Goal: Task Accomplishment & Management: Complete application form

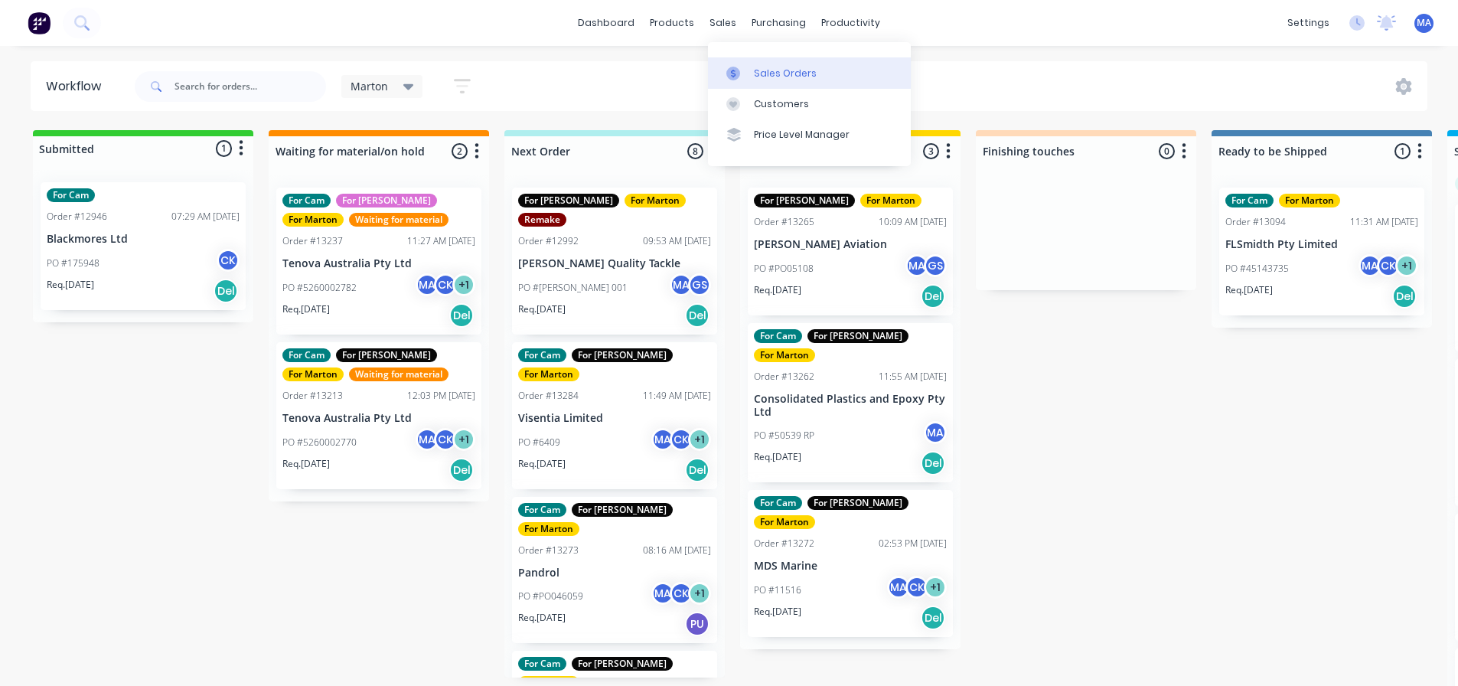
click at [781, 64] on link "Sales Orders" at bounding box center [809, 72] width 203 height 31
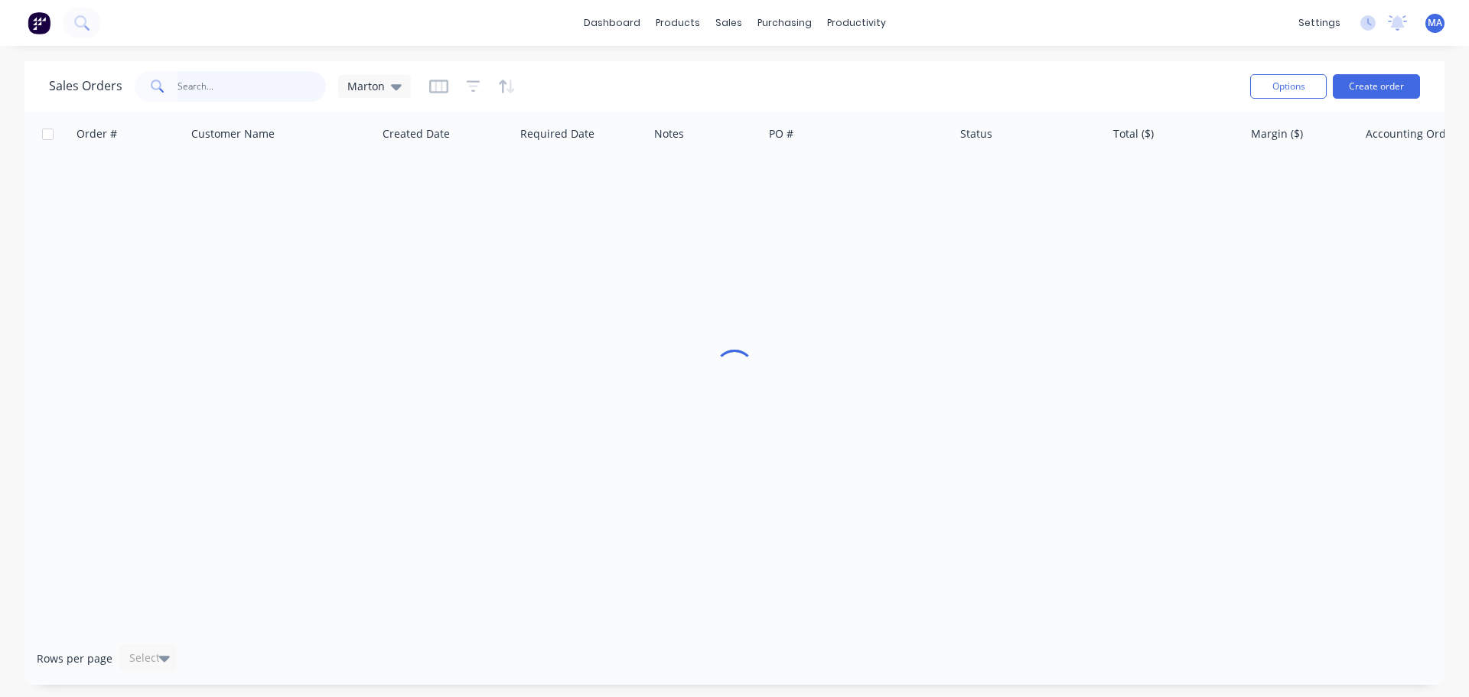
click at [293, 86] on input "text" at bounding box center [252, 86] width 149 height 31
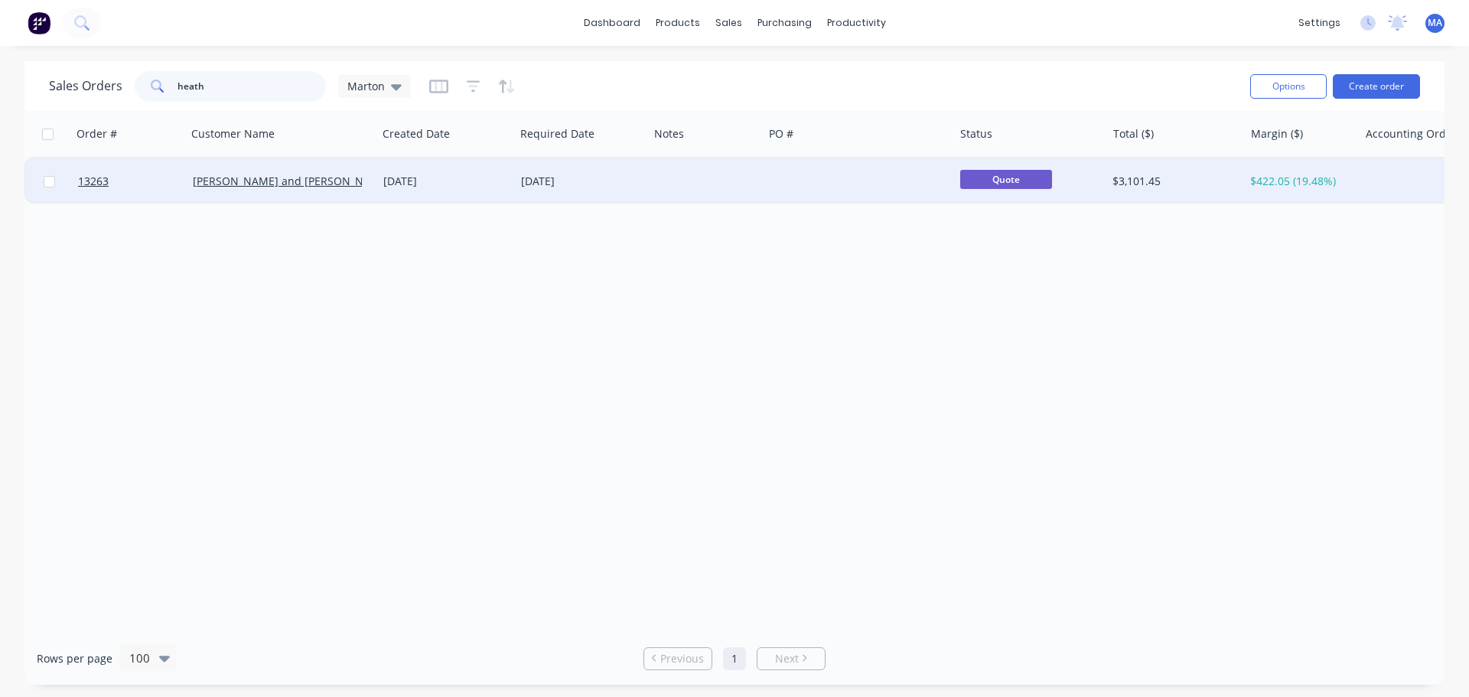
type input "heath"
click at [411, 184] on div "[DATE]" at bounding box center [446, 181] width 126 height 15
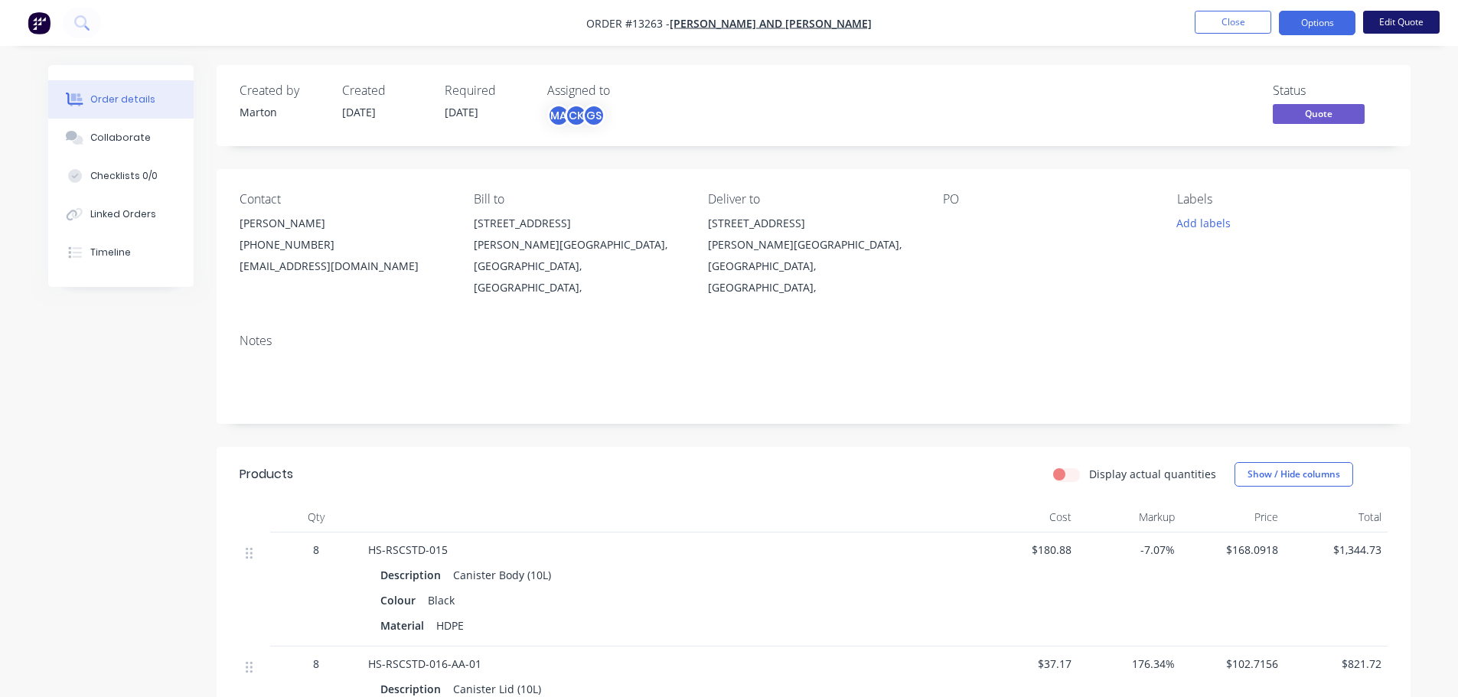
click at [1411, 16] on button "Edit Quote" at bounding box center [1401, 22] width 77 height 23
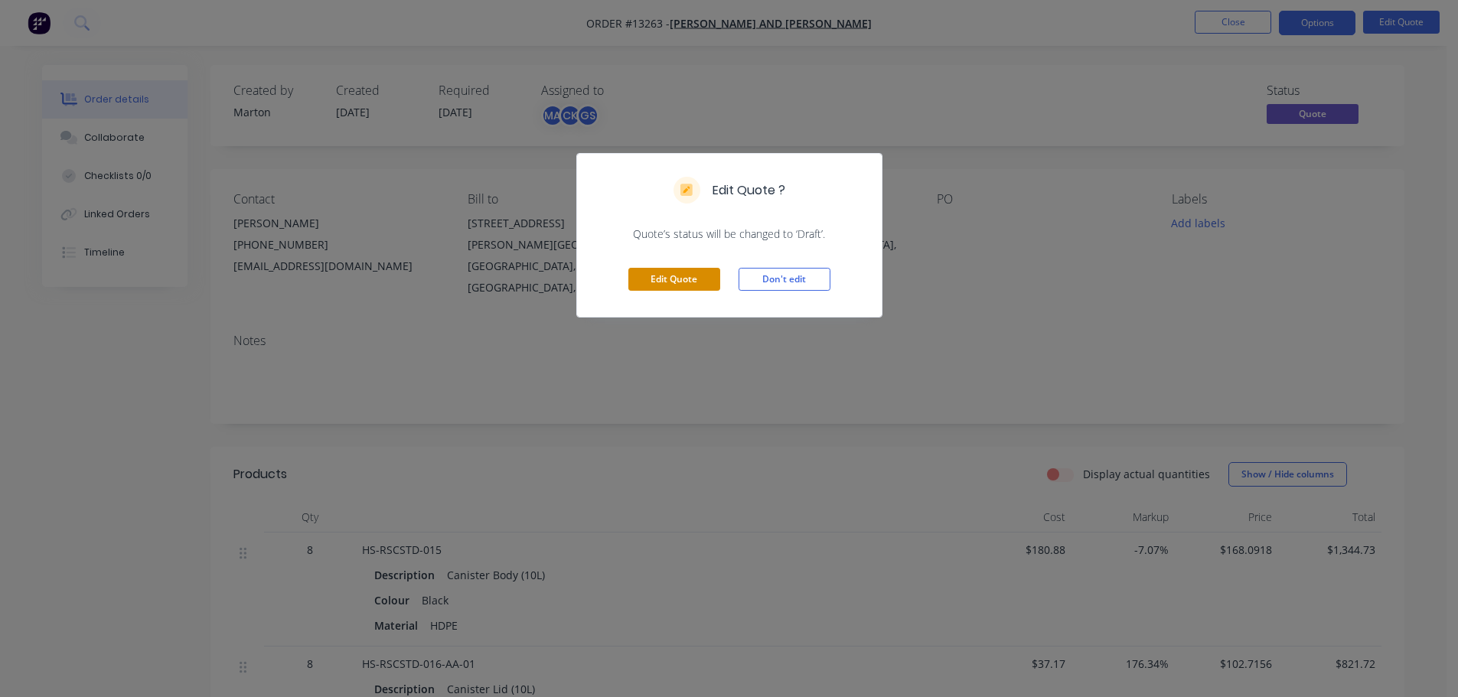
click at [659, 273] on button "Edit Quote" at bounding box center [674, 279] width 92 height 23
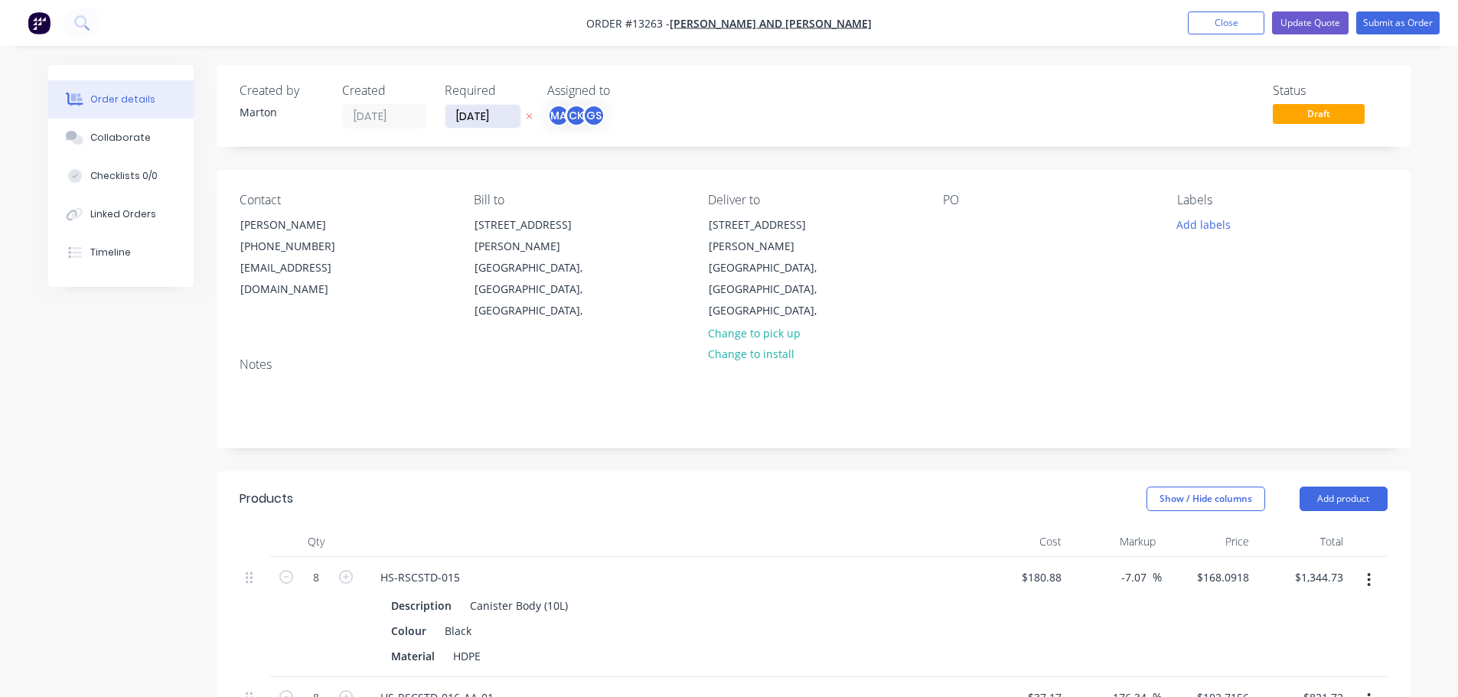
click at [492, 106] on input "[DATE]" at bounding box center [482, 116] width 75 height 23
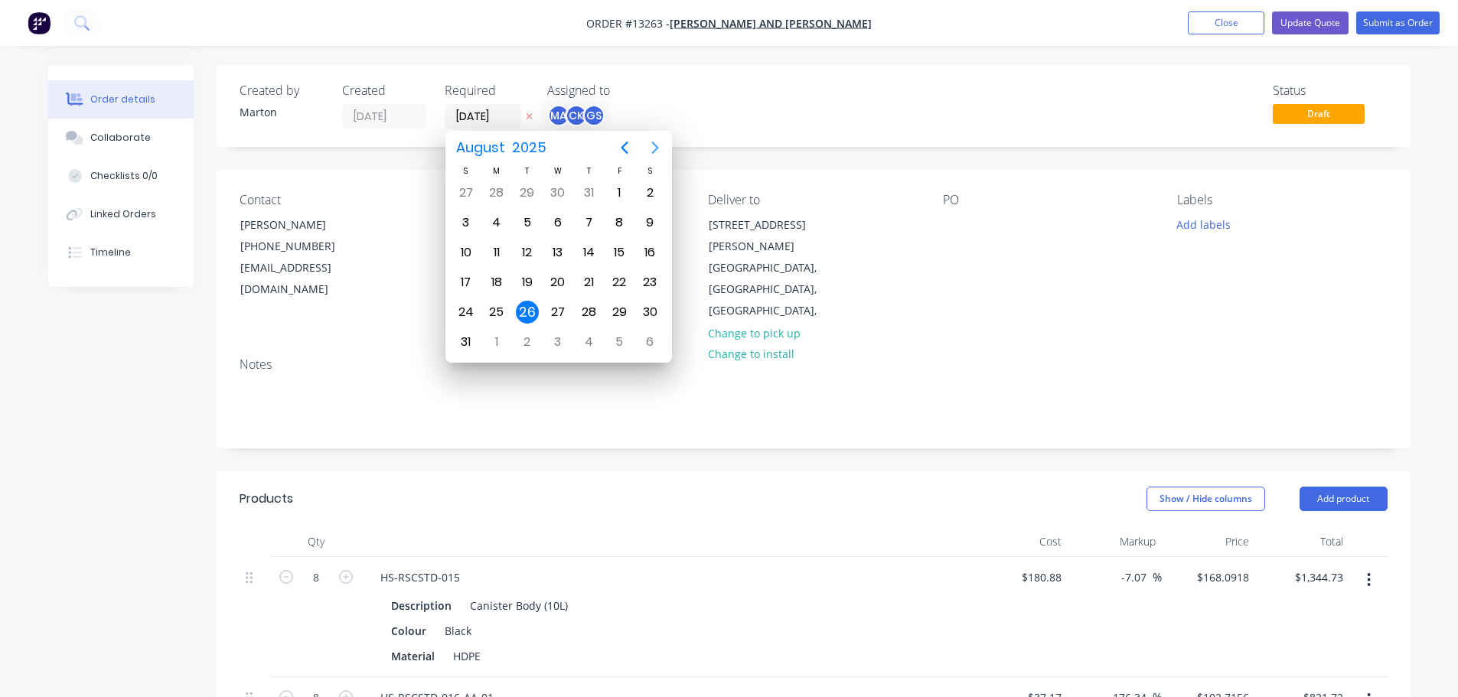
click at [652, 139] on icon "Next page" at bounding box center [655, 148] width 18 height 18
click at [624, 254] on div "19" at bounding box center [619, 252] width 23 height 23
type input "[DATE]"
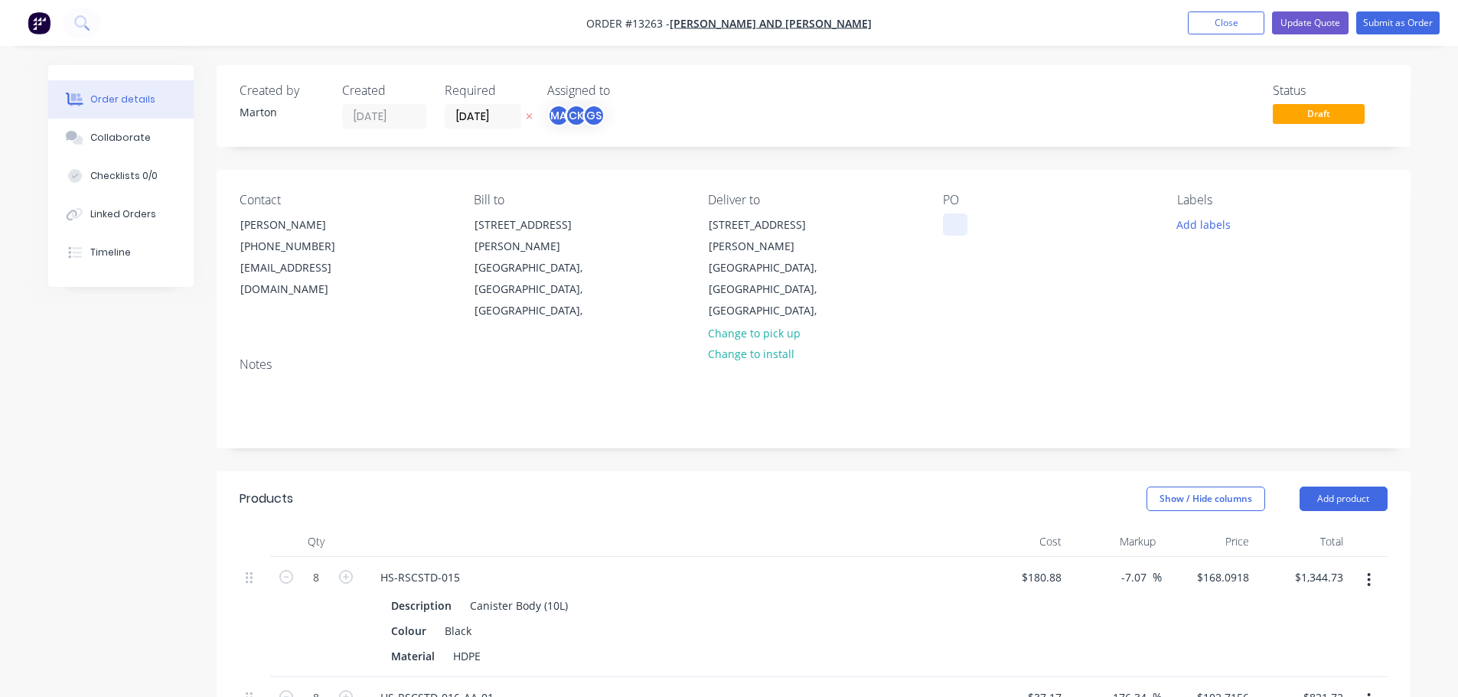
click at [946, 223] on div at bounding box center [955, 225] width 24 height 22
click at [1188, 224] on button "Add labels" at bounding box center [1204, 224] width 70 height 21
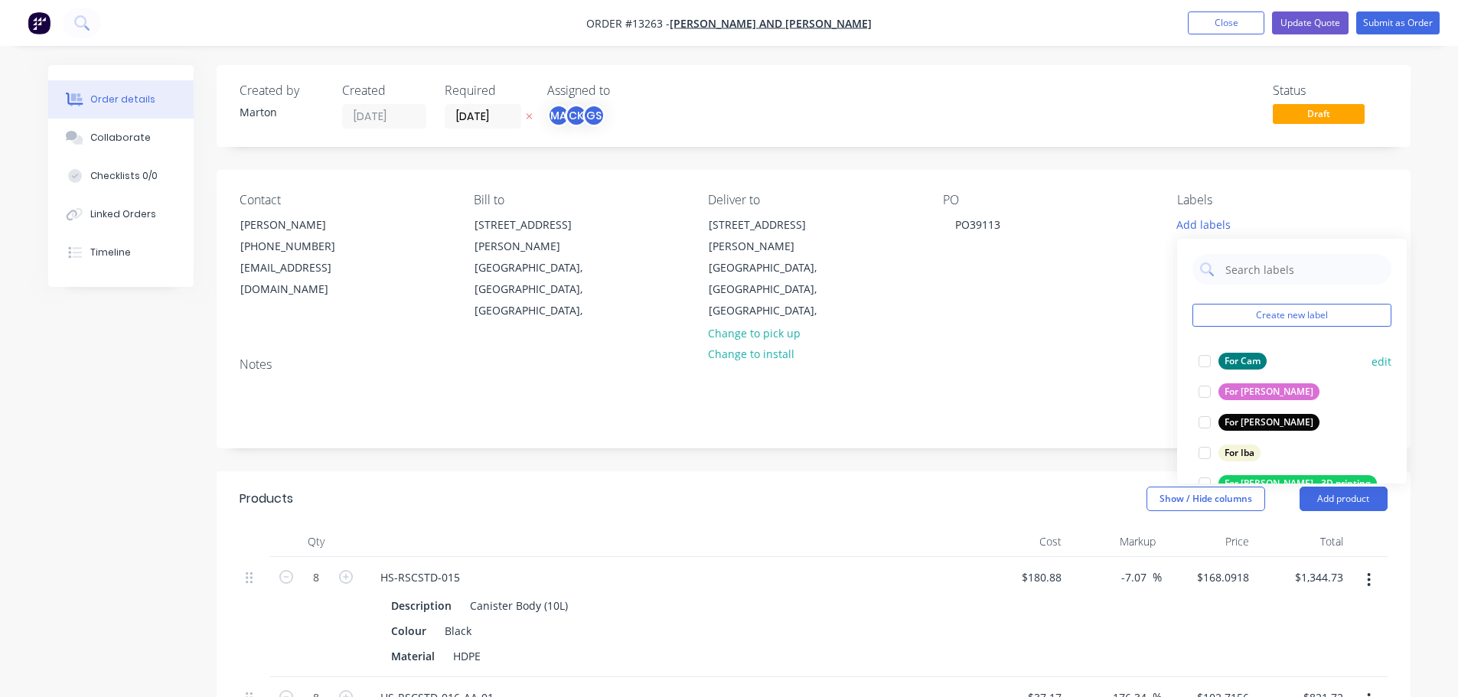
click at [1195, 367] on div at bounding box center [1204, 361] width 31 height 31
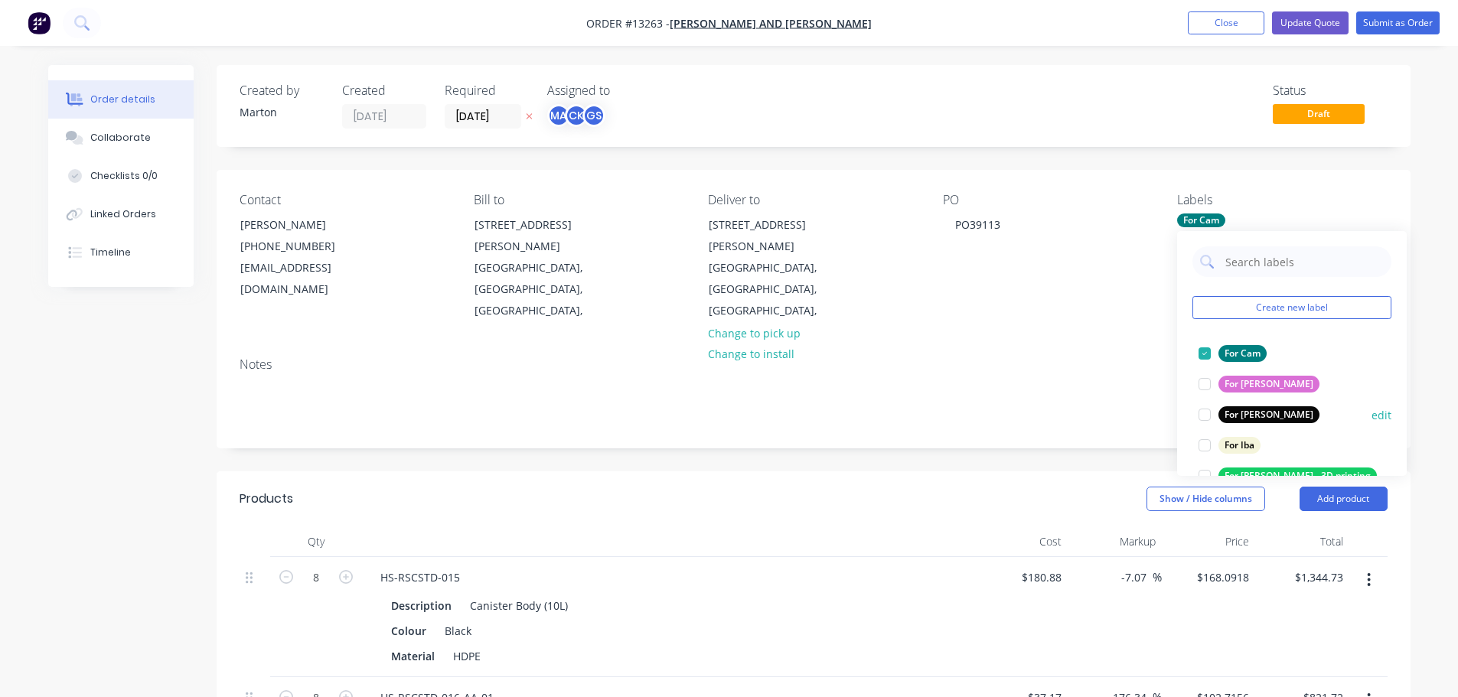
click at [1211, 408] on div at bounding box center [1204, 414] width 31 height 31
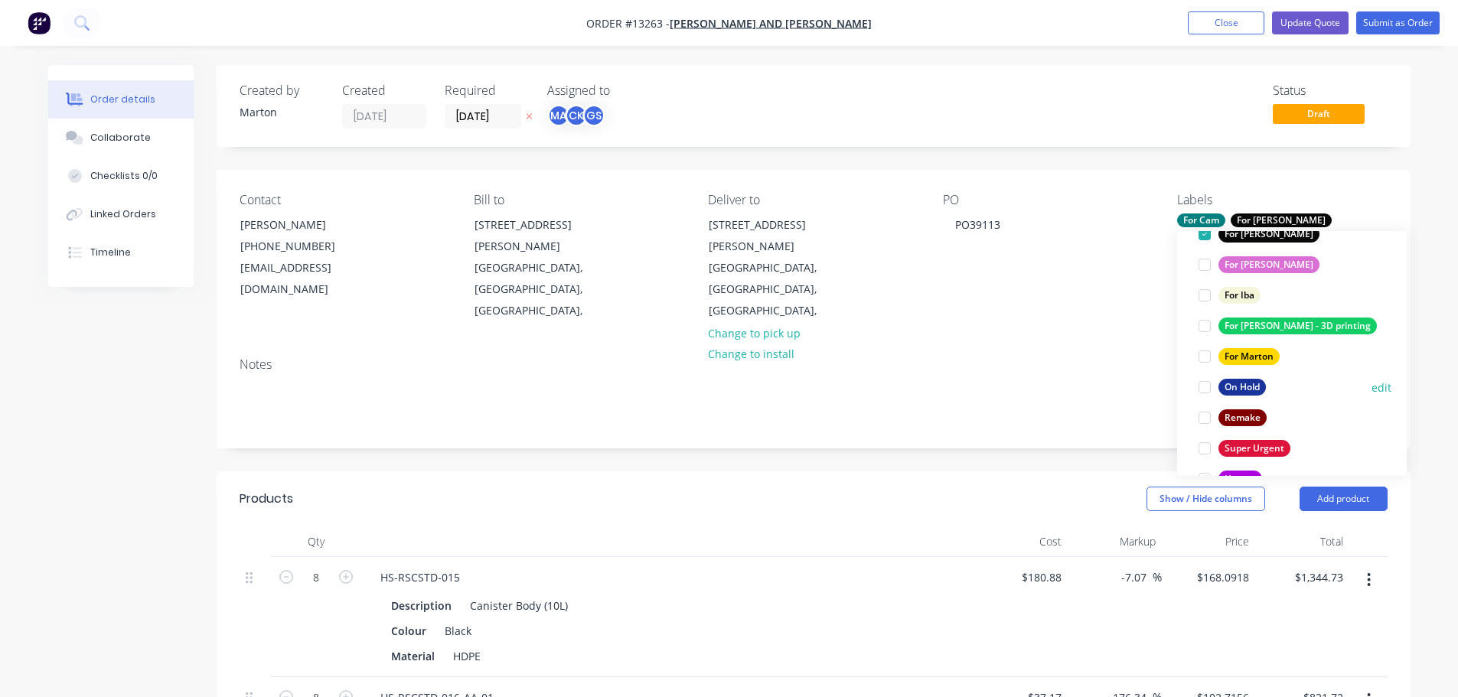
scroll to position [153, 0]
click at [1201, 257] on div at bounding box center [1204, 261] width 31 height 31
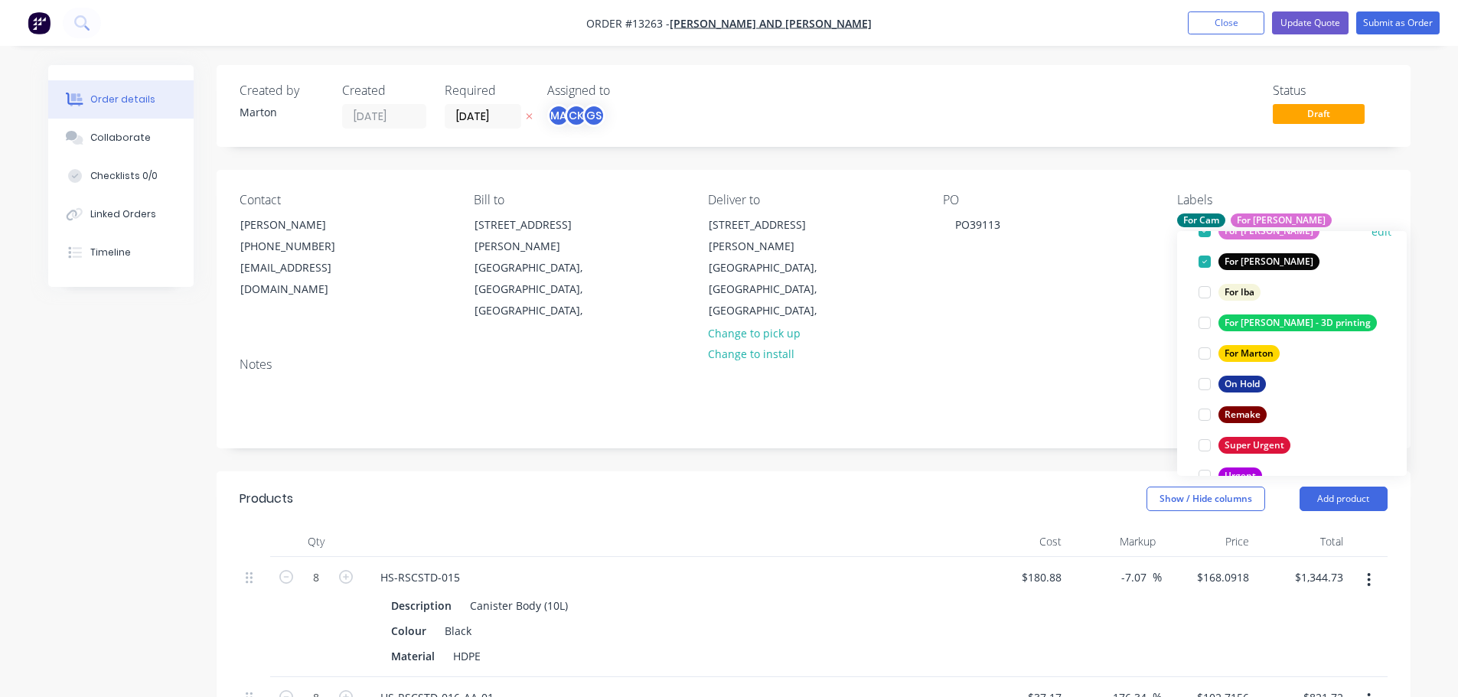
scroll to position [122, 0]
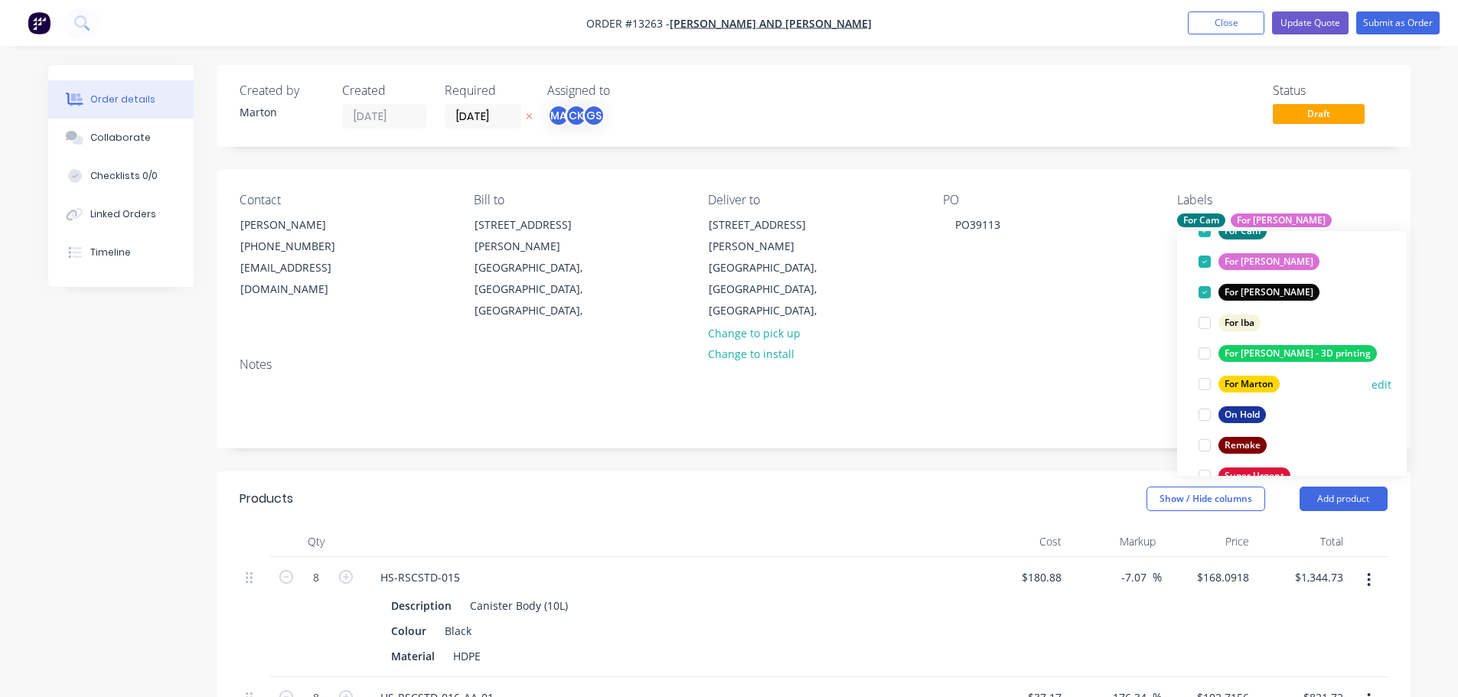
click at [1200, 393] on div at bounding box center [1204, 384] width 31 height 31
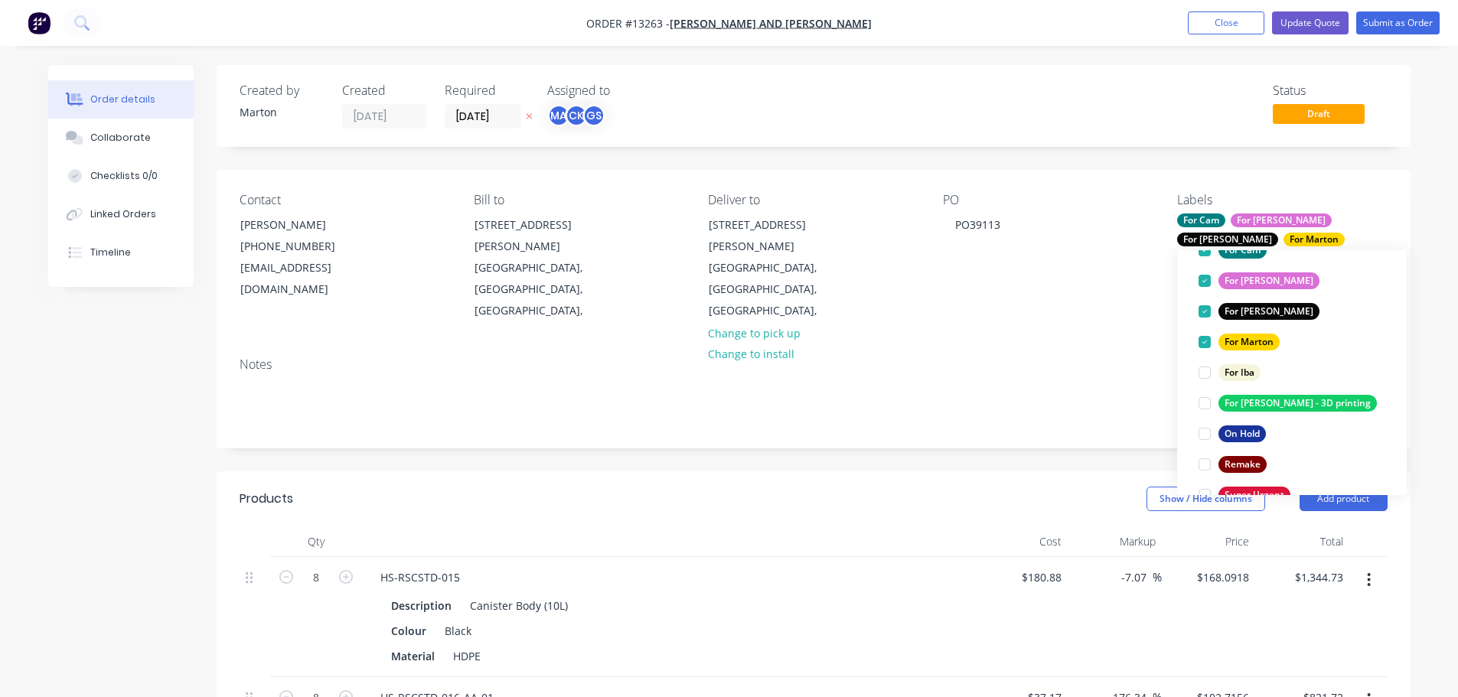
click at [609, 487] on div "Show / Hide columns Add product" at bounding box center [935, 499] width 904 height 24
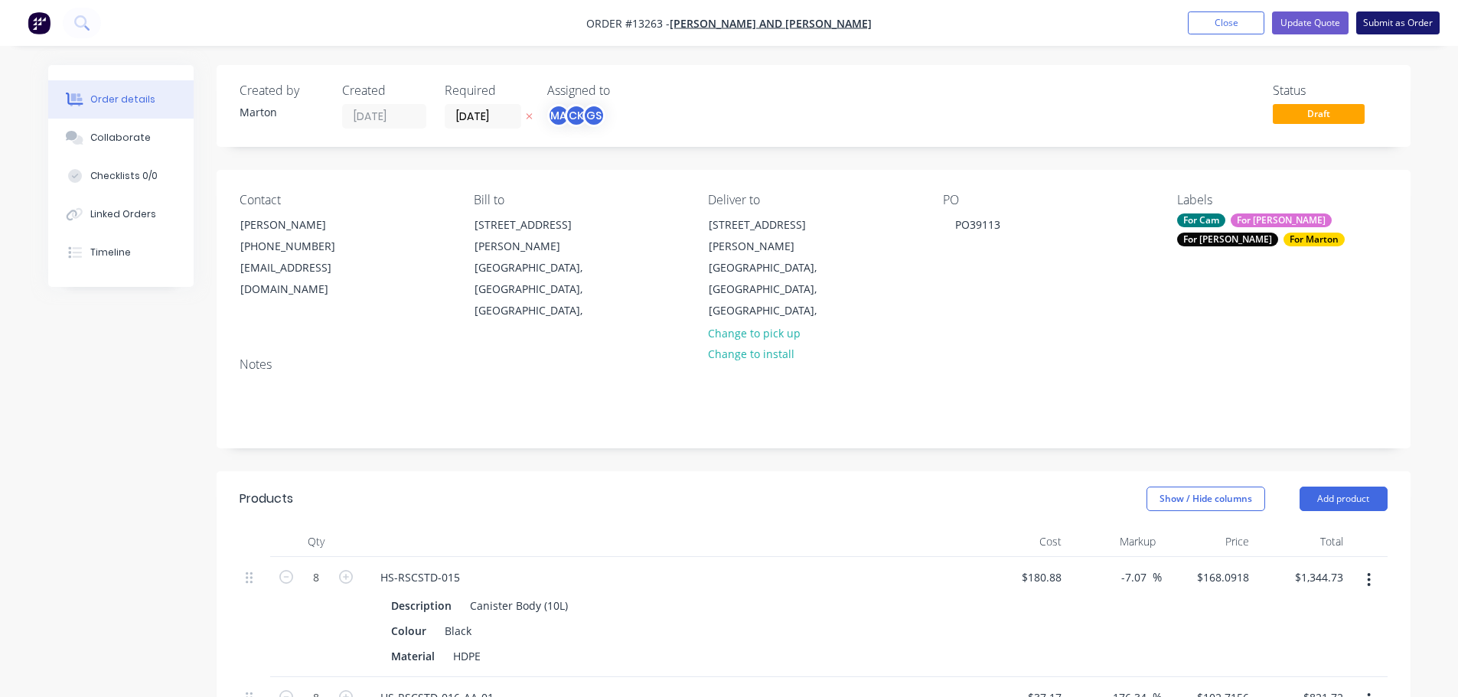
click at [1400, 21] on button "Submit as Order" at bounding box center [1397, 22] width 83 height 23
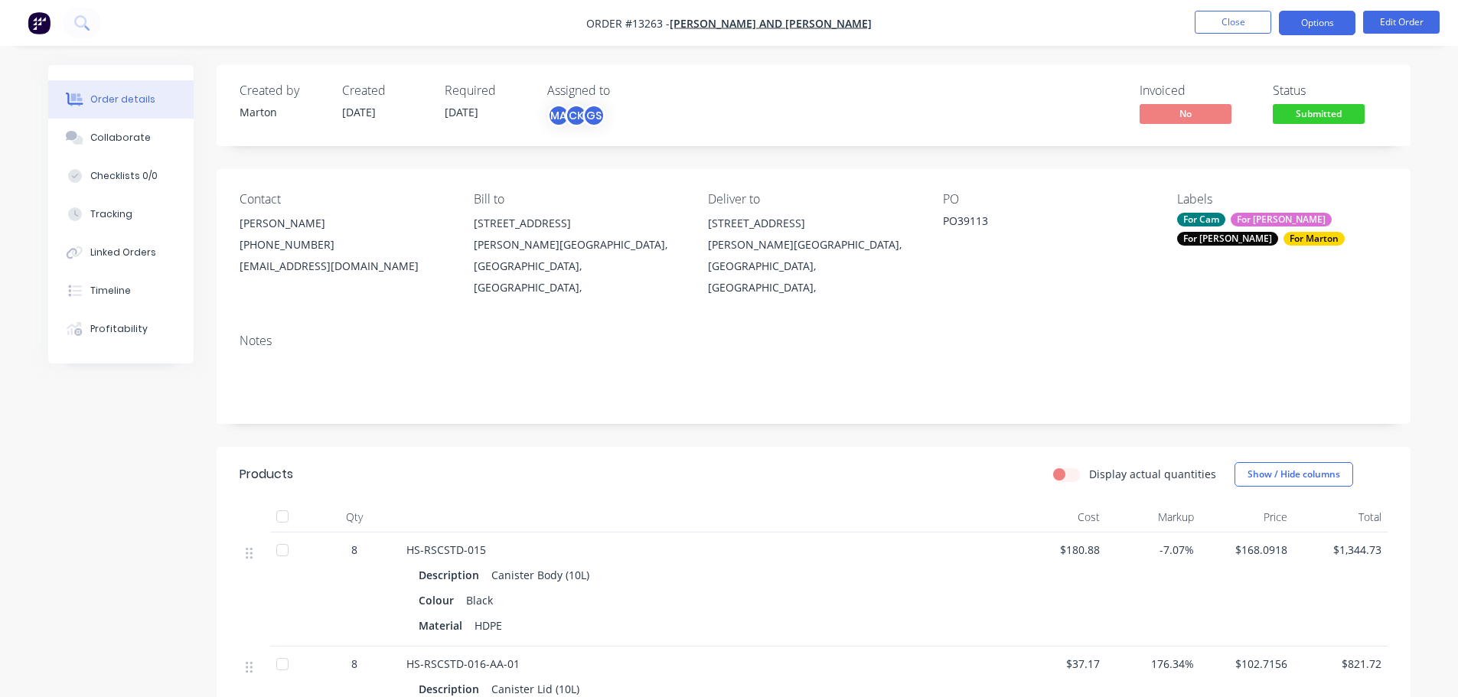
click at [1326, 29] on button "Options" at bounding box center [1317, 23] width 77 height 24
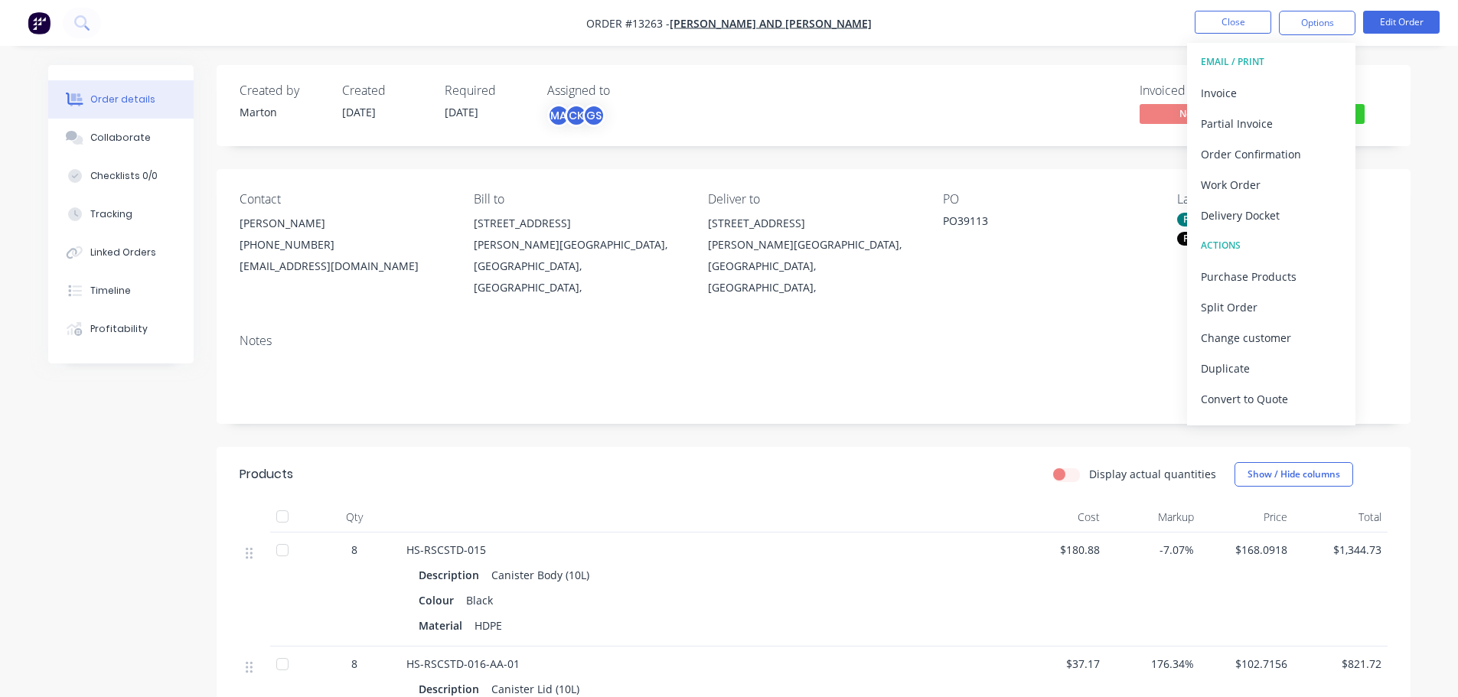
click at [1403, 60] on div "Order details Collaborate Checklists 0/0 Tracking Linked Orders Timeline Profit…" at bounding box center [729, 574] width 1458 height 1149
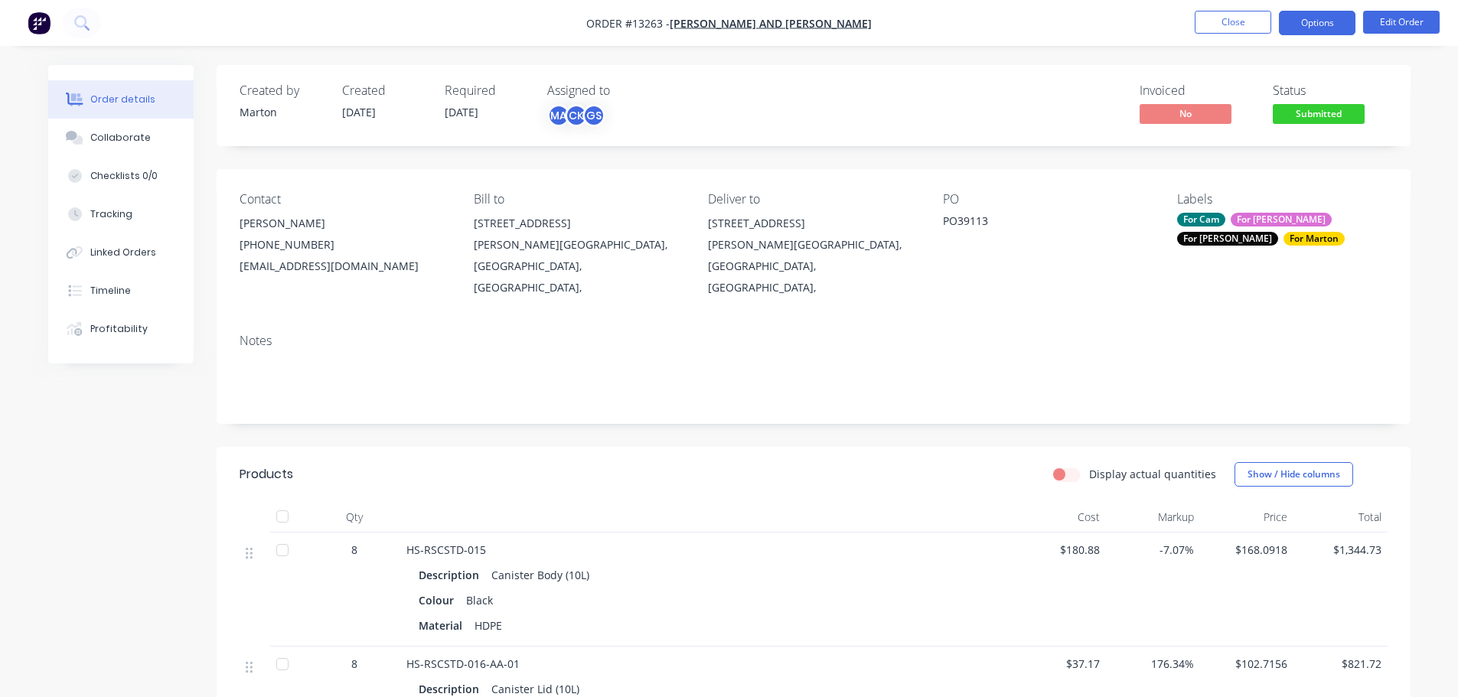
click at [1341, 34] on button "Options" at bounding box center [1317, 23] width 77 height 24
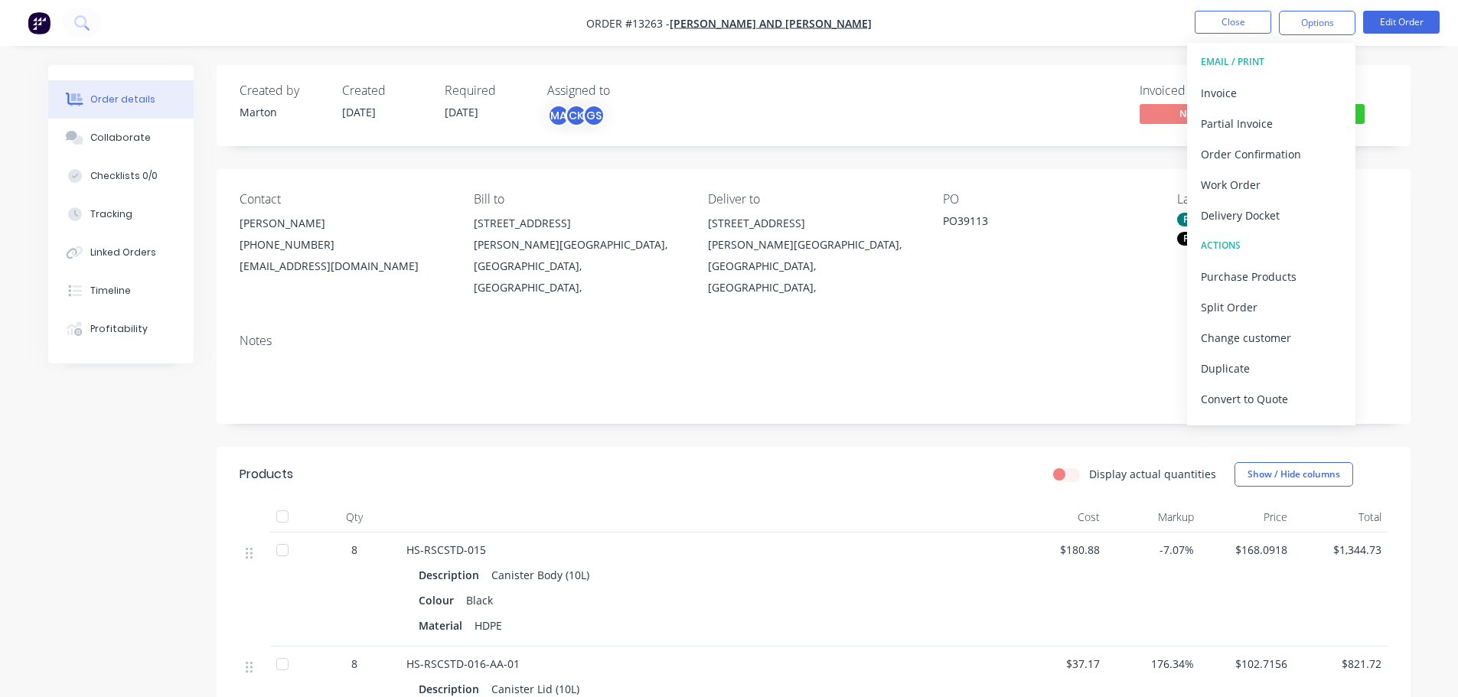
click at [1407, 192] on div "Contact [PERSON_NAME] [PHONE_NUMBER] [EMAIL_ADDRESS][DOMAIN_NAME] Bill to [STRE…" at bounding box center [814, 245] width 1194 height 152
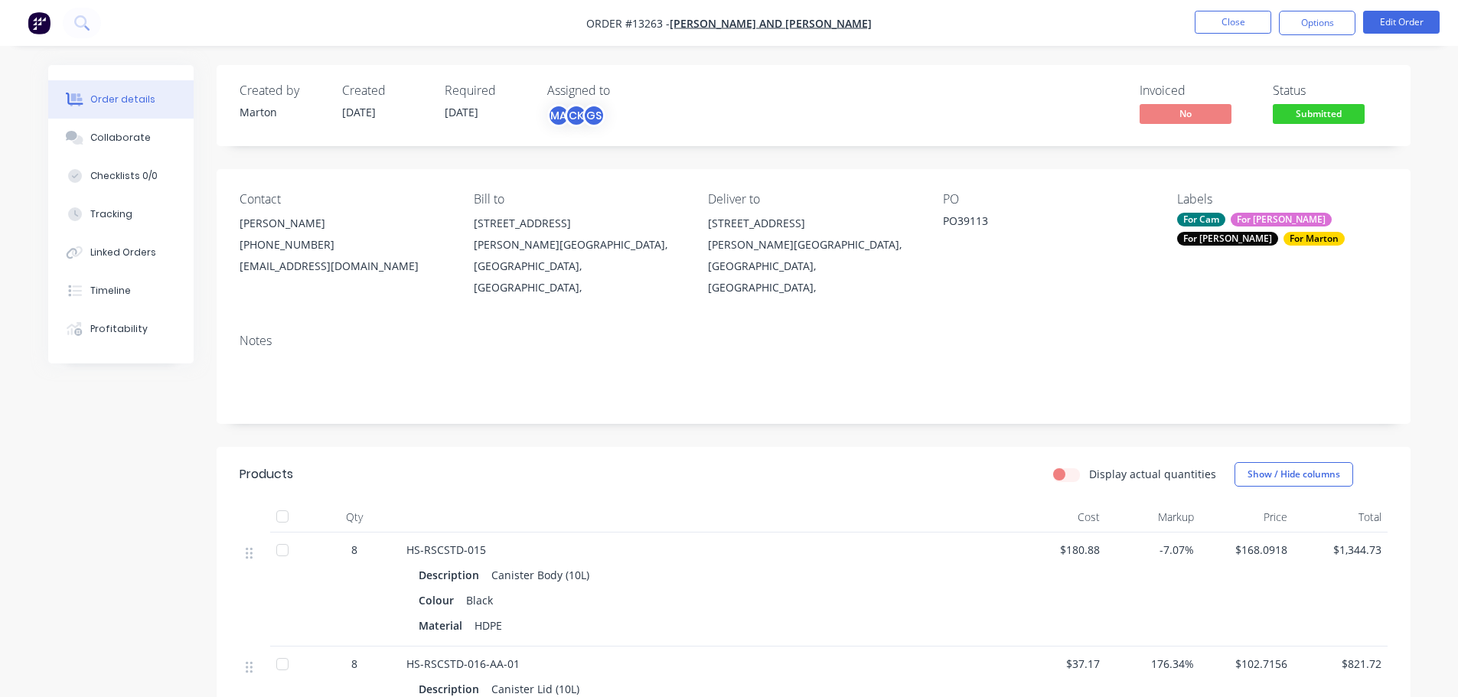
click at [1332, 122] on button "Submitted" at bounding box center [1319, 115] width 92 height 23
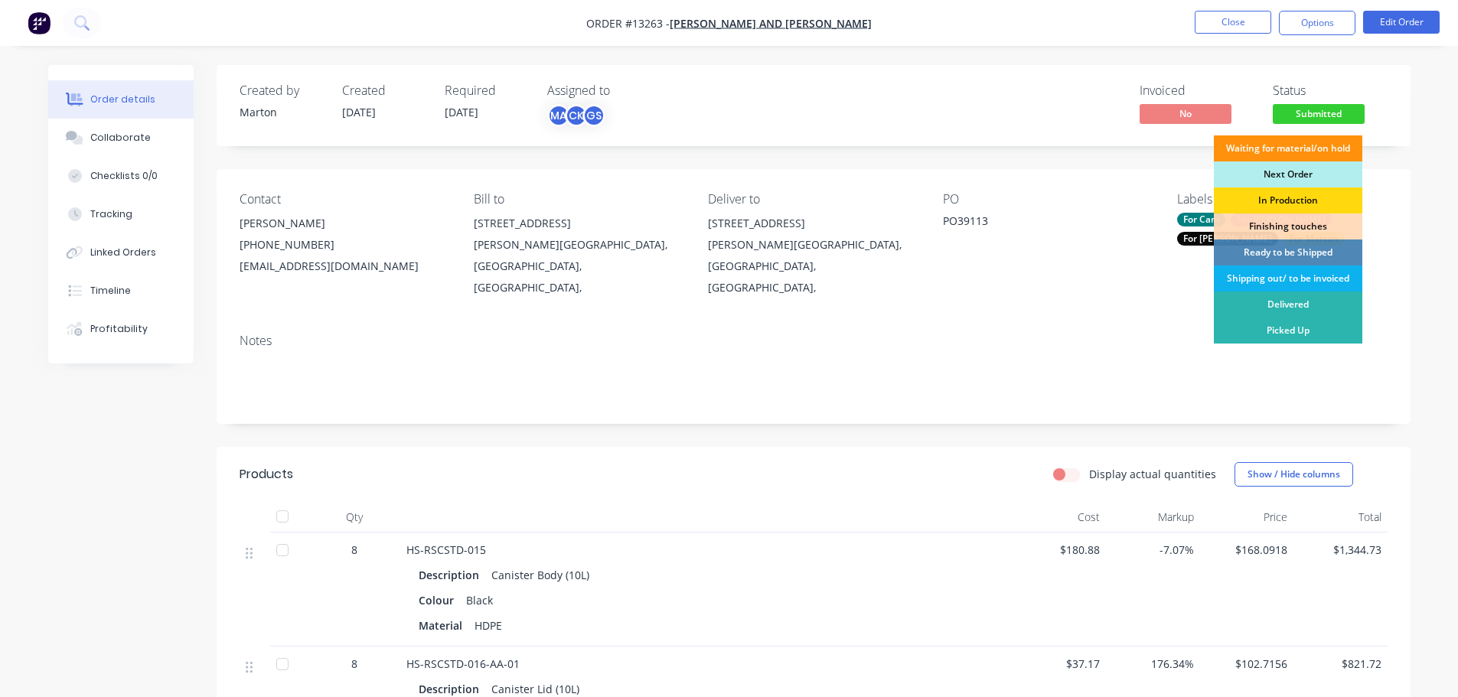
click at [1306, 169] on div "Next Order" at bounding box center [1288, 174] width 148 height 26
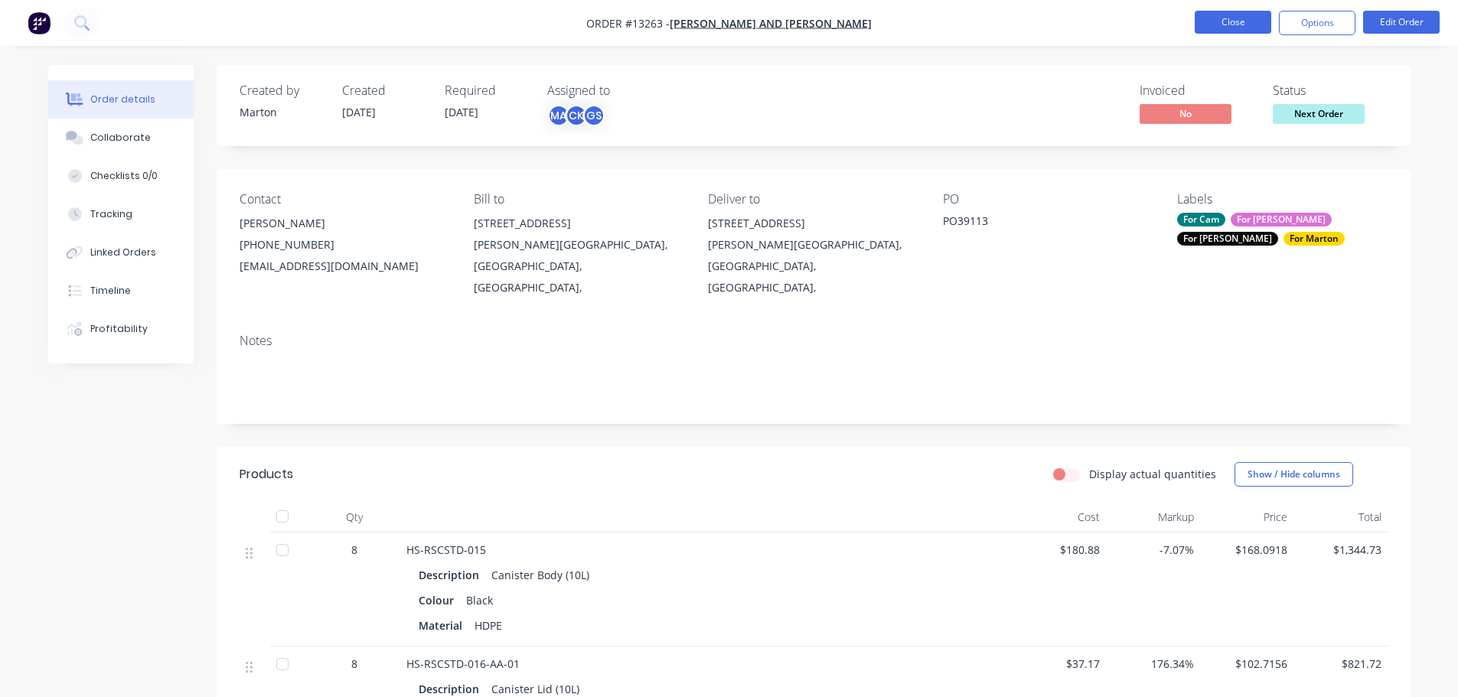
click at [1237, 15] on button "Close" at bounding box center [1233, 22] width 77 height 23
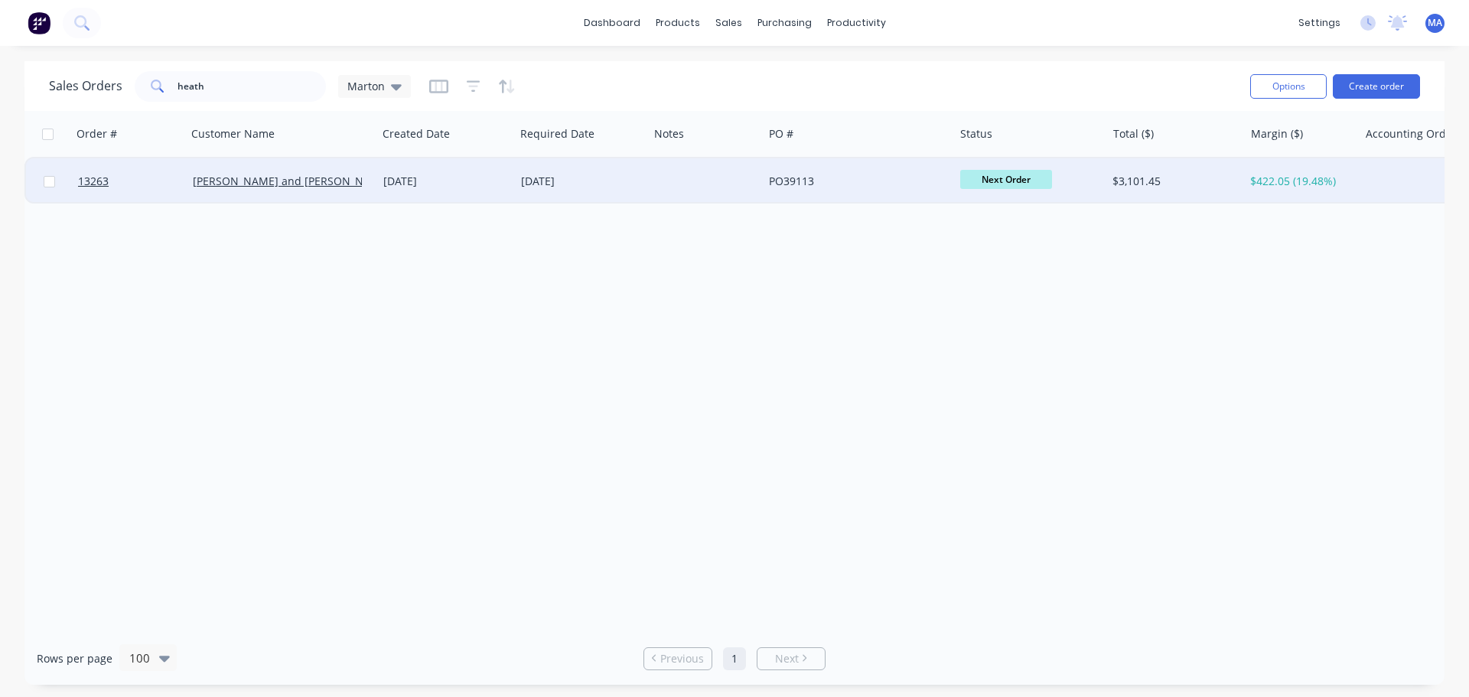
click at [879, 181] on div "PO39113" at bounding box center [854, 181] width 170 height 15
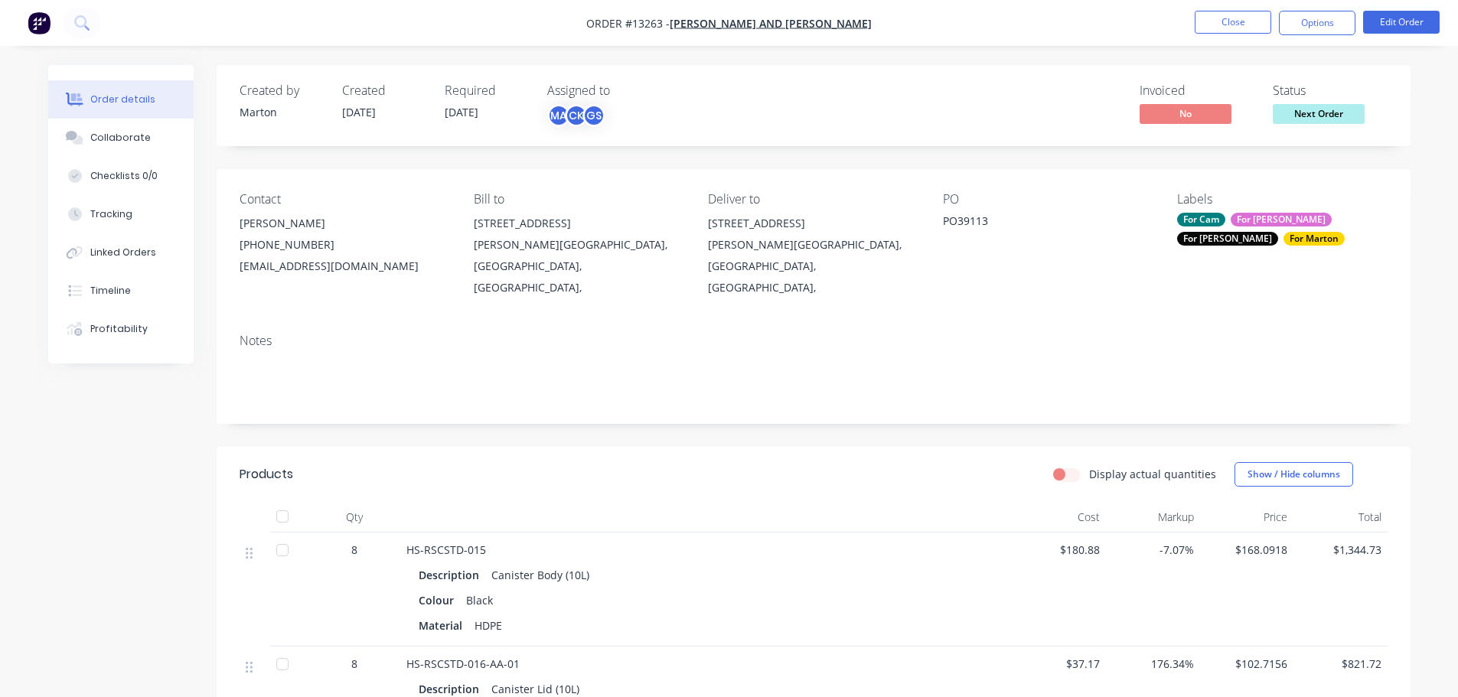
click at [1278, 232] on div "For [PERSON_NAME]" at bounding box center [1227, 239] width 101 height 14
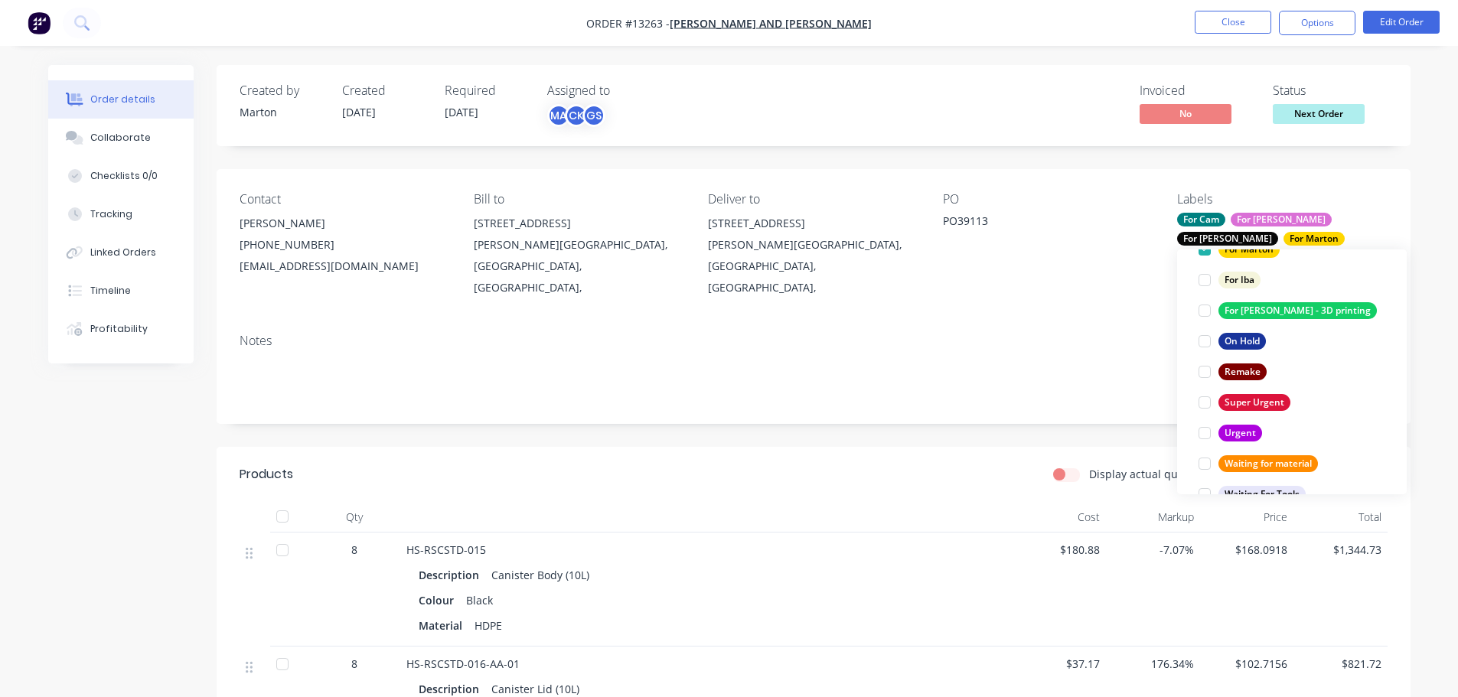
scroll to position [230, 0]
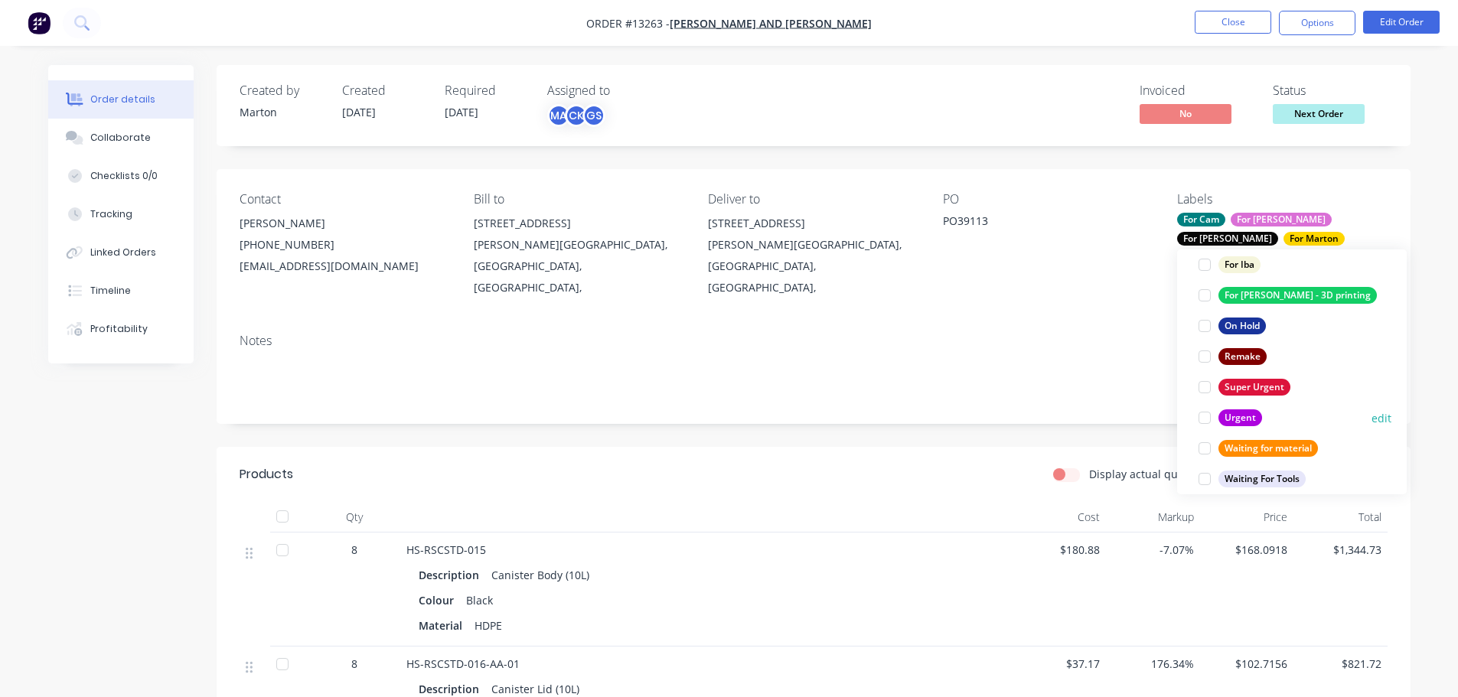
click at [1202, 418] on div at bounding box center [1204, 418] width 31 height 31
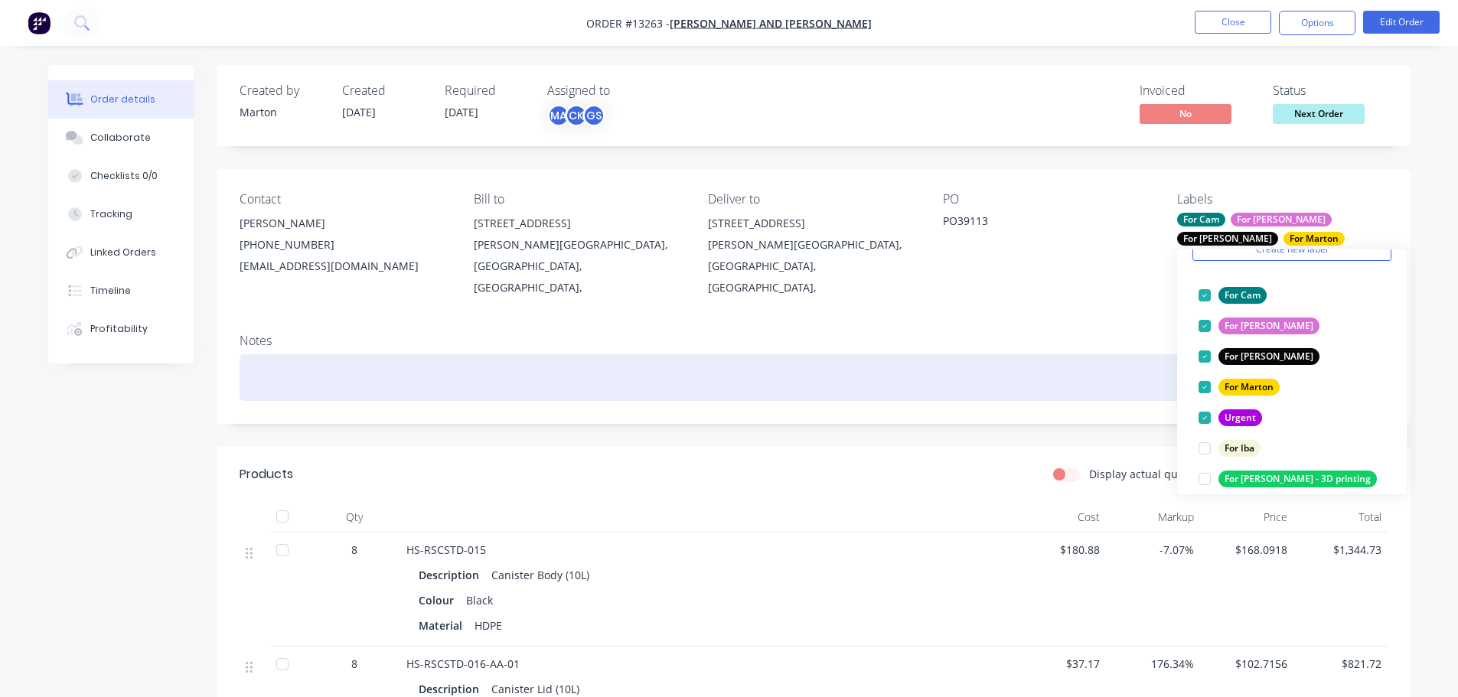
click at [1124, 354] on div at bounding box center [814, 377] width 1148 height 47
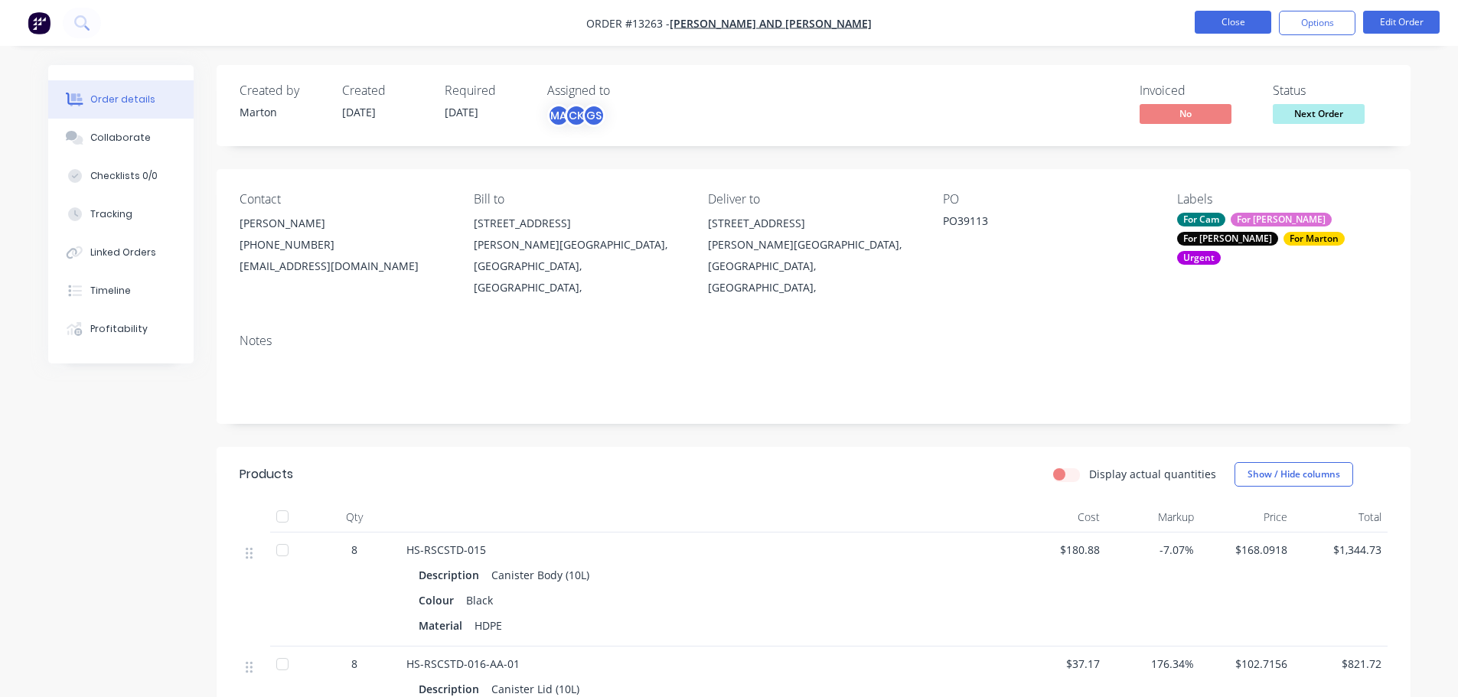
click at [1212, 21] on button "Close" at bounding box center [1233, 22] width 77 height 23
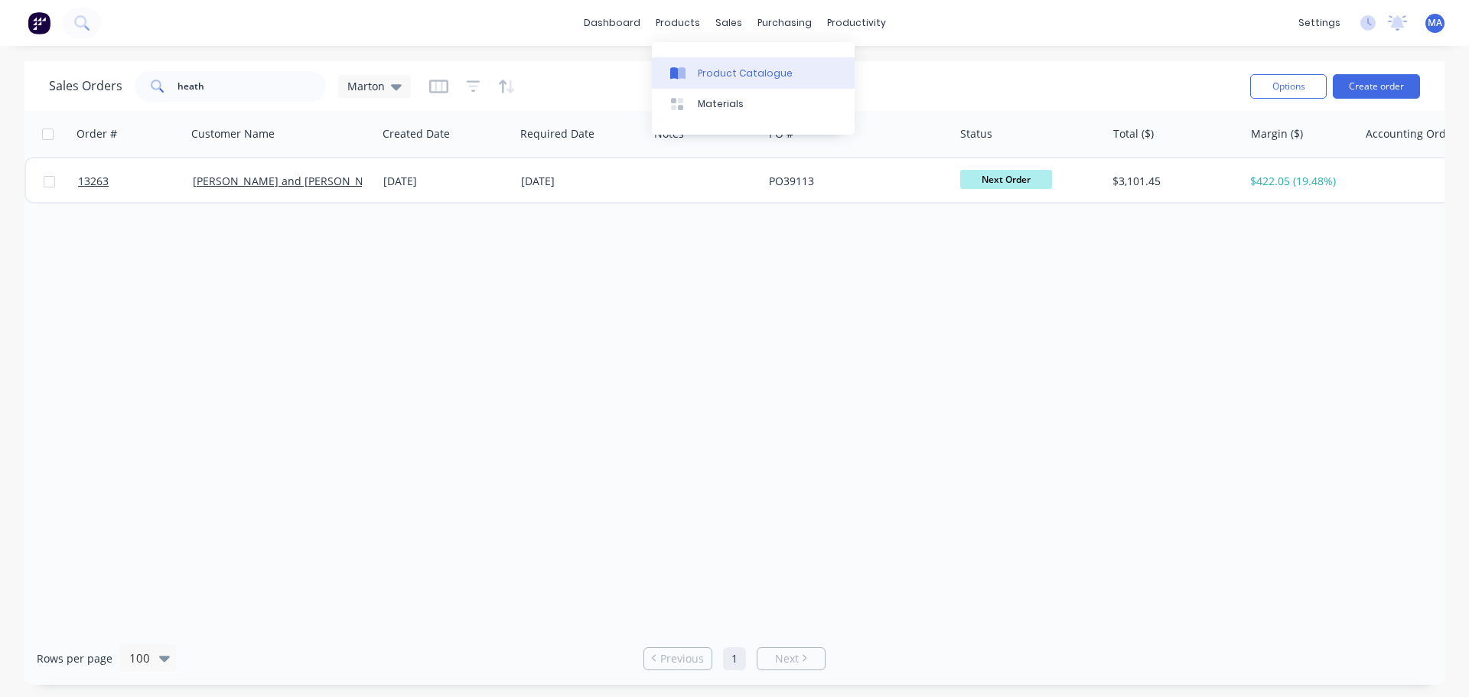
click at [709, 79] on div "Product Catalogue" at bounding box center [745, 74] width 95 height 14
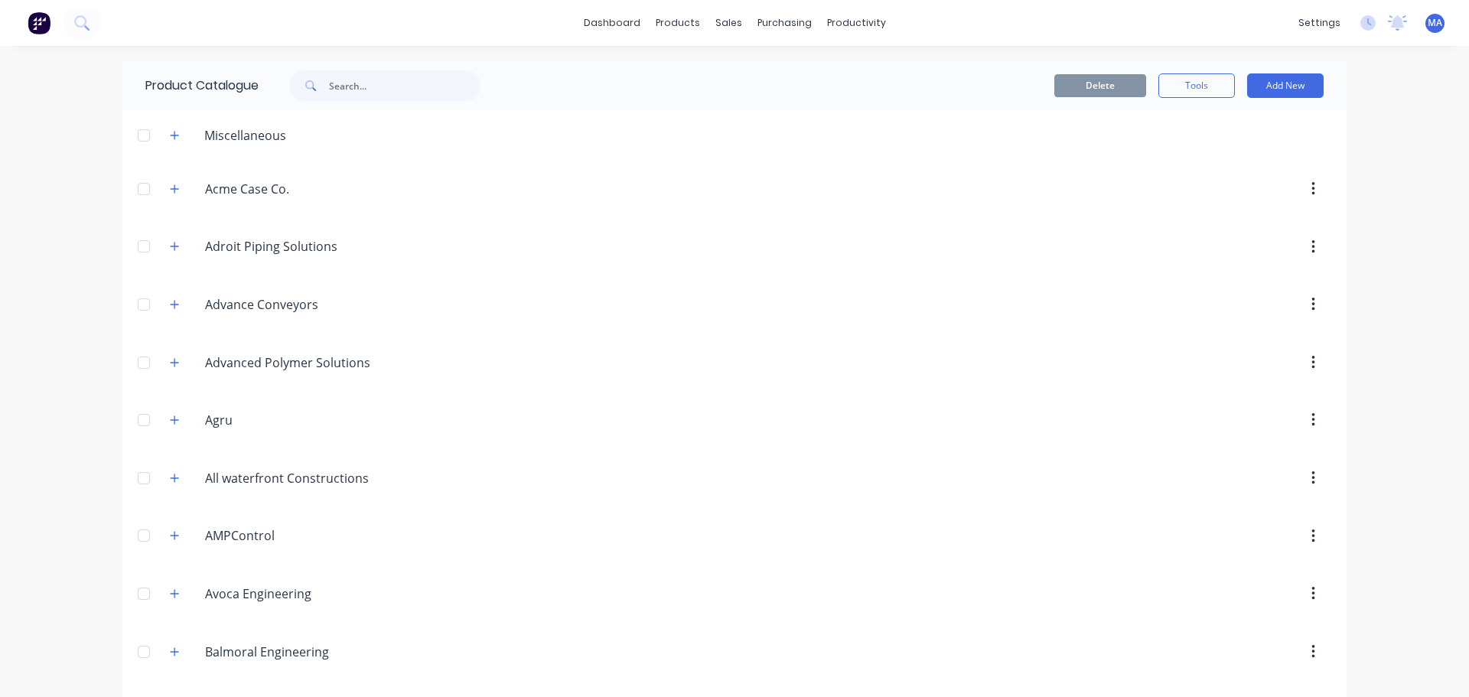
click at [369, 105] on div "Product Catalogue" at bounding box center [320, 85] width 396 height 49
click at [369, 92] on input "text" at bounding box center [405, 85] width 152 height 31
type input "1021394"
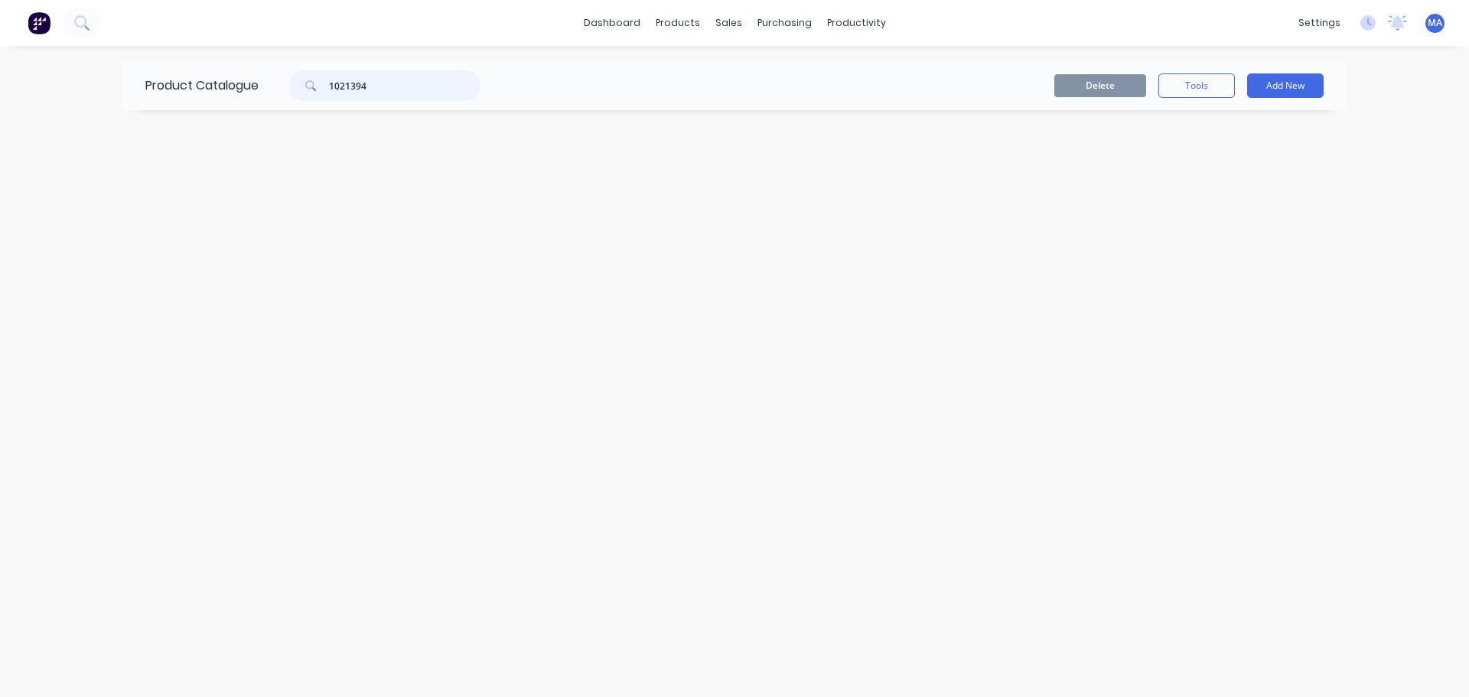
drag, startPoint x: 346, startPoint y: 83, endPoint x: 269, endPoint y: 86, distance: 76.6
click at [269, 86] on div "1021394" at bounding box center [381, 85] width 245 height 31
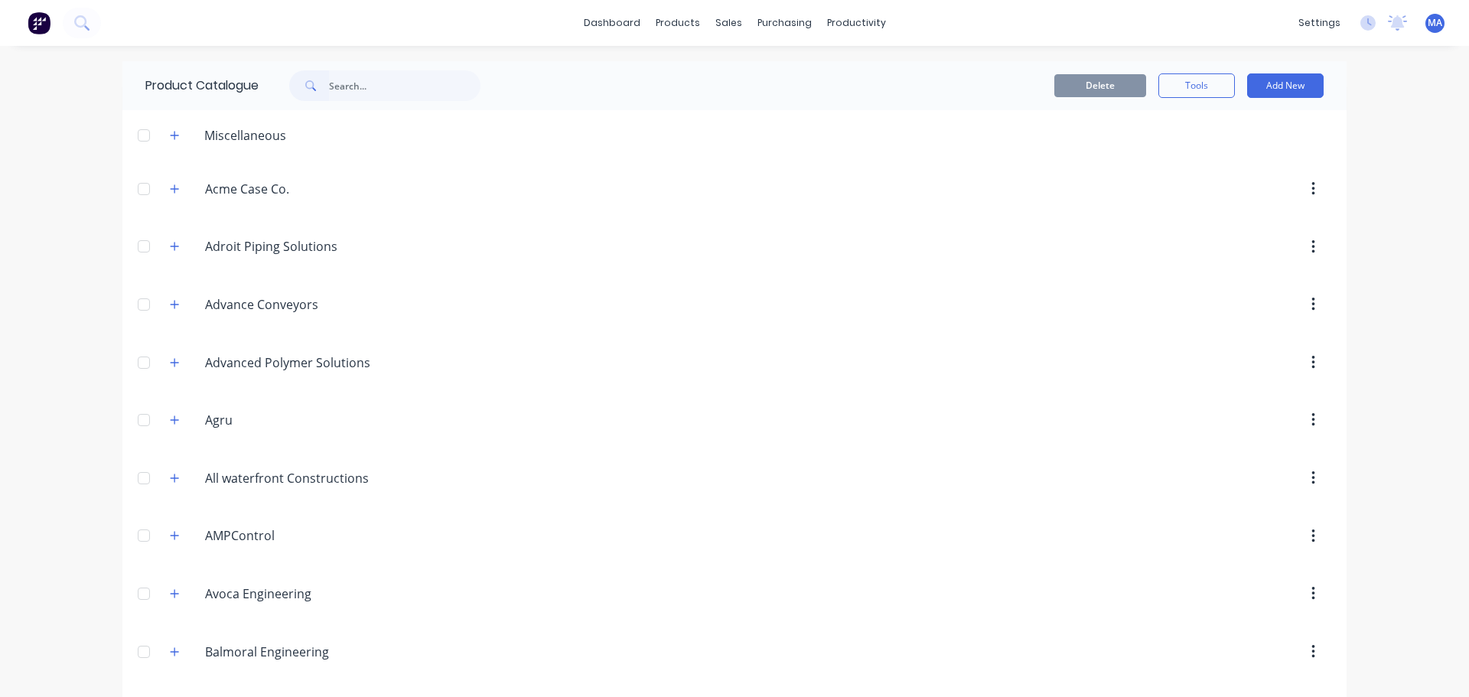
drag, startPoint x: 169, startPoint y: 138, endPoint x: 187, endPoint y: 147, distance: 19.9
click at [171, 137] on icon "button" at bounding box center [175, 135] width 8 height 8
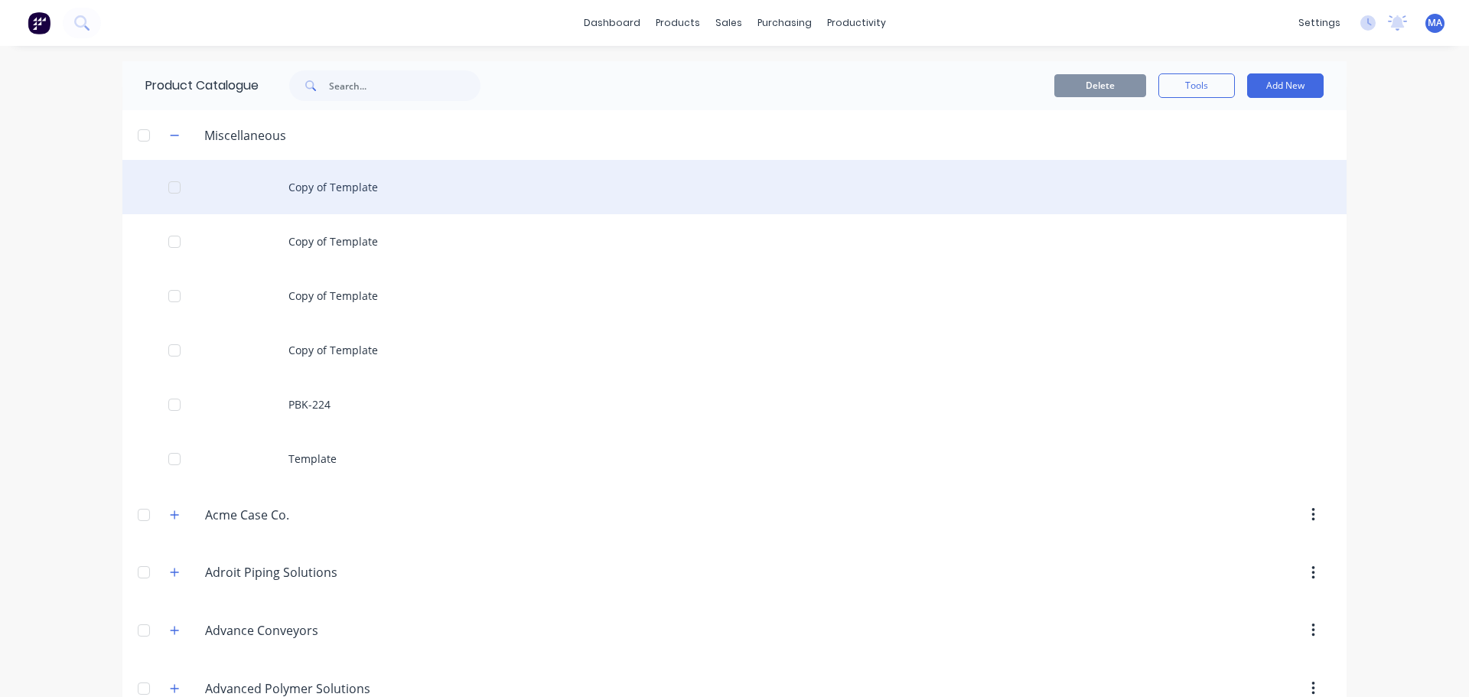
click at [297, 199] on div "Copy of Template" at bounding box center [734, 187] width 1224 height 54
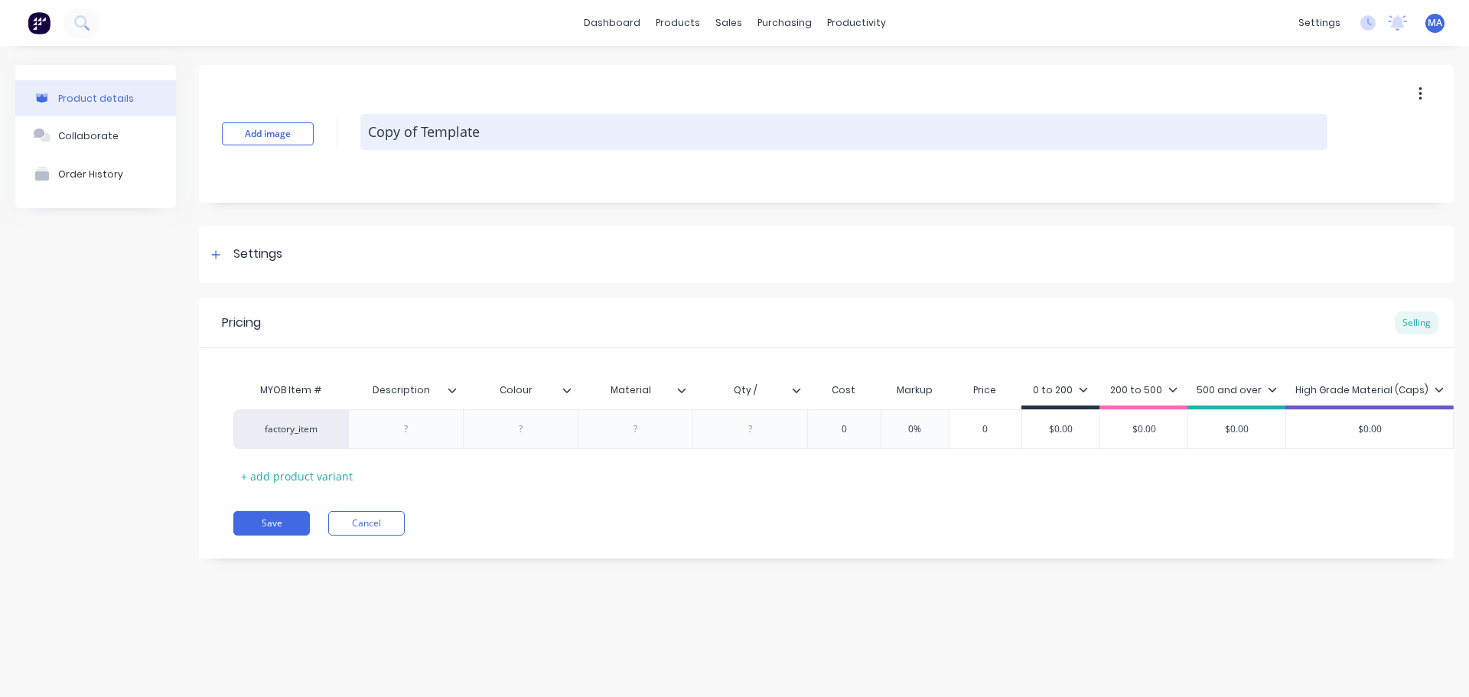
click at [472, 131] on textarea "Copy of Template" at bounding box center [843, 132] width 967 height 36
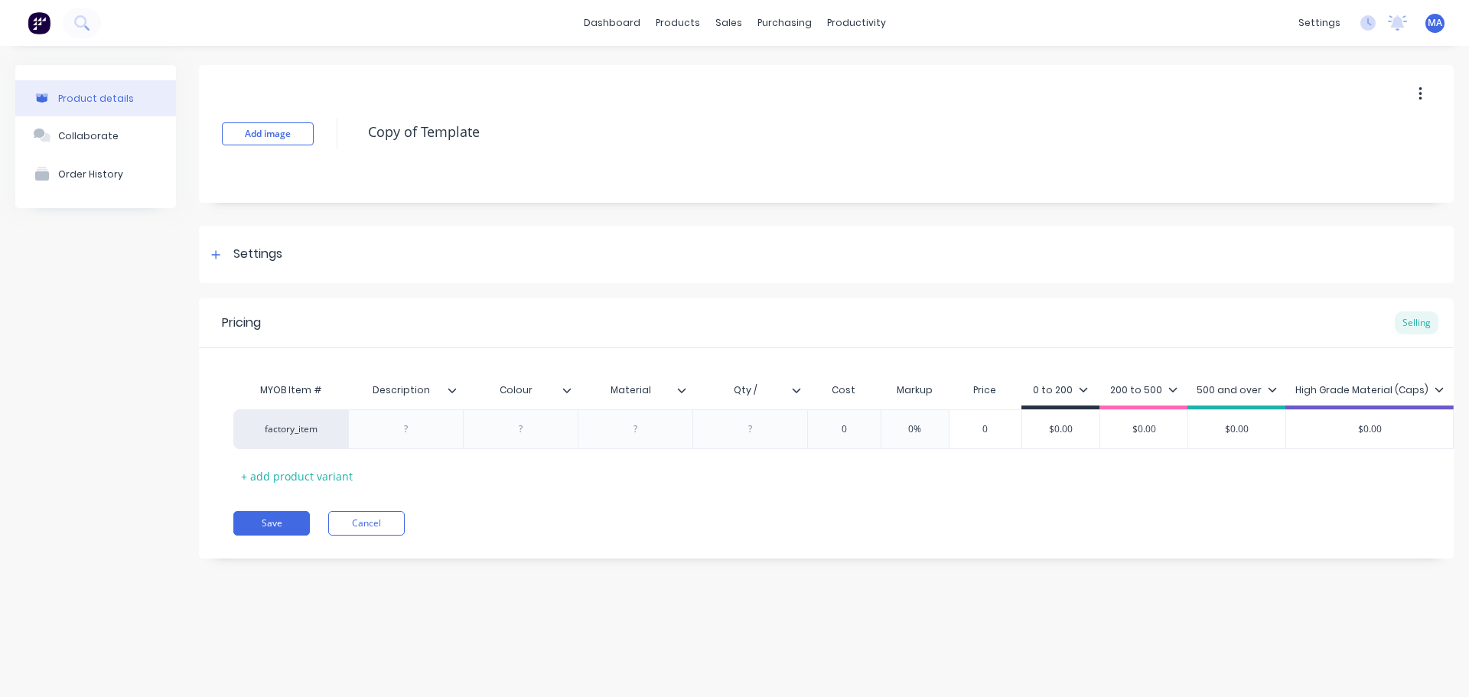
drag, startPoint x: 553, startPoint y: 136, endPoint x: 357, endPoint y: 139, distance: 195.2
click at [370, 134] on textarea "Copy of Template" at bounding box center [843, 132] width 967 height 36
type textarea "1021394"
drag, startPoint x: 269, startPoint y: 238, endPoint x: 265, endPoint y: 253, distance: 16.0
click at [267, 246] on div "Settings" at bounding box center [826, 254] width 1255 height 57
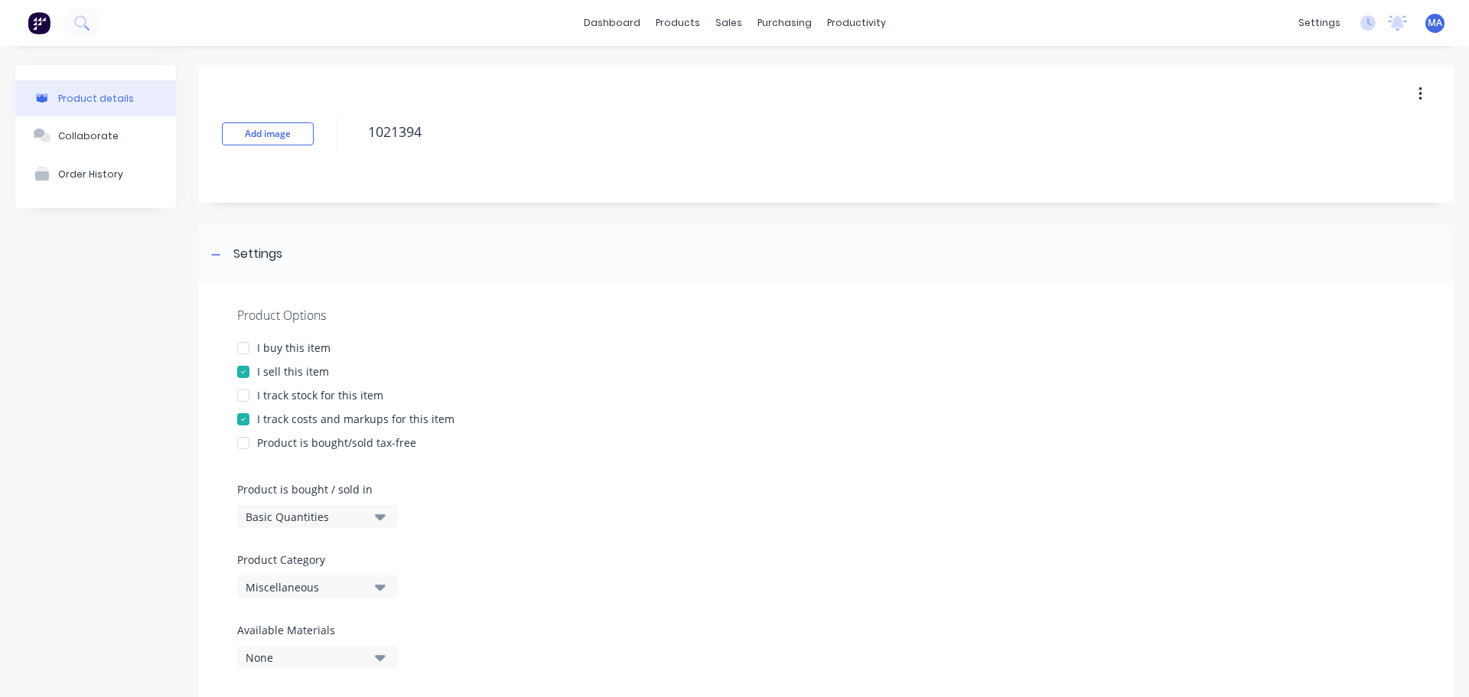
scroll to position [230, 0]
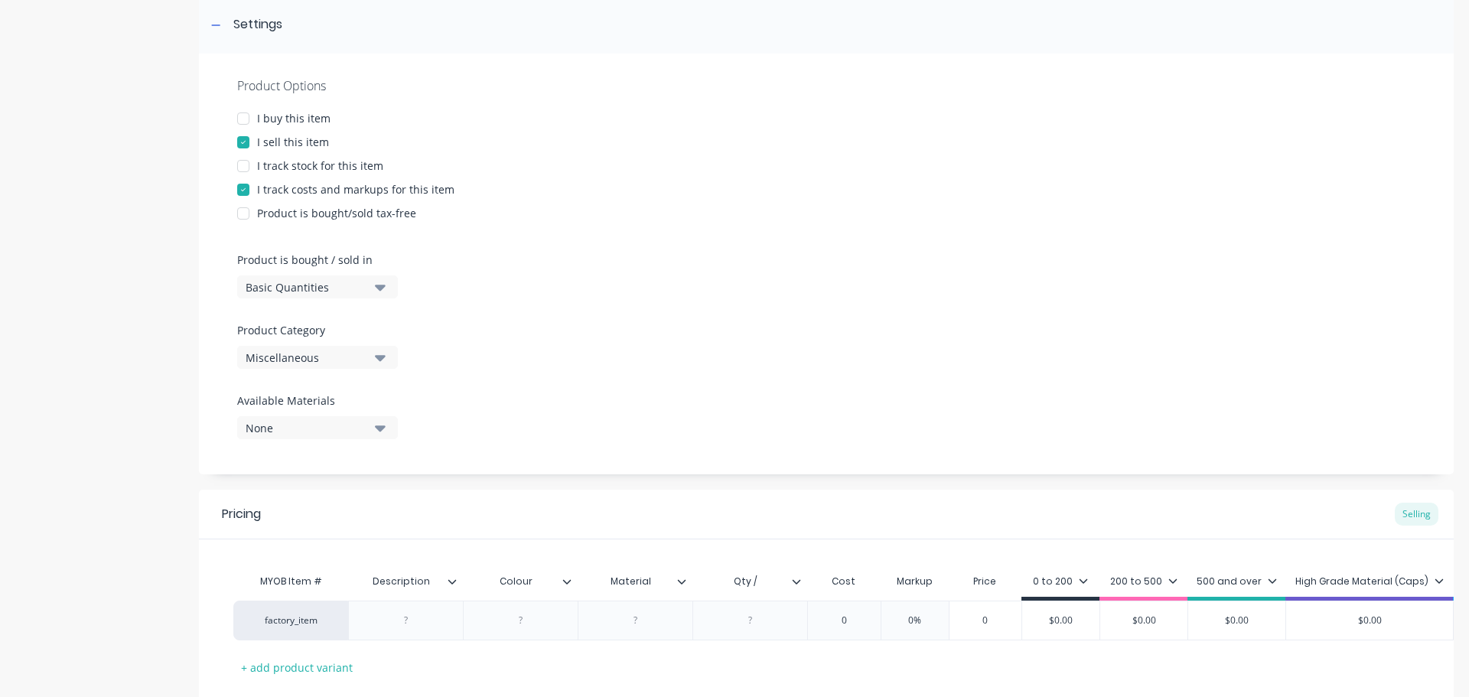
click at [339, 367] on button "Miscellaneous" at bounding box center [317, 357] width 161 height 23
click at [348, 405] on Category "text" at bounding box center [363, 403] width 162 height 31
type Category "jindex"
click at [355, 435] on div "Jindex" at bounding box center [352, 441] width 230 height 31
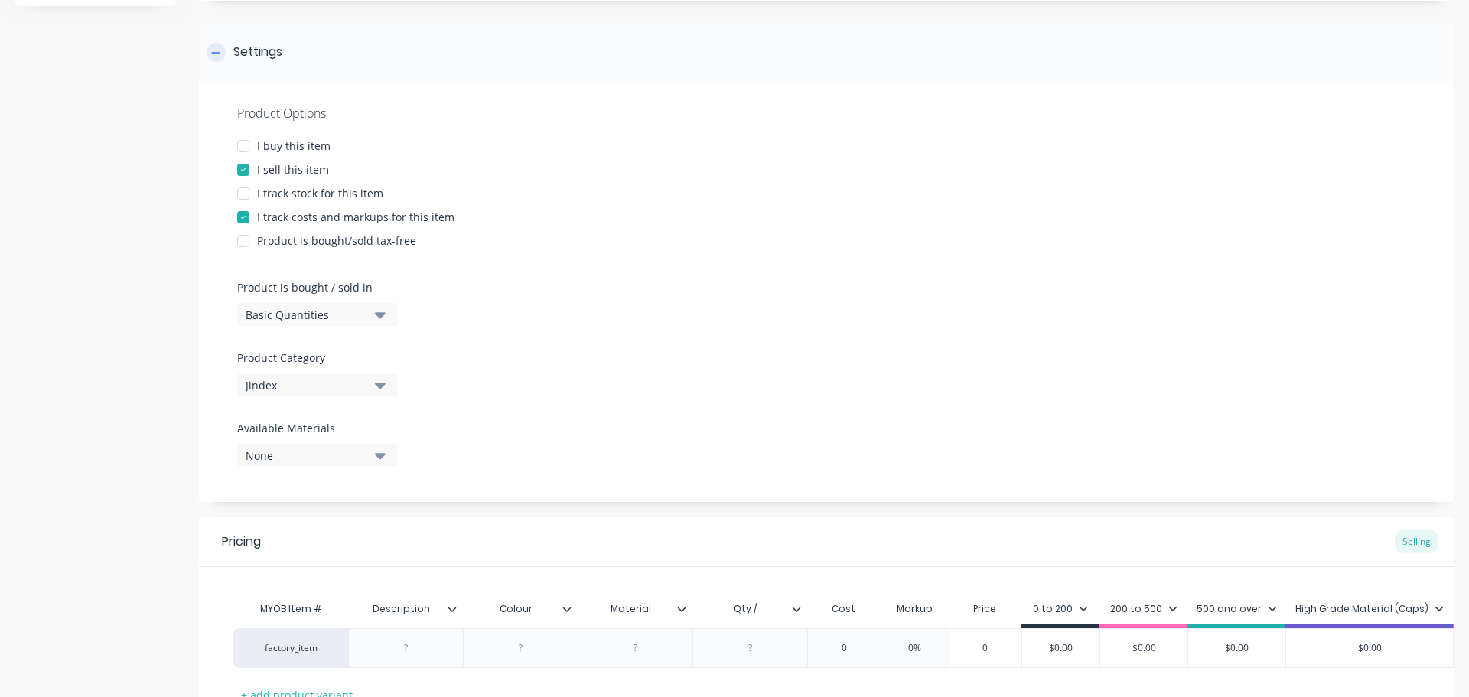
scroll to position [153, 0]
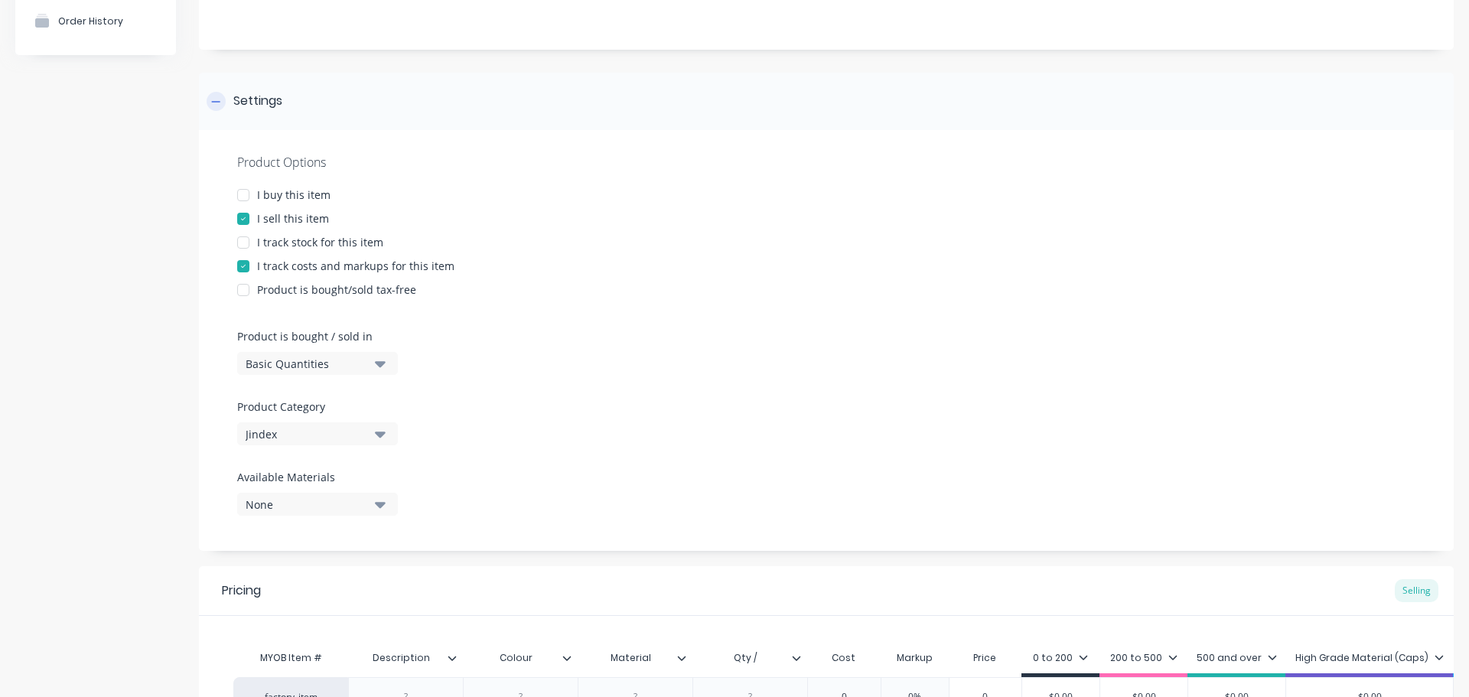
click at [285, 98] on div "Settings" at bounding box center [826, 101] width 1255 height 57
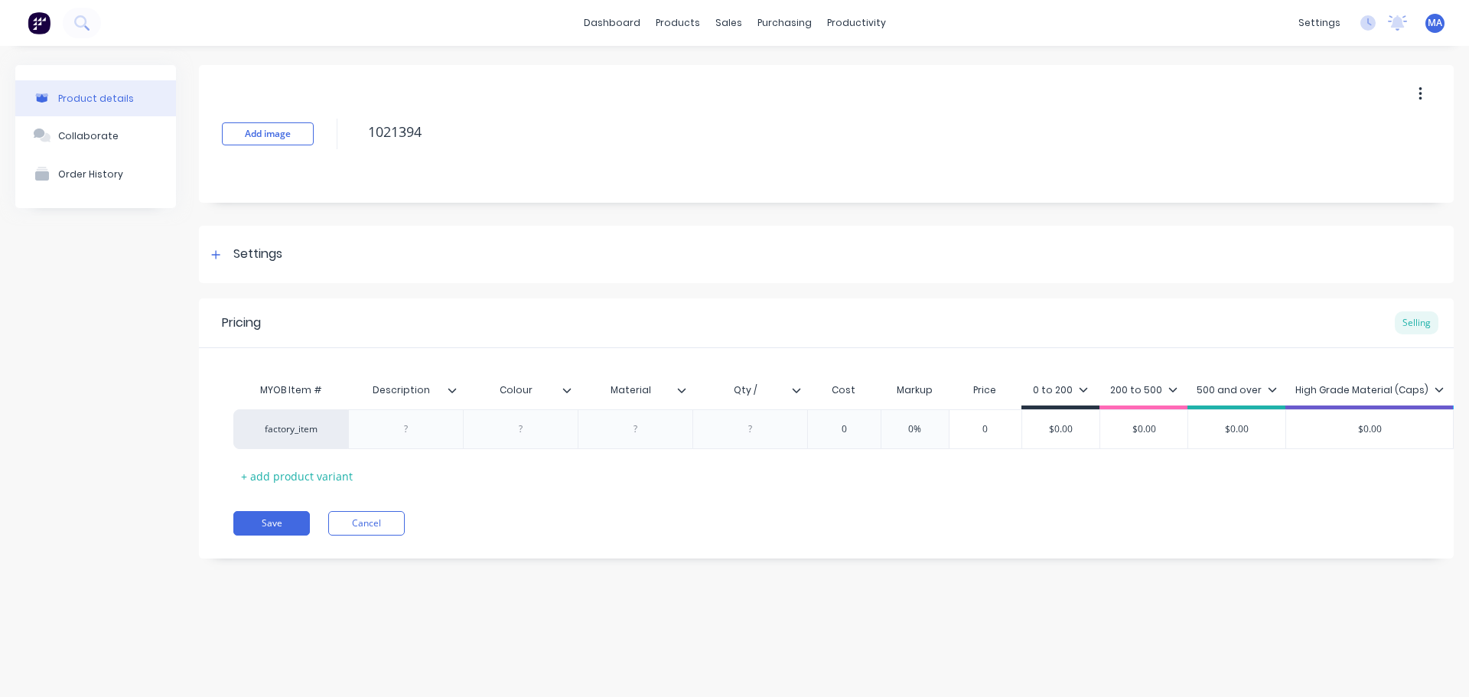
scroll to position [0, 0]
click at [419, 431] on div at bounding box center [406, 429] width 77 height 20
click at [562, 416] on div at bounding box center [520, 429] width 115 height 40
click at [544, 435] on div at bounding box center [521, 429] width 77 height 20
click at [738, 422] on div at bounding box center [750, 429] width 77 height 20
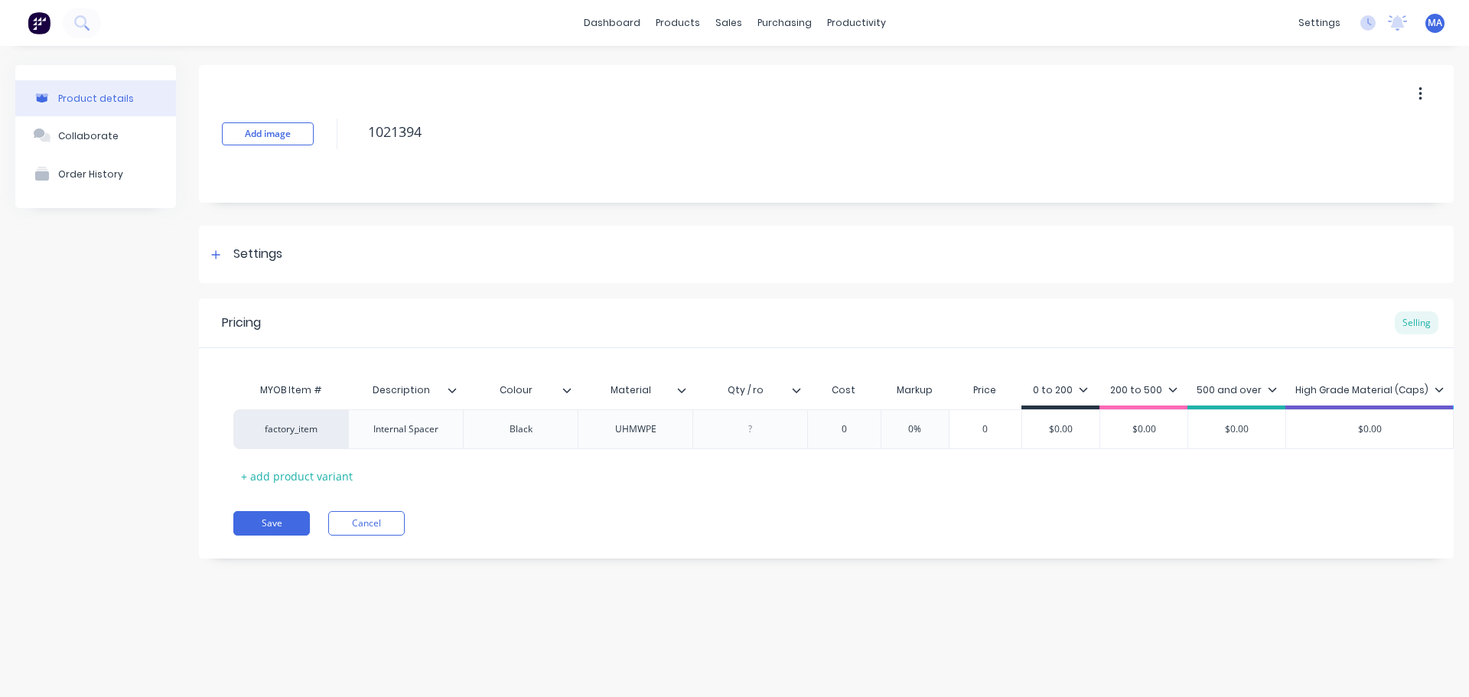
type input "Qty / rod"
click at [753, 431] on div at bounding box center [750, 429] width 77 height 20
click at [803, 324] on div "Pricing Selling" at bounding box center [826, 323] width 1255 height 50
click at [836, 419] on div "0" at bounding box center [844, 429] width 77 height 38
type input "03.13"
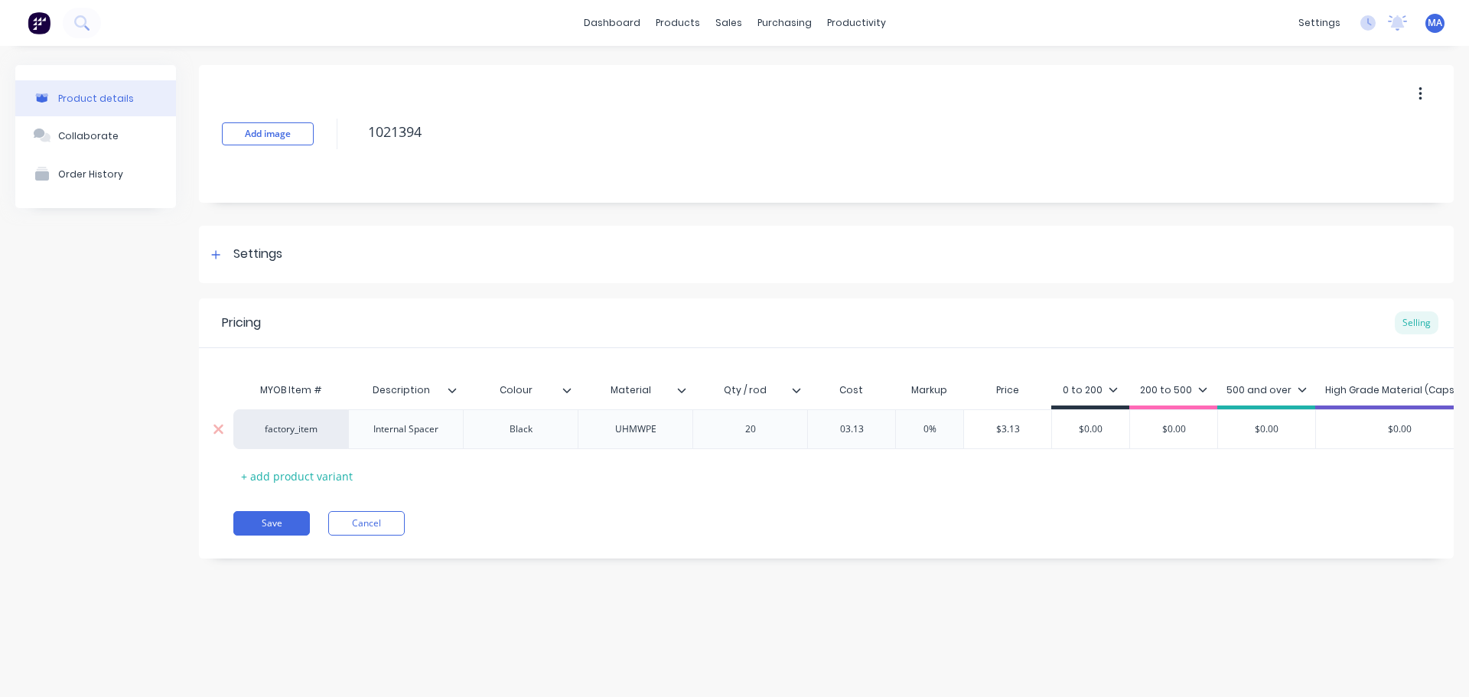
click at [909, 429] on input "0%" at bounding box center [930, 429] width 77 height 14
type input "55%"
type input "$4.8515"
drag, startPoint x: 1028, startPoint y: 425, endPoint x: 974, endPoint y: 425, distance: 53.6
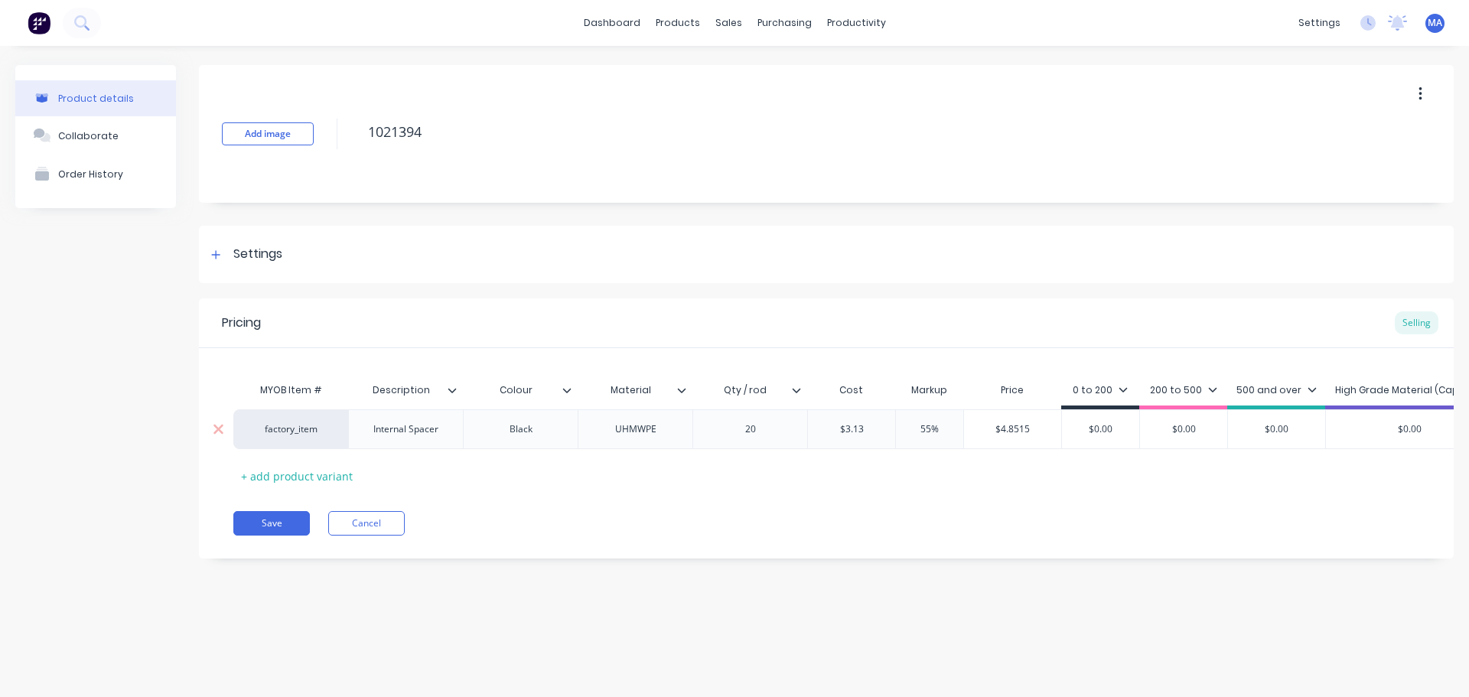
click at [975, 425] on input "$4.8515" at bounding box center [1012, 429] width 97 height 14
drag, startPoint x: 1110, startPoint y: 432, endPoint x: 1031, endPoint y: 436, distance: 79.7
click at [1051, 433] on div "factory_item Internal Spacer Black UHMWPE 20 $3.13 03.13 55% 55% $4.8515 $4.851…" at bounding box center [941, 429] width 1417 height 40
paste input "4.8515"
type input "$4.8515"
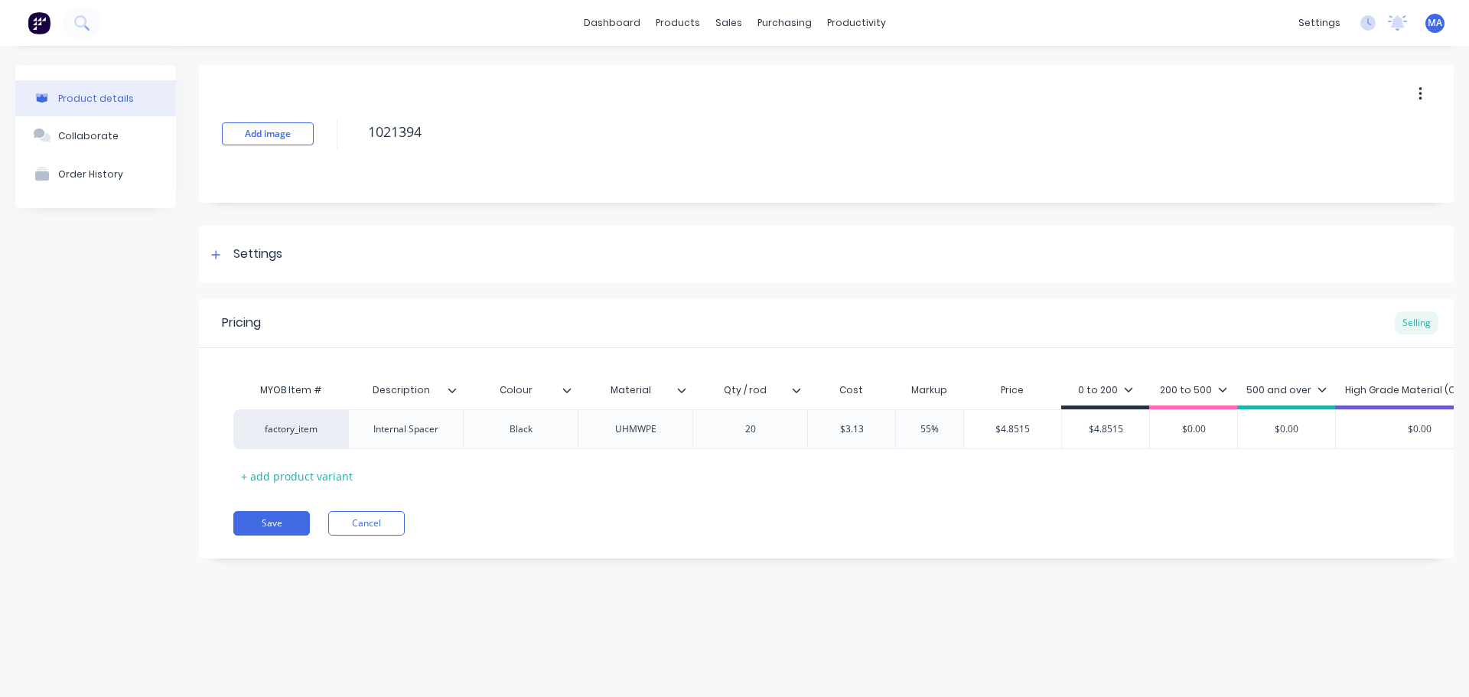
click at [1176, 388] on div "200 to 500" at bounding box center [1193, 390] width 67 height 14
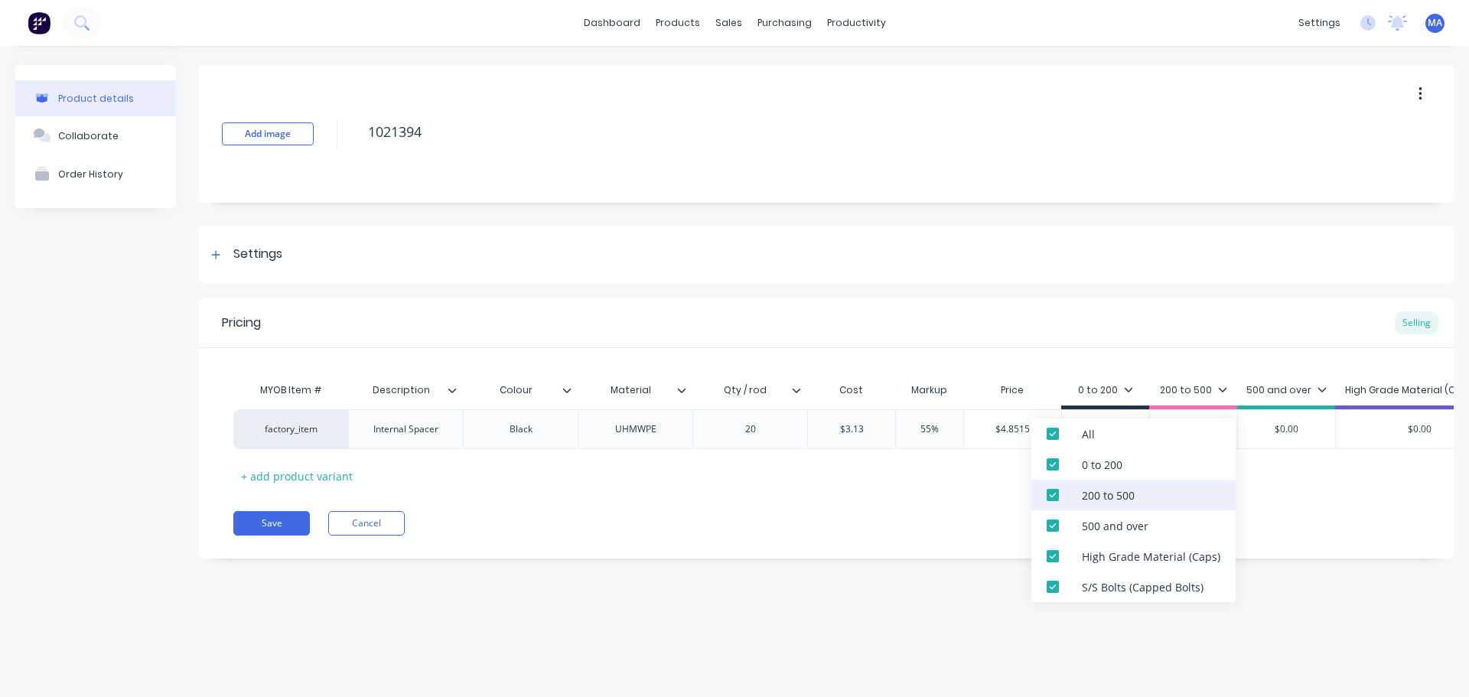
click at [1109, 500] on div "200 to 500" at bounding box center [1108, 495] width 53 height 16
click at [1103, 523] on div "500 and over" at bounding box center [1115, 526] width 67 height 16
click at [1097, 550] on div "High Grade Material (Caps)" at bounding box center [1151, 557] width 139 height 16
click at [1087, 575] on div "S/S Bolts (Capped Bolts)" at bounding box center [1134, 587] width 204 height 31
click at [1019, 275] on div "Settings" at bounding box center [826, 254] width 1255 height 57
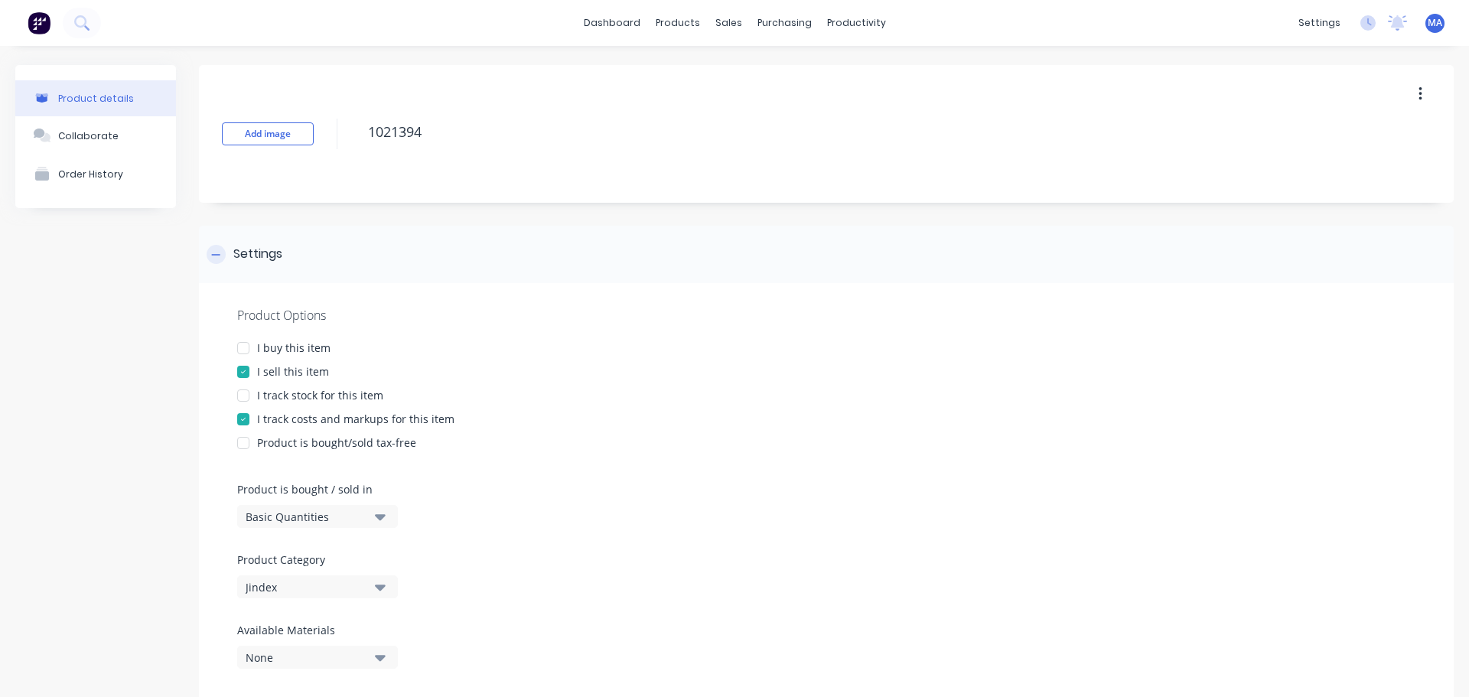
click at [428, 265] on div "Settings" at bounding box center [826, 254] width 1255 height 57
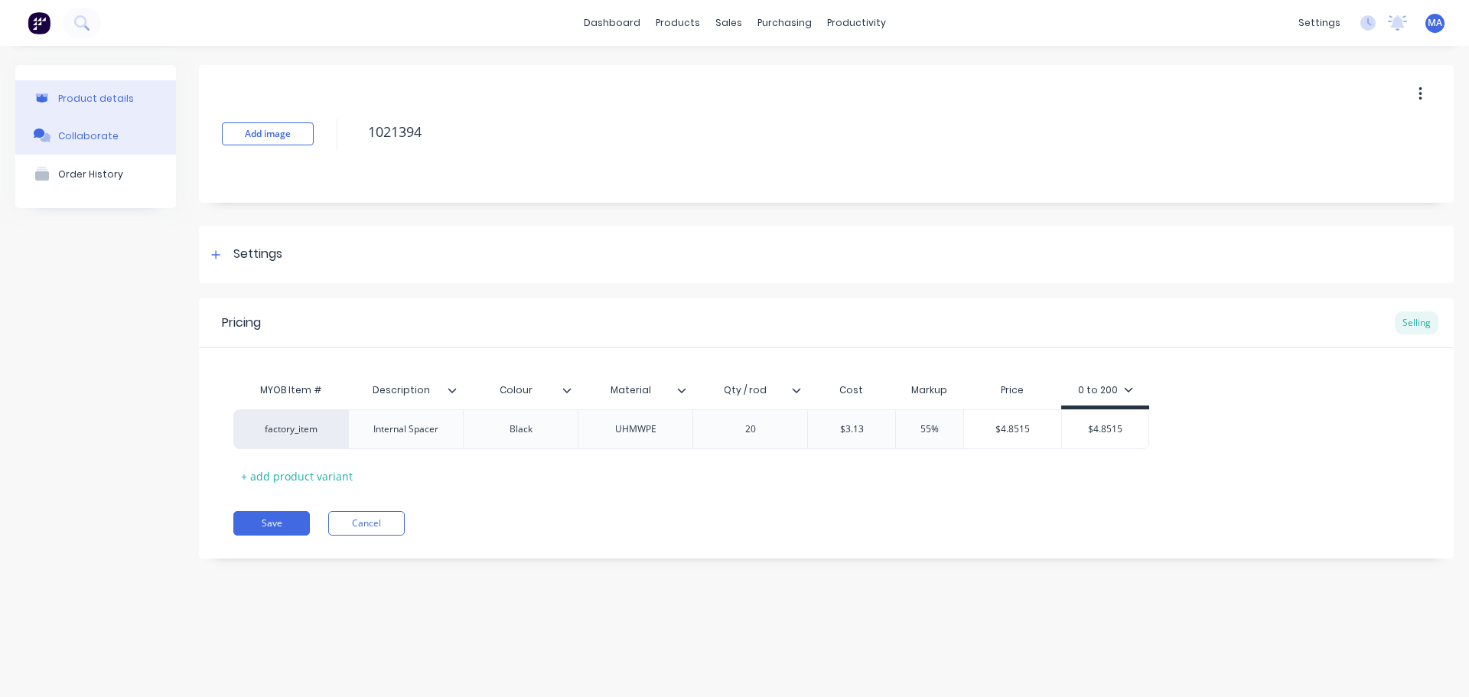
click at [145, 147] on button "Collaborate" at bounding box center [95, 135] width 161 height 38
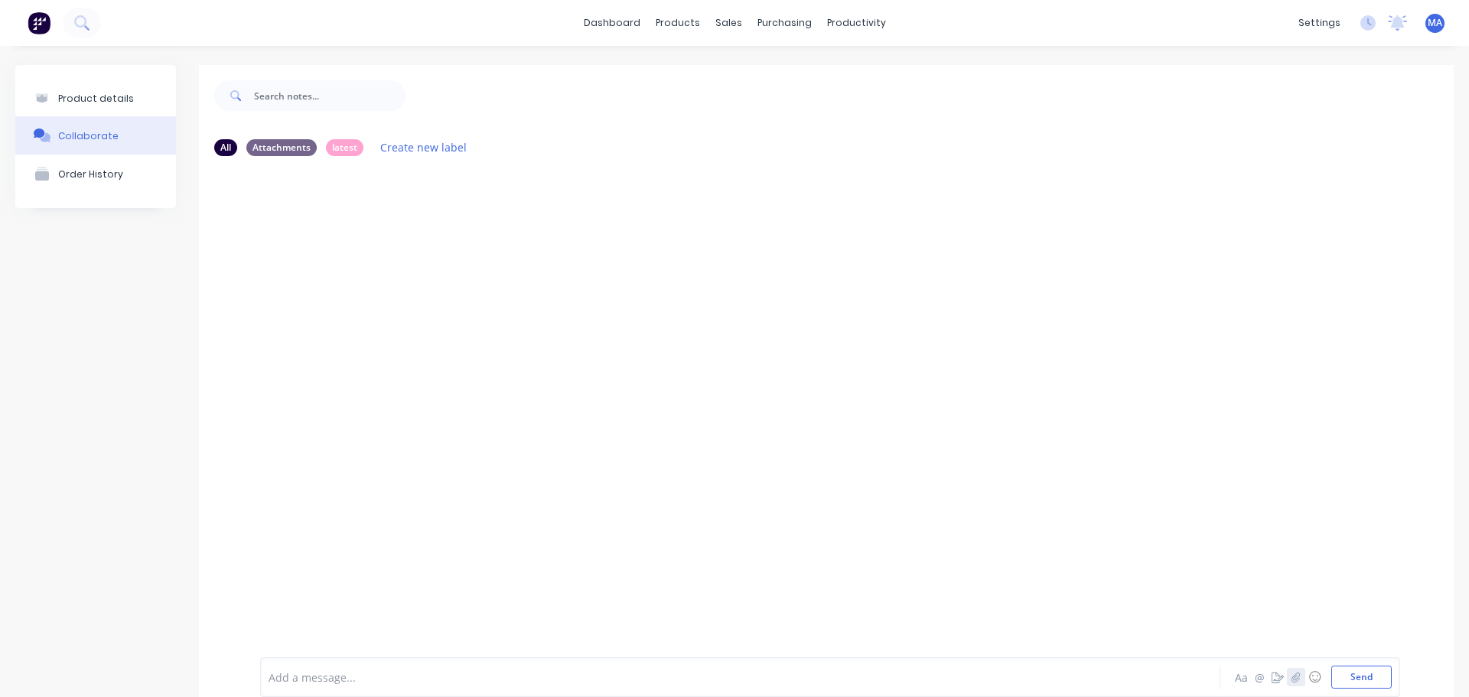
click at [1292, 677] on icon "button" at bounding box center [1296, 677] width 9 height 11
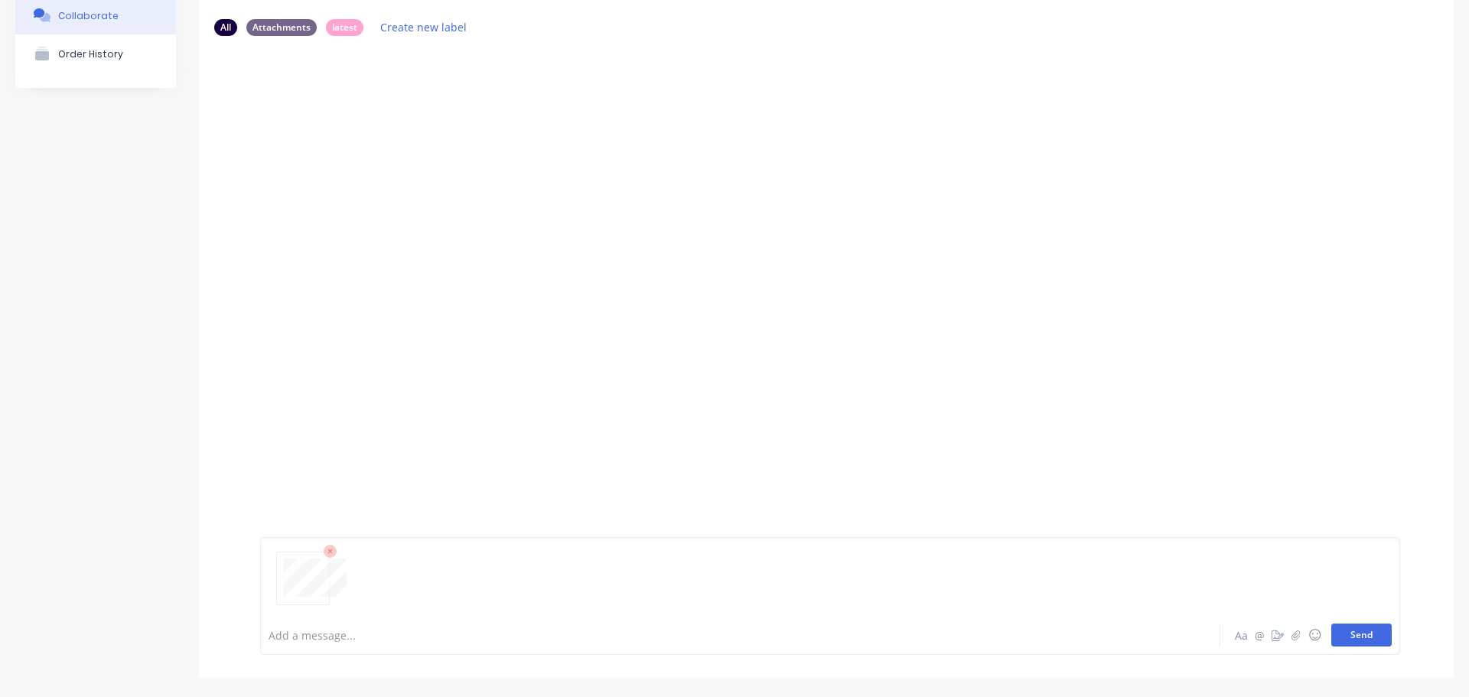
click at [1345, 628] on button "Send" at bounding box center [1362, 635] width 60 height 23
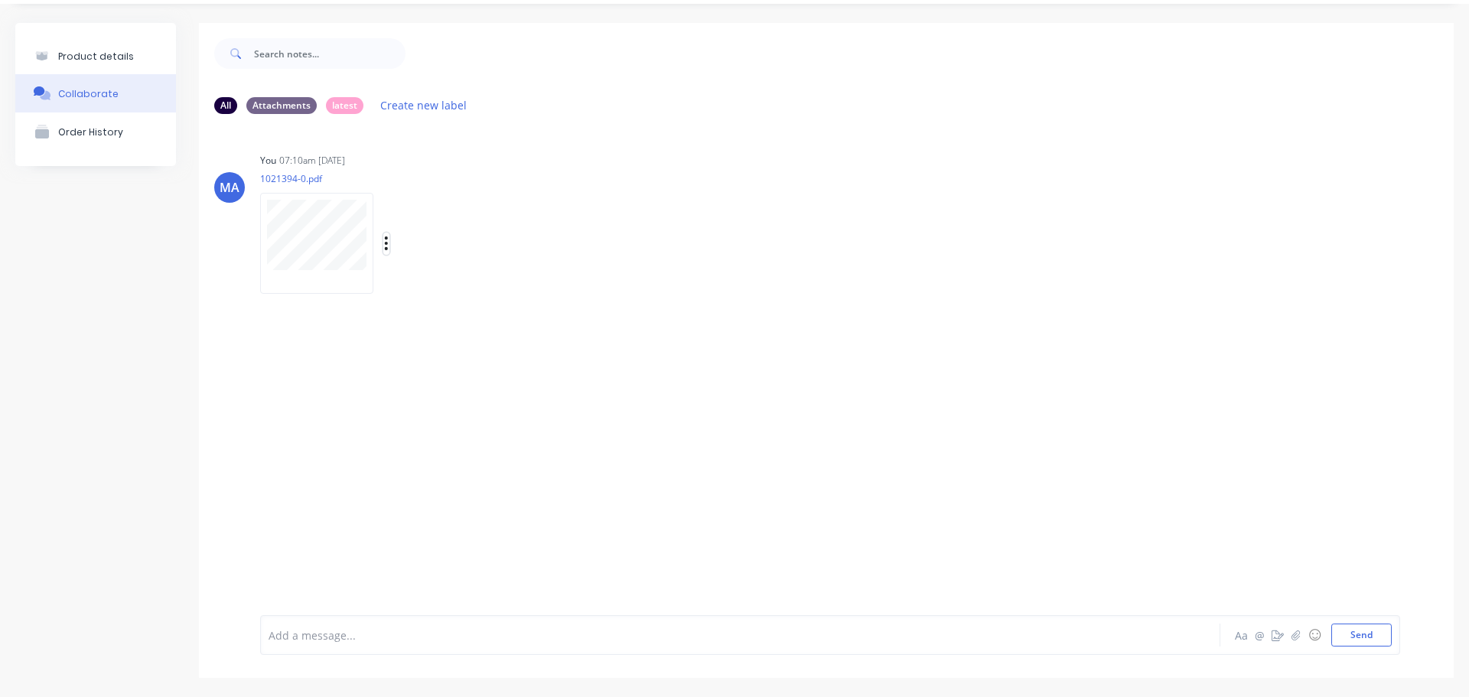
click at [384, 246] on icon "button" at bounding box center [386, 244] width 5 height 18
click at [432, 281] on button "Auto-attach to new orders" at bounding box center [487, 285] width 172 height 36
click at [634, 276] on label at bounding box center [634, 276] width 0 height 0
click at [603, 287] on input "checkbox" at bounding box center [604, 283] width 12 height 15
checkbox input "true"
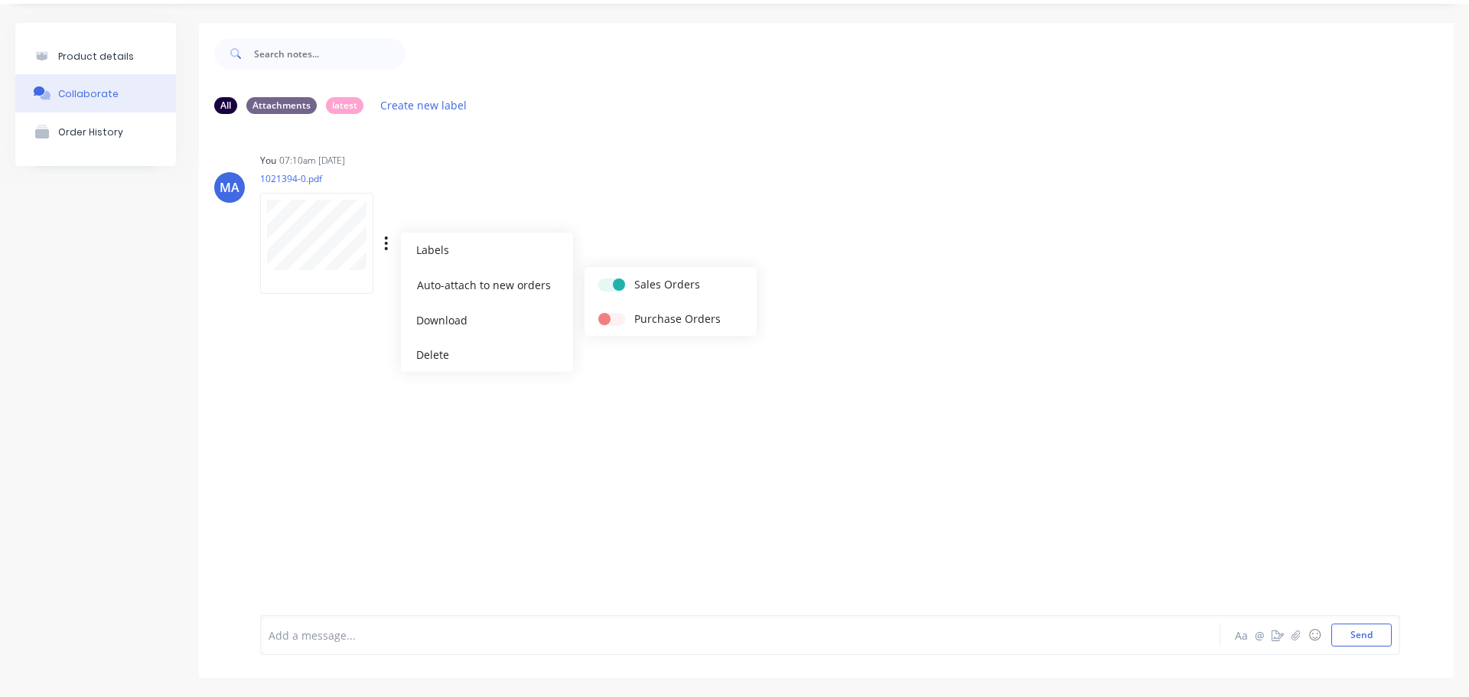
click at [581, 218] on div "You 07:10am [DATE] 1021394-0.pdf Labels Auto-attach to new orders Sales Orders …" at bounding box center [499, 218] width 478 height 138
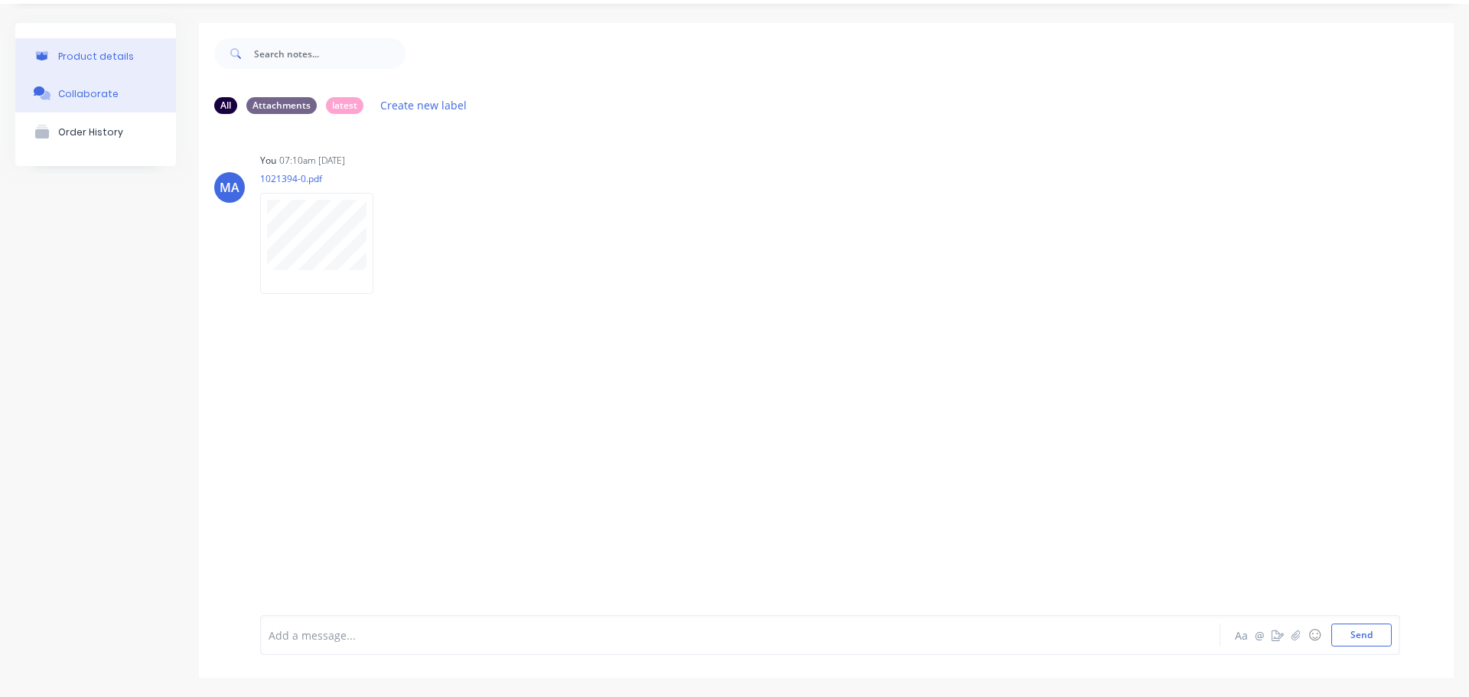
click at [109, 62] on div "Product details" at bounding box center [96, 56] width 76 height 11
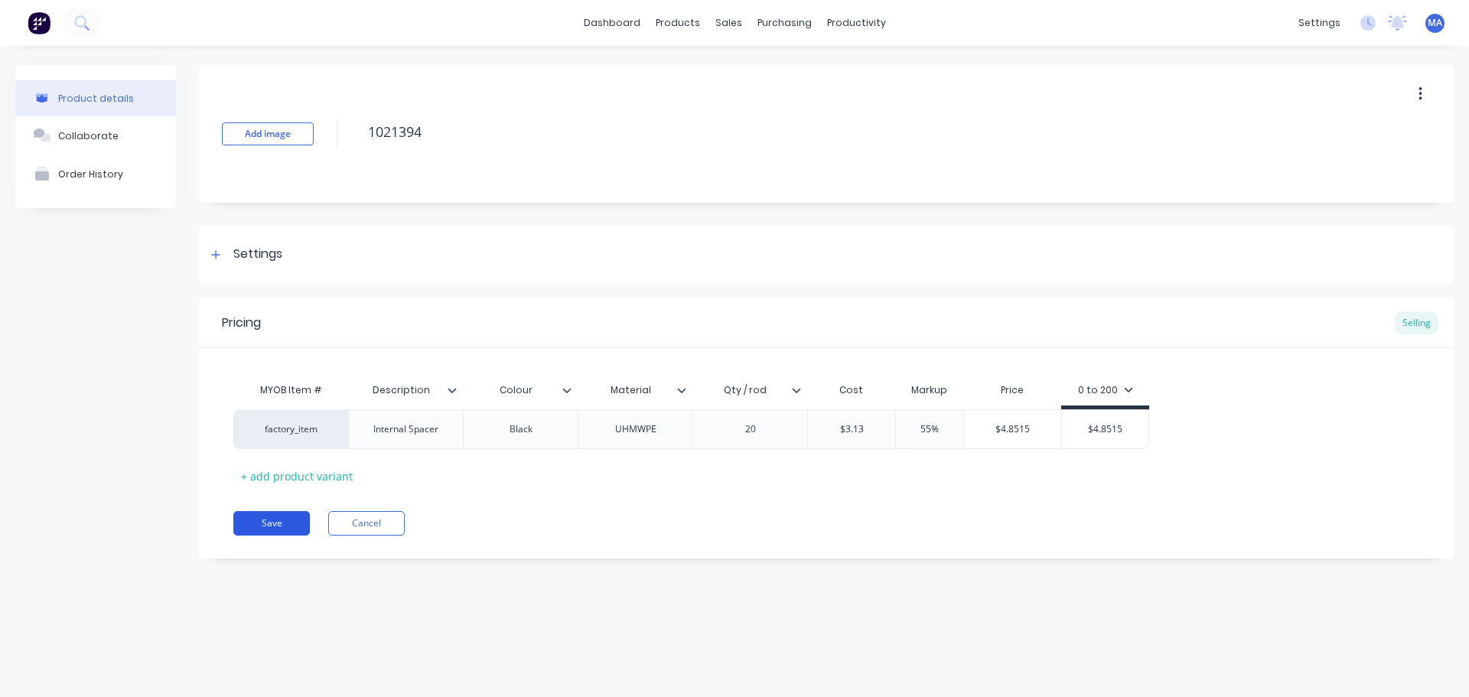
click at [293, 534] on button "Save" at bounding box center [271, 523] width 77 height 24
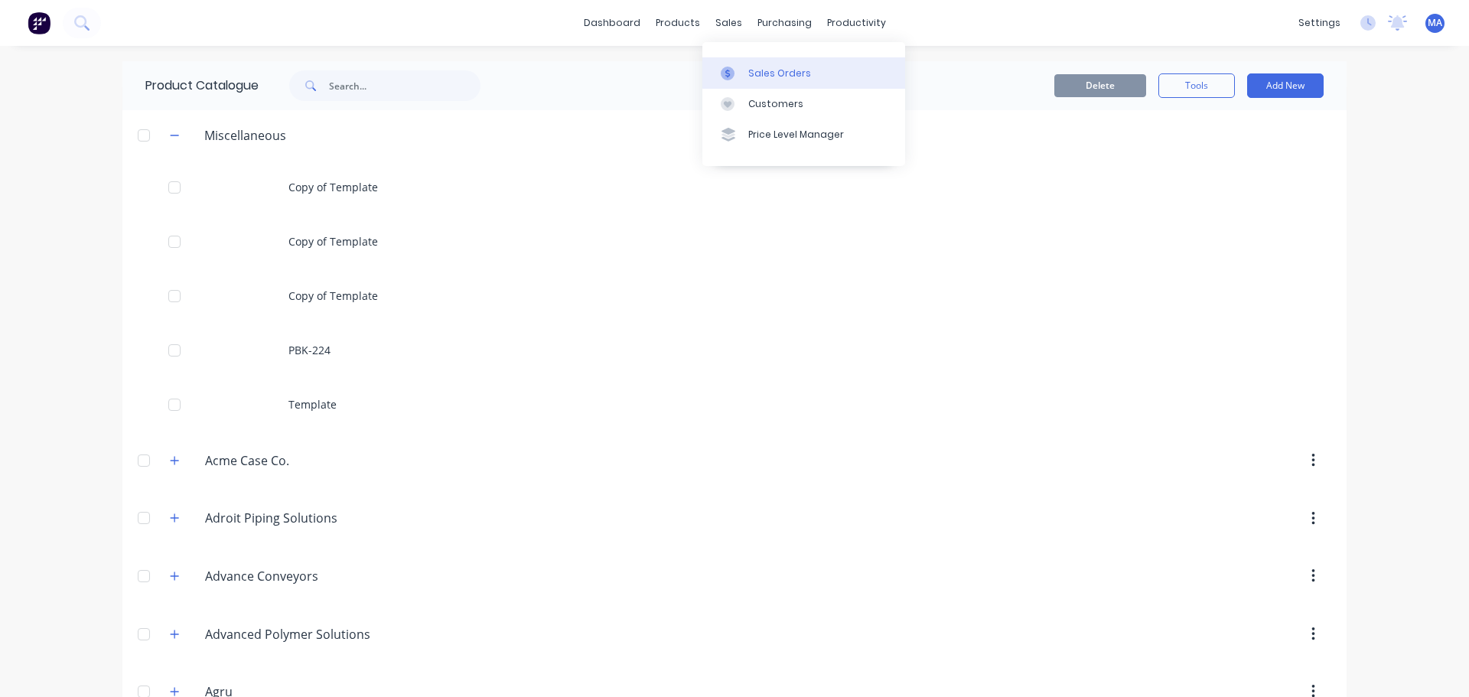
click at [752, 71] on div "Sales Orders" at bounding box center [779, 74] width 63 height 14
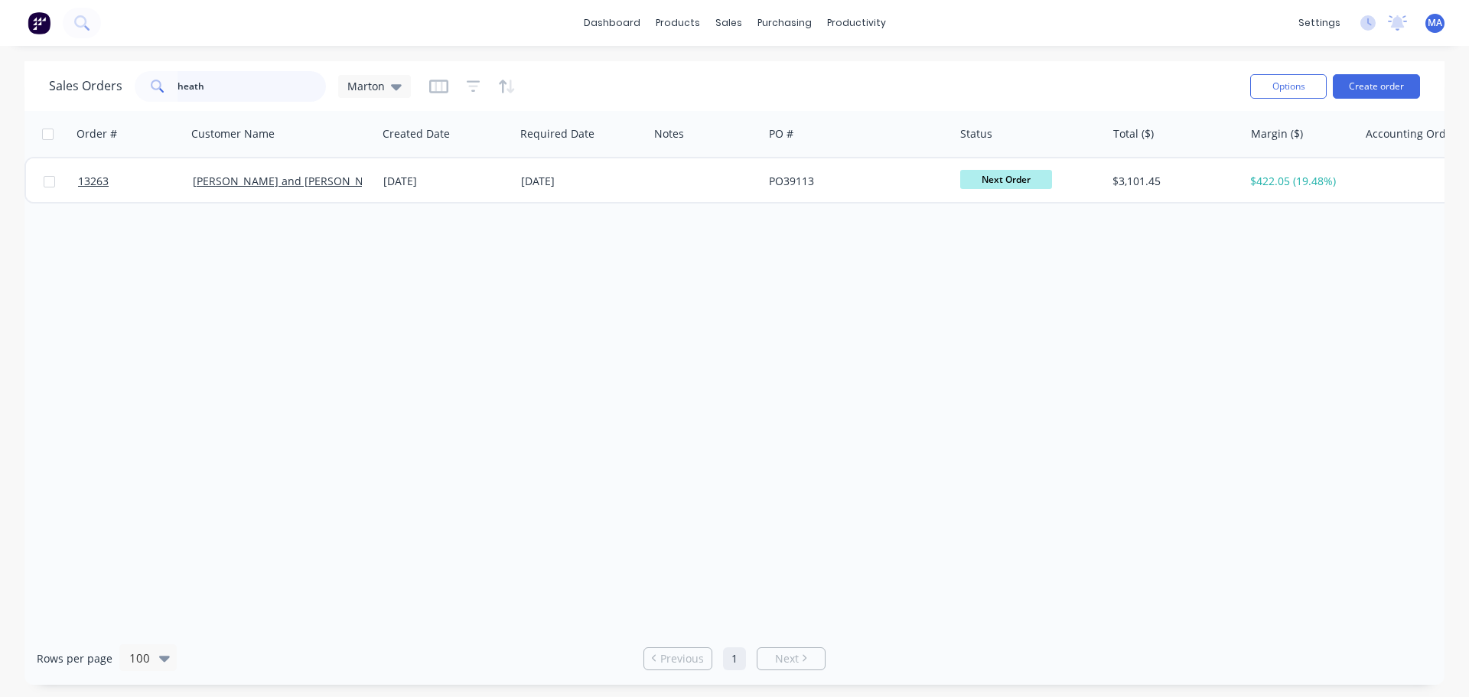
drag, startPoint x: 186, startPoint y: 86, endPoint x: 127, endPoint y: 89, distance: 59.0
click at [178, 86] on input "heath" at bounding box center [252, 86] width 149 height 31
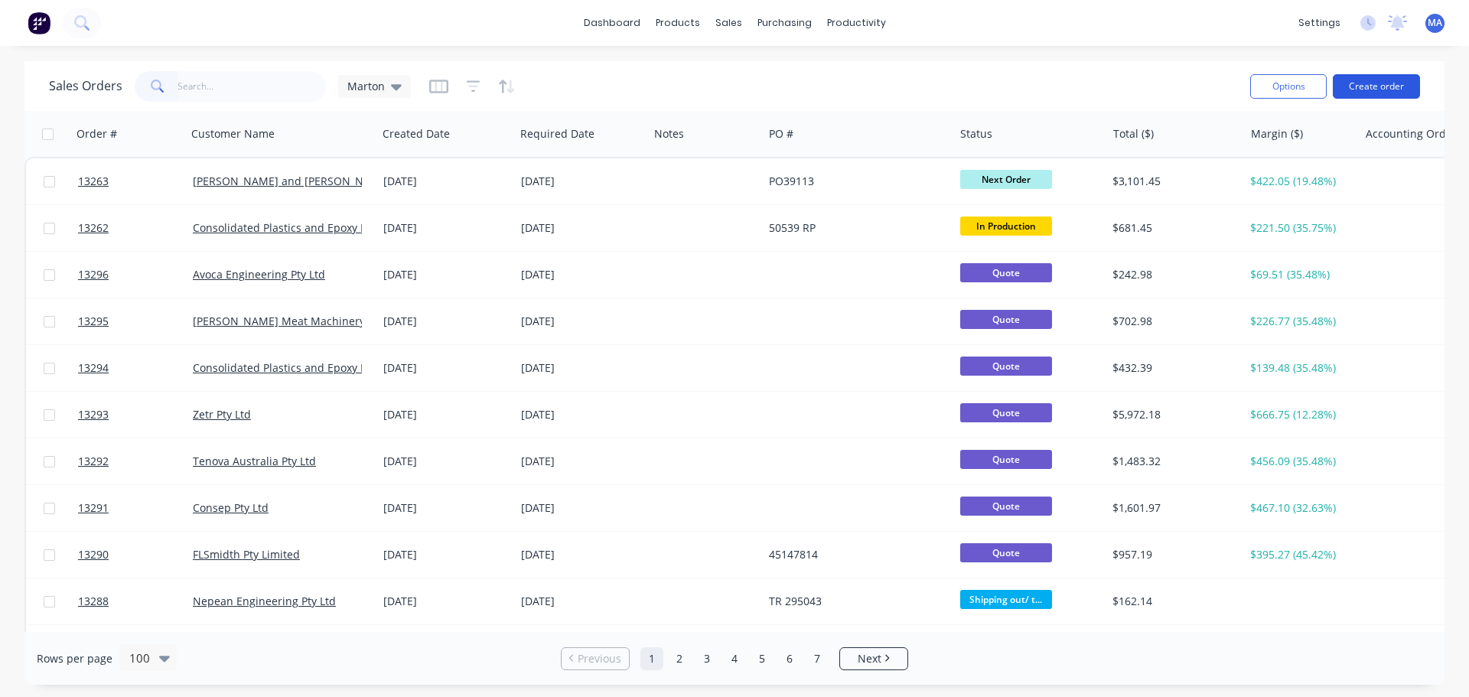
click at [1398, 92] on button "Create order" at bounding box center [1376, 86] width 87 height 24
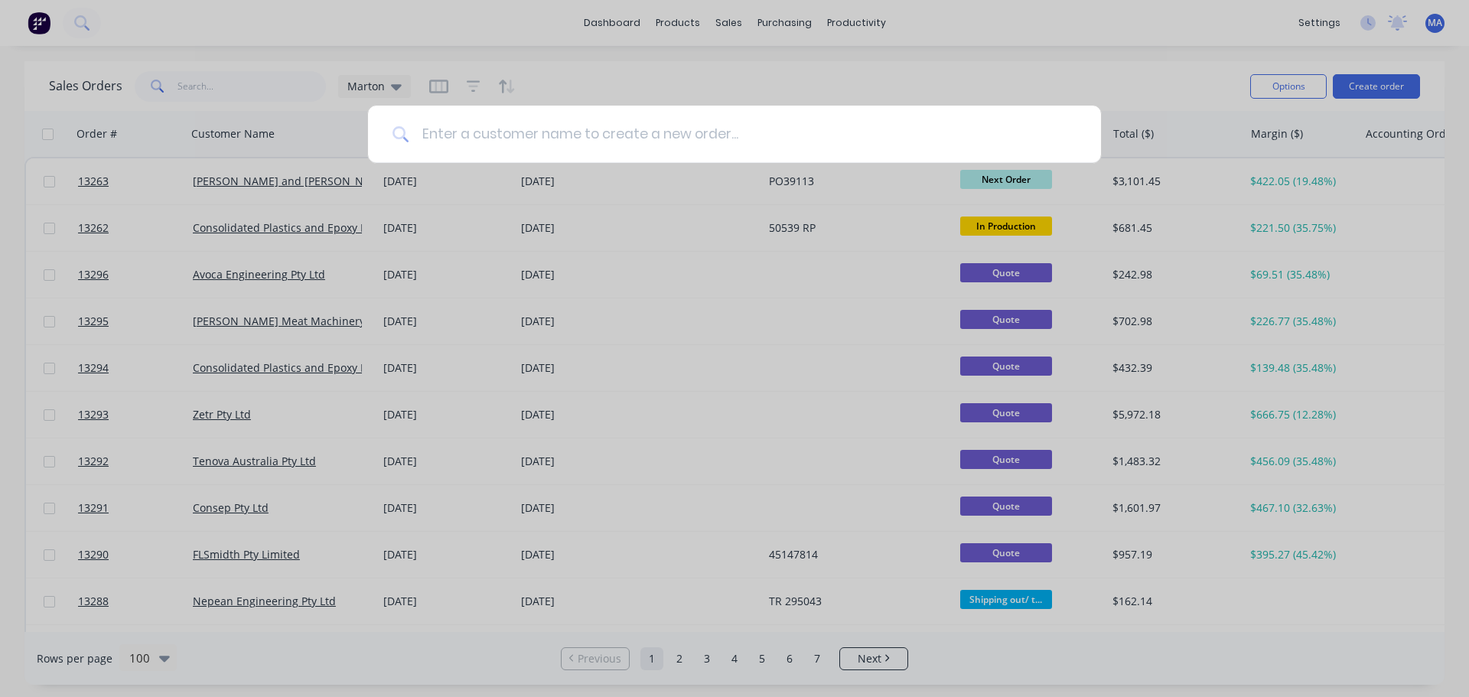
click at [489, 139] on input at bounding box center [742, 134] width 667 height 57
click at [468, 141] on input at bounding box center [742, 134] width 667 height 57
click at [469, 132] on input at bounding box center [742, 134] width 667 height 57
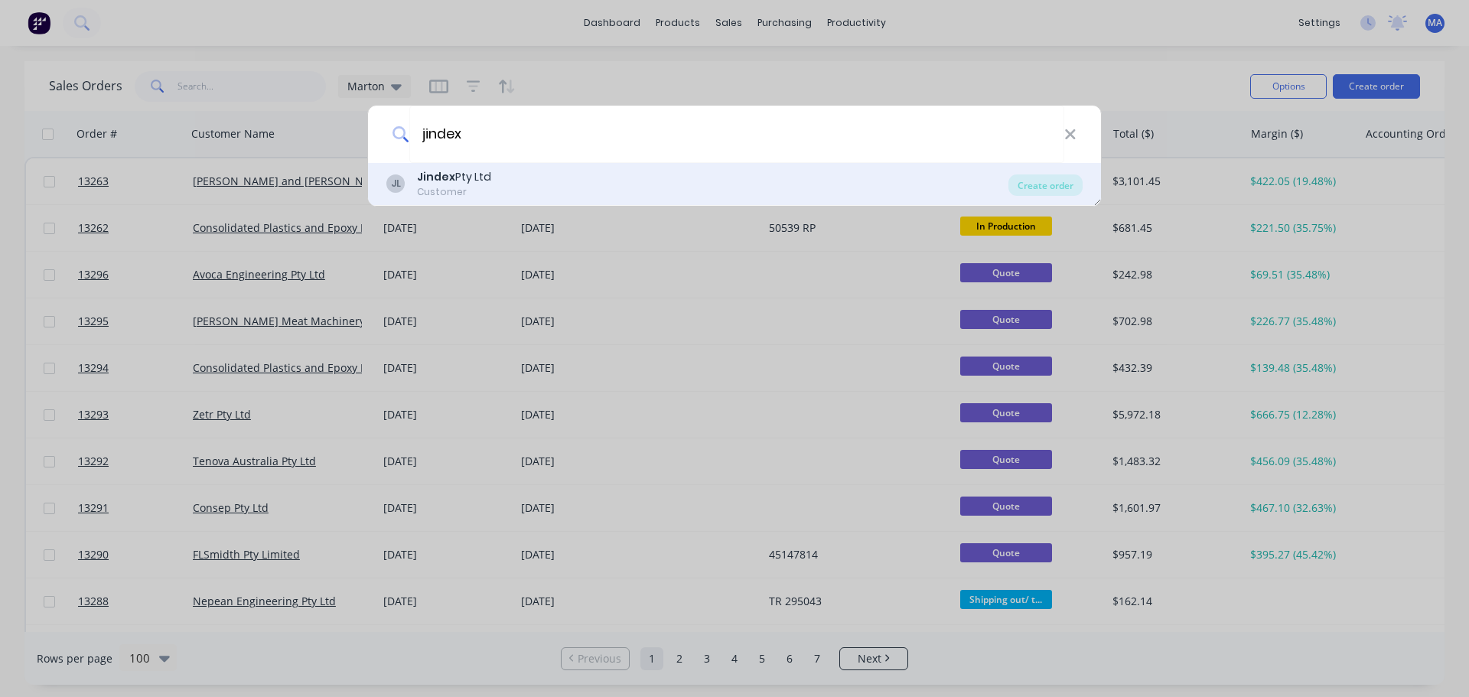
type input "jindex"
click at [523, 181] on div "JL Jindex Pty Ltd Customer" at bounding box center [697, 184] width 622 height 30
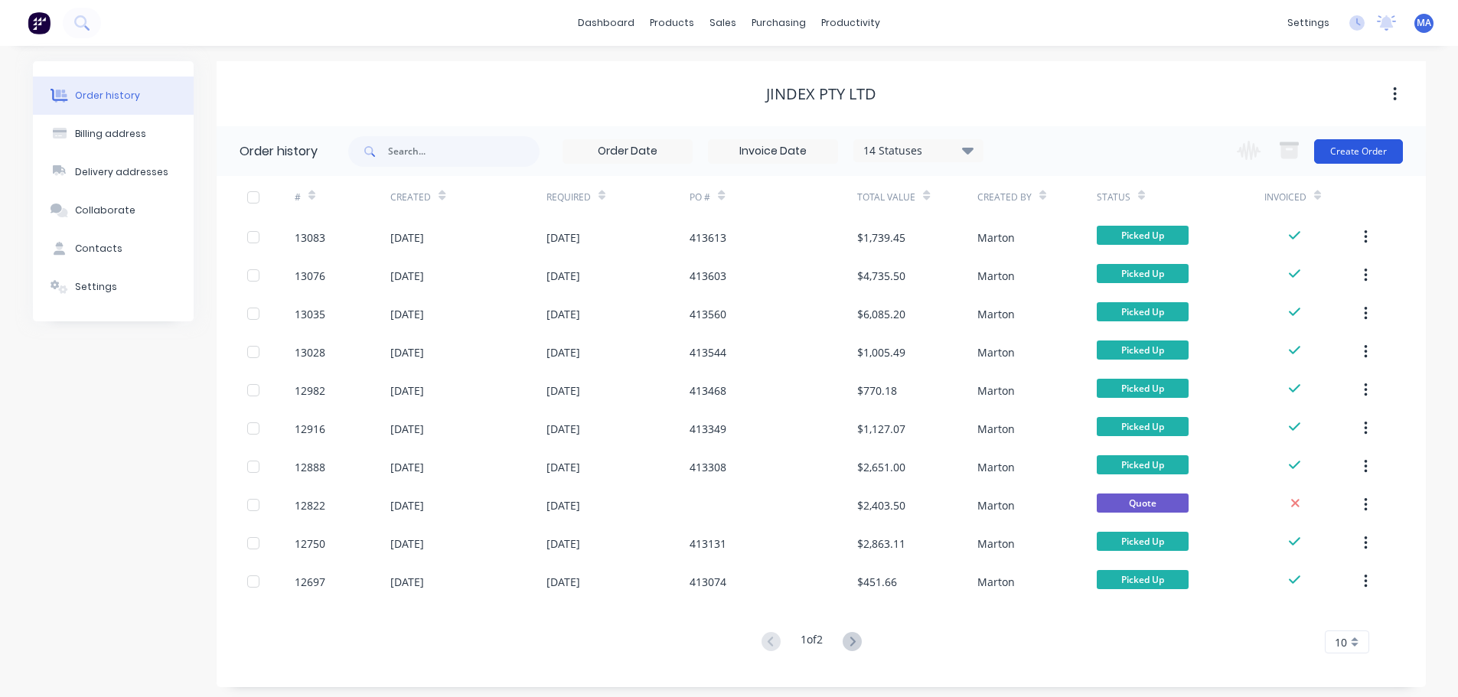
click at [1374, 145] on button "Create Order" at bounding box center [1358, 151] width 89 height 24
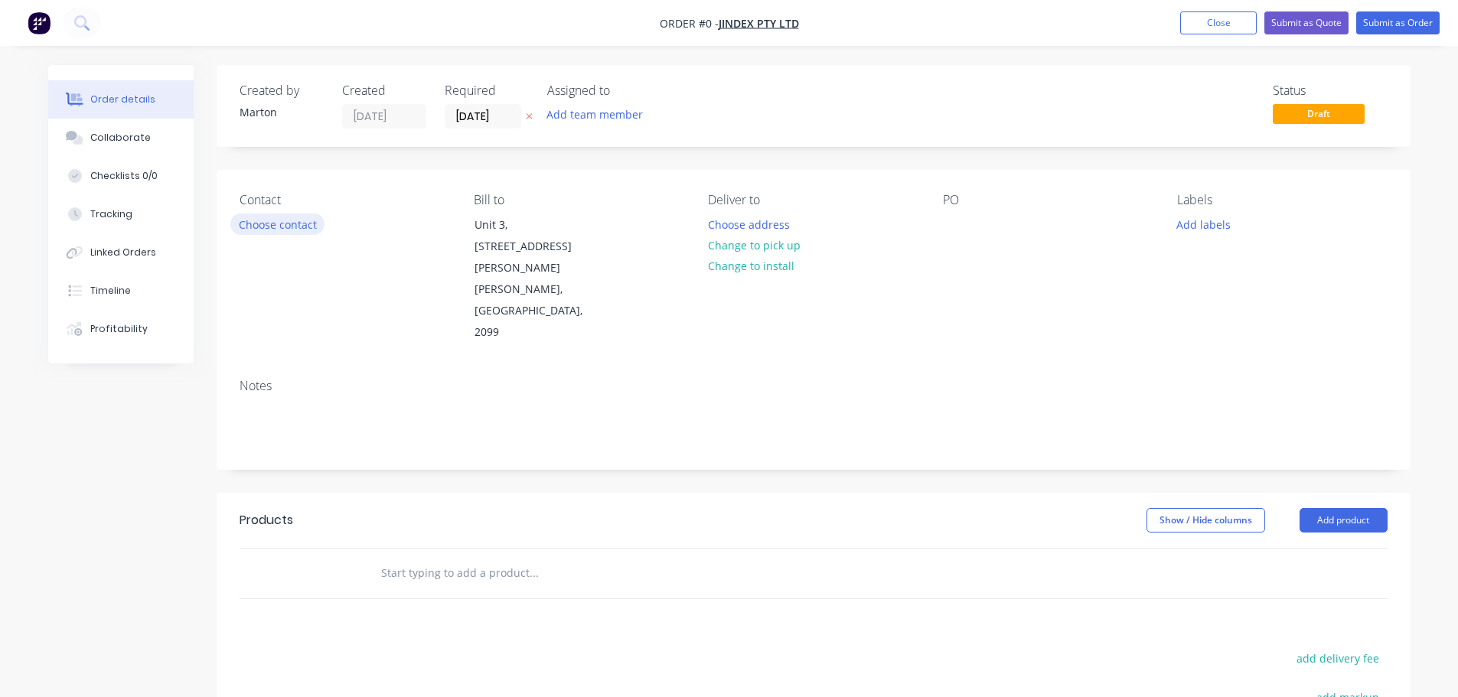
click at [259, 228] on button "Choose contact" at bounding box center [277, 224] width 94 height 21
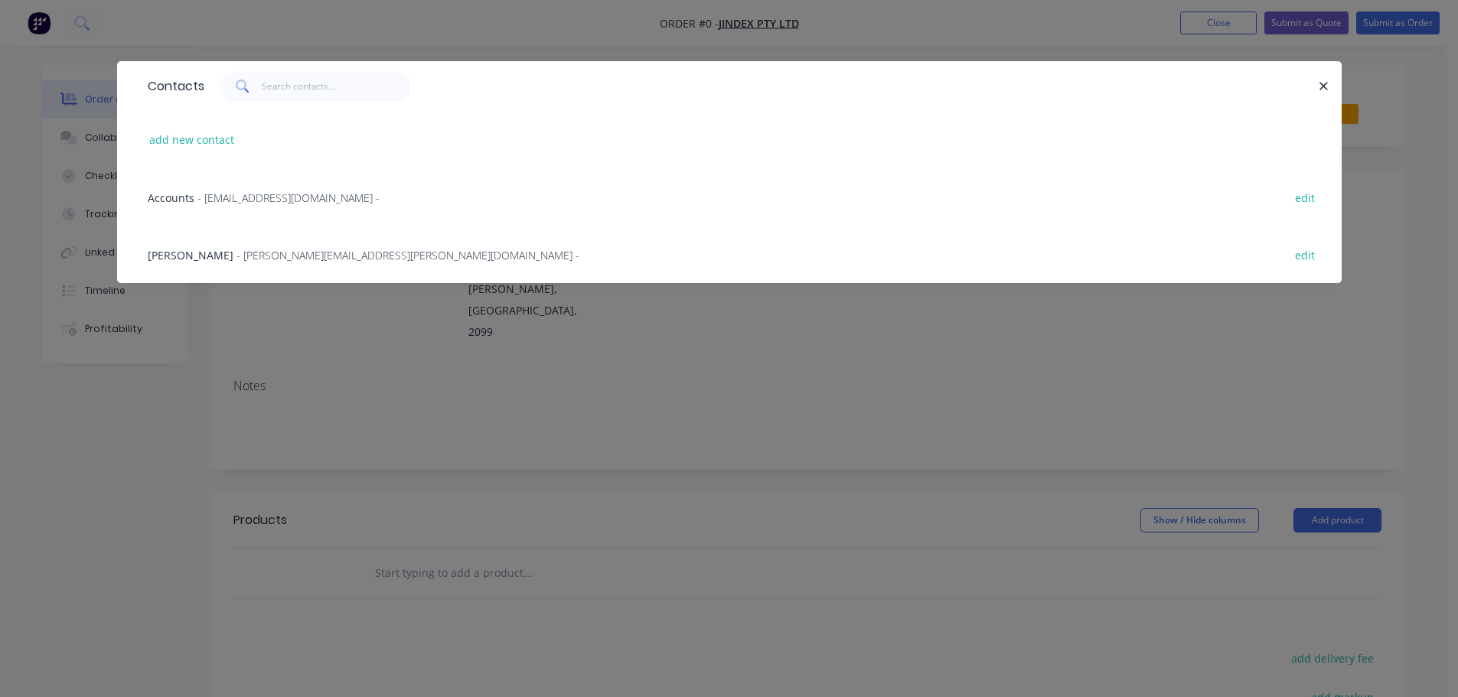
click at [268, 250] on span "- [PERSON_NAME][EMAIL_ADDRESS][PERSON_NAME][DOMAIN_NAME] -" at bounding box center [407, 255] width 343 height 15
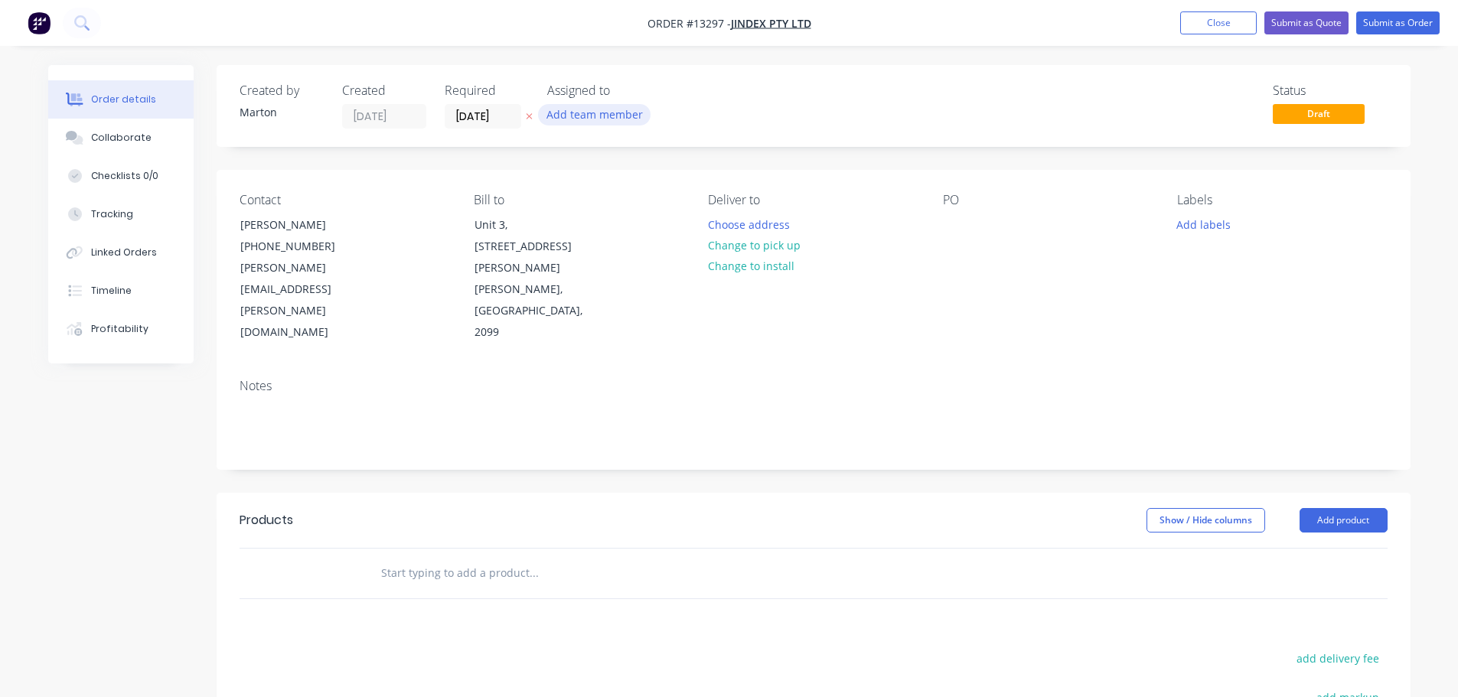
click at [594, 112] on button "Add team member" at bounding box center [594, 114] width 112 height 21
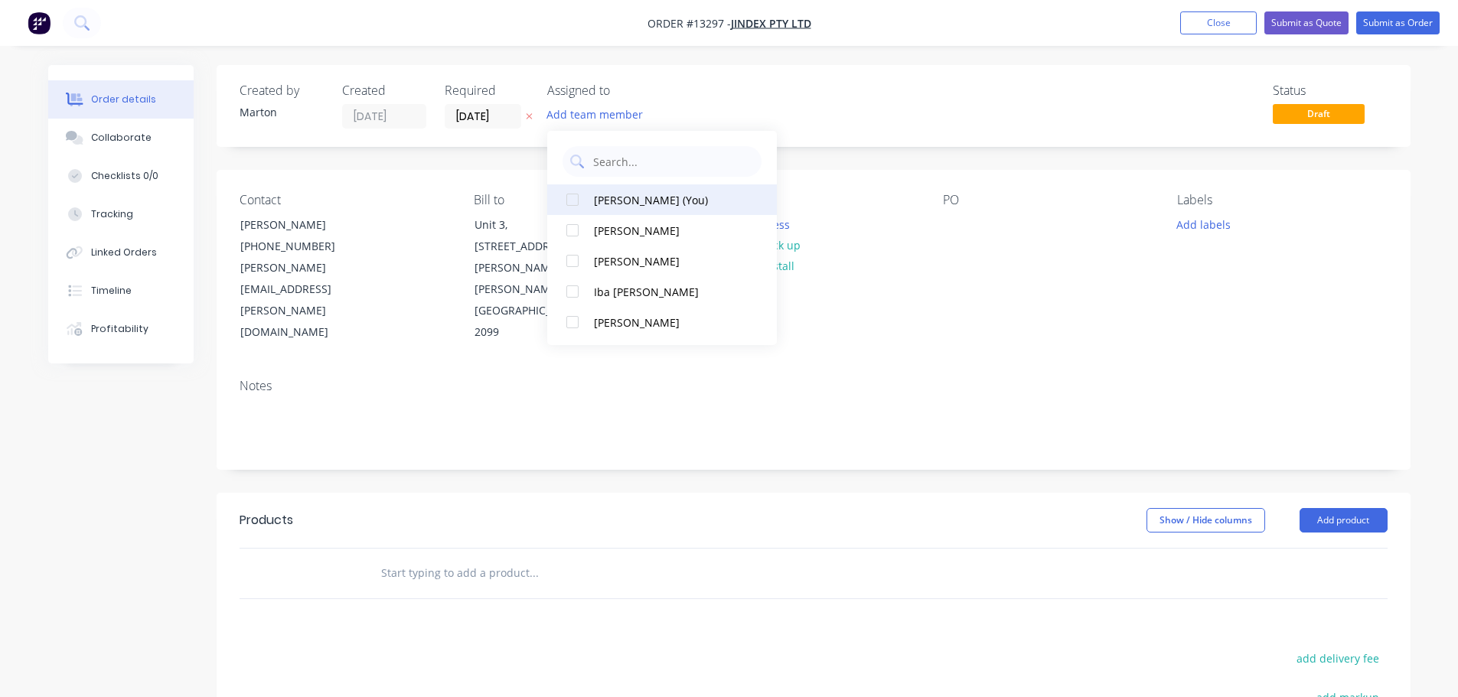
click at [571, 200] on div at bounding box center [572, 199] width 31 height 31
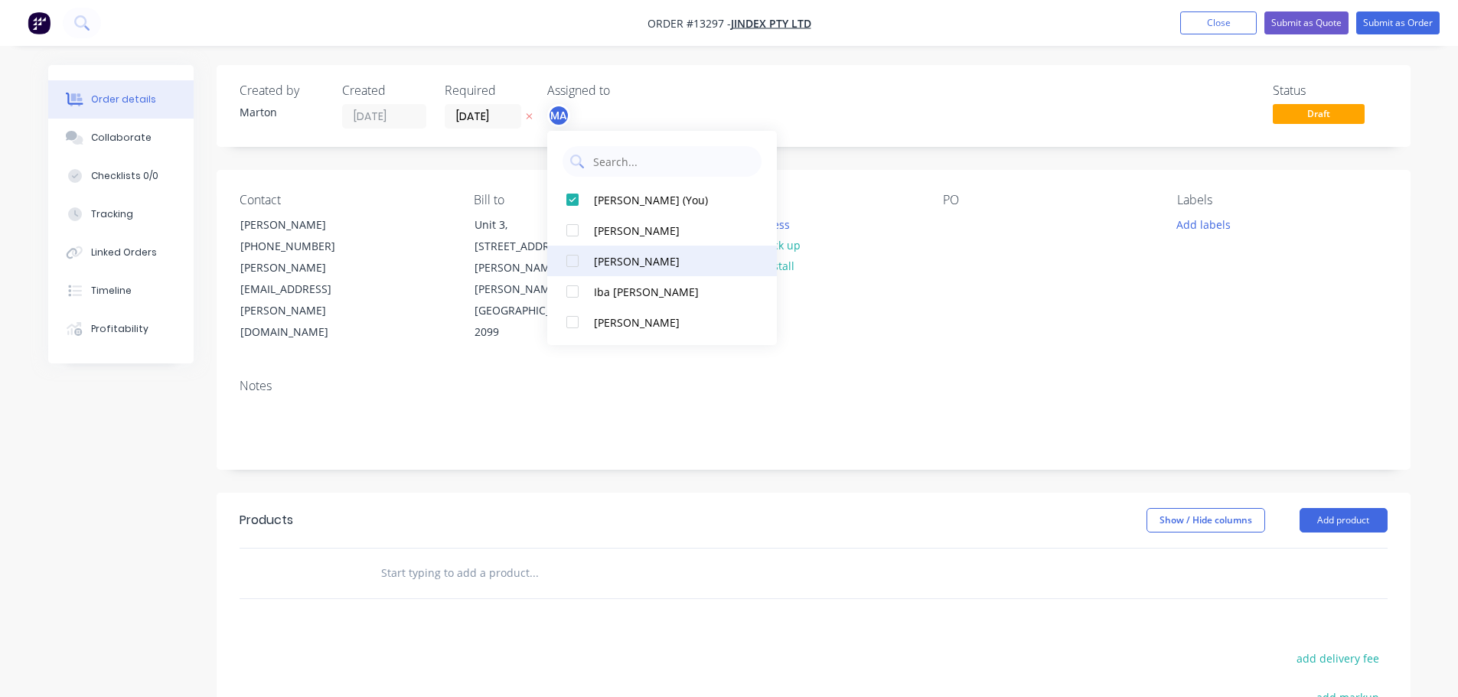
drag, startPoint x: 570, startPoint y: 233, endPoint x: 569, endPoint y: 258, distance: 25.3
click at [570, 234] on div at bounding box center [572, 230] width 31 height 31
click at [569, 260] on div at bounding box center [572, 261] width 31 height 31
click at [796, 118] on div "Status Draft" at bounding box center [1043, 105] width 687 height 45
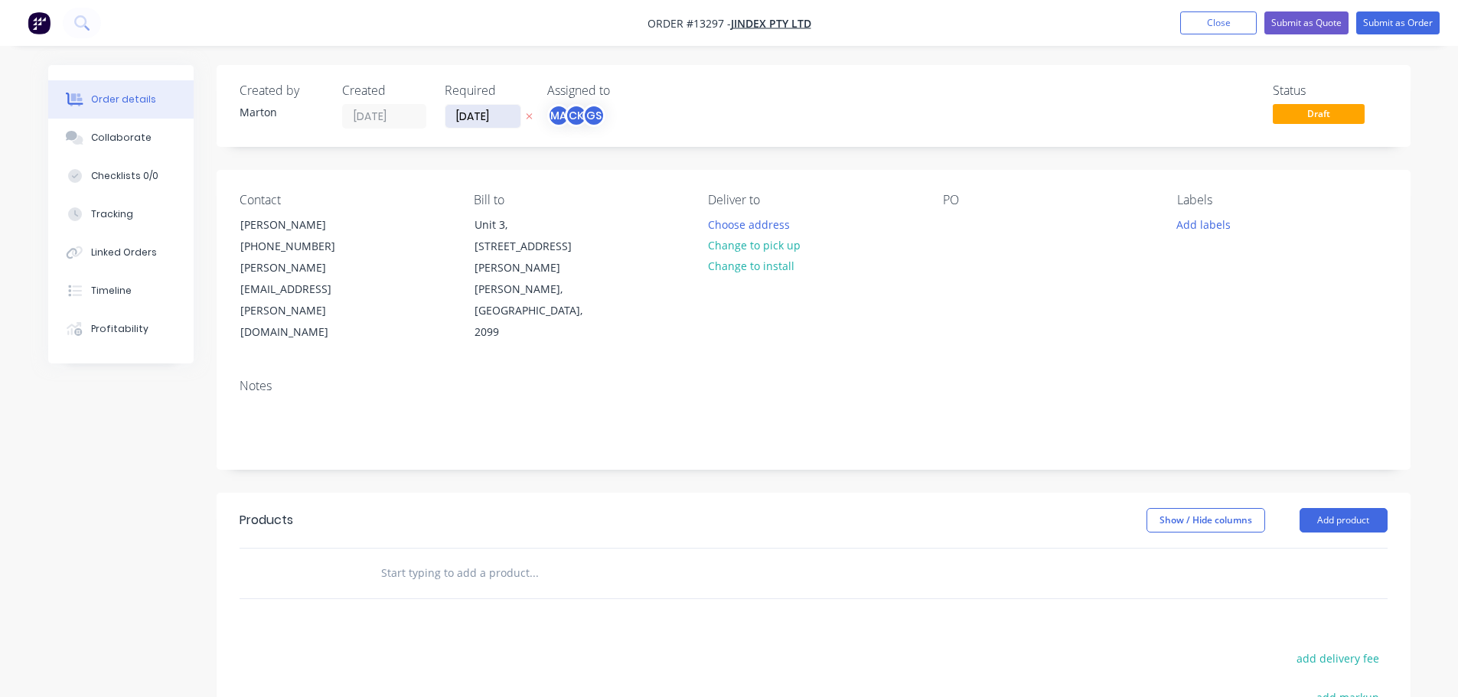
click at [492, 118] on input "[DATE]" at bounding box center [482, 116] width 75 height 23
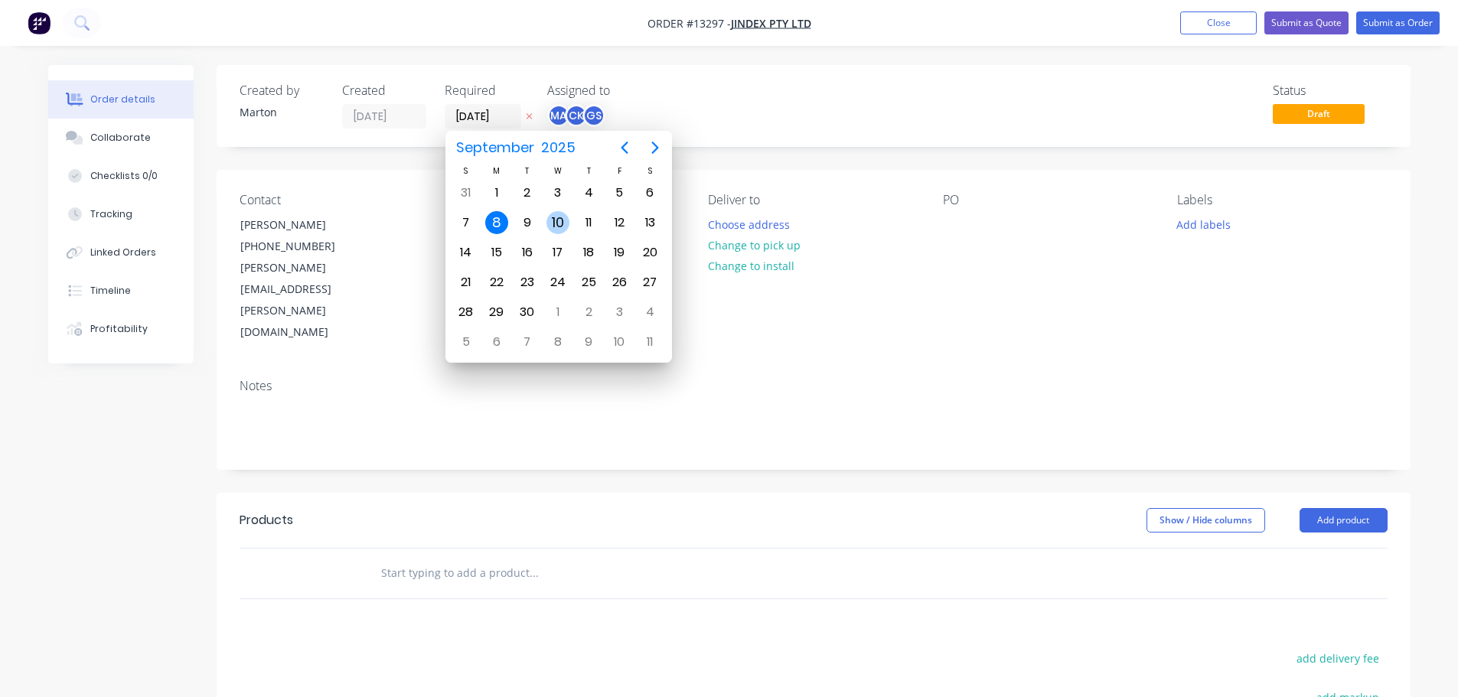
drag, startPoint x: 551, startPoint y: 219, endPoint x: 556, endPoint y: 255, distance: 36.3
click at [551, 219] on div "10" at bounding box center [557, 222] width 23 height 23
type input "[DATE]"
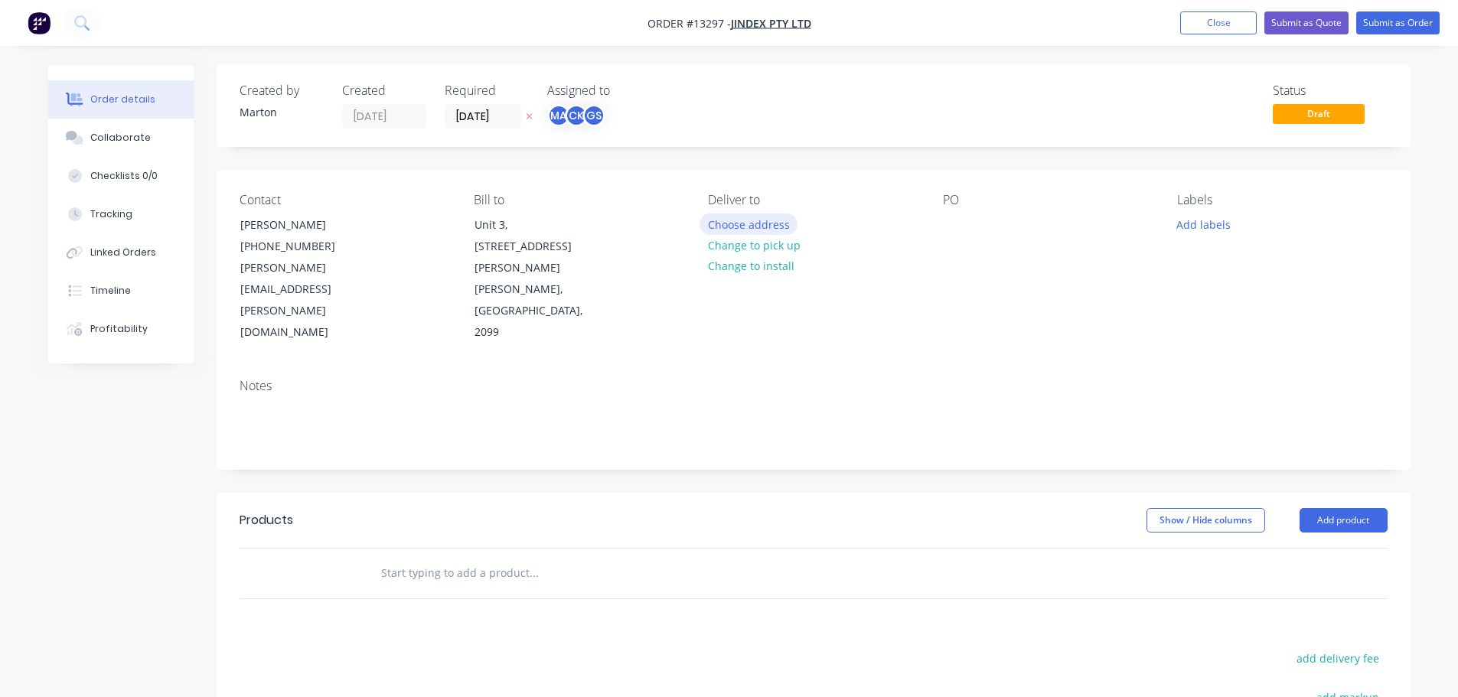
click at [794, 222] on button "Choose address" at bounding box center [748, 224] width 98 height 21
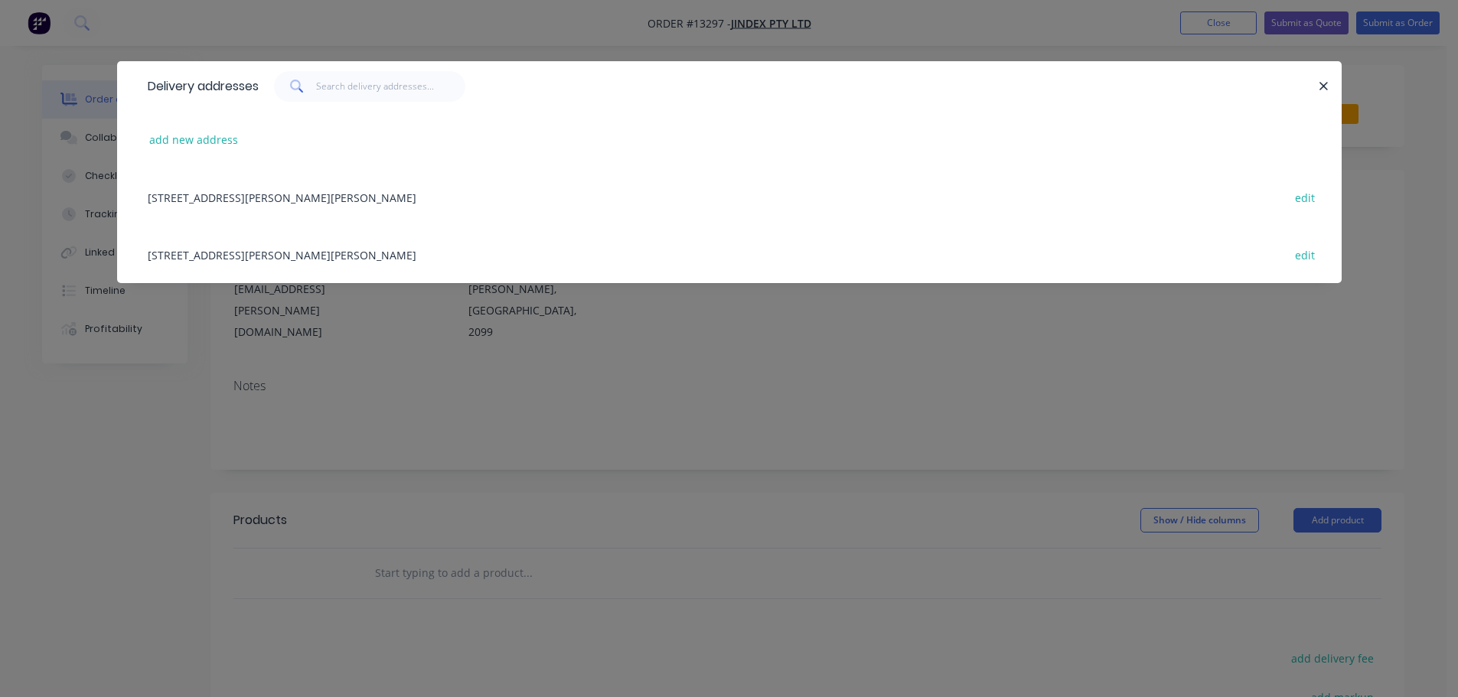
click at [425, 250] on div "[STREET_ADDRESS][PERSON_NAME][PERSON_NAME] edit" at bounding box center [729, 254] width 1178 height 57
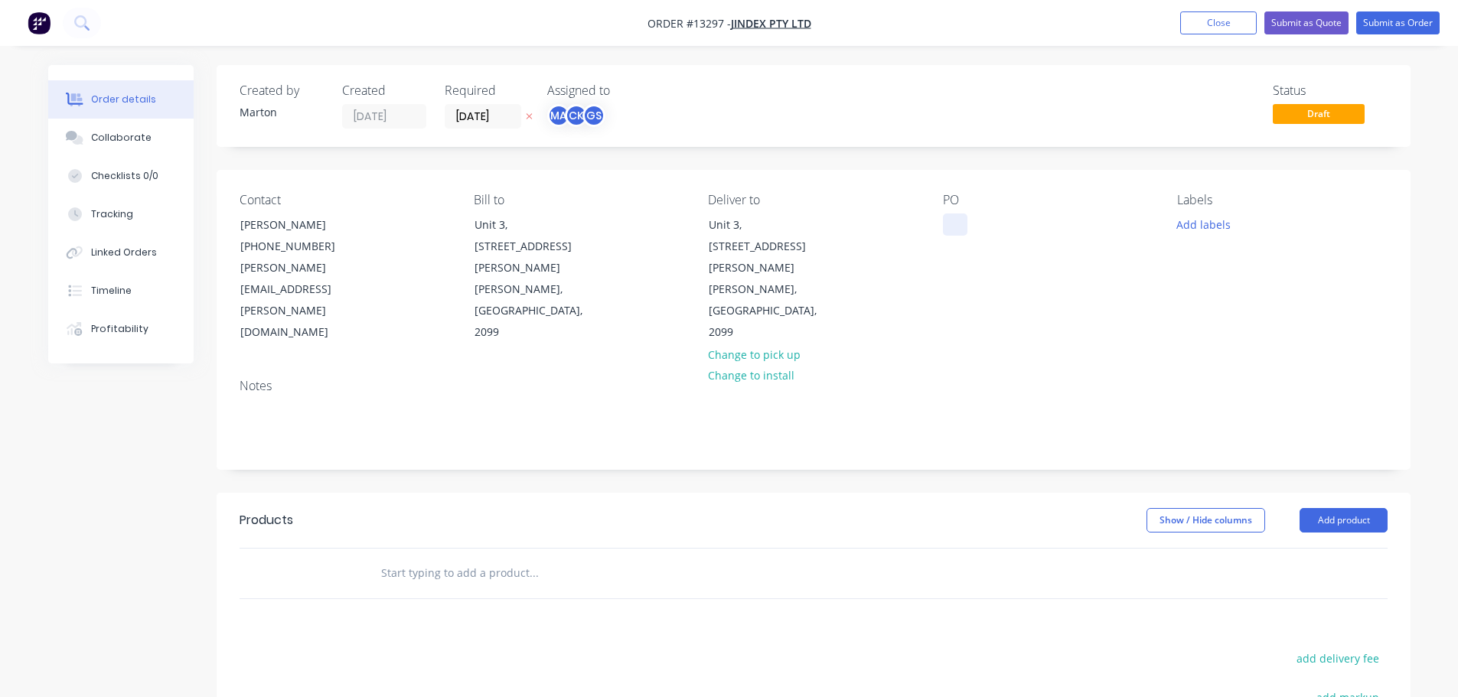
click at [944, 229] on div at bounding box center [955, 225] width 24 height 22
click at [1201, 220] on button "Add labels" at bounding box center [1204, 224] width 70 height 21
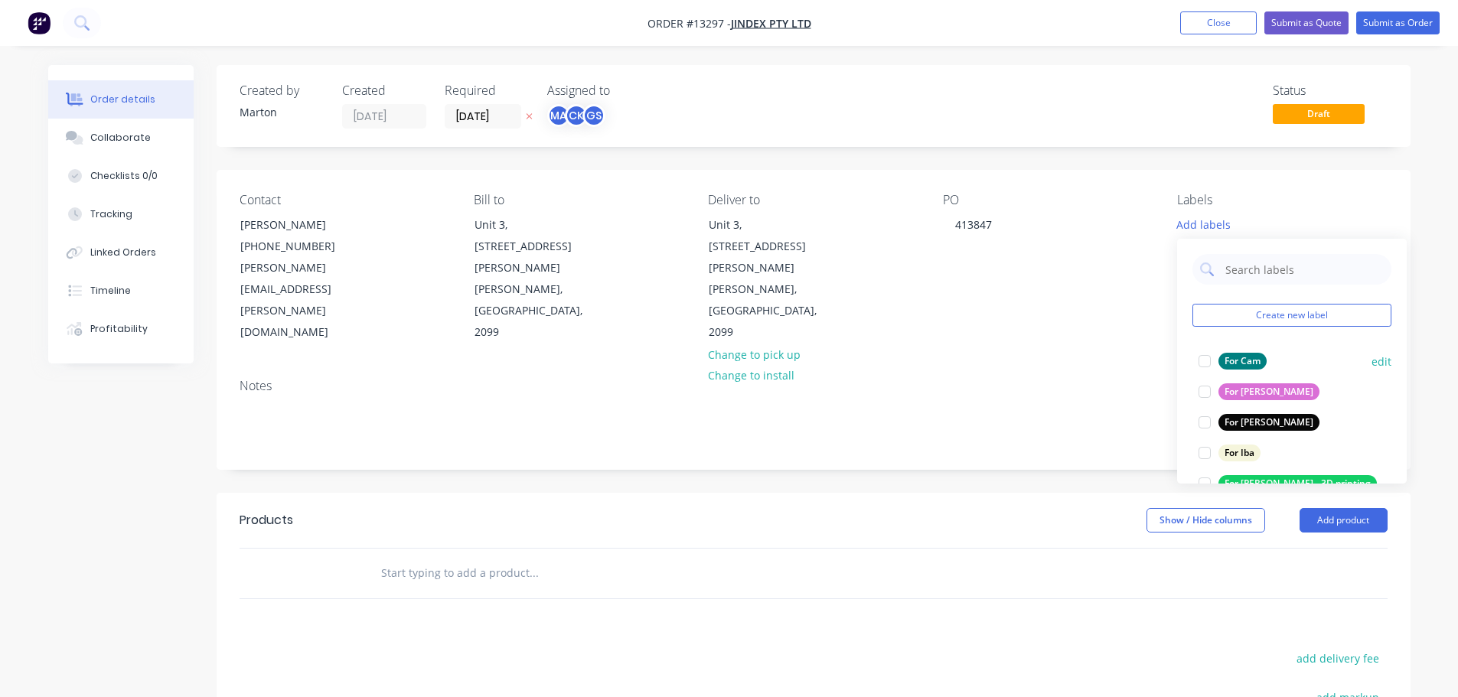
click at [1208, 363] on div at bounding box center [1204, 361] width 31 height 31
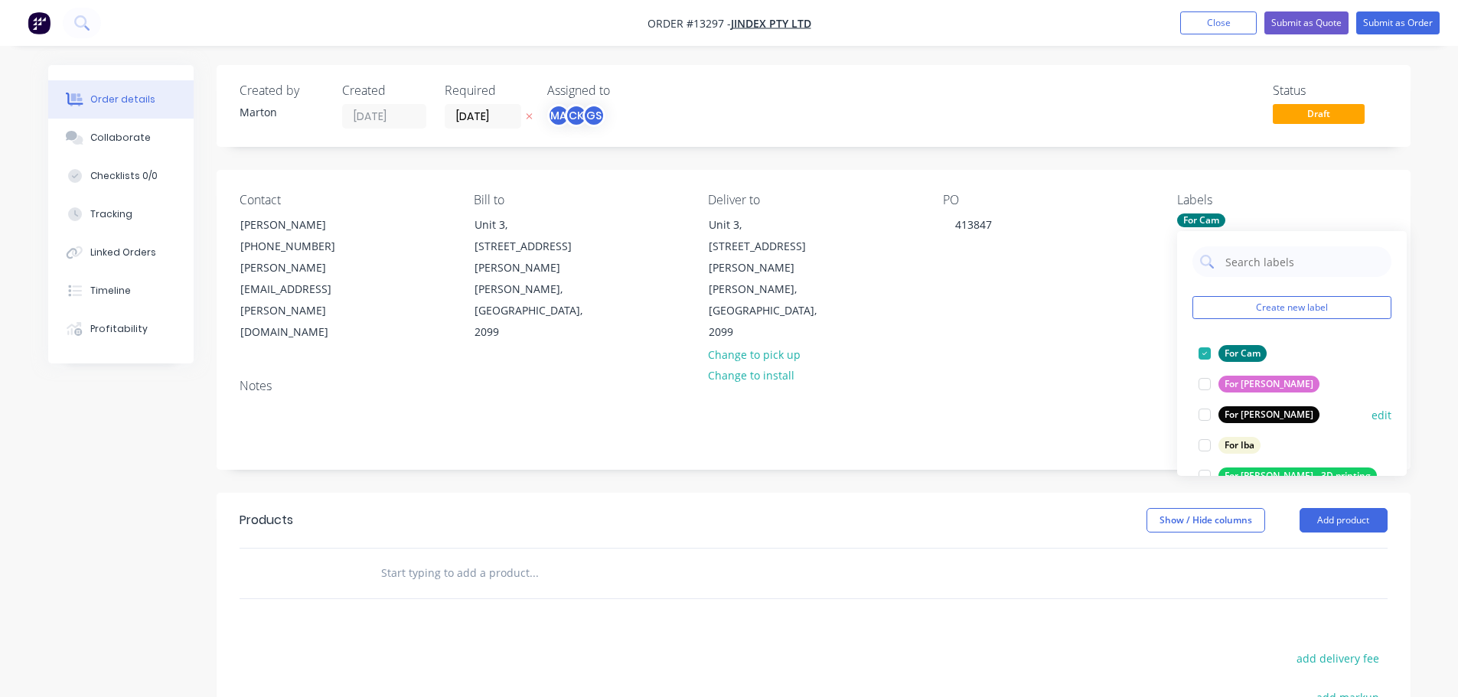
click at [1202, 419] on div at bounding box center [1204, 414] width 31 height 31
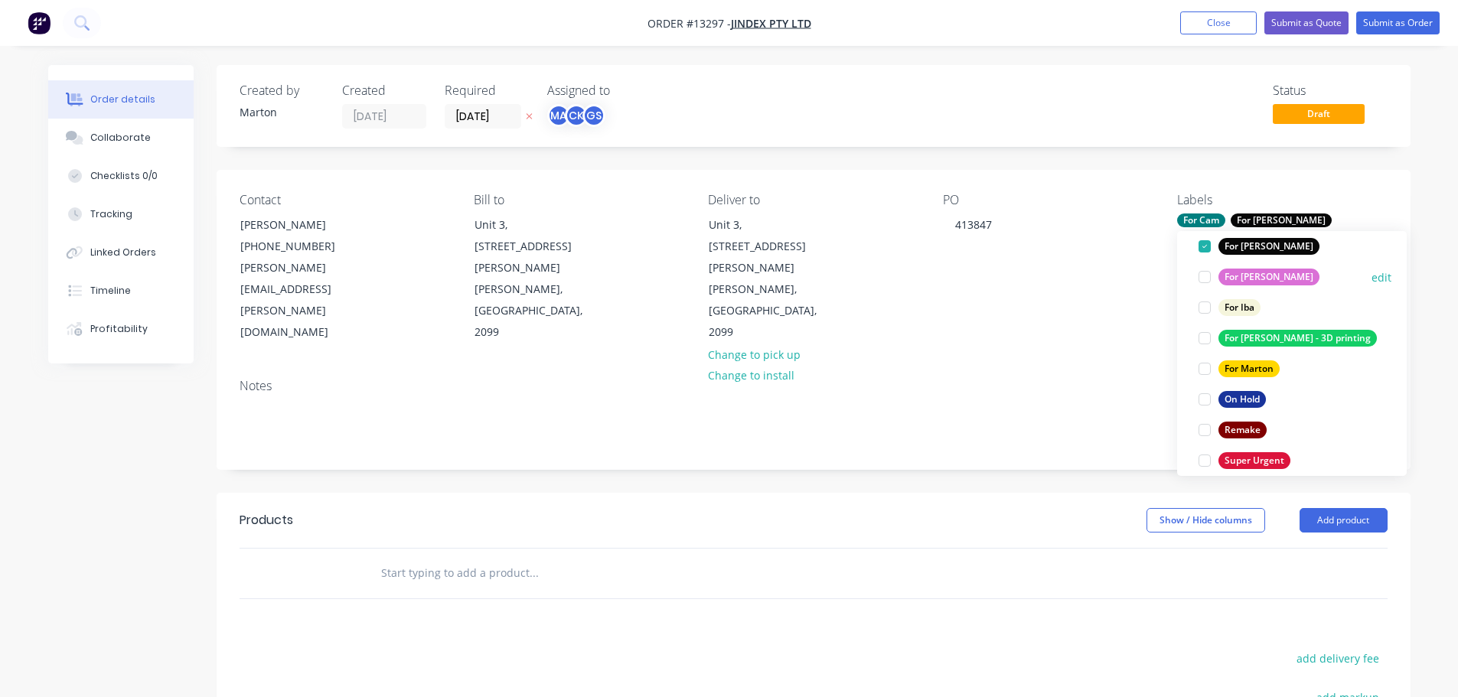
scroll to position [153, 0]
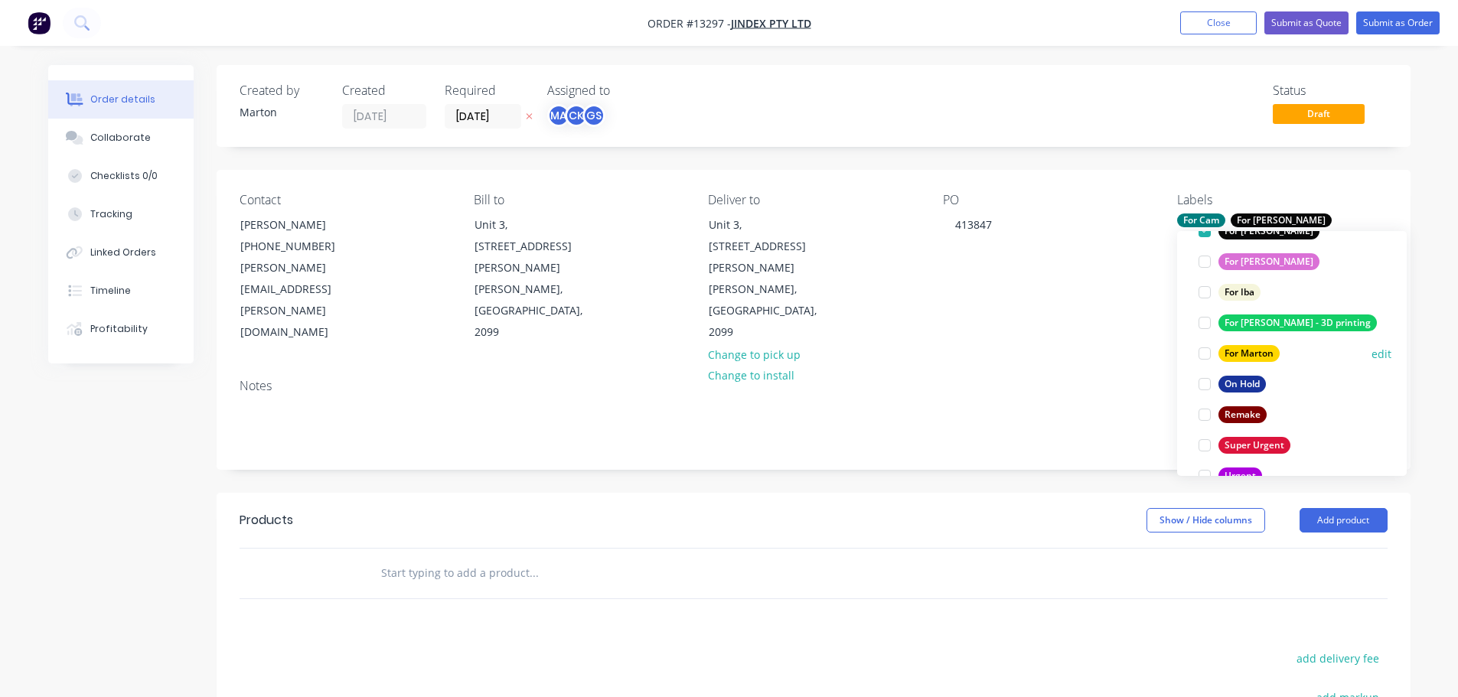
click at [1201, 355] on div at bounding box center [1204, 353] width 31 height 31
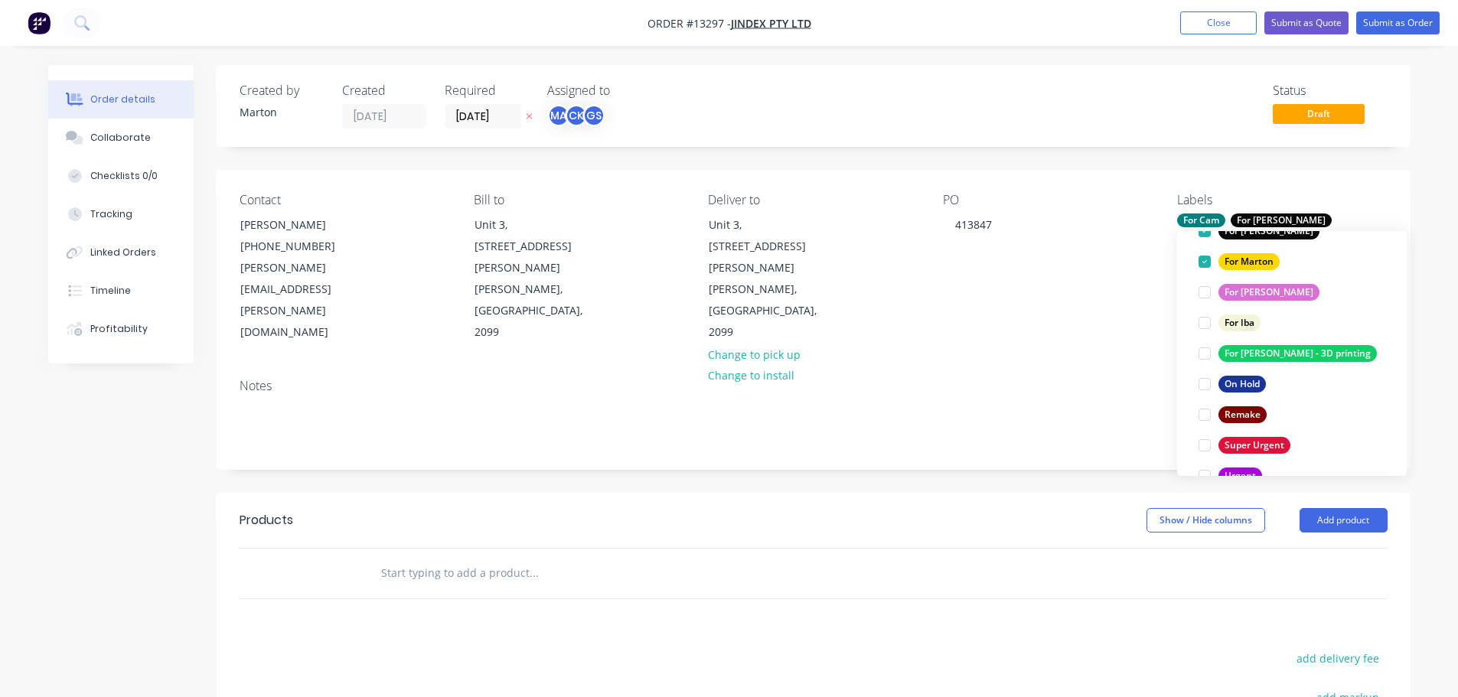
click at [726, 558] on div at bounding box center [597, 573] width 459 height 31
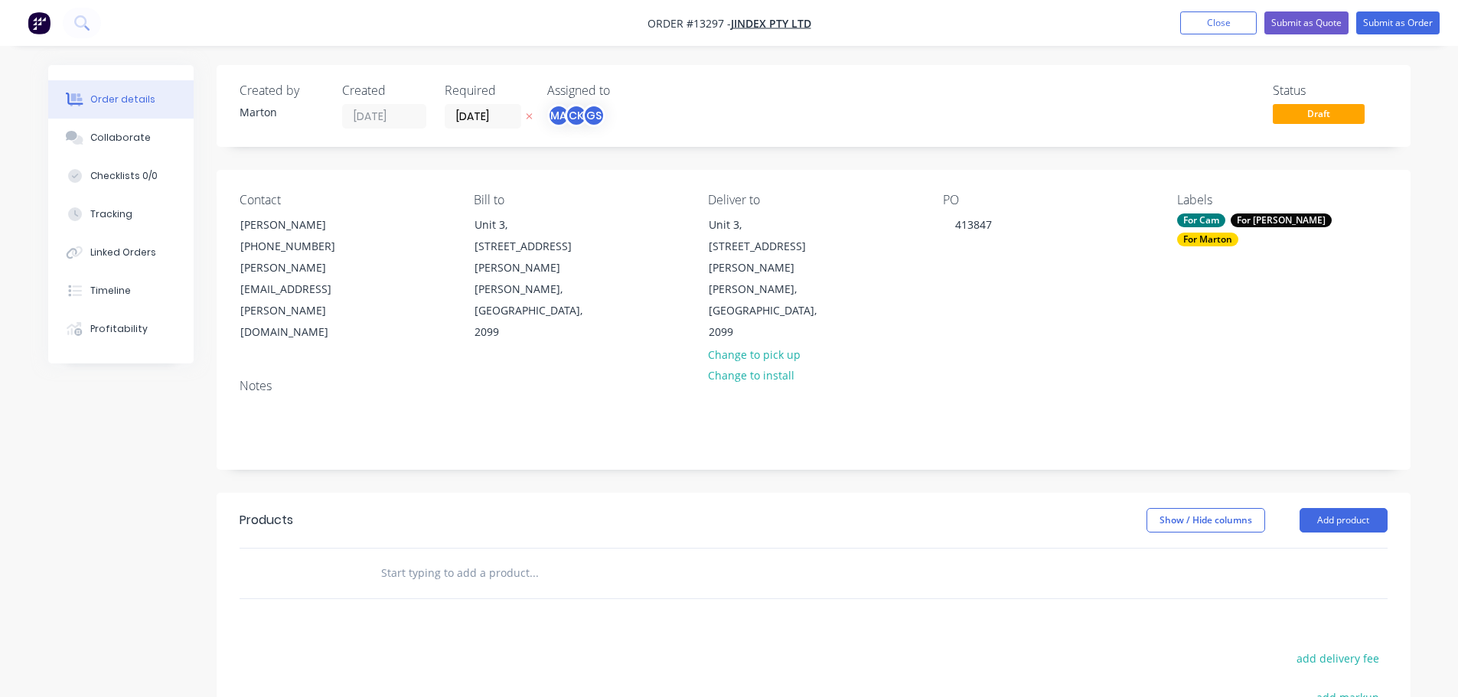
click at [513, 558] on input "text" at bounding box center [533, 573] width 306 height 31
click at [1348, 508] on button "Add product" at bounding box center [1343, 520] width 88 height 24
click at [567, 558] on input "text" at bounding box center [533, 573] width 306 height 31
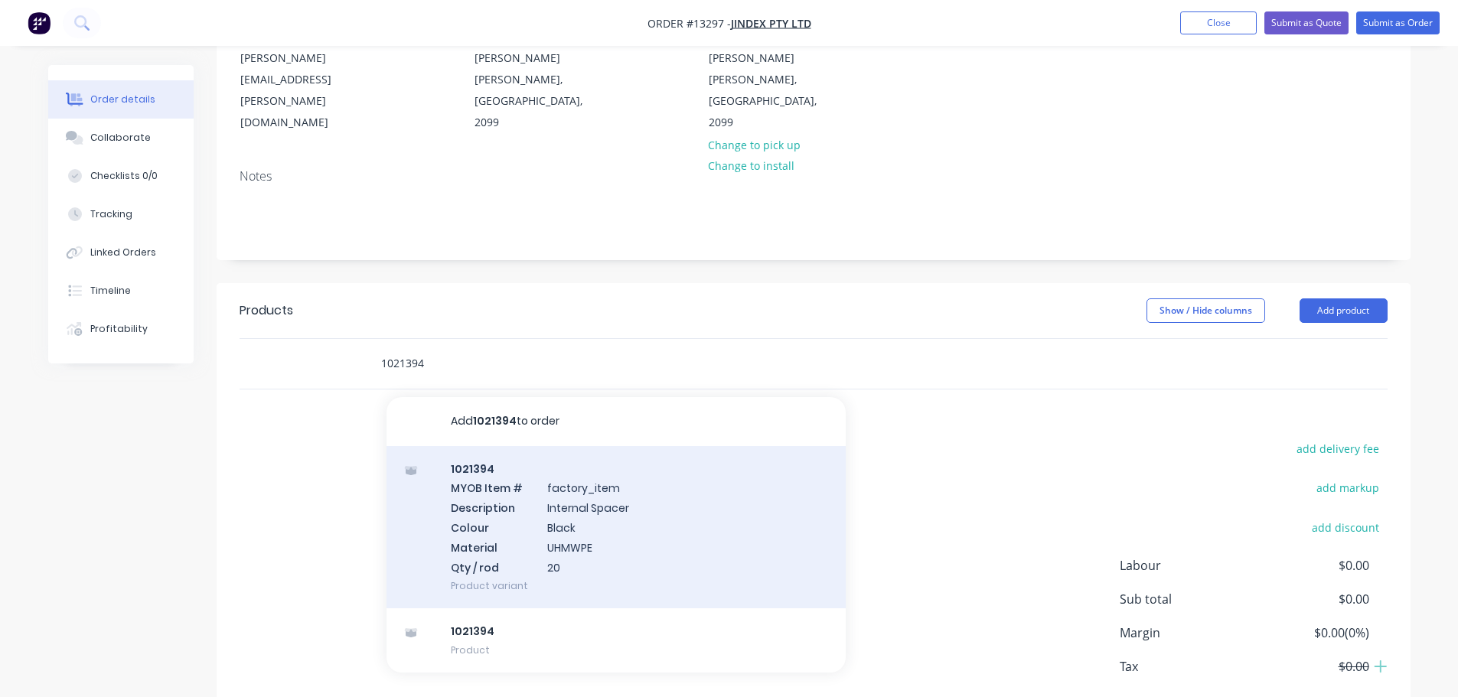
scroll to position [228, 0]
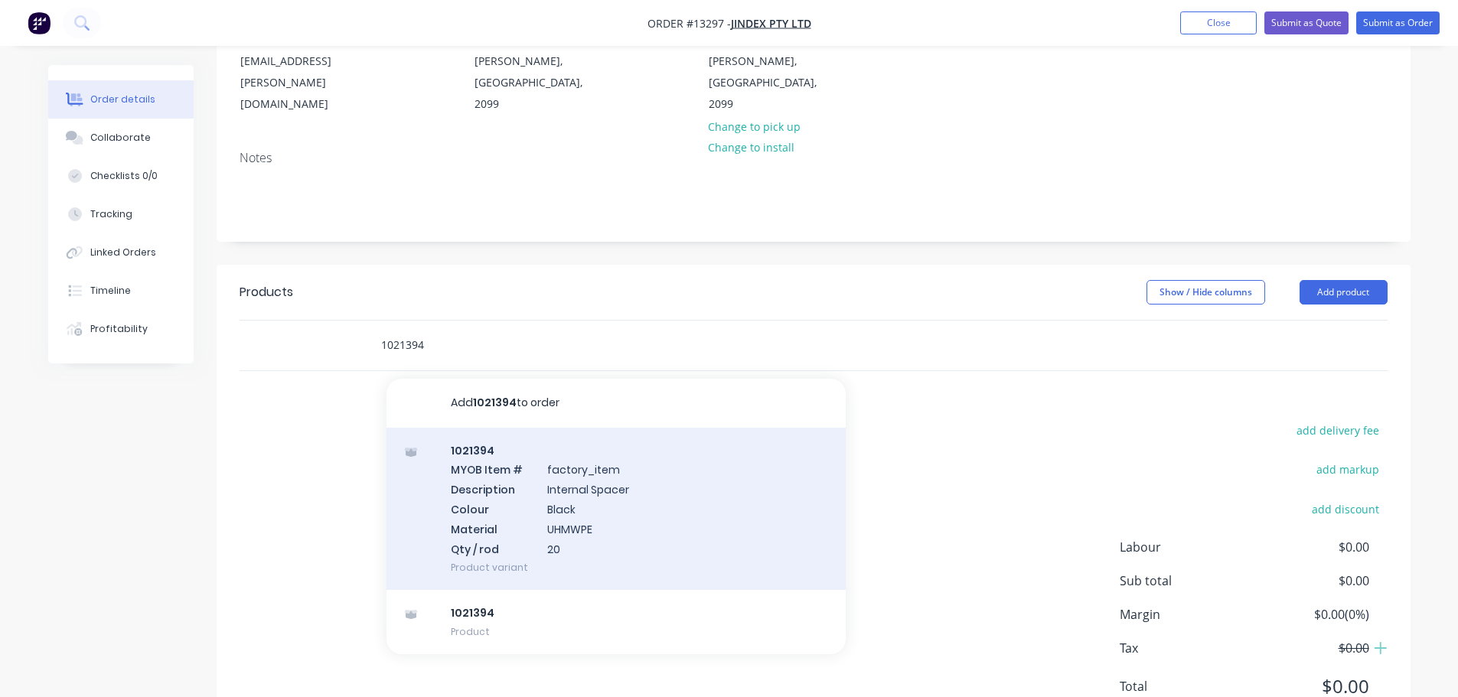
type input "1021394"
click at [533, 457] on div "1021394 MYOB Item # factory_item Description Internal Spacer Colour Black Mater…" at bounding box center [615, 509] width 459 height 163
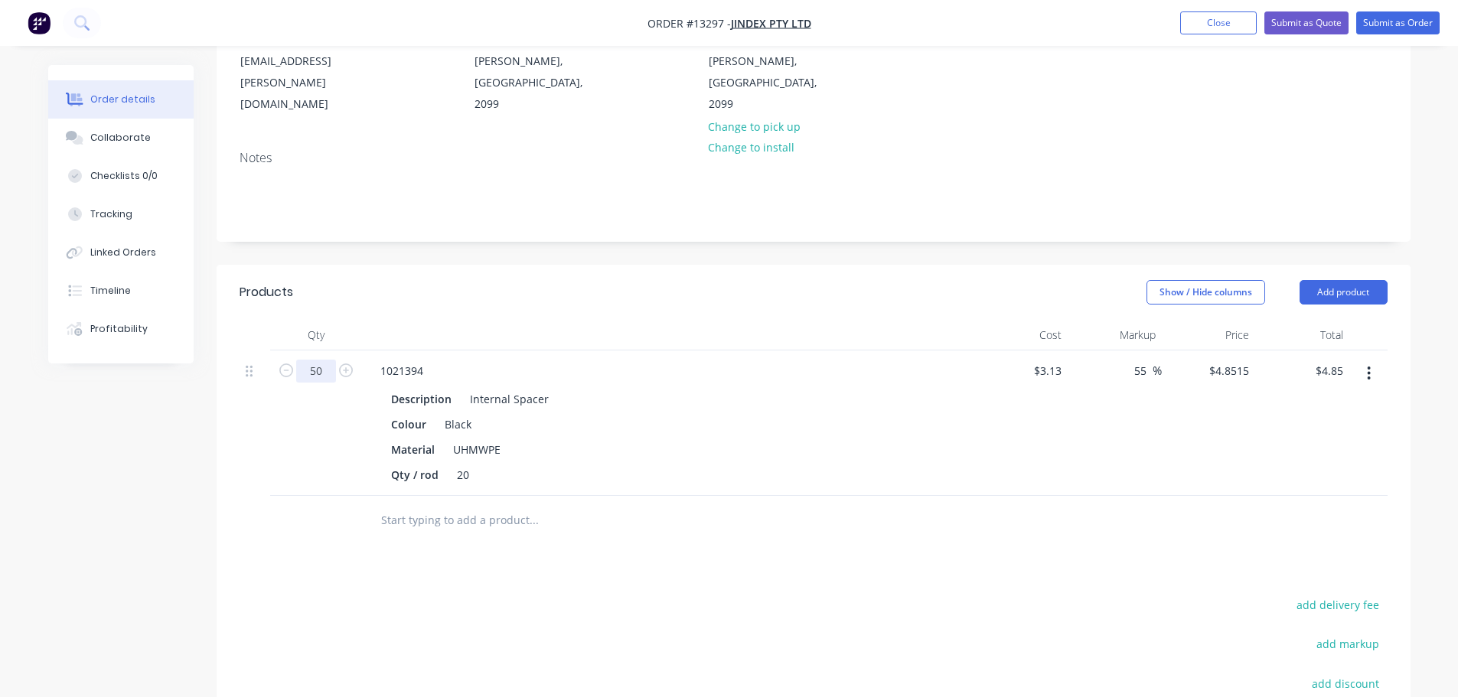
type input "50"
type input "$242.58"
drag, startPoint x: 500, startPoint y: 262, endPoint x: 511, endPoint y: 262, distance: 11.5
click at [500, 320] on div at bounding box center [668, 335] width 612 height 31
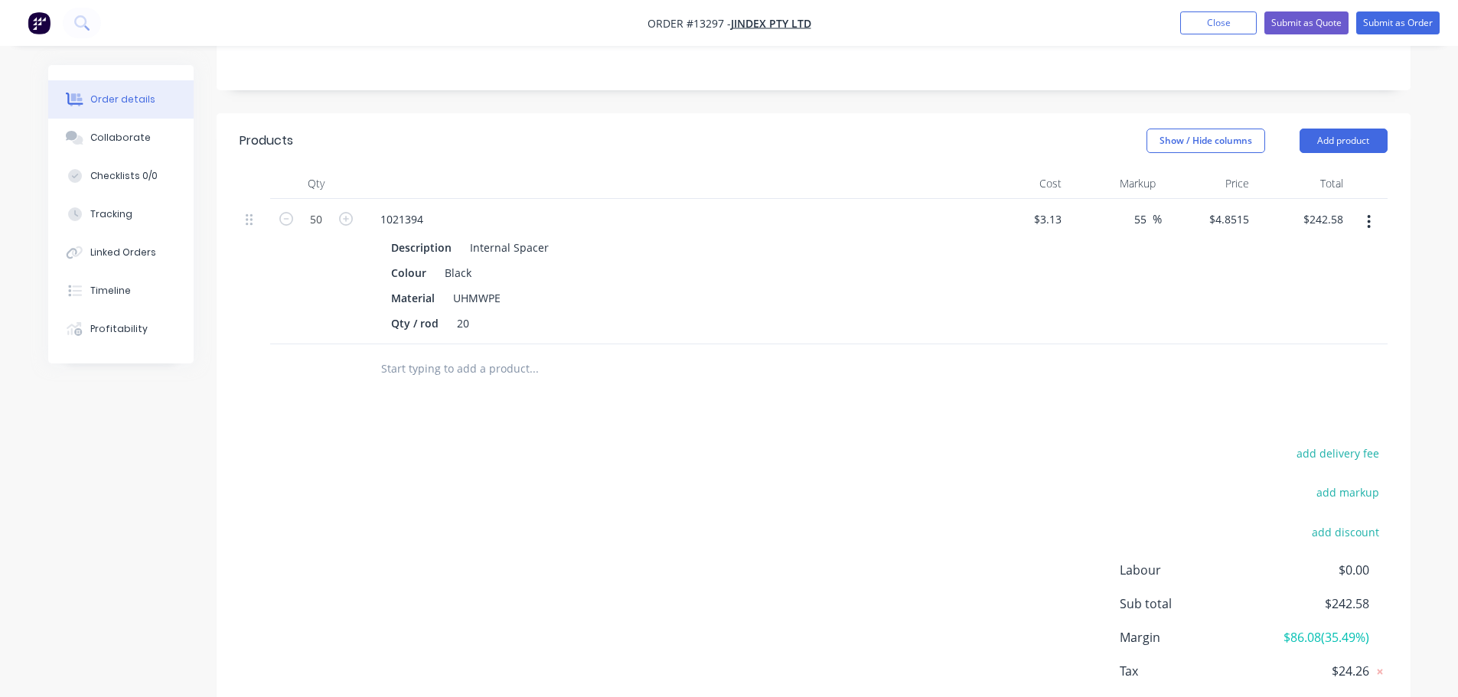
scroll to position [403, 0]
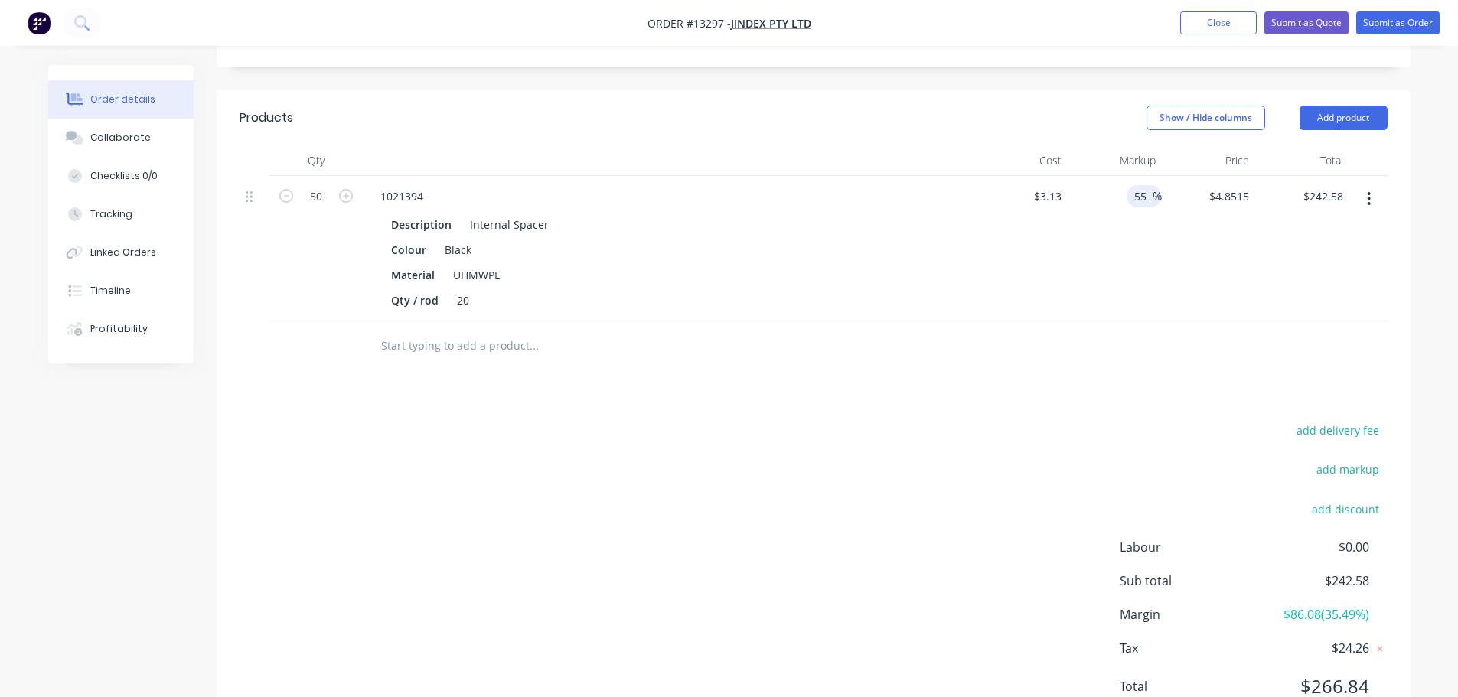
click at [1146, 185] on input "55" at bounding box center [1143, 196] width 20 height 22
type input "120"
type input "$6.886"
type input "$344.30"
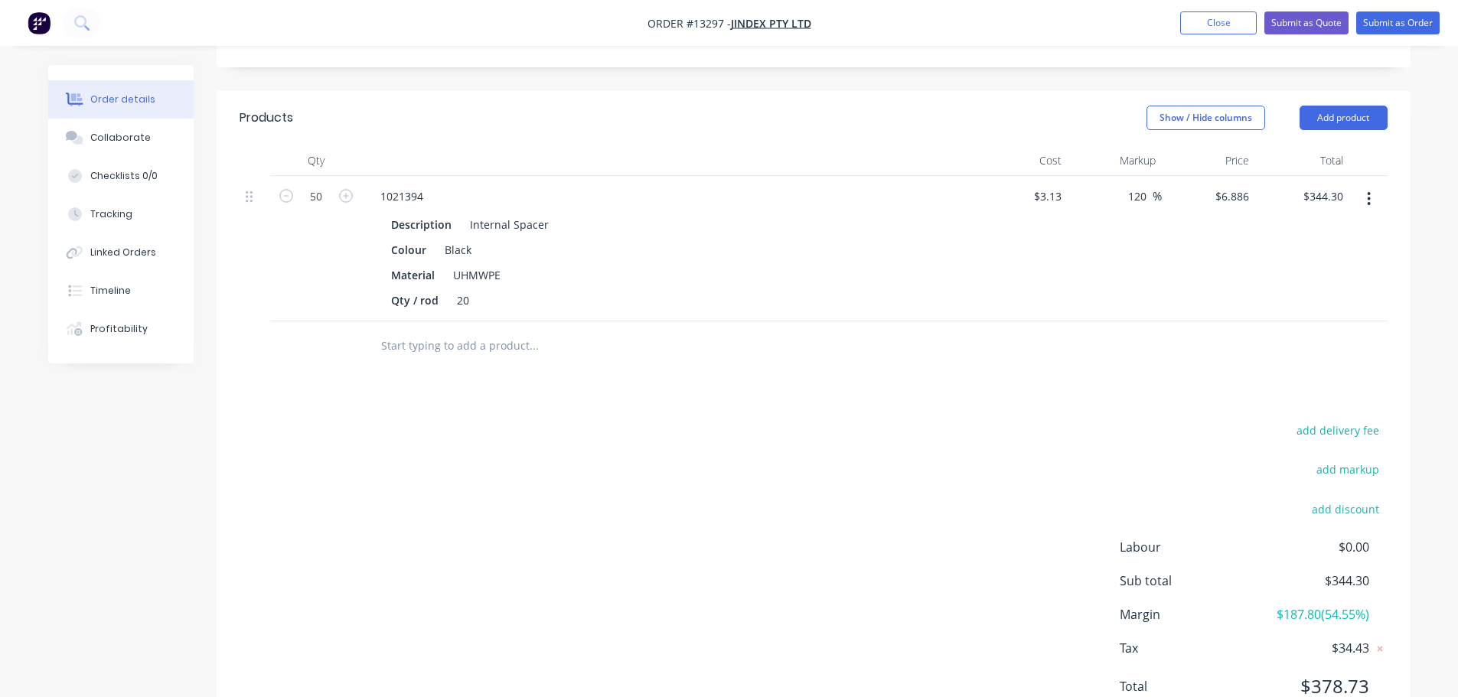
click at [968, 338] on div "Products Show / Hide columns Add product Qty Cost Markup Price Total 50 1021394…" at bounding box center [814, 414] width 1194 height 648
click at [1136, 185] on input "120" at bounding box center [1139, 196] width 26 height 22
type input "200"
type input "$9.39"
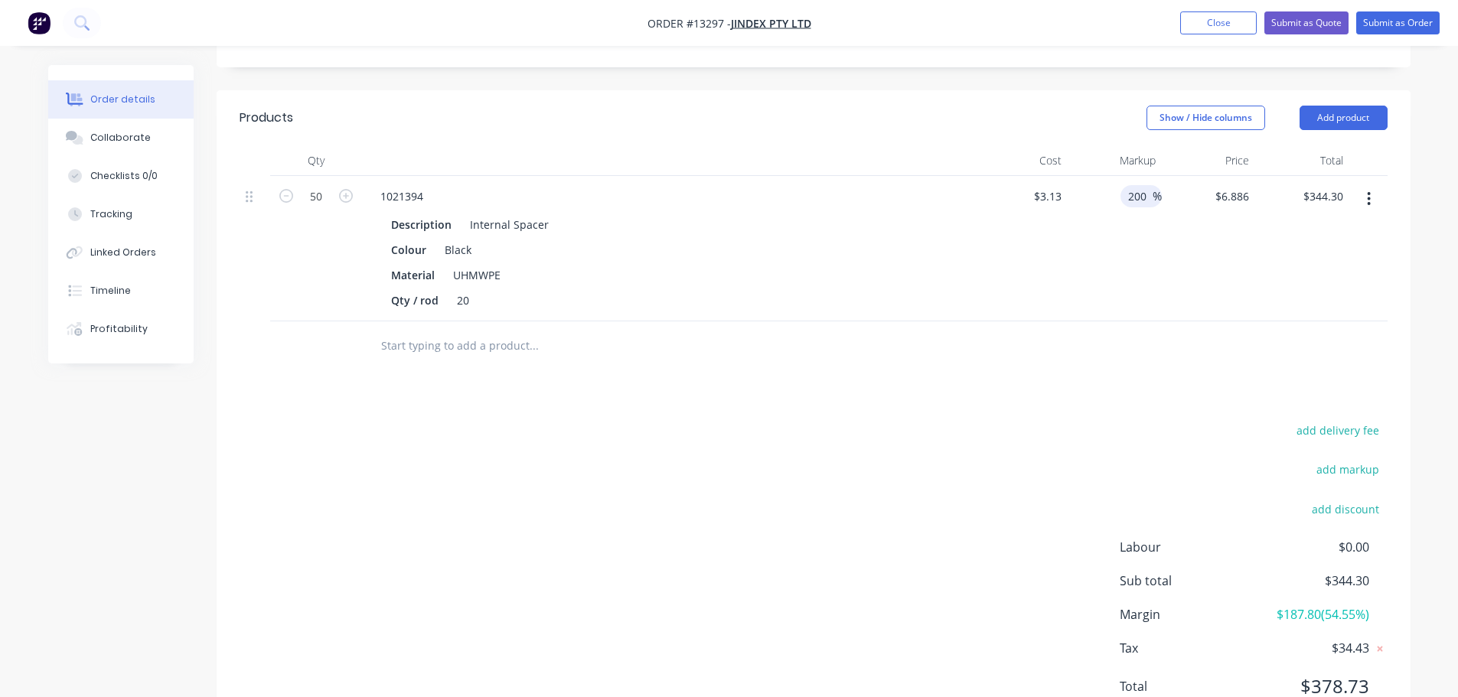
type input "$469.50"
click at [1091, 321] on div at bounding box center [814, 346] width 1148 height 50
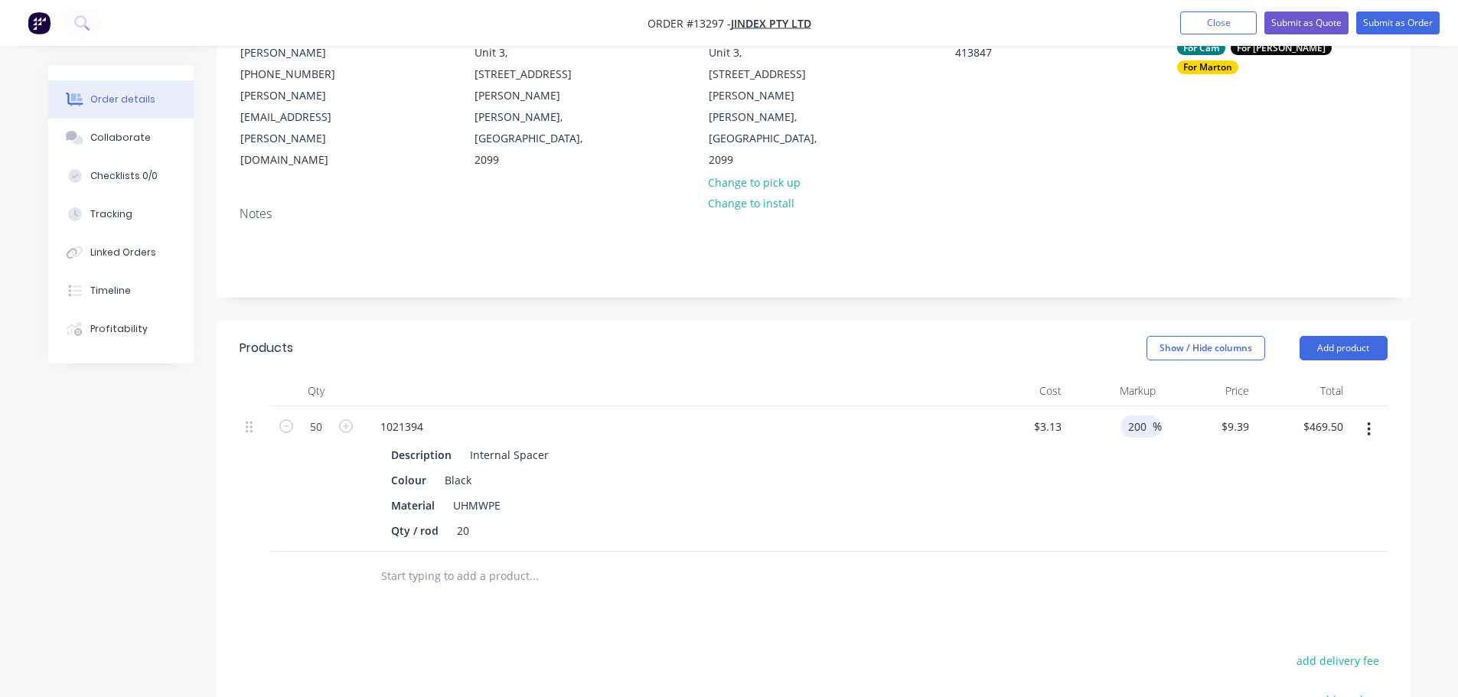
scroll to position [173, 0]
click at [1137, 415] on input "200" at bounding box center [1139, 426] width 26 height 22
type input "150"
type input "$7.825"
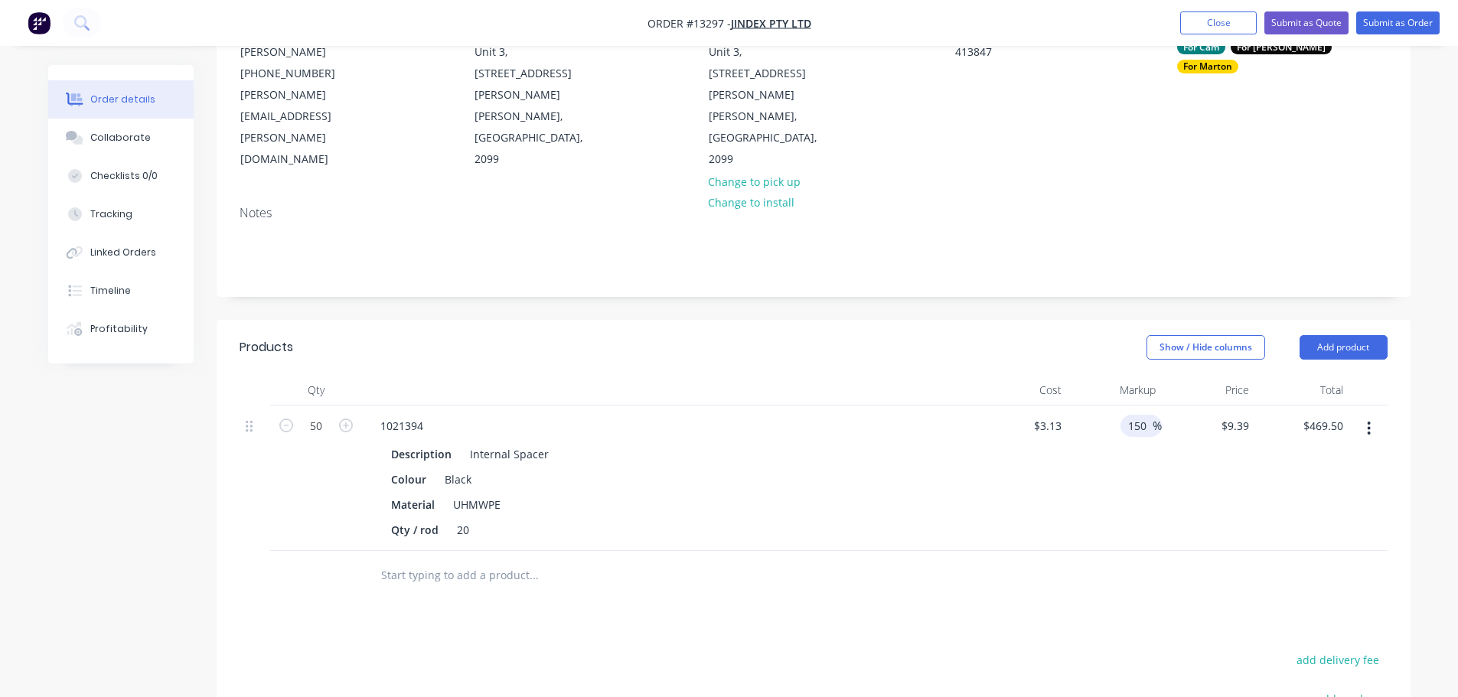
type input "$391.25"
click at [993, 462] on div "$3.13 $3.13" at bounding box center [1021, 478] width 94 height 145
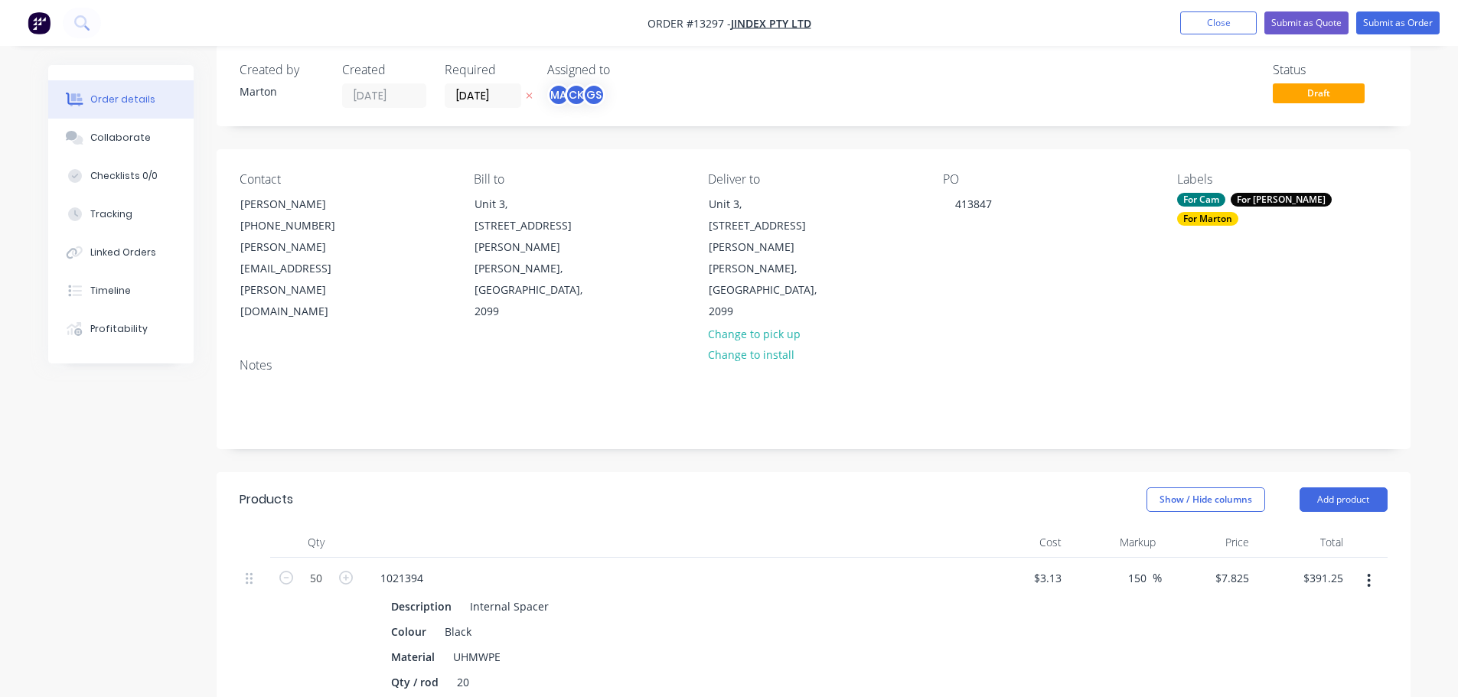
scroll to position [0, 0]
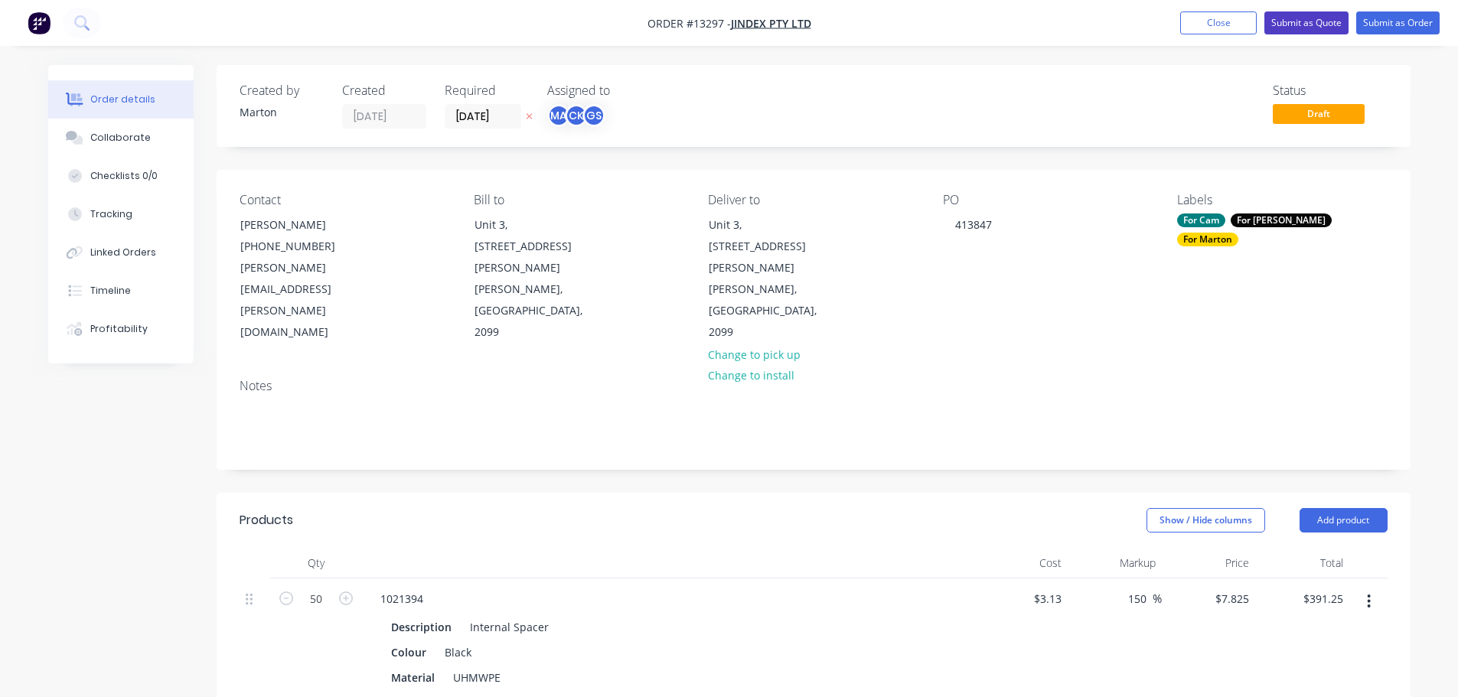
click at [1323, 23] on button "Submit as Quote" at bounding box center [1306, 22] width 84 height 23
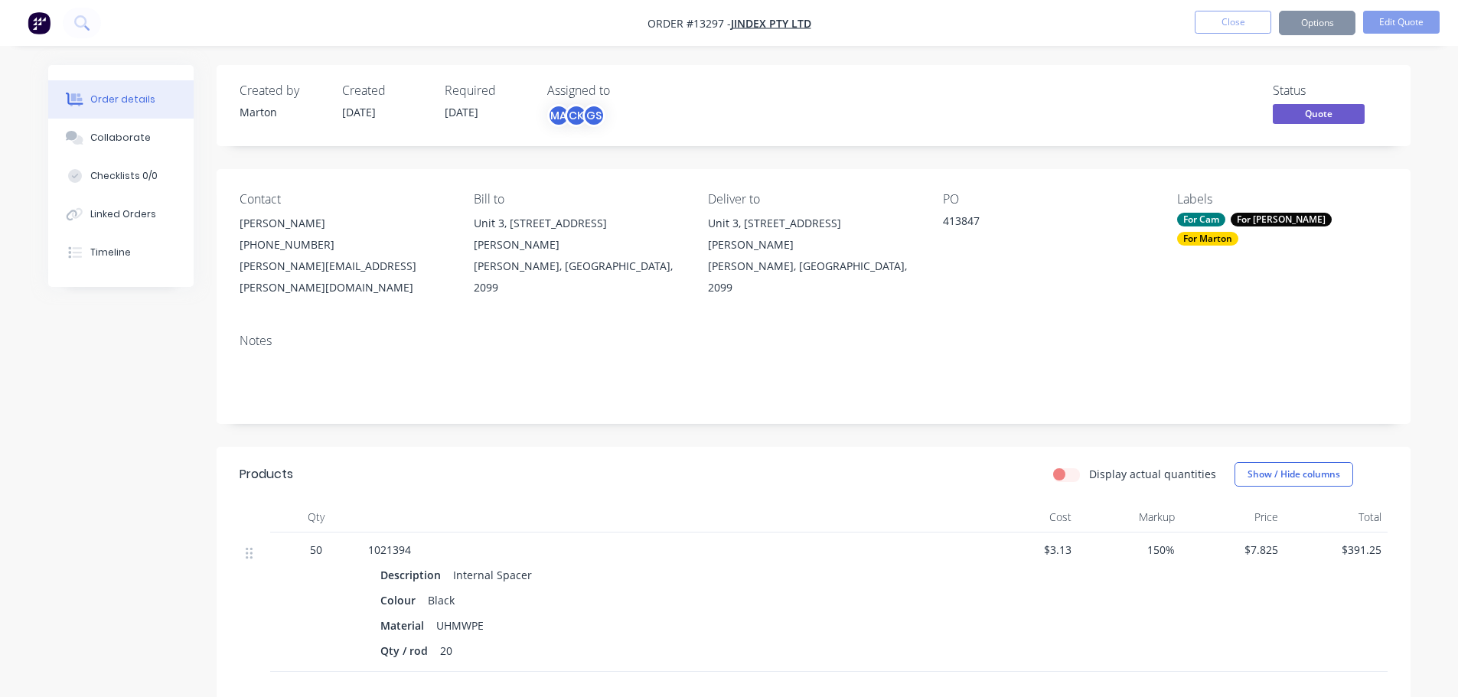
click at [1322, 24] on button "Options" at bounding box center [1317, 23] width 77 height 24
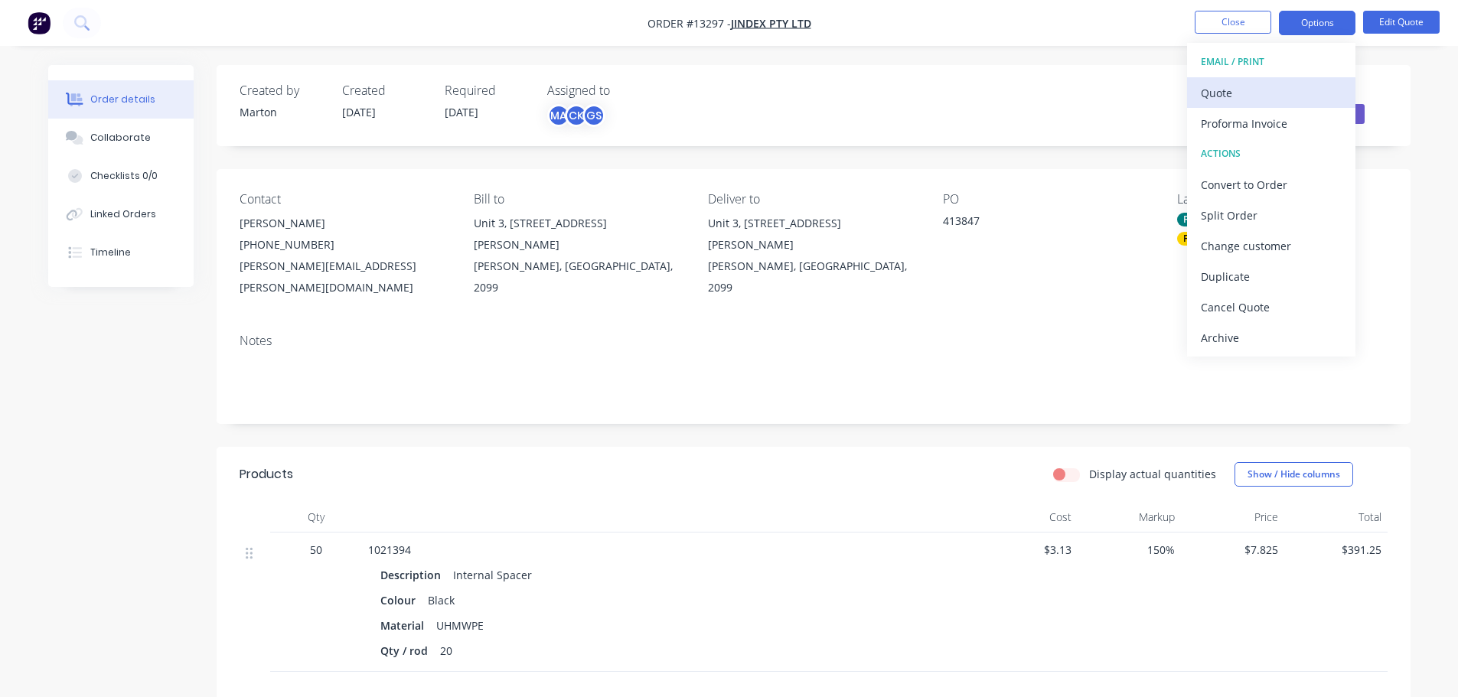
click at [1245, 93] on div "Quote" at bounding box center [1271, 93] width 141 height 22
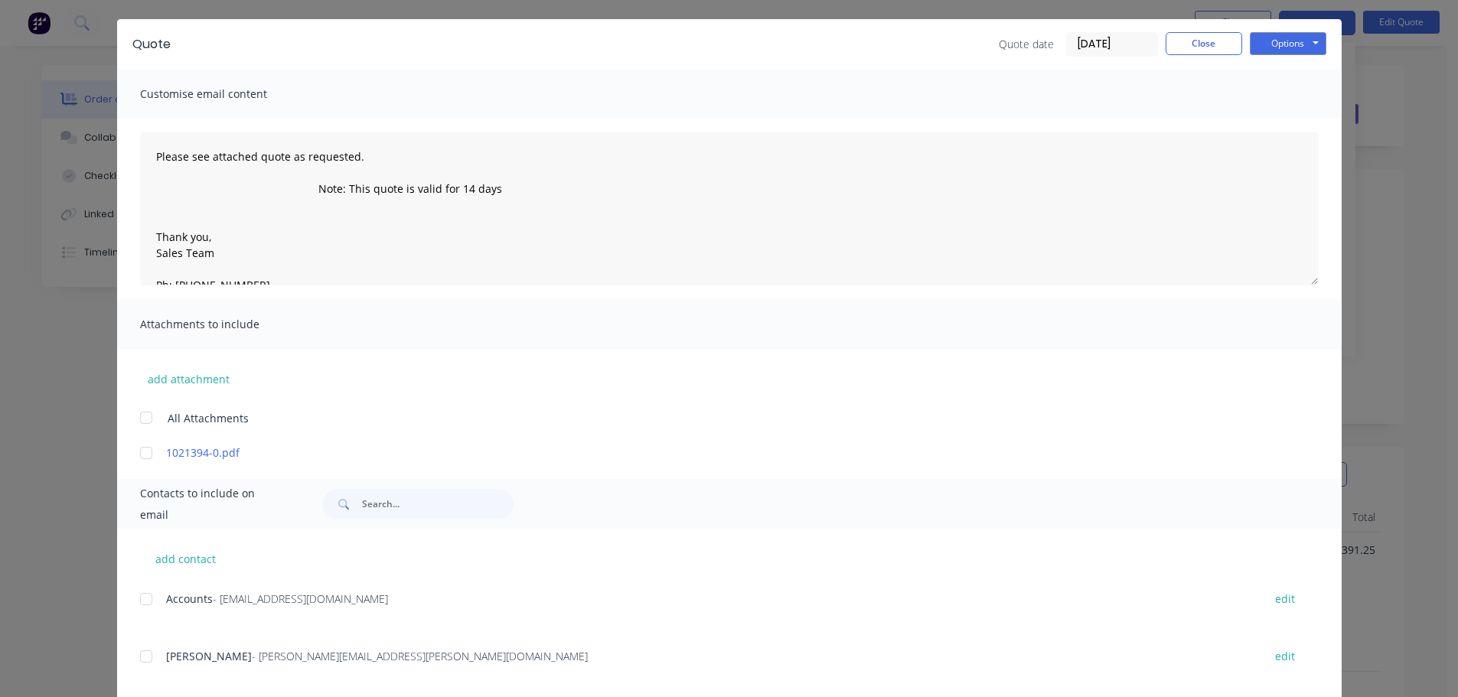
scroll to position [70, 0]
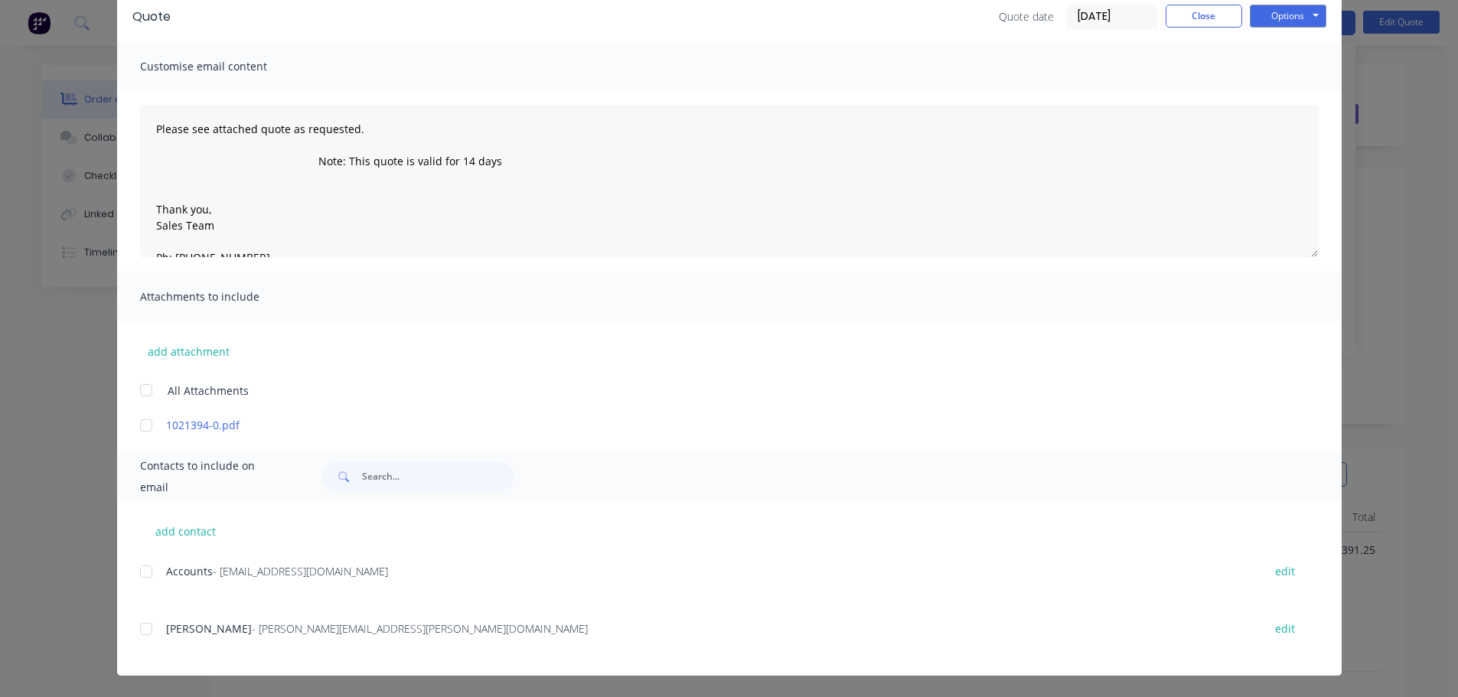
click at [143, 632] on div at bounding box center [146, 629] width 31 height 31
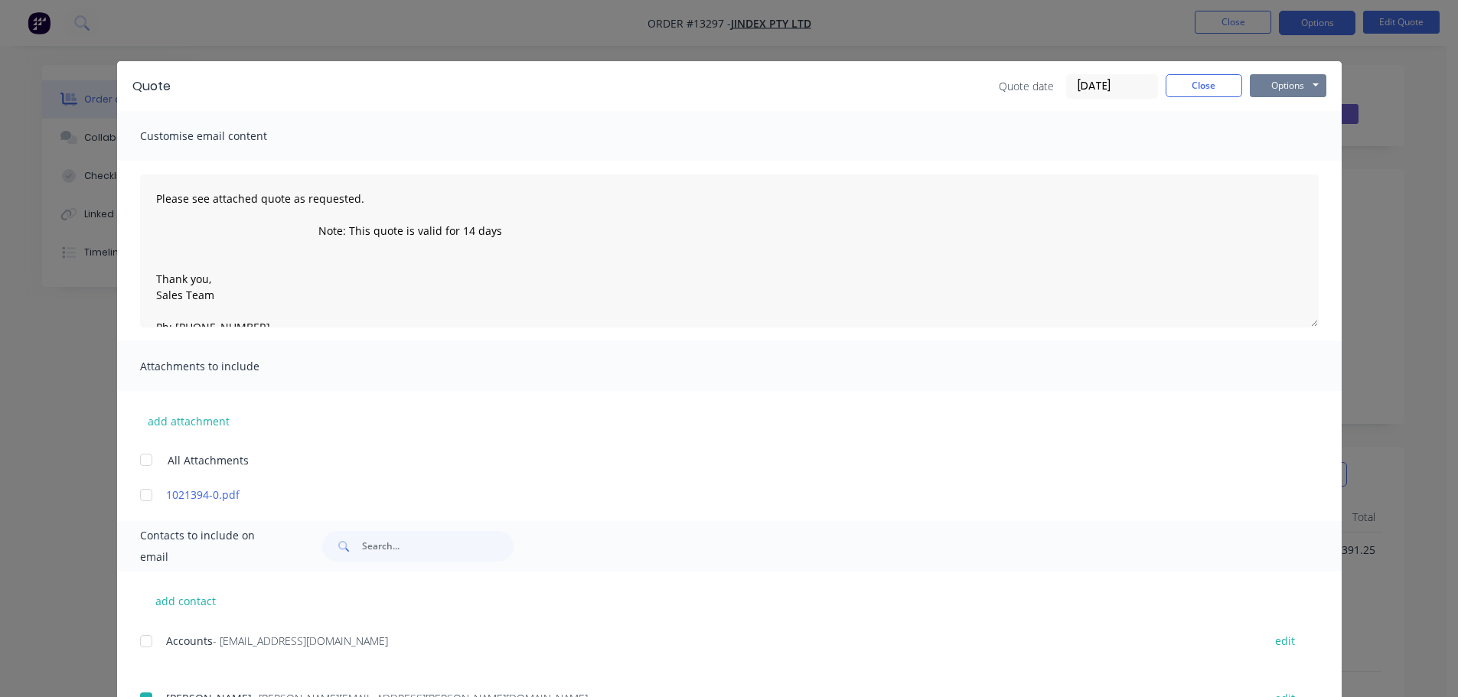
click at [1289, 94] on button "Options" at bounding box center [1288, 85] width 77 height 23
click at [1273, 162] on button "Email" at bounding box center [1299, 163] width 98 height 25
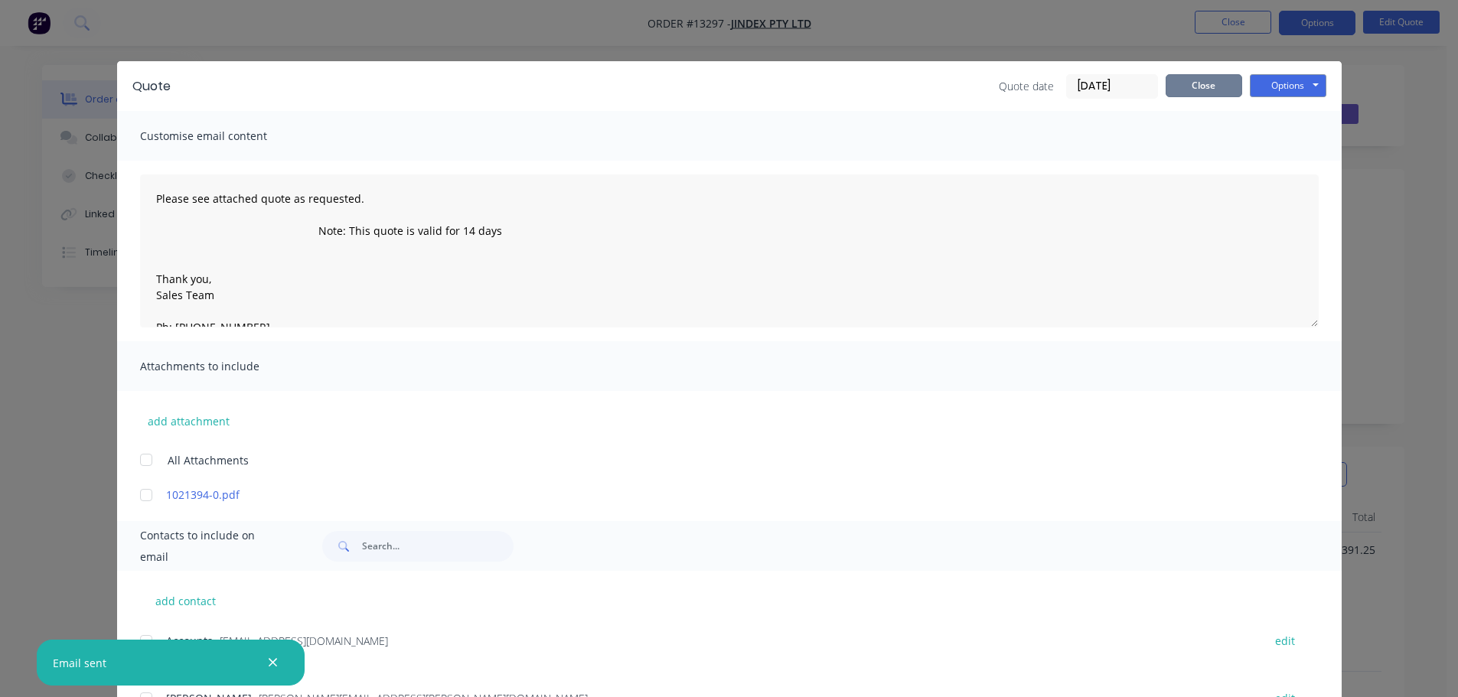
click at [1206, 89] on button "Close" at bounding box center [1203, 85] width 77 height 23
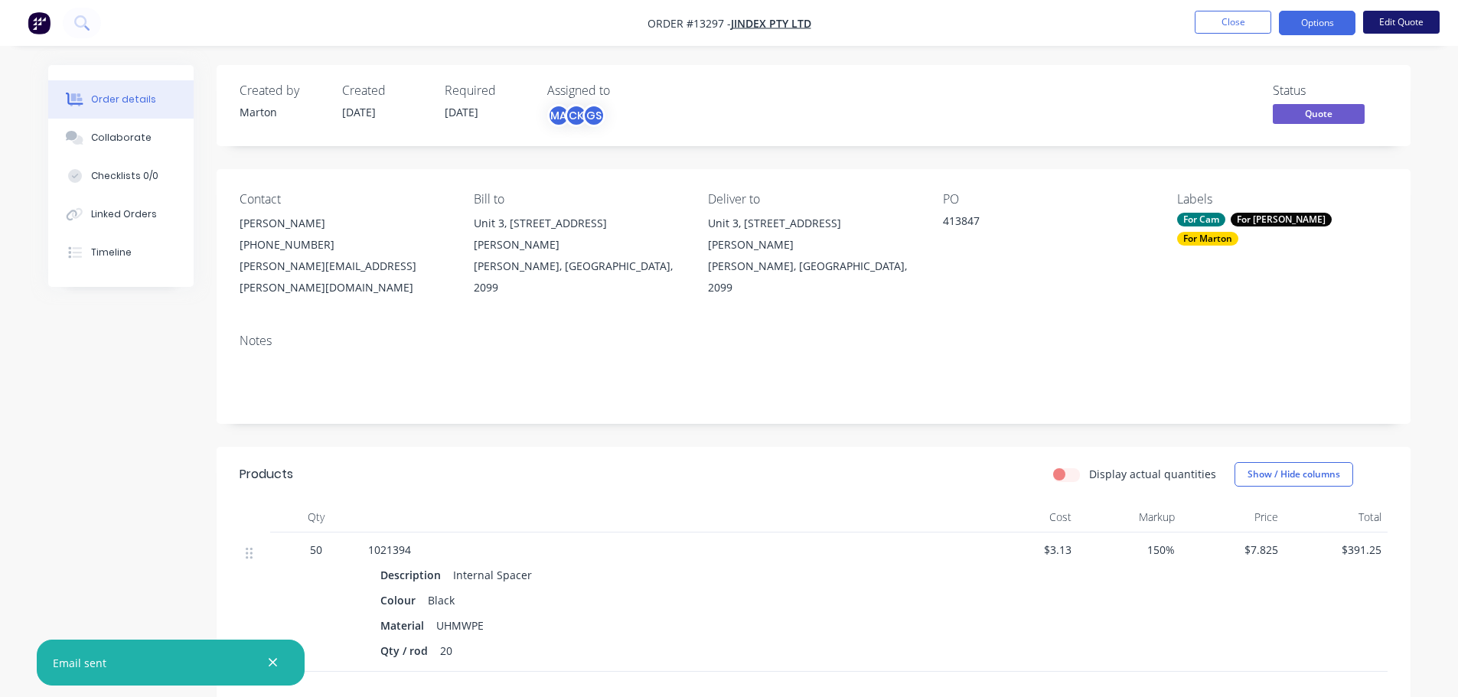
click at [1385, 19] on button "Edit Quote" at bounding box center [1401, 22] width 77 height 23
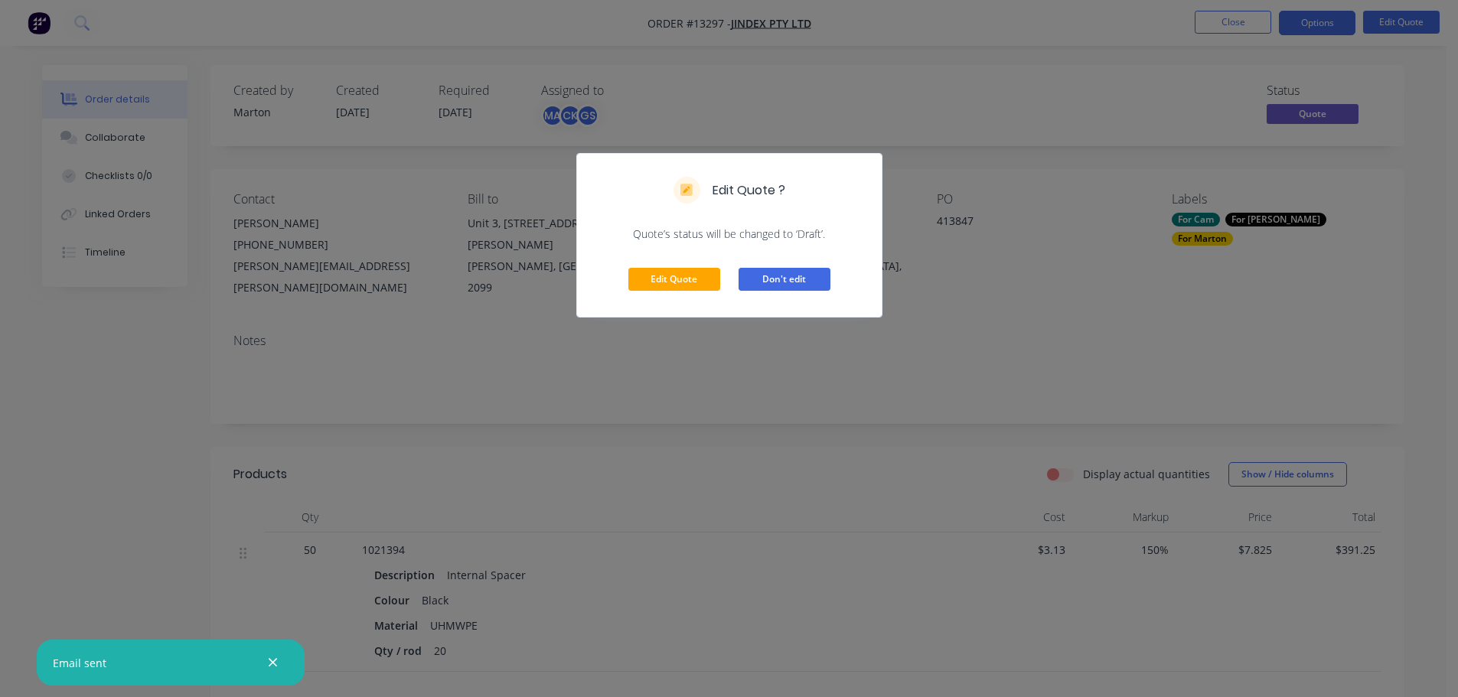
click at [791, 279] on button "Don't edit" at bounding box center [784, 279] width 92 height 23
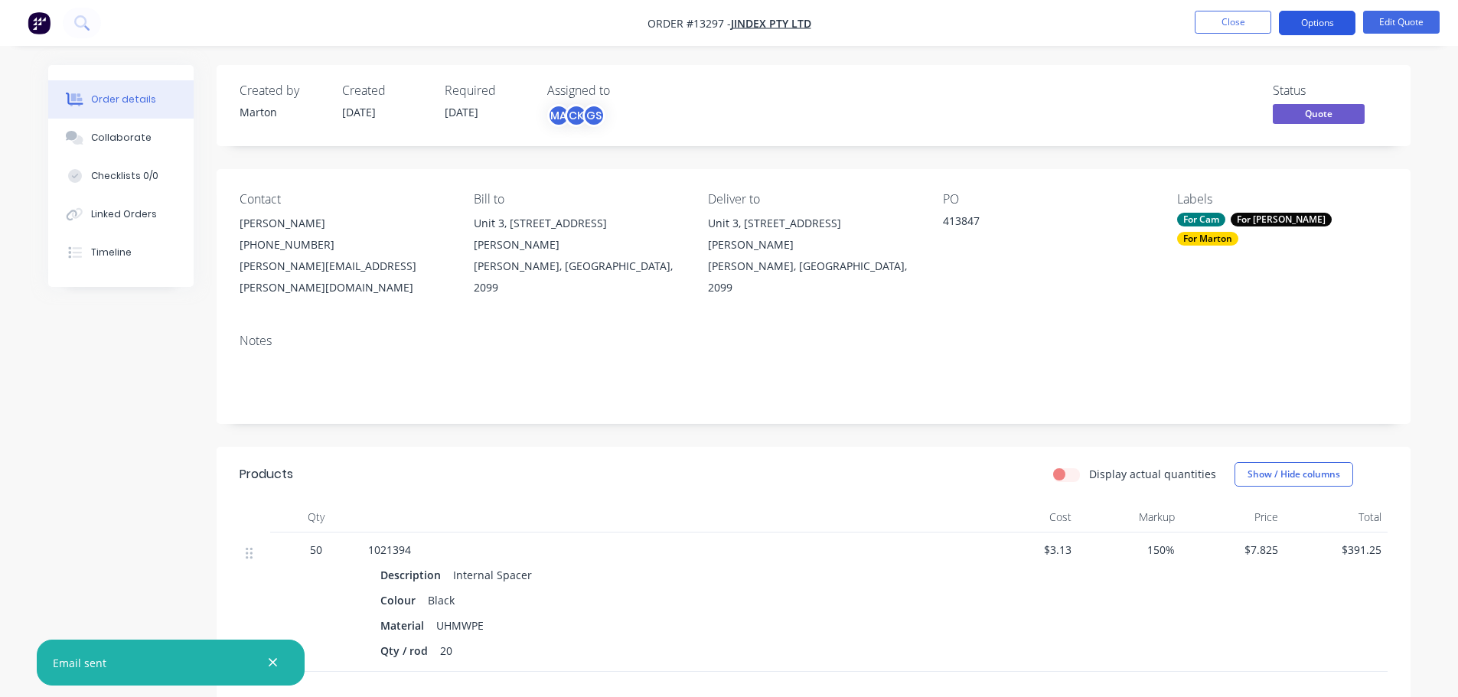
click at [1314, 11] on button "Options" at bounding box center [1317, 23] width 77 height 24
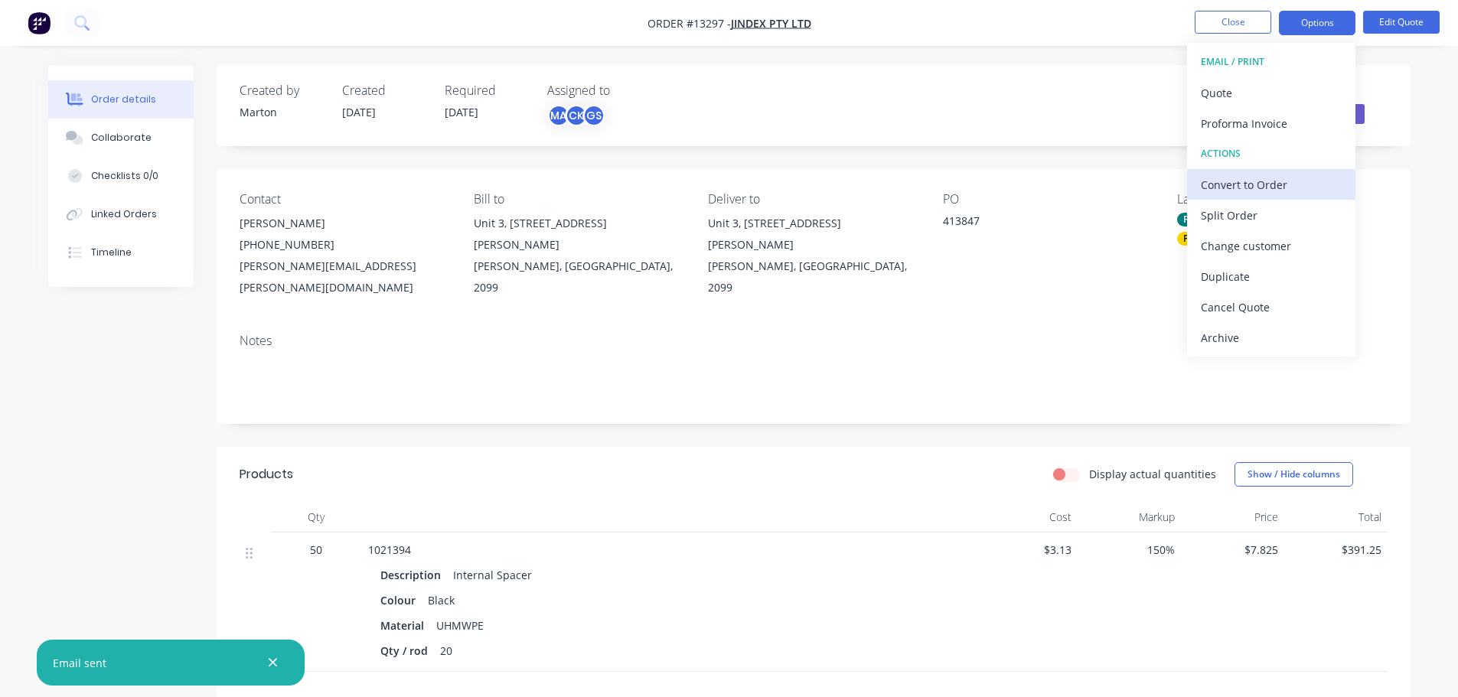
click at [1248, 187] on div "Convert to Order" at bounding box center [1271, 185] width 141 height 22
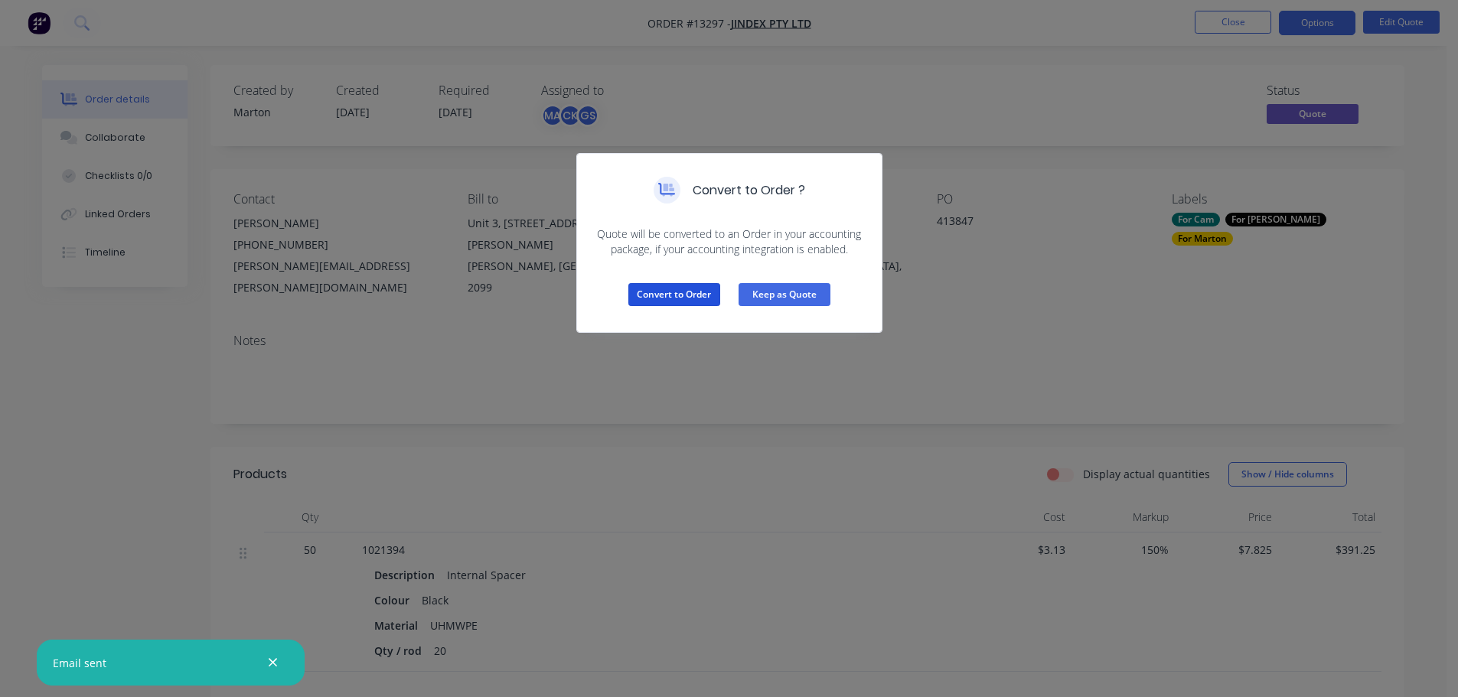
drag, startPoint x: 693, startPoint y: 298, endPoint x: 759, endPoint y: 285, distance: 67.8
click at [693, 298] on button "Convert to Order" at bounding box center [674, 294] width 92 height 23
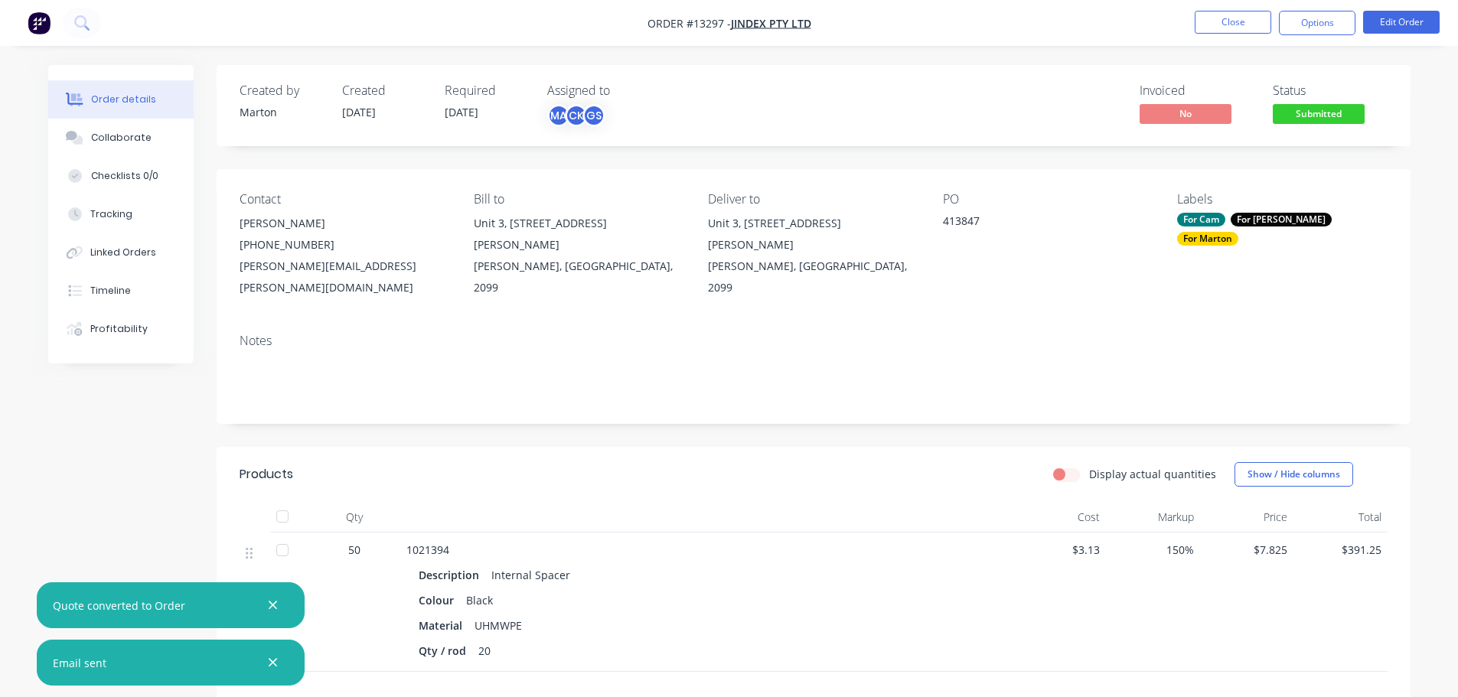
click at [1327, 122] on span "Submitted" at bounding box center [1319, 113] width 92 height 19
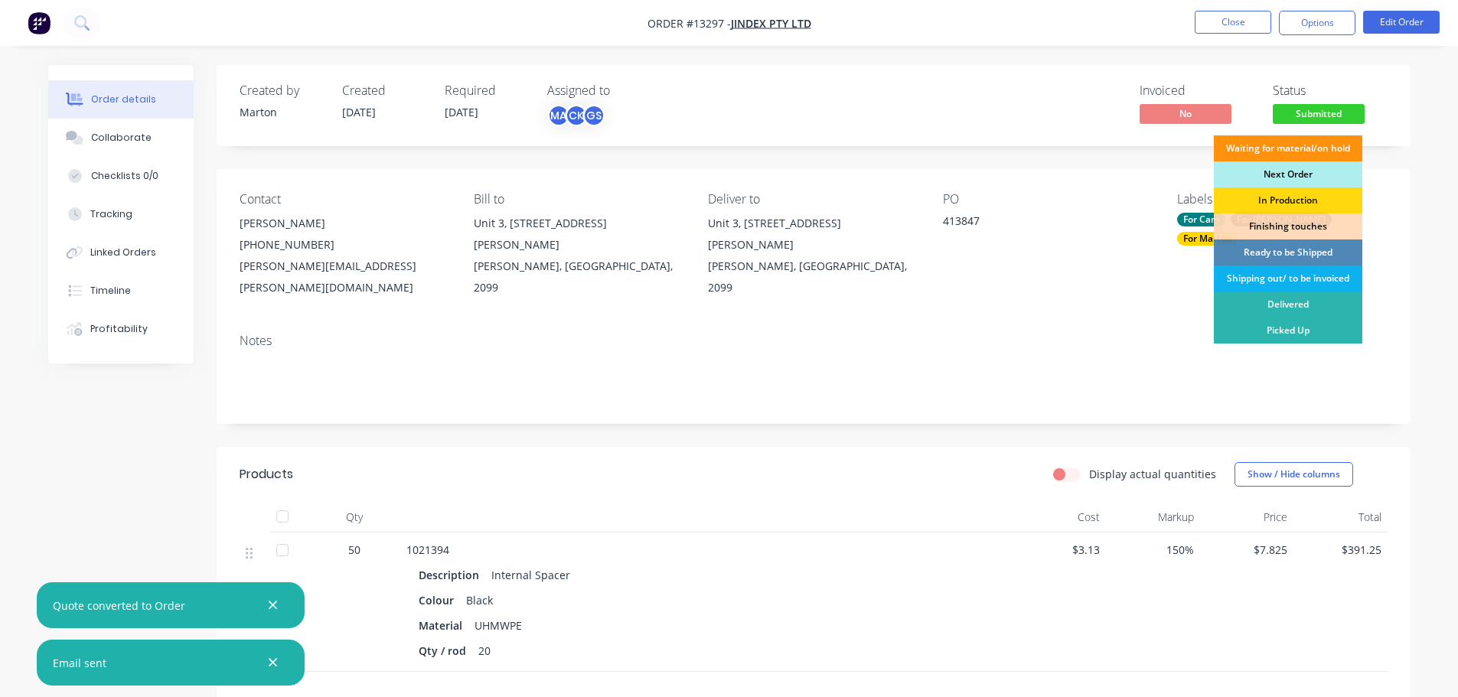
click at [1287, 168] on div "Next Order" at bounding box center [1288, 174] width 148 height 26
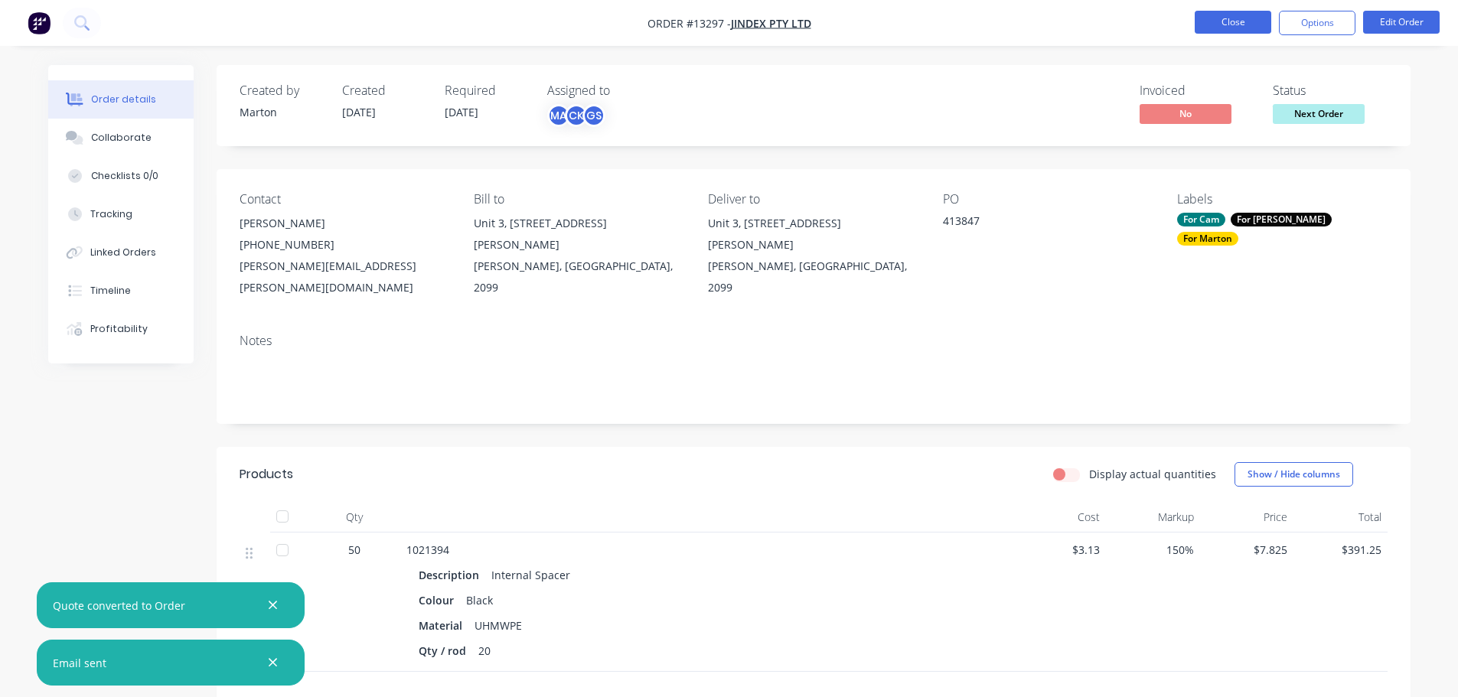
click at [1235, 12] on button "Close" at bounding box center [1233, 22] width 77 height 23
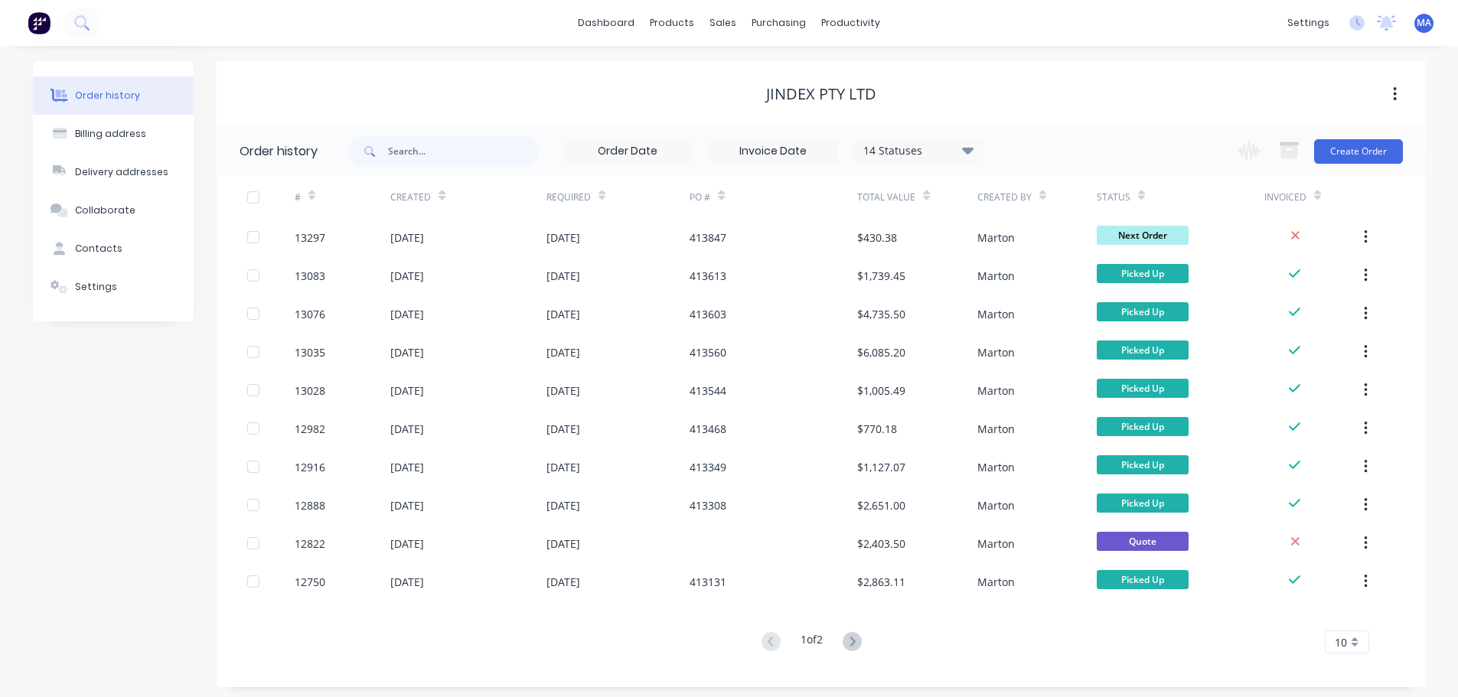
click at [626, 85] on div "Jindex Pty Ltd" at bounding box center [821, 94] width 1209 height 18
click at [743, 67] on div at bounding box center [732, 74] width 23 height 14
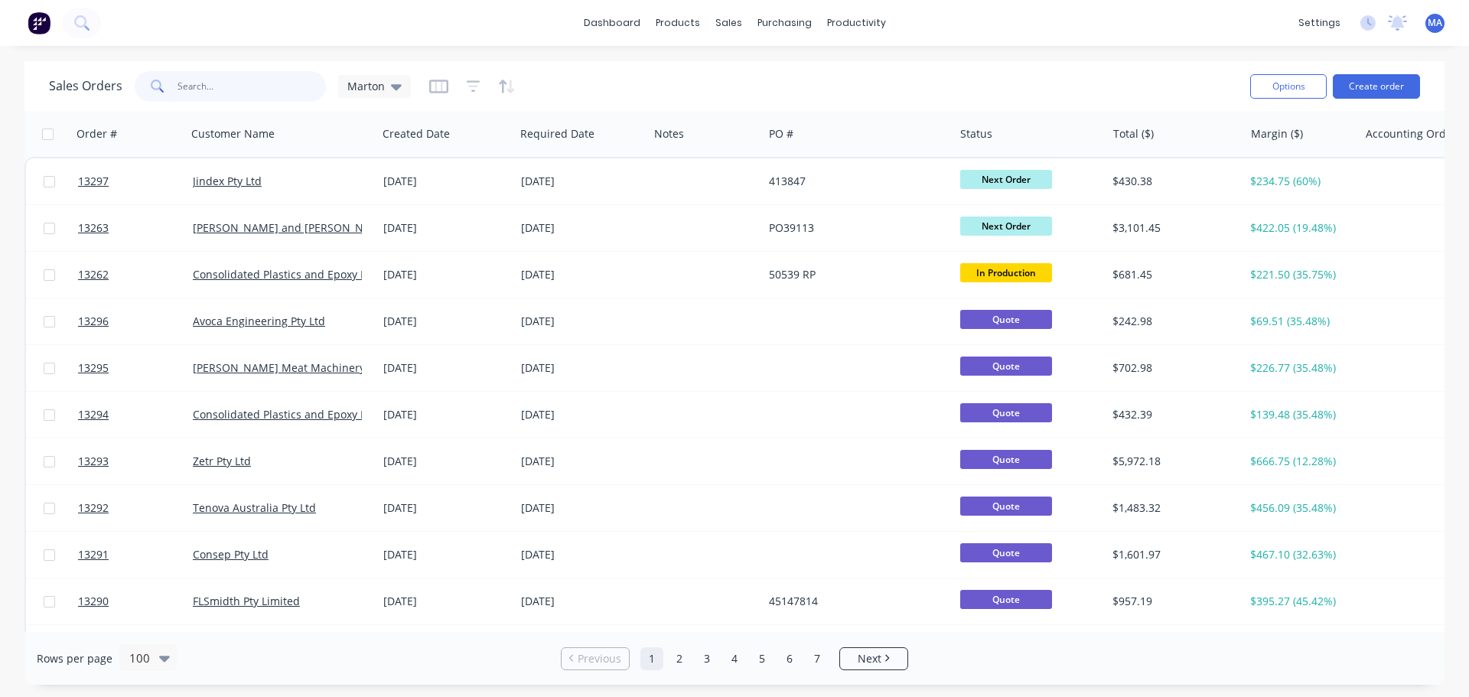
click at [257, 94] on input "text" at bounding box center [252, 86] width 149 height 31
click at [218, 97] on input "text" at bounding box center [252, 86] width 149 height 31
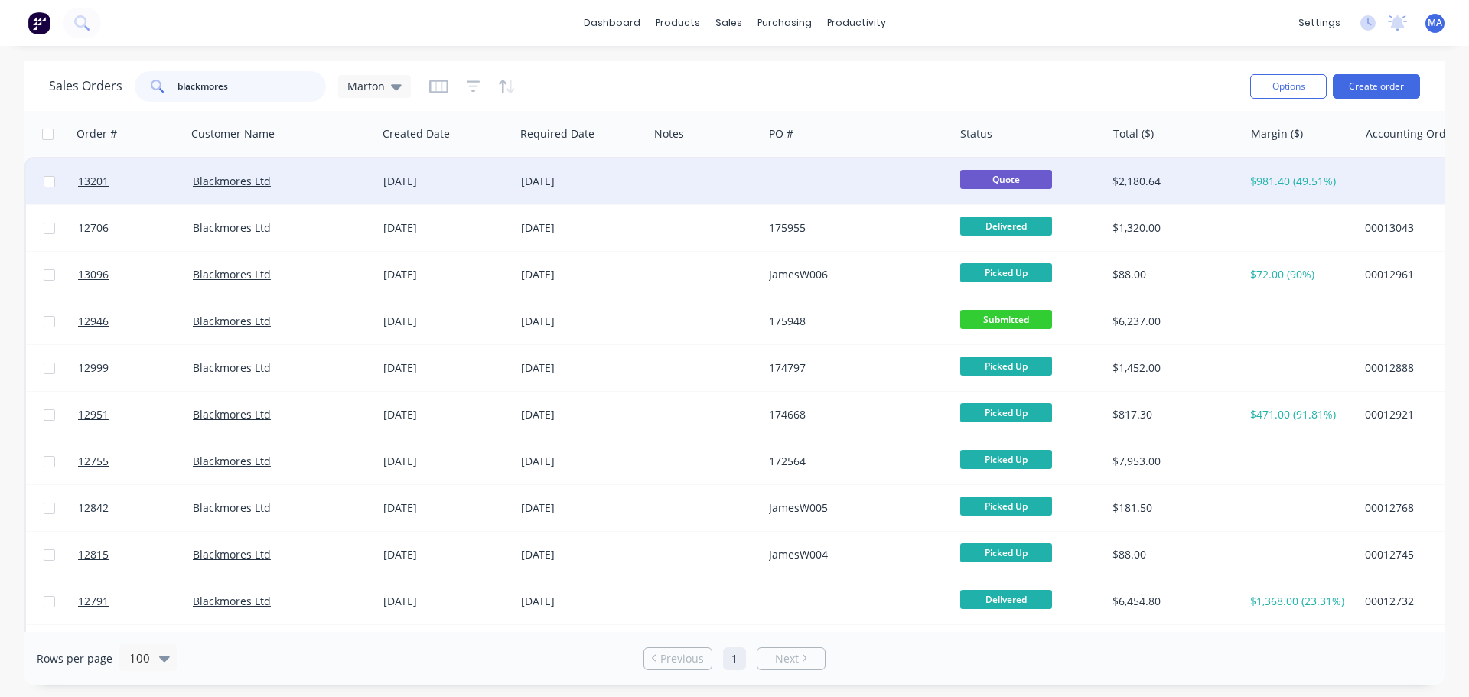
type input "blackmores"
click at [616, 183] on div "[DATE]" at bounding box center [582, 181] width 122 height 15
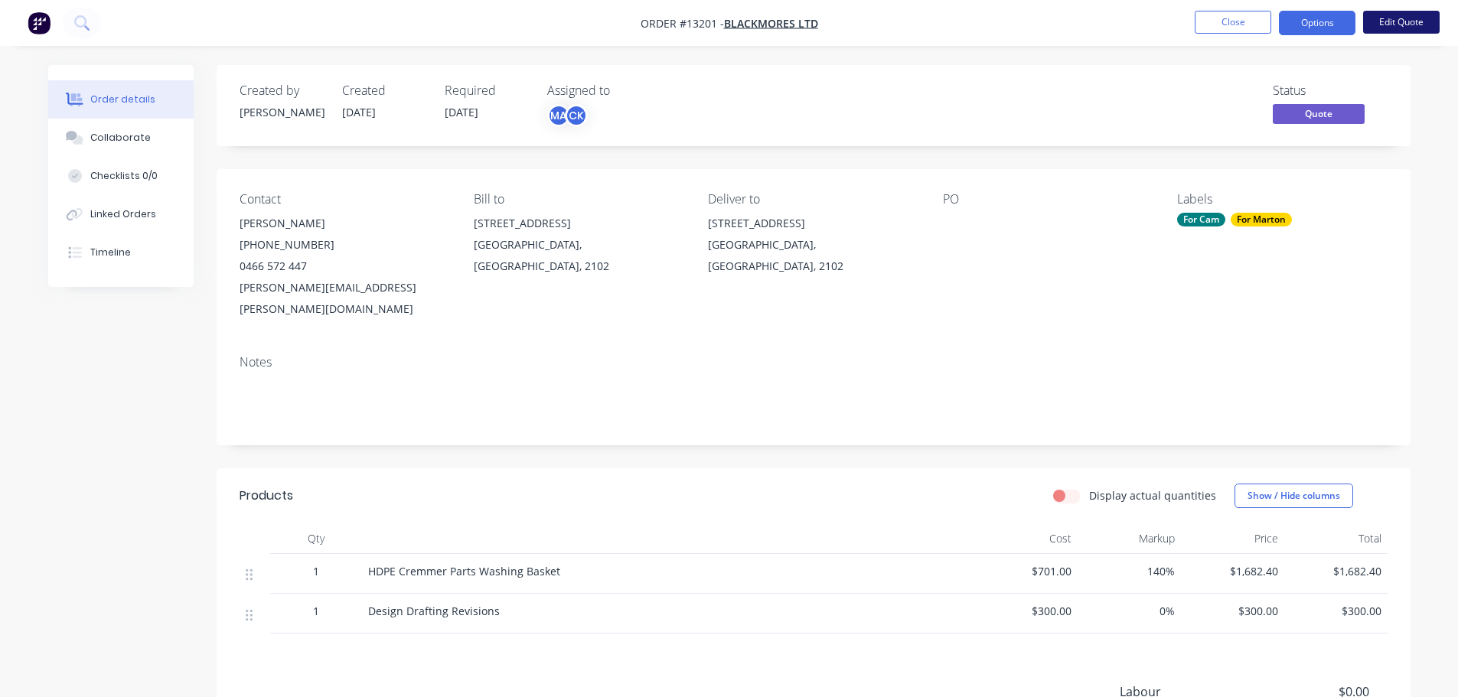
click at [1411, 22] on button "Edit Quote" at bounding box center [1401, 22] width 77 height 23
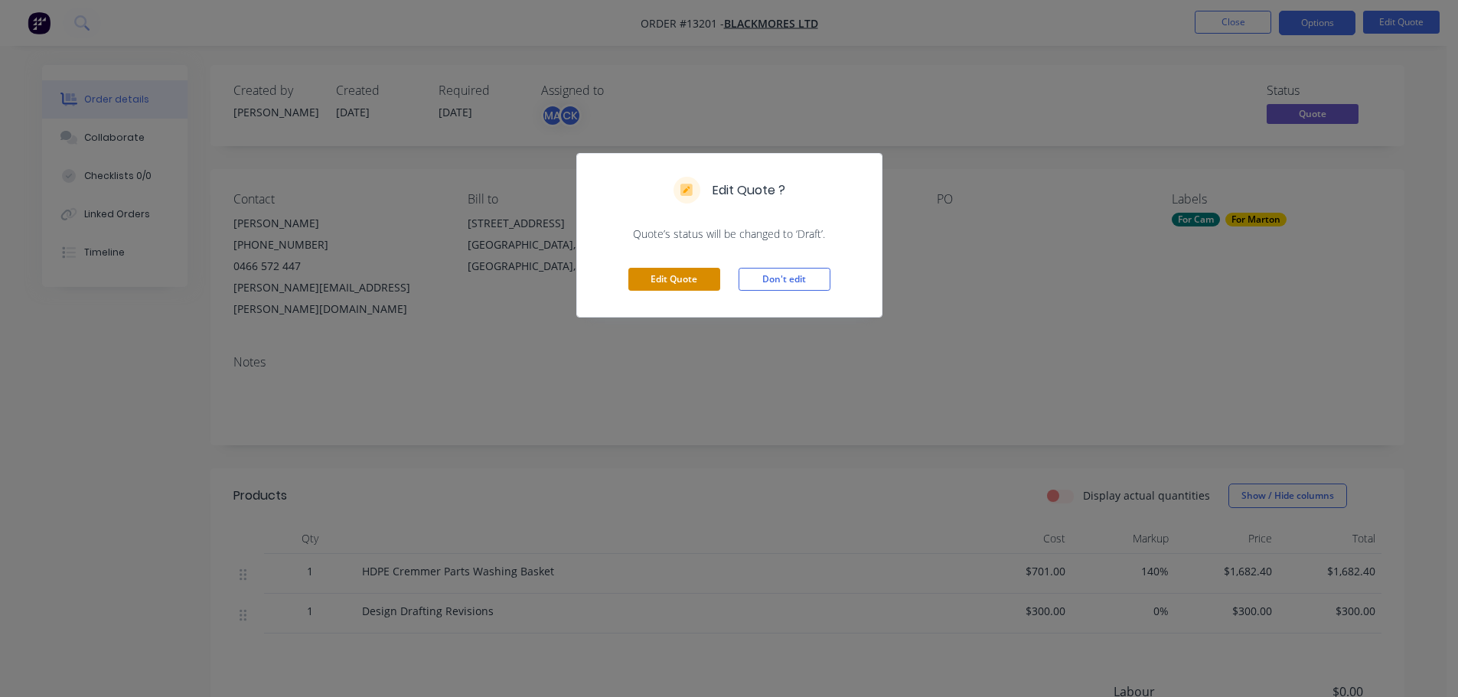
click at [664, 282] on button "Edit Quote" at bounding box center [674, 279] width 92 height 23
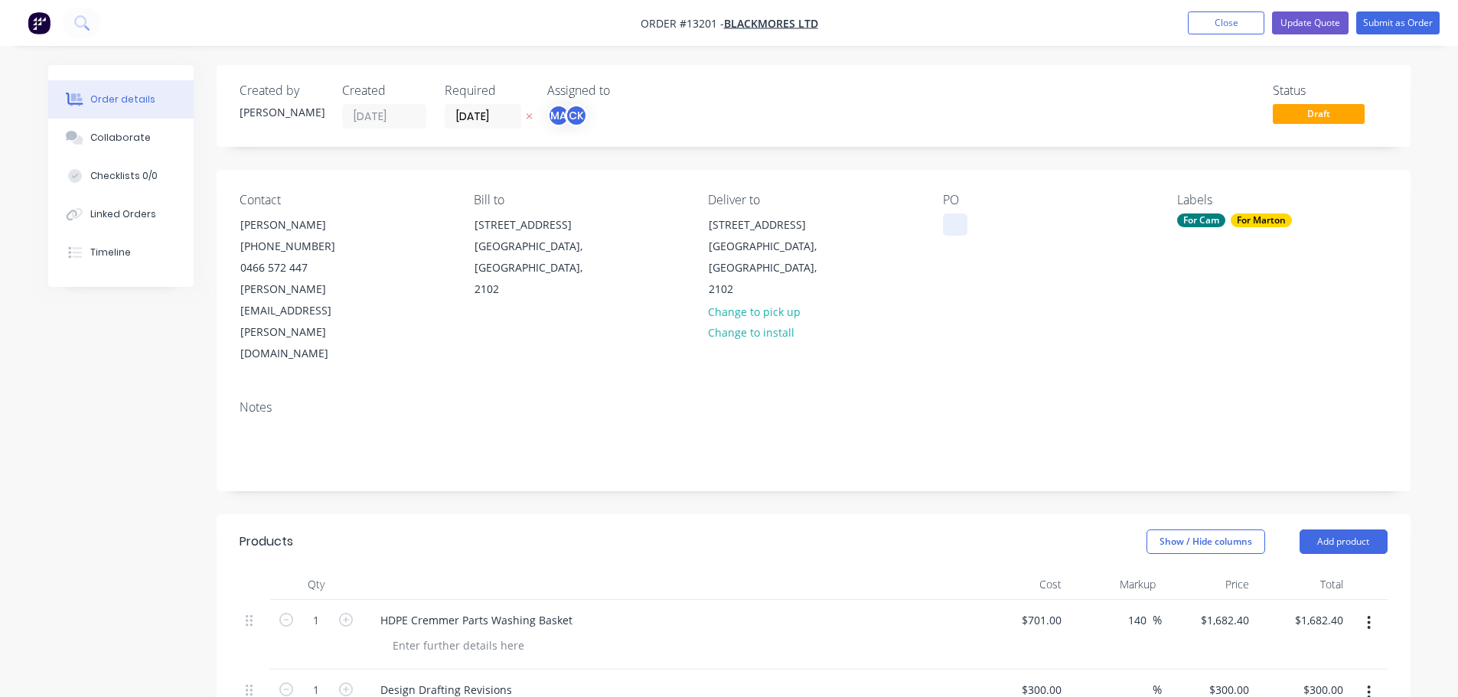
click at [947, 221] on div at bounding box center [955, 225] width 24 height 22
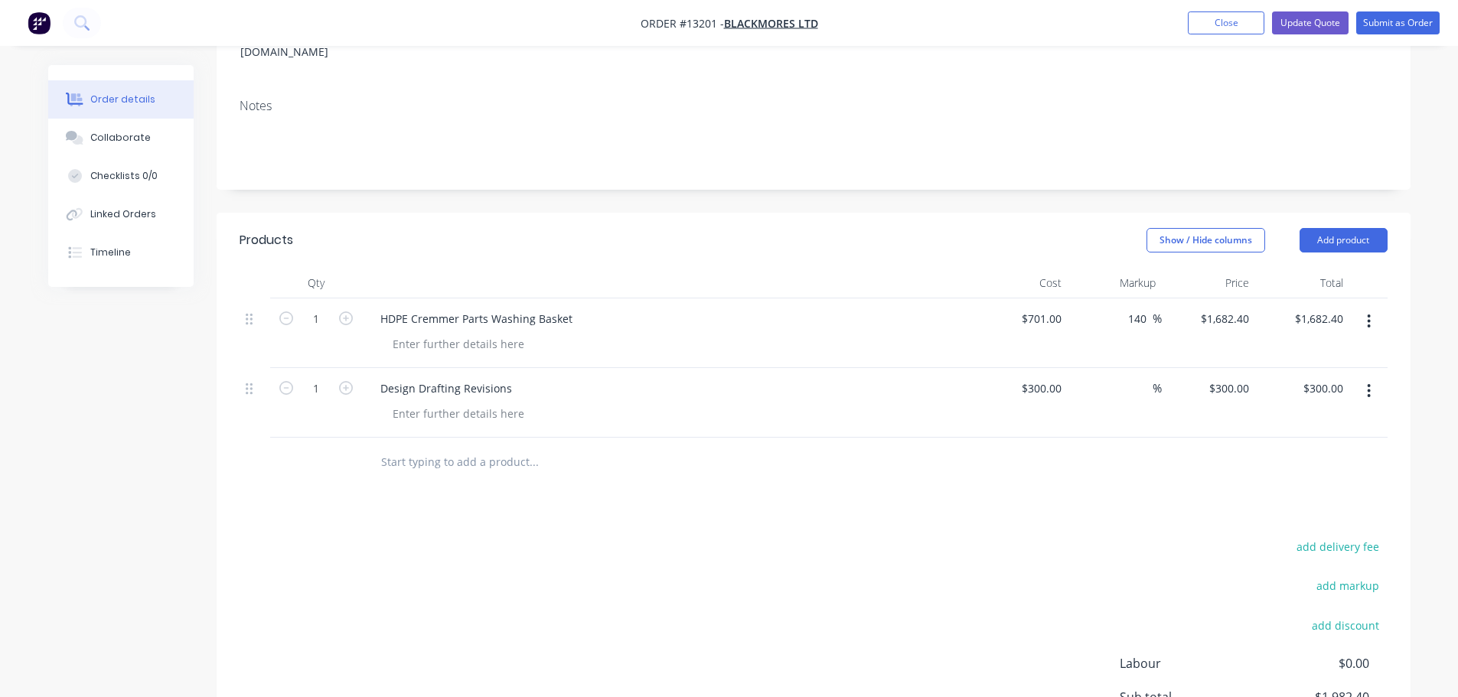
scroll to position [306, 0]
click at [1309, 532] on button "add delivery fee" at bounding box center [1338, 542] width 99 height 21
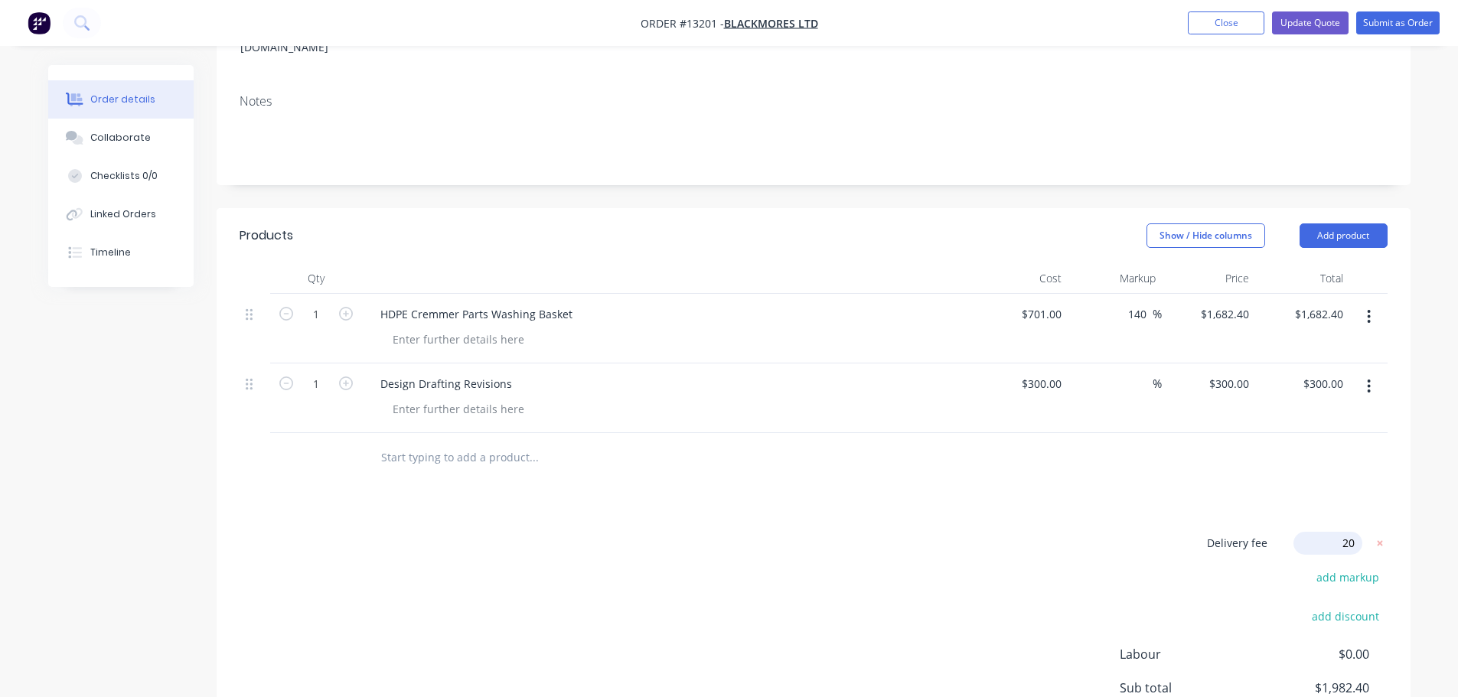
type input "2"
click at [877, 453] on div "Products Show / Hide columns Add product Qty Cost Markup Price Total 1 HDPE Cre…" at bounding box center [814, 527] width 1194 height 638
click at [1384, 536] on icon at bounding box center [1379, 543] width 15 height 15
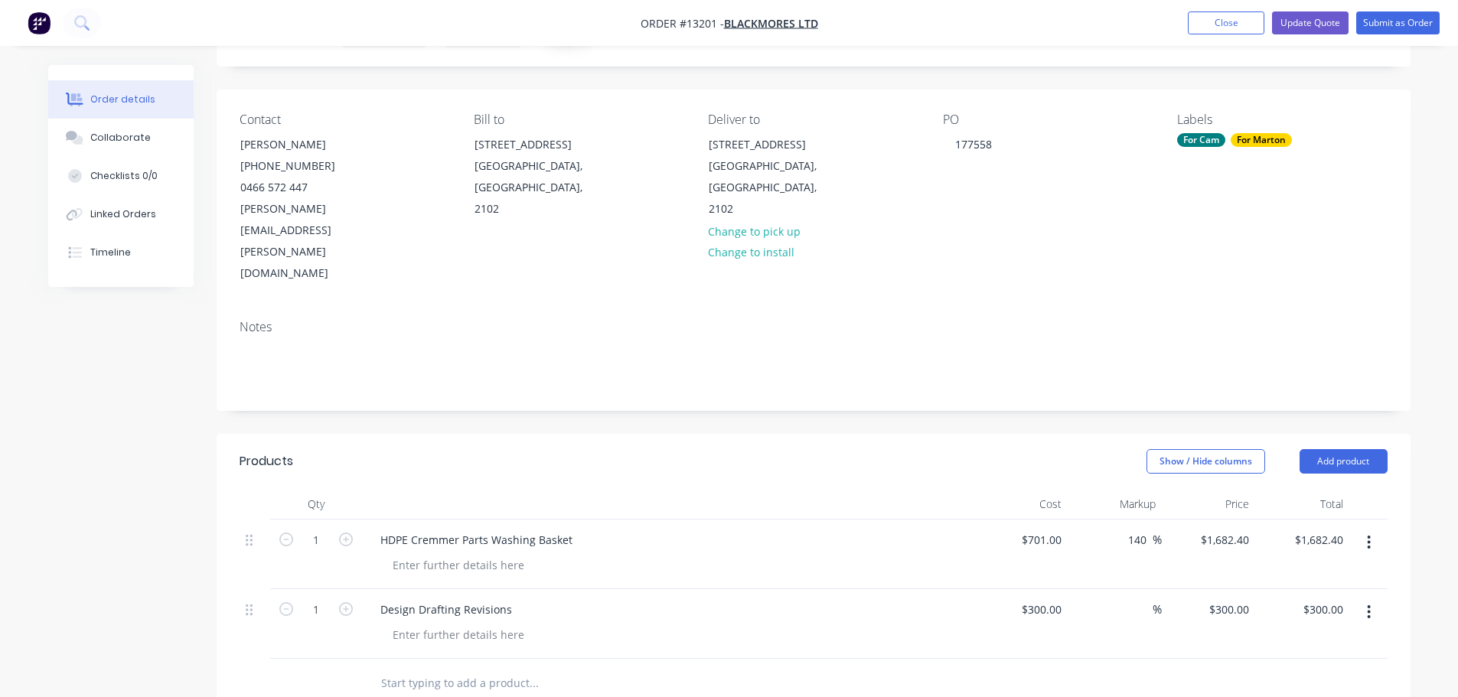
scroll to position [0, 0]
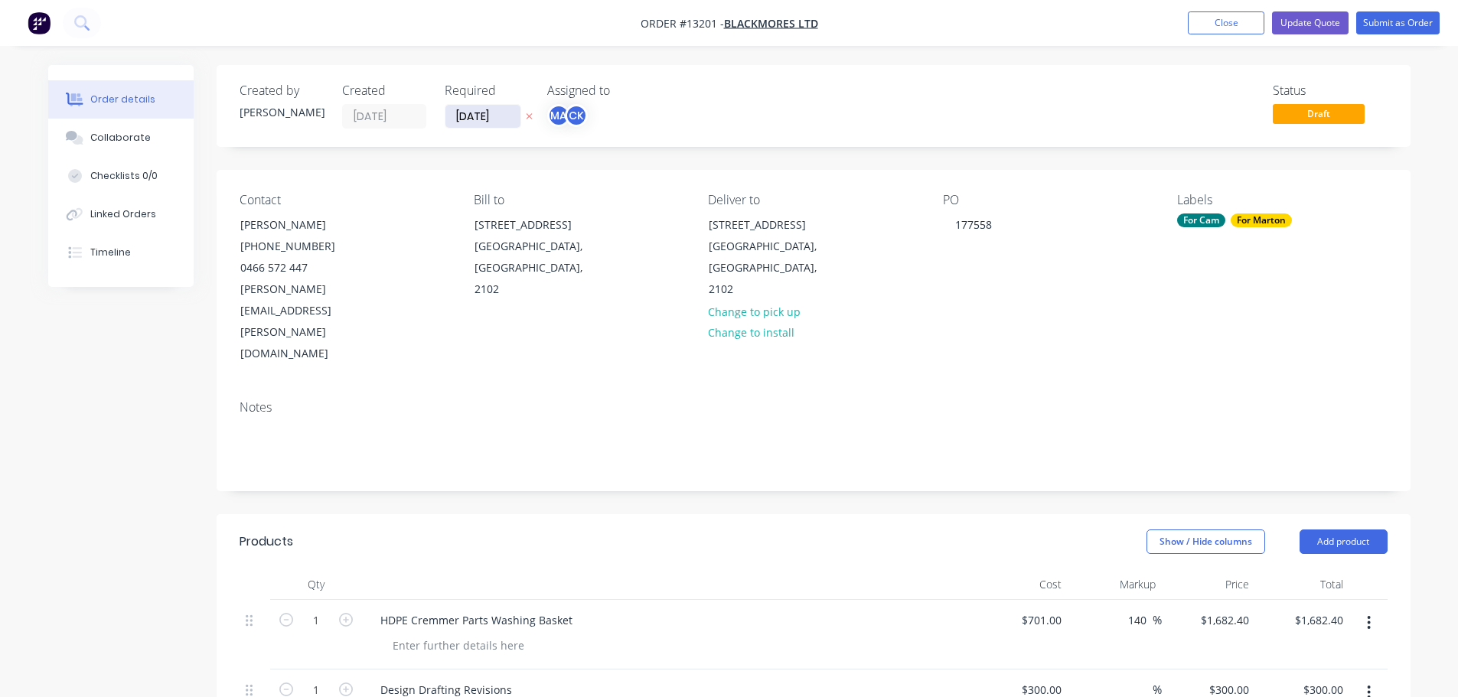
click at [497, 116] on input "[DATE]" at bounding box center [482, 116] width 75 height 23
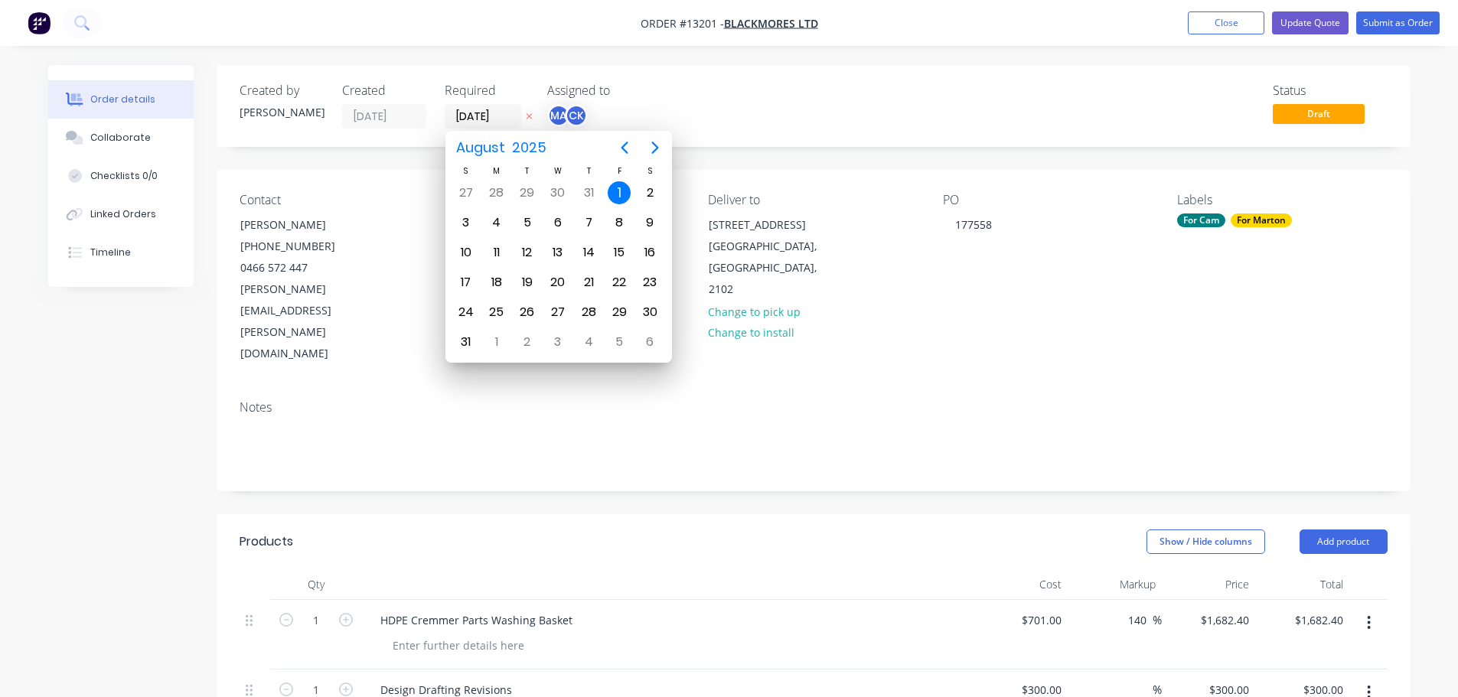
click at [918, 432] on div "Created by [PERSON_NAME] Created [DATE] Required [DATE] Assigned to MA CK Statu…" at bounding box center [814, 610] width 1194 height 1091
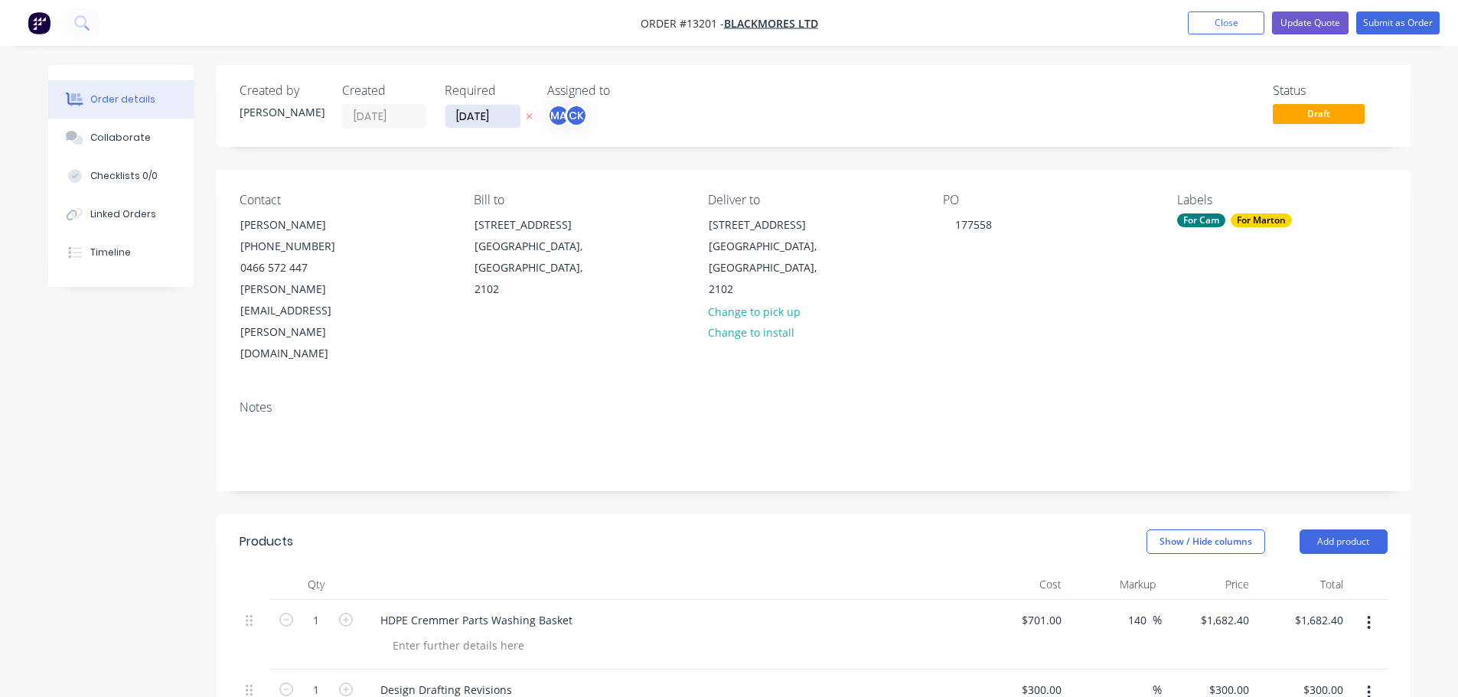
click at [487, 121] on input "[DATE]" at bounding box center [482, 116] width 75 height 23
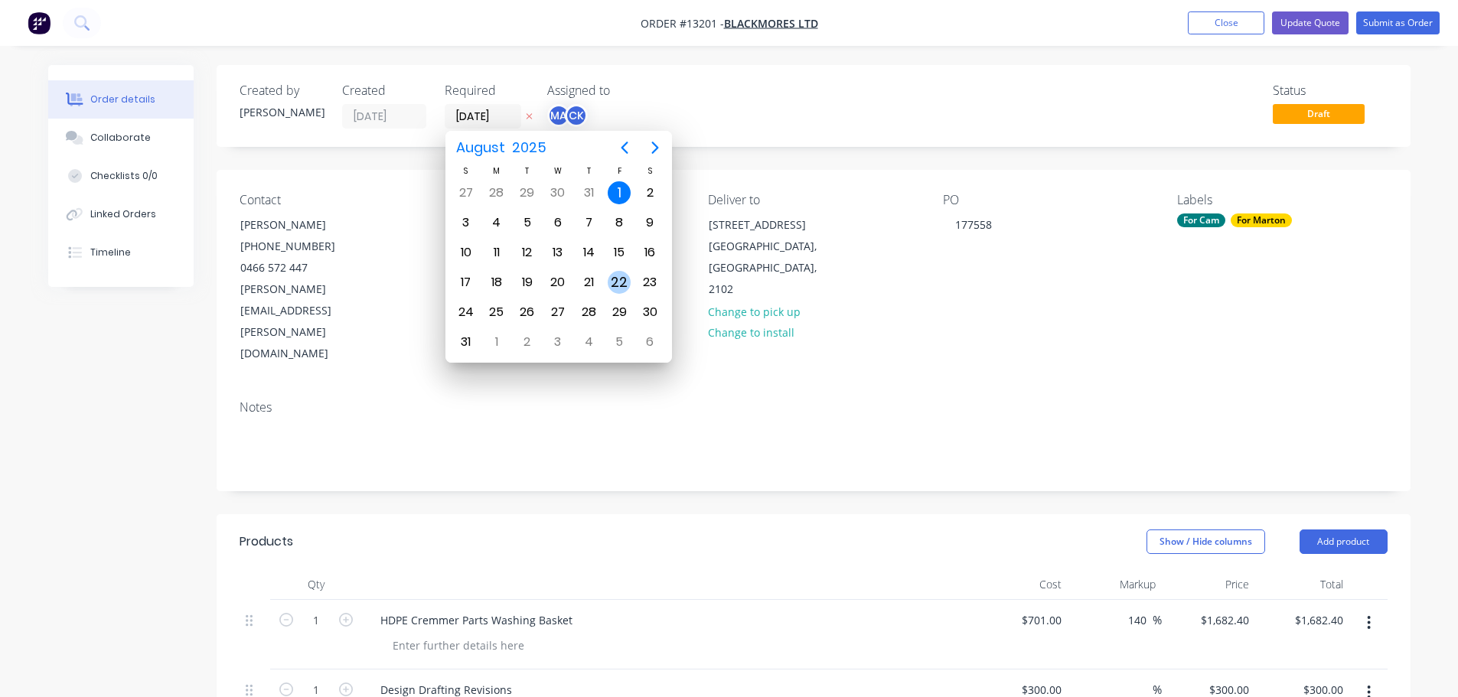
click at [628, 281] on div "22" at bounding box center [619, 282] width 23 height 23
type input "[DATE]"
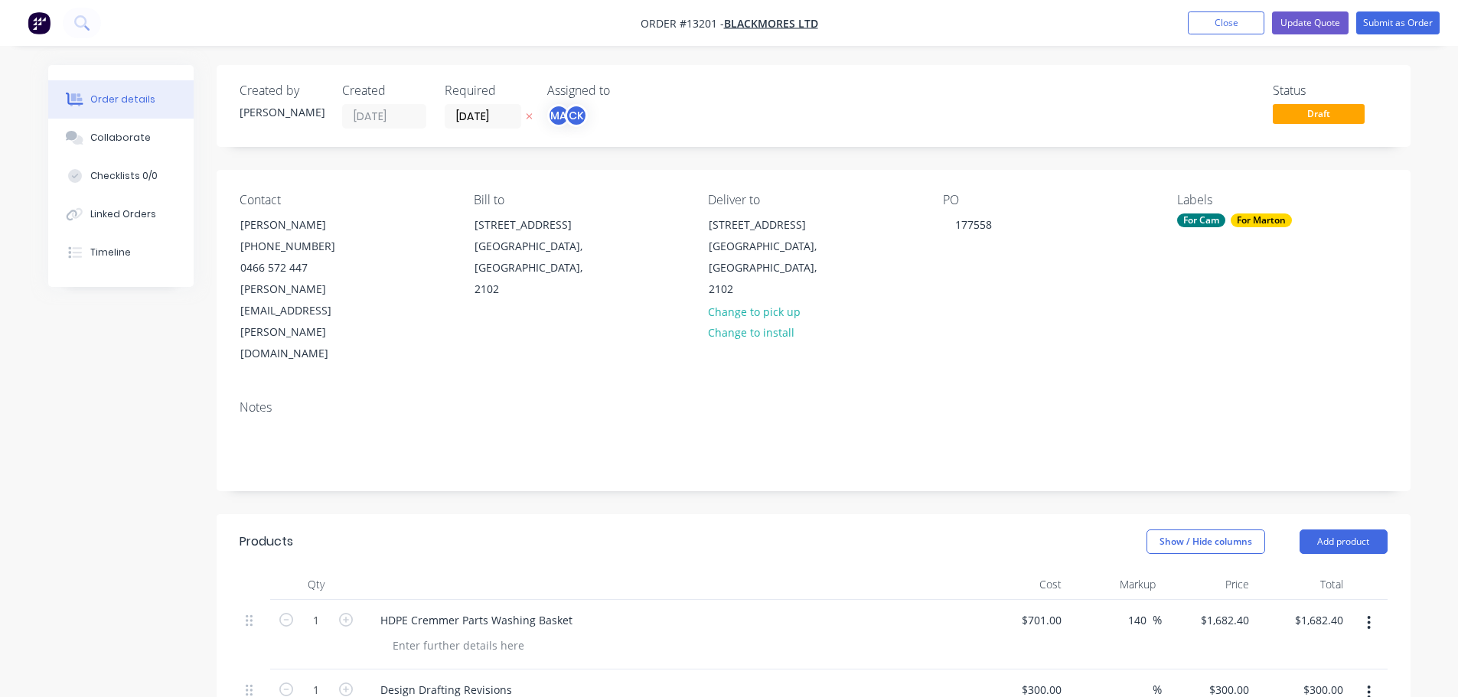
click at [835, 151] on div "Created by [PERSON_NAME] Created [DATE] Required [DATE] Assigned to MA CK Statu…" at bounding box center [814, 610] width 1194 height 1091
click at [1391, 24] on button "Submit as Order" at bounding box center [1397, 22] width 83 height 23
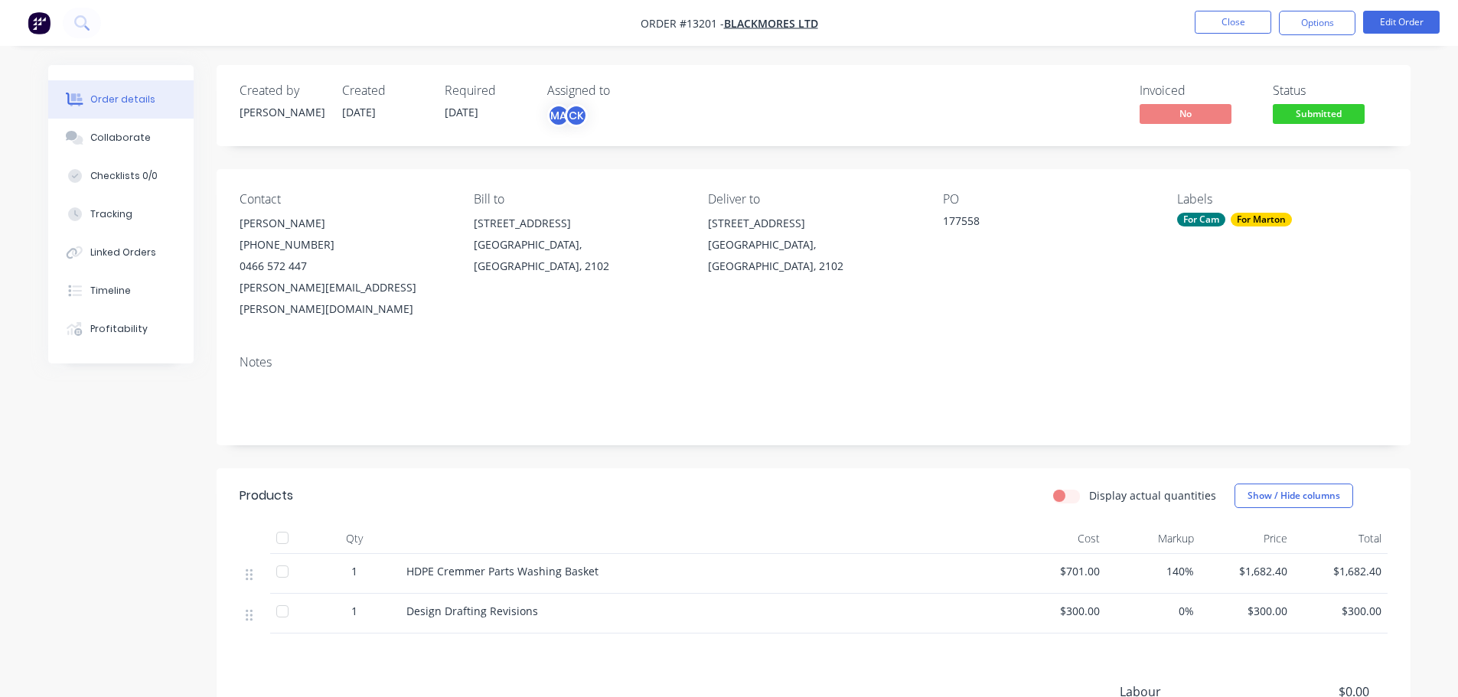
click at [1327, 110] on span "Submitted" at bounding box center [1319, 113] width 92 height 19
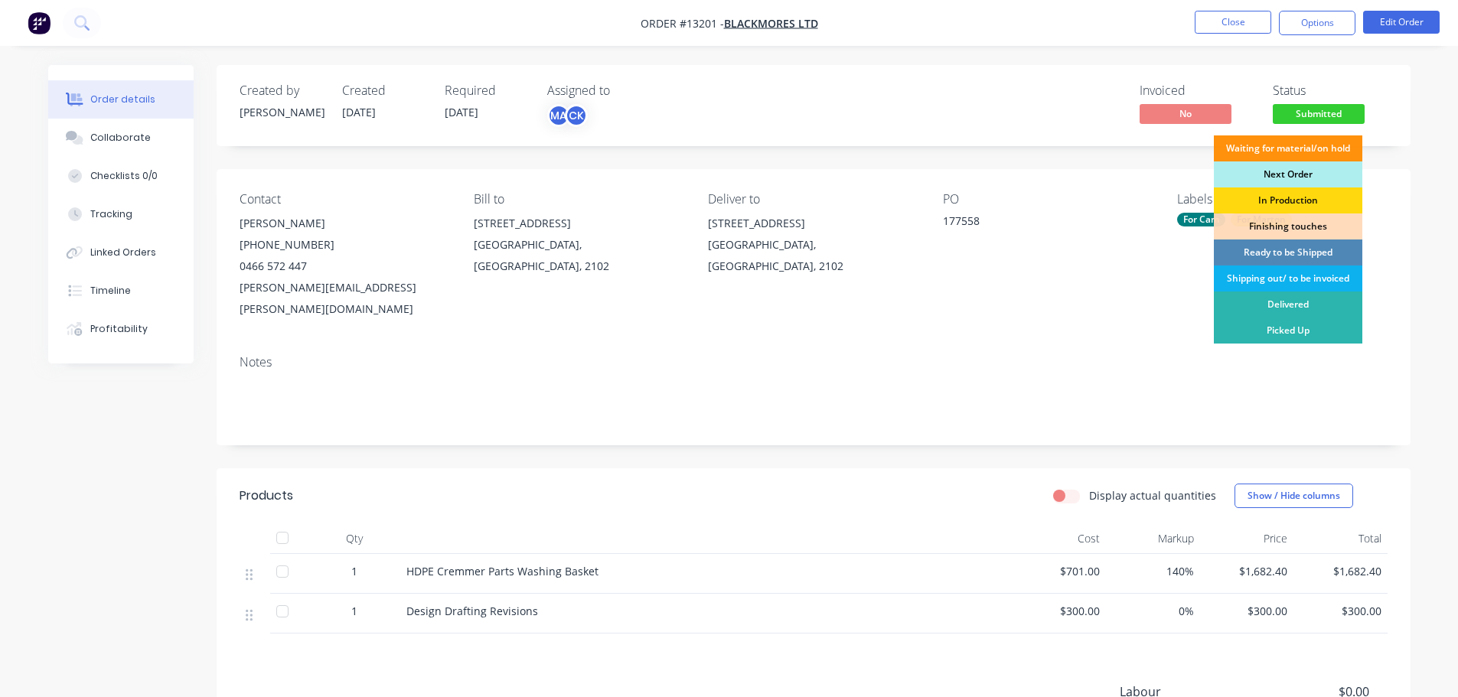
click at [1293, 178] on div "Next Order" at bounding box center [1288, 174] width 148 height 26
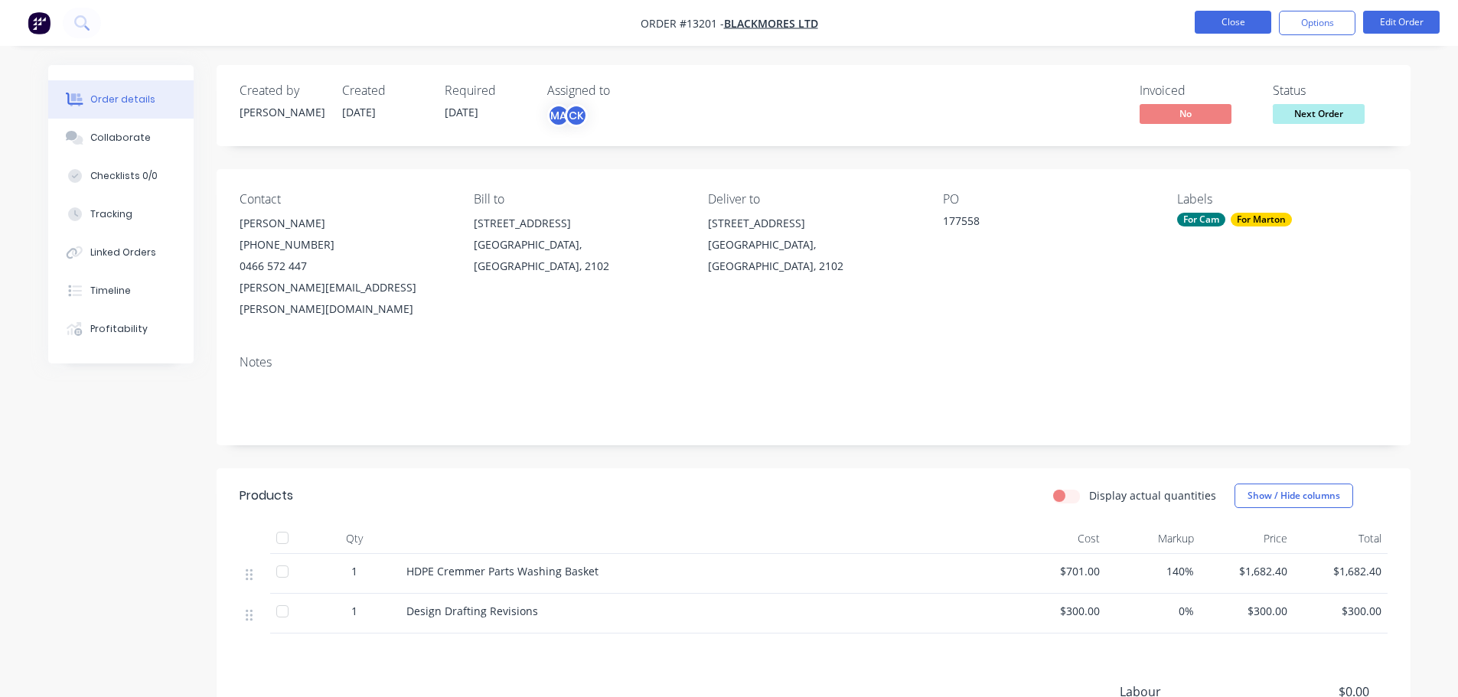
click at [1232, 22] on button "Close" at bounding box center [1233, 22] width 77 height 23
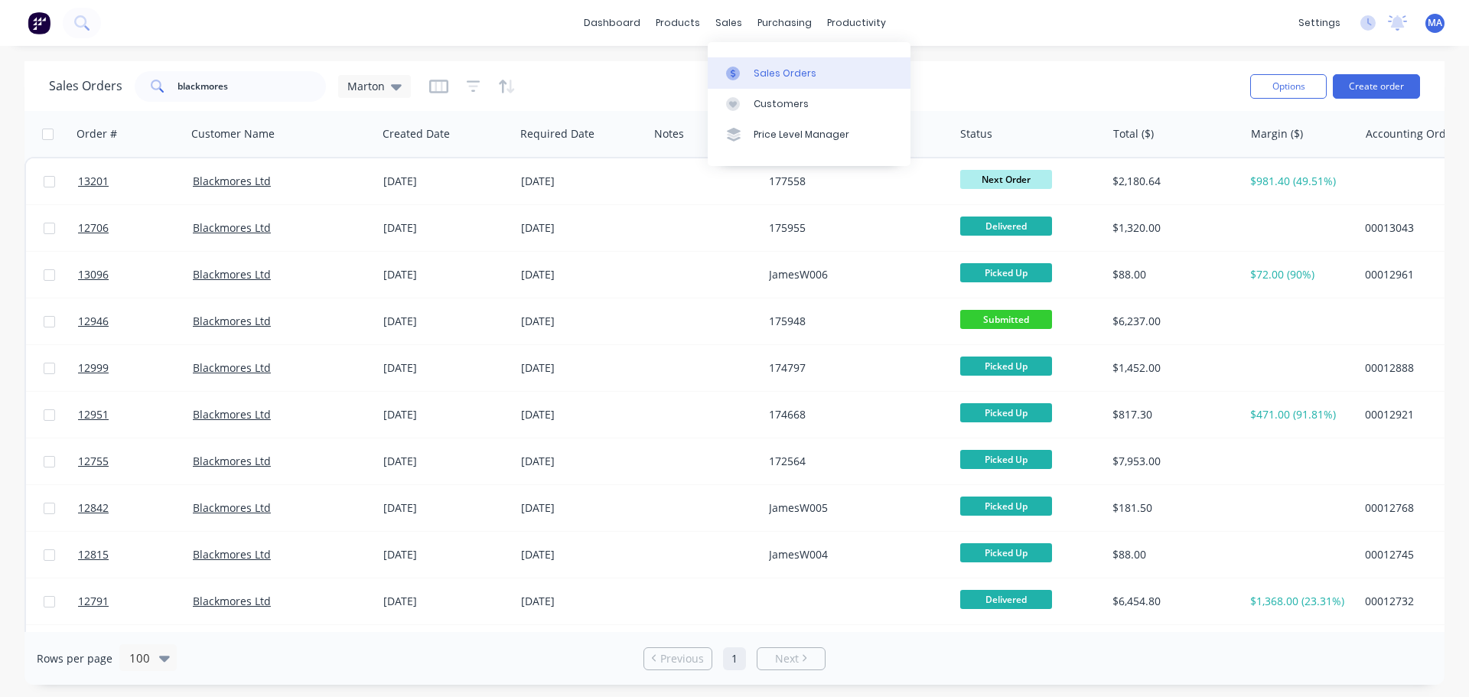
click at [761, 64] on link "Sales Orders" at bounding box center [809, 72] width 203 height 31
click at [305, 82] on input "blackmores" at bounding box center [252, 86] width 149 height 31
type input "pandrol"
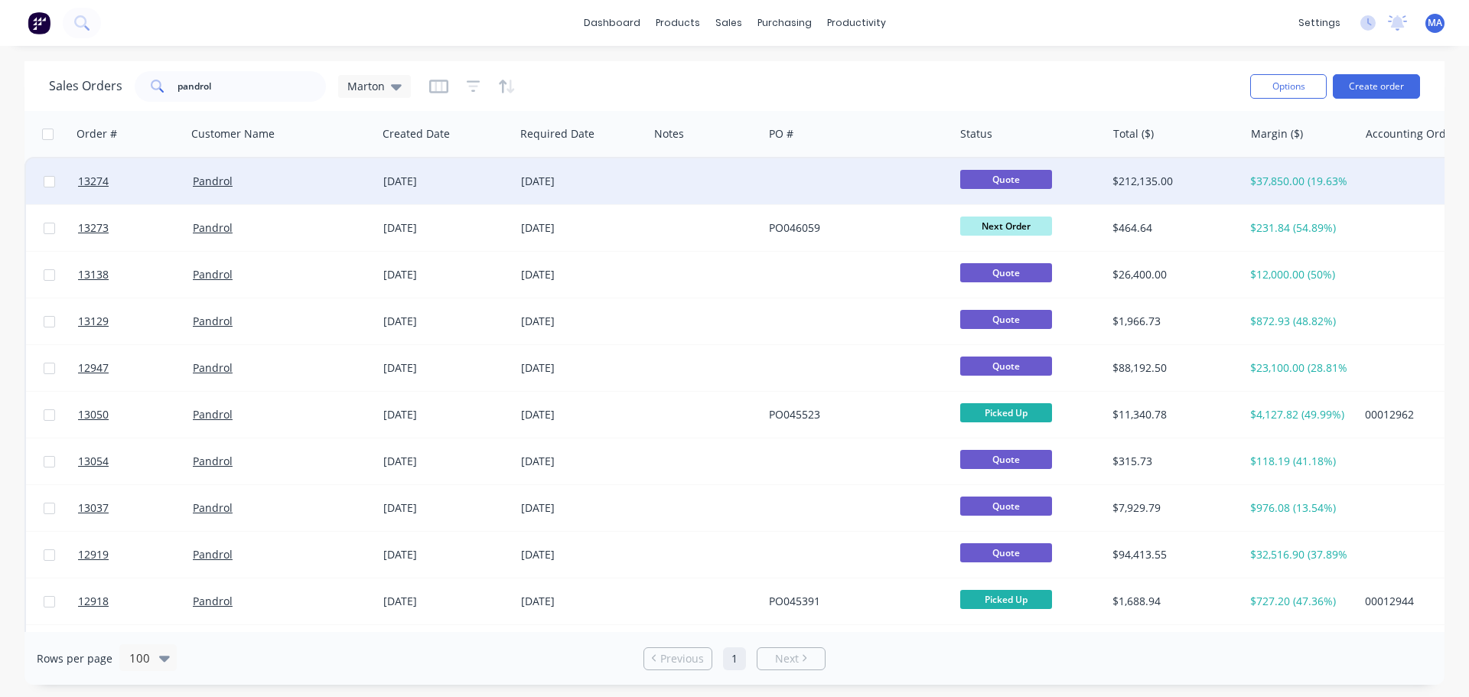
click at [372, 169] on div "Pandrol" at bounding box center [282, 181] width 191 height 46
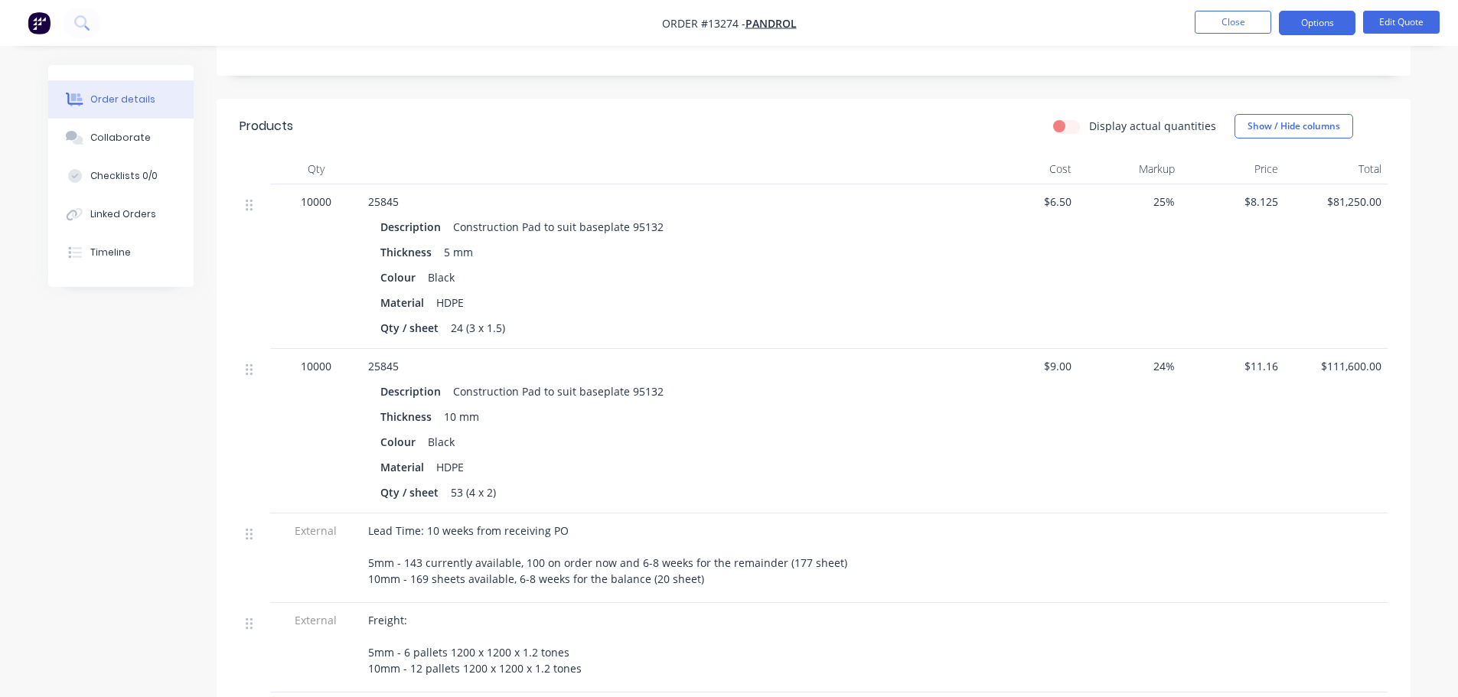
scroll to position [252, 0]
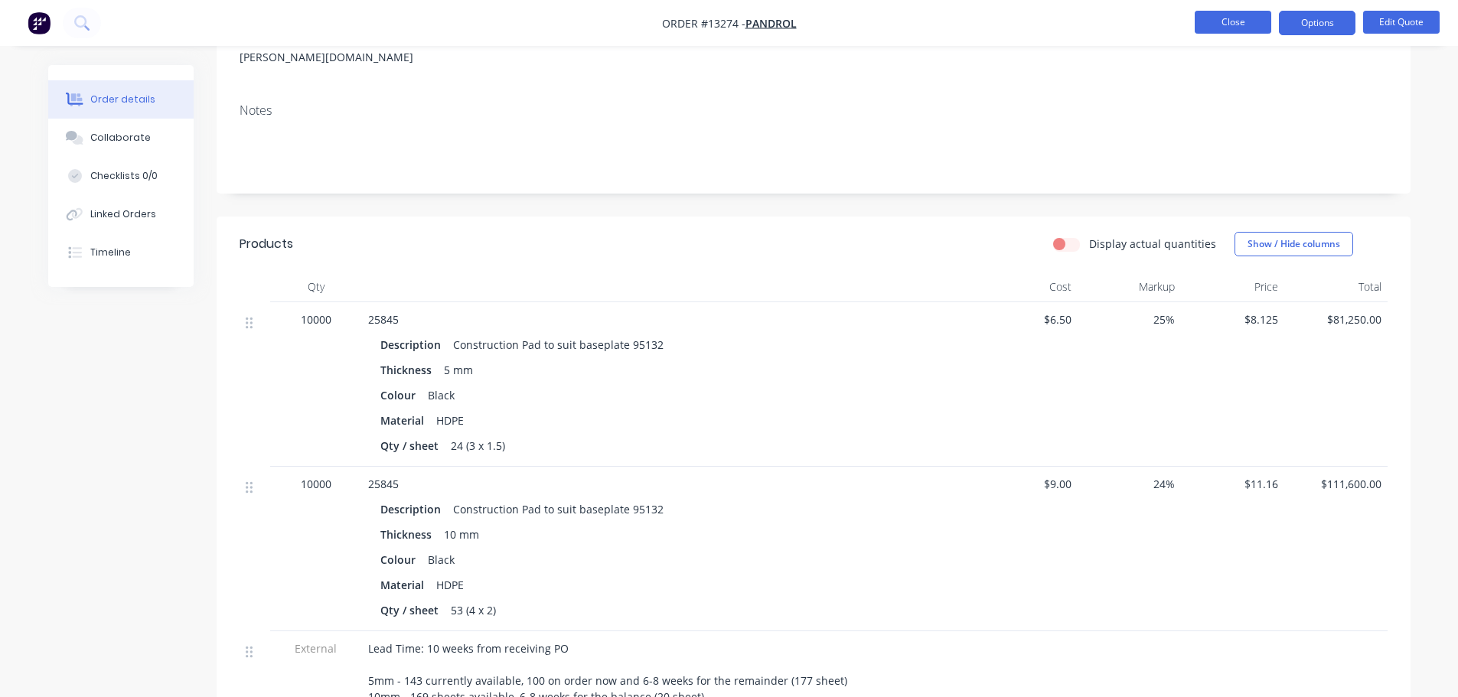
click at [1252, 27] on button "Close" at bounding box center [1233, 22] width 77 height 23
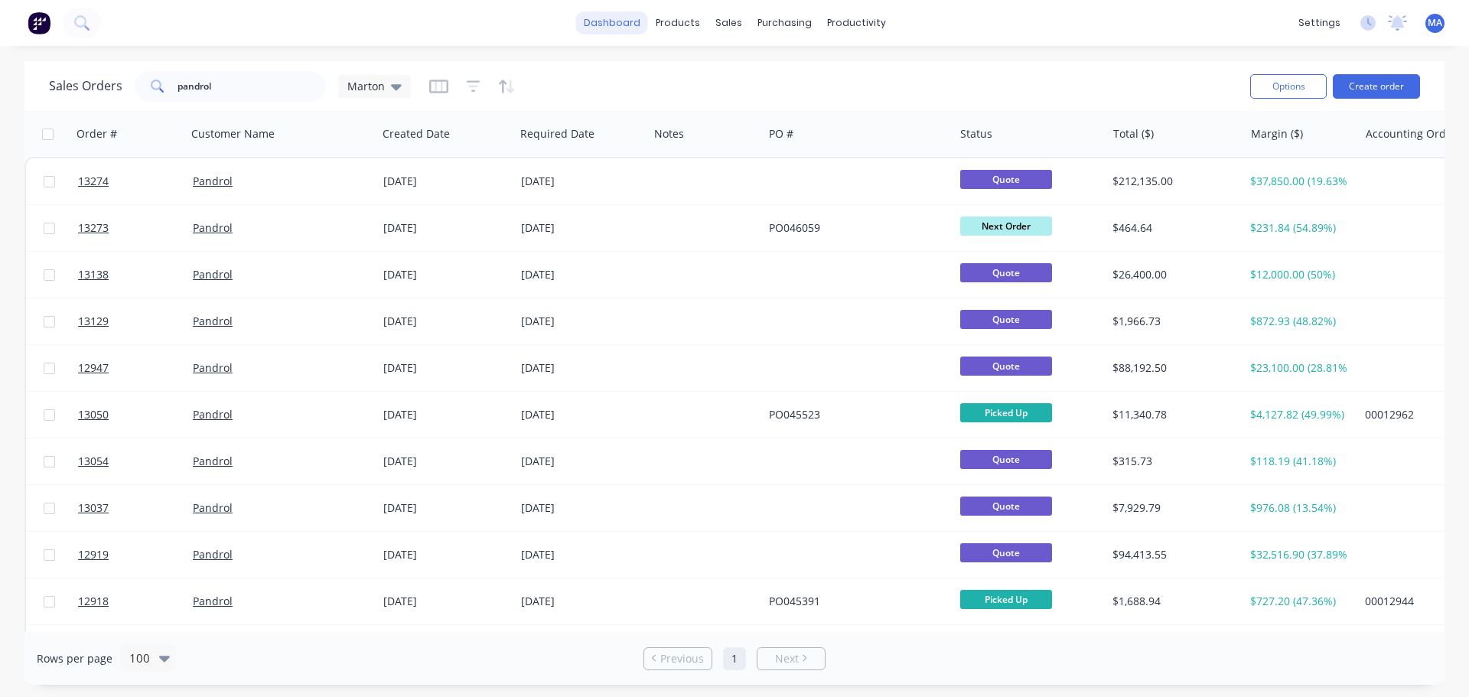
click at [633, 28] on link "dashboard" at bounding box center [612, 22] width 72 height 23
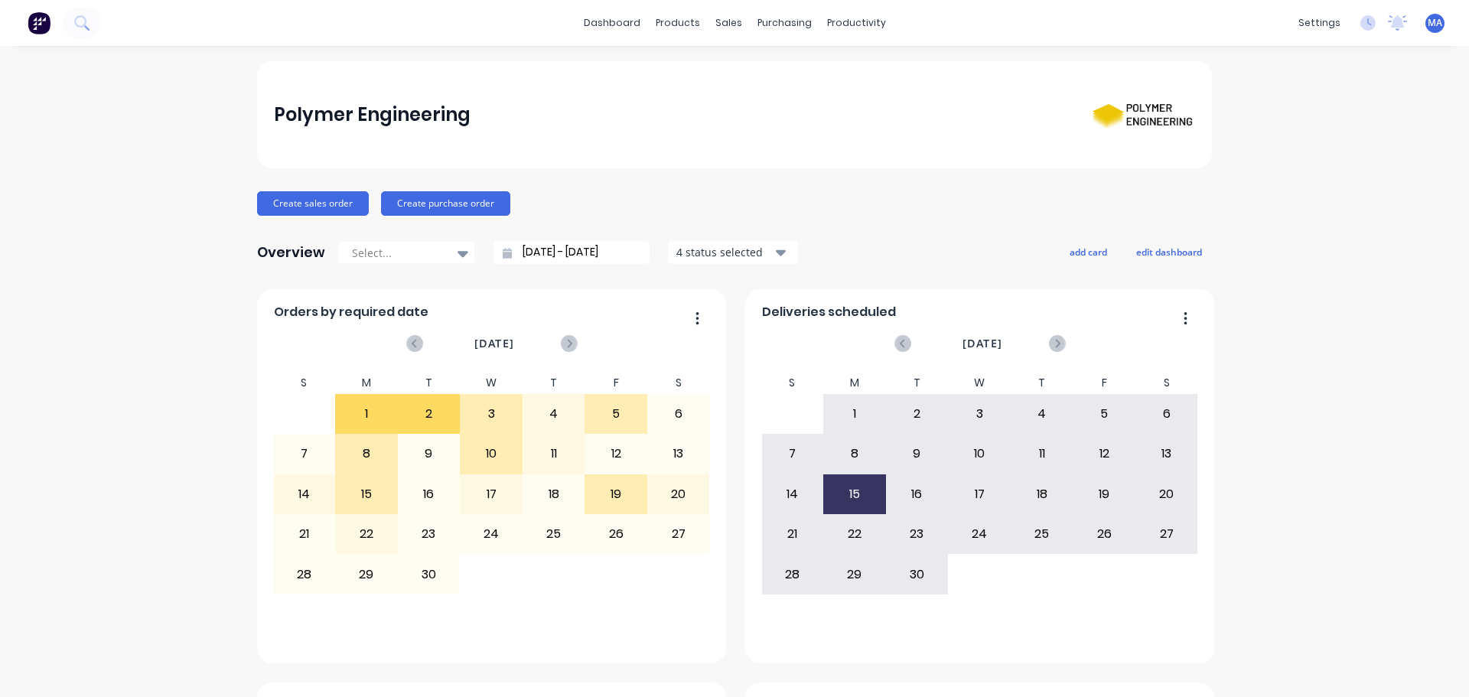
click at [742, 102] on div "Polymer Engineering" at bounding box center [735, 115] width 922 height 60
click at [735, 67] on div at bounding box center [732, 74] width 23 height 14
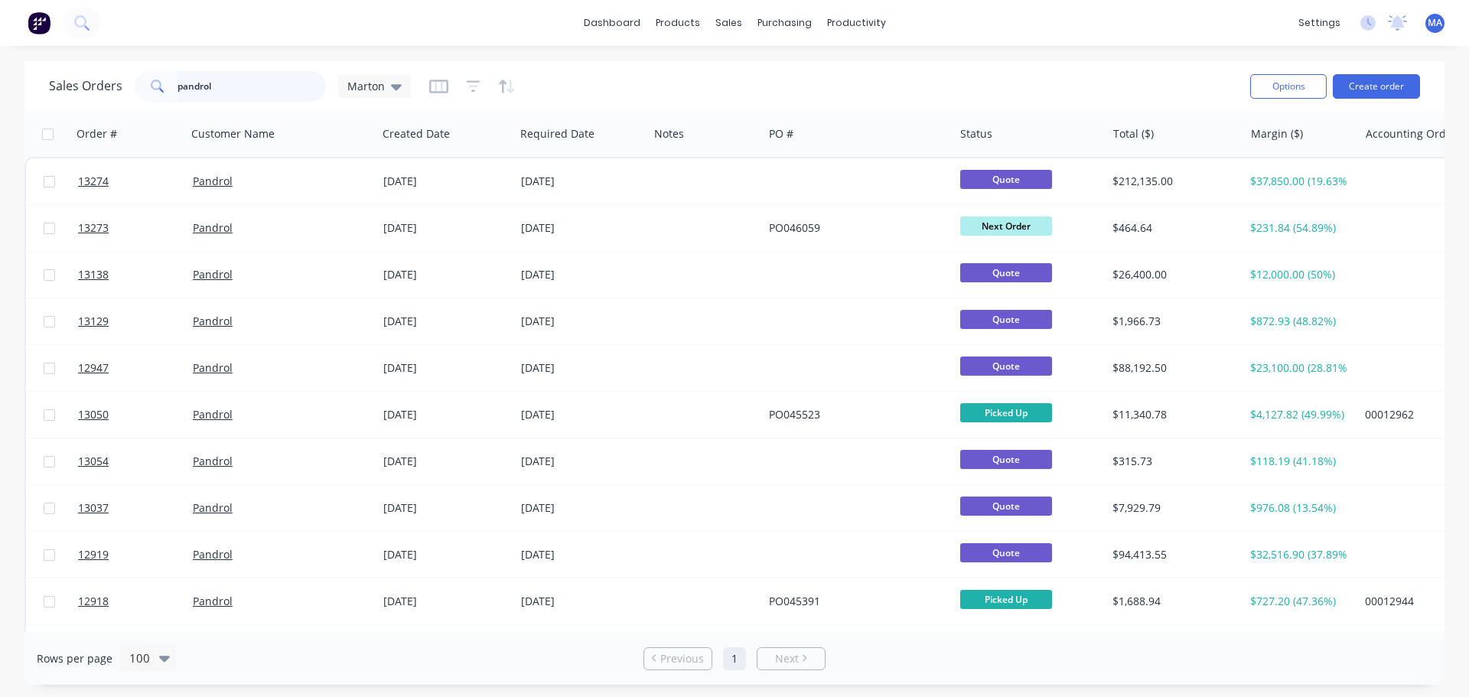
click at [292, 89] on input "pandrol" at bounding box center [252, 86] width 149 height 31
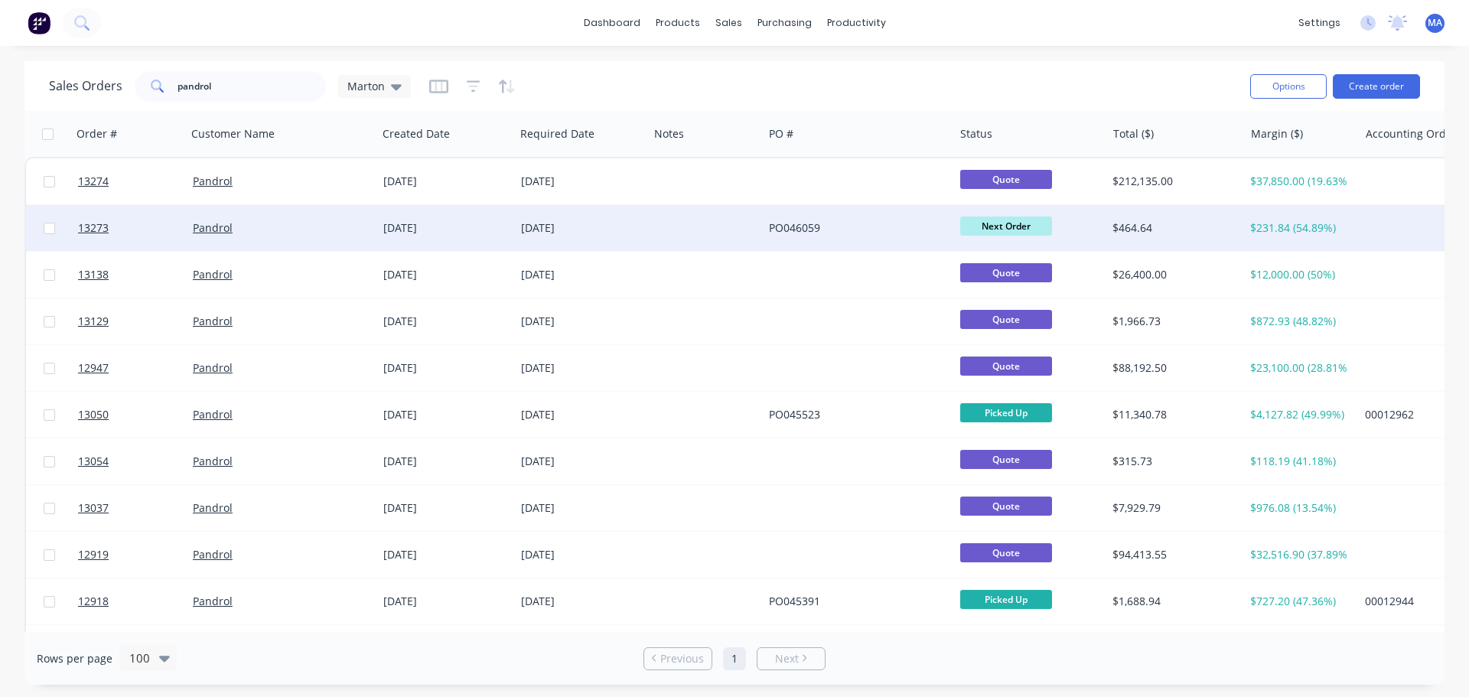
click at [716, 226] on div at bounding box center [706, 228] width 115 height 46
click at [467, 227] on div "[DATE]" at bounding box center [446, 227] width 126 height 15
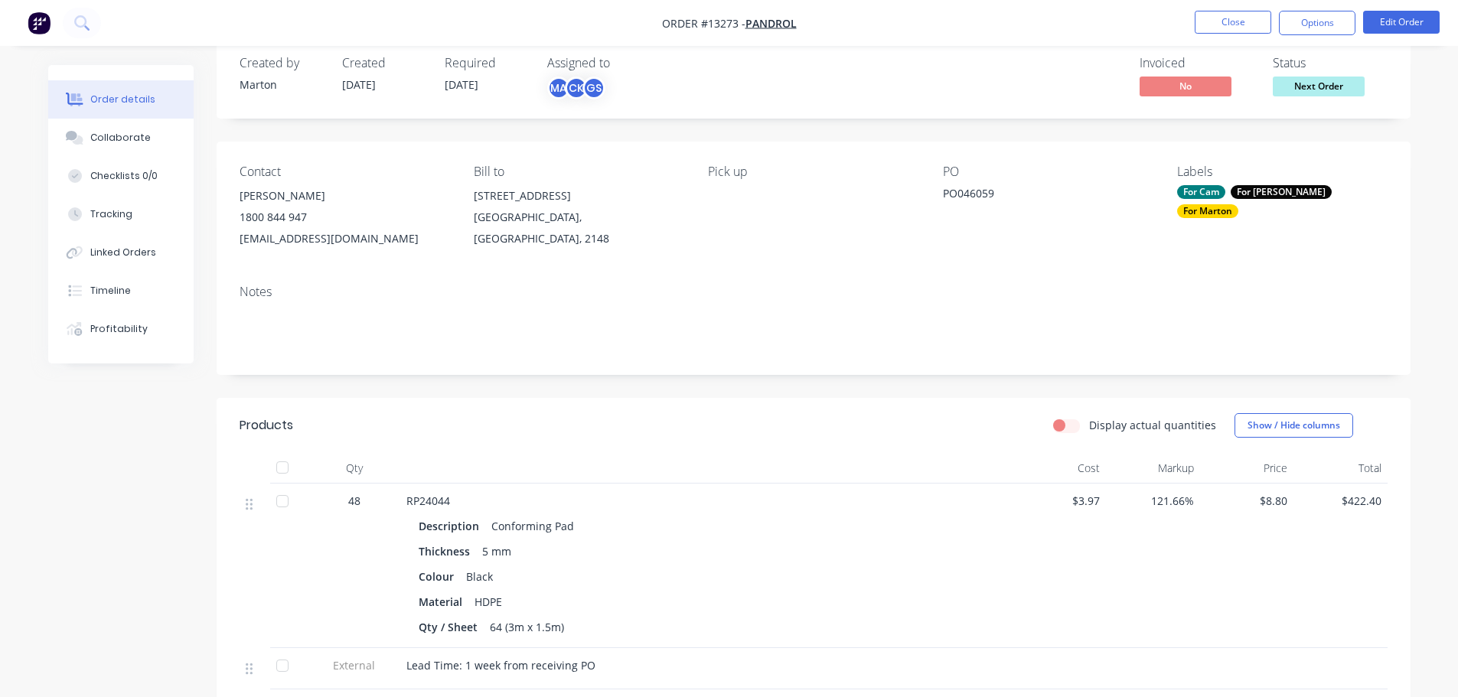
scroll to position [77, 0]
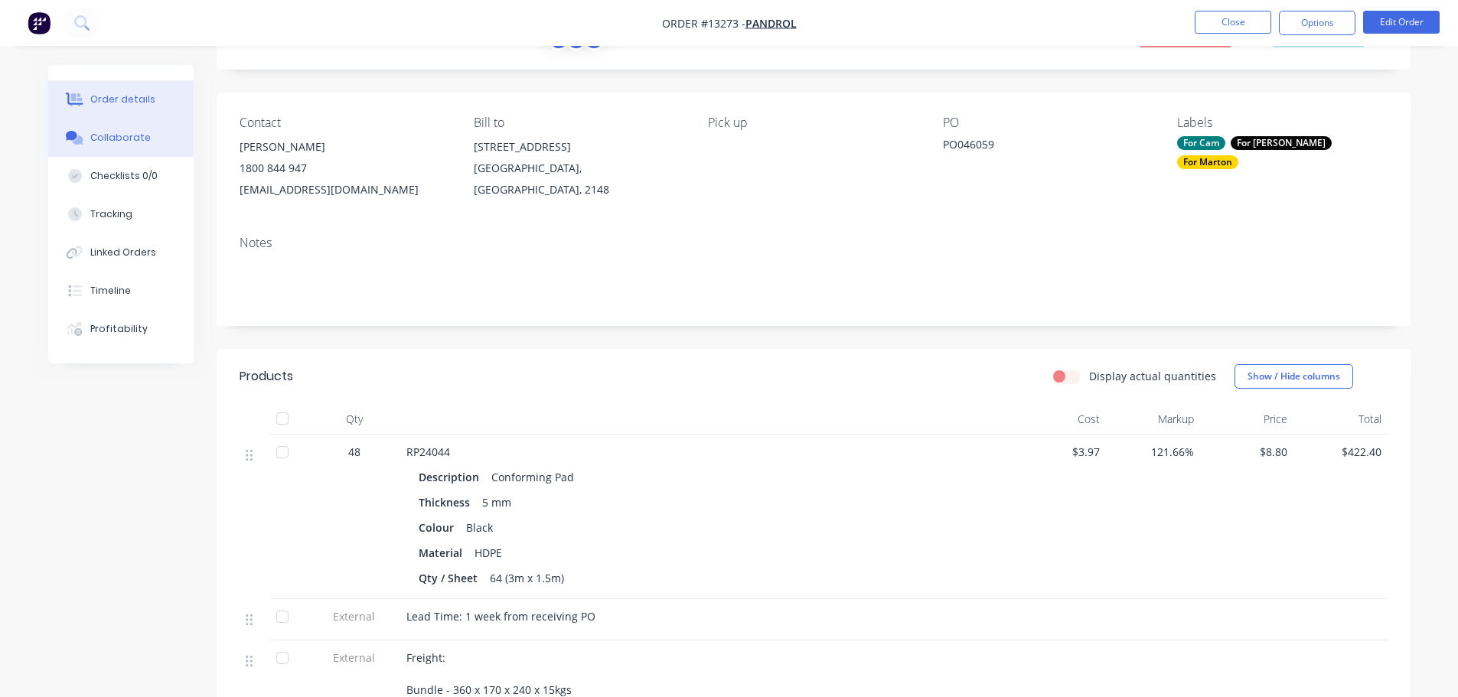
click at [156, 135] on button "Collaborate" at bounding box center [120, 138] width 145 height 38
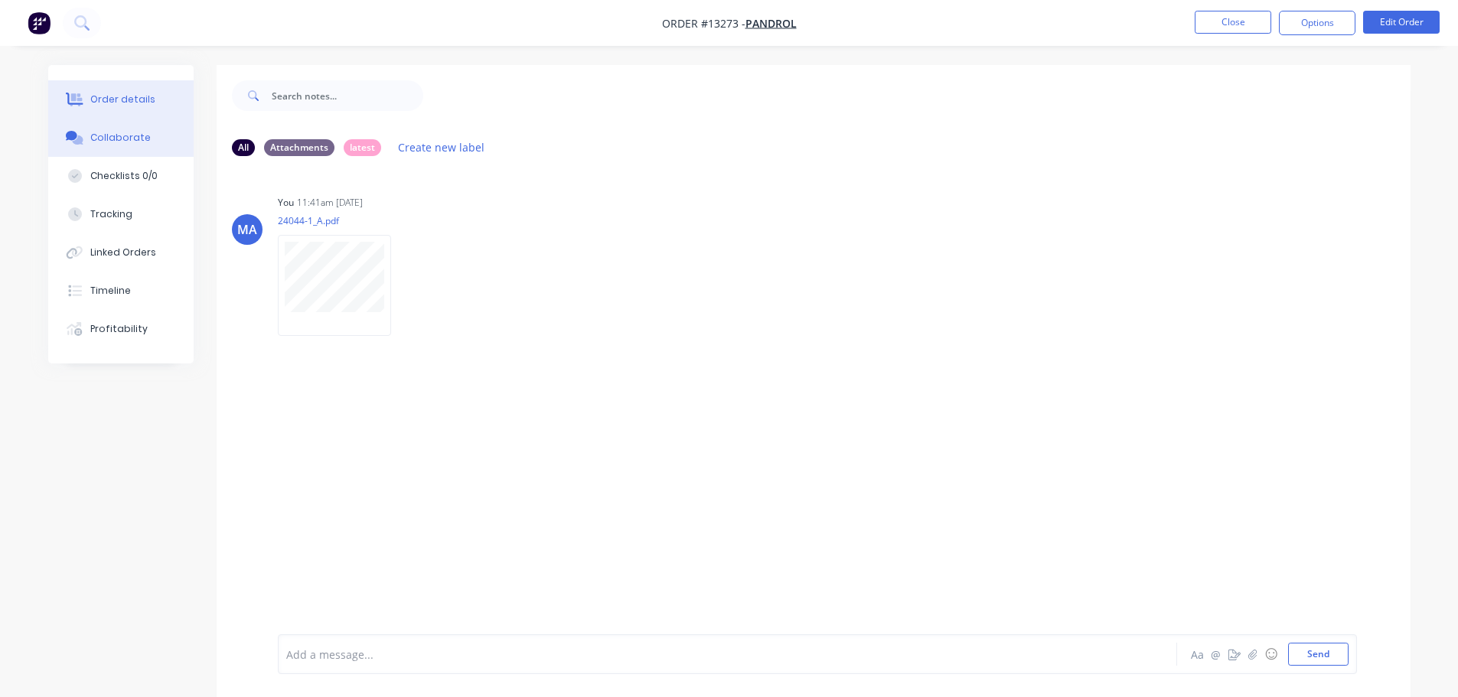
click at [121, 99] on div "Order details" at bounding box center [122, 100] width 65 height 14
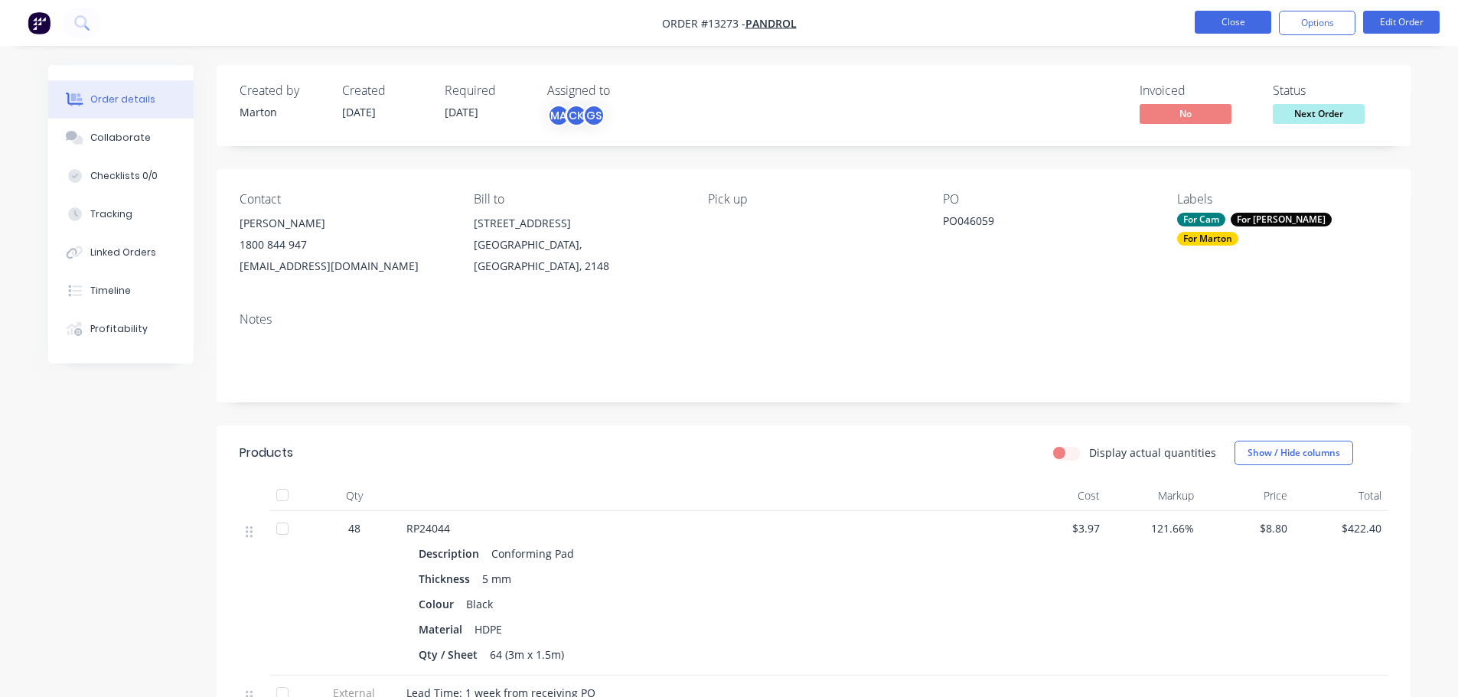
click at [1239, 21] on button "Close" at bounding box center [1233, 22] width 77 height 23
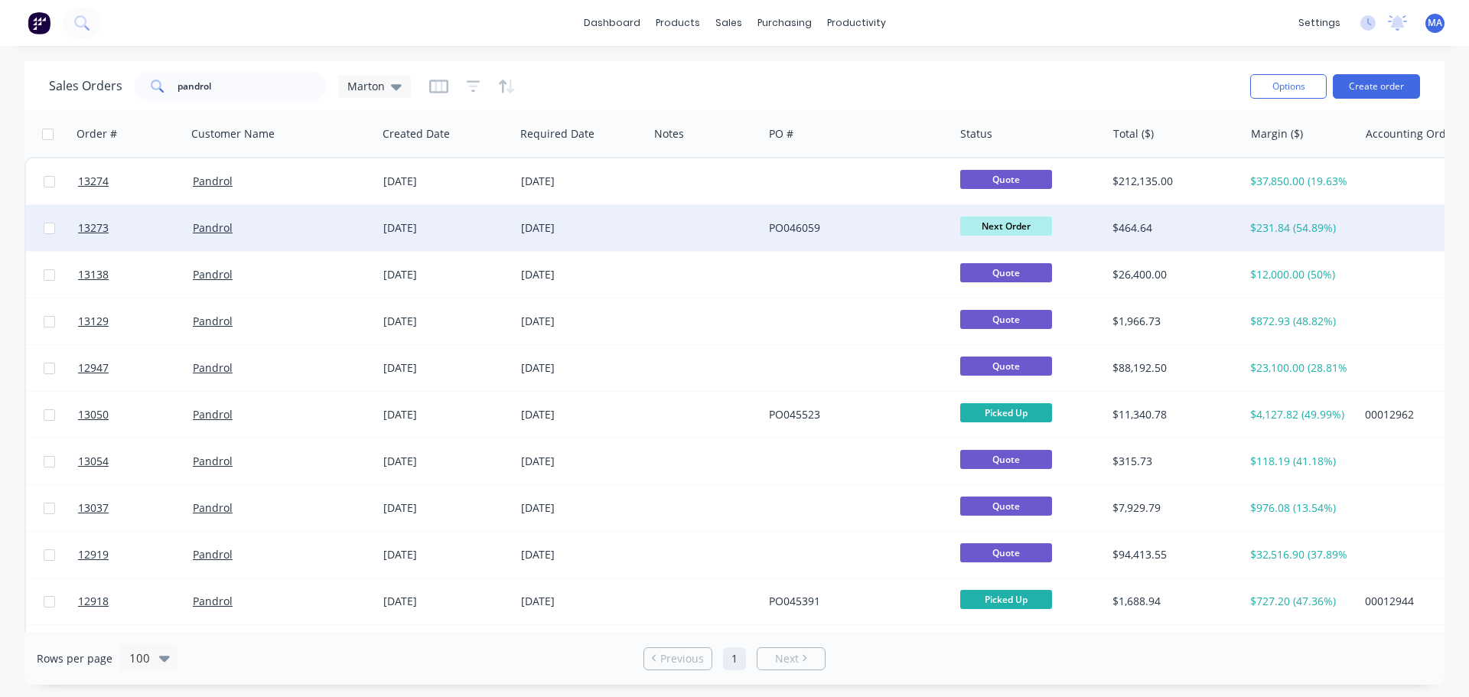
click at [327, 236] on div "Pandrol" at bounding box center [282, 228] width 191 height 46
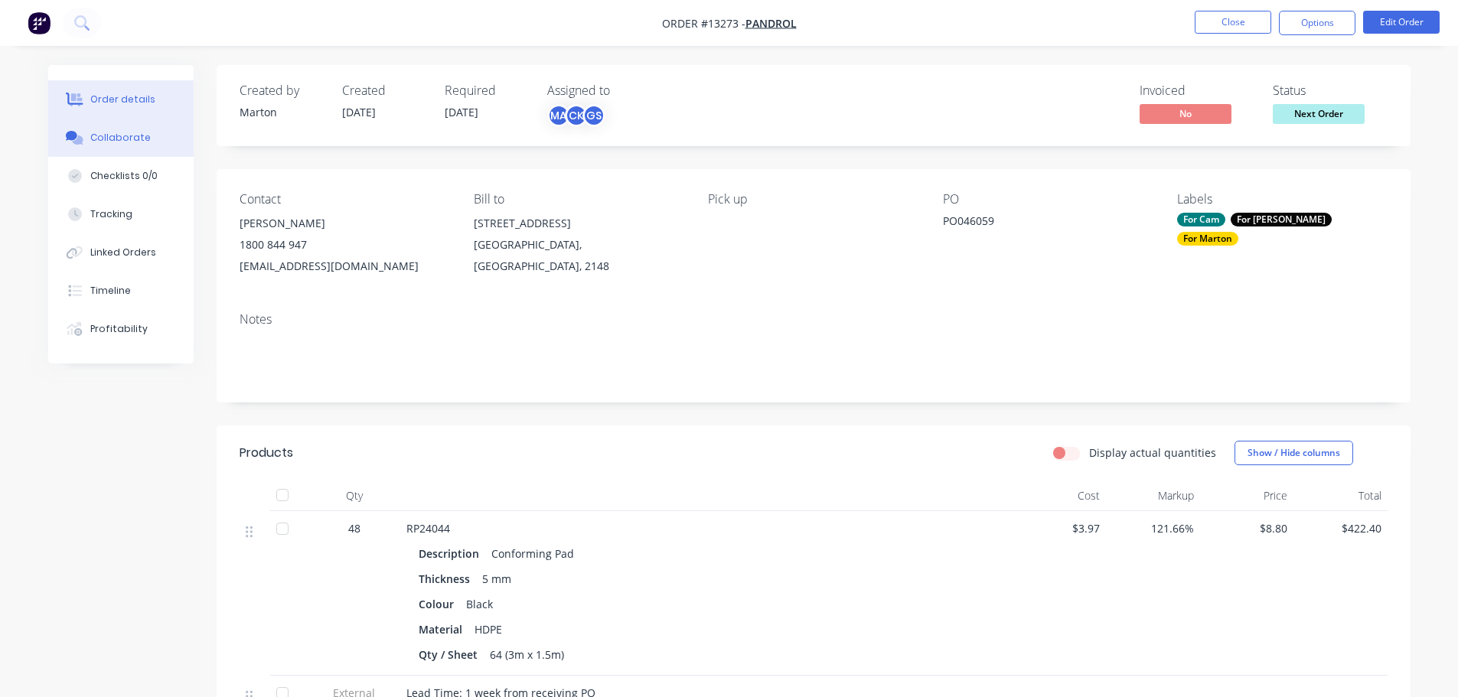
click at [119, 140] on div "Collaborate" at bounding box center [120, 138] width 60 height 14
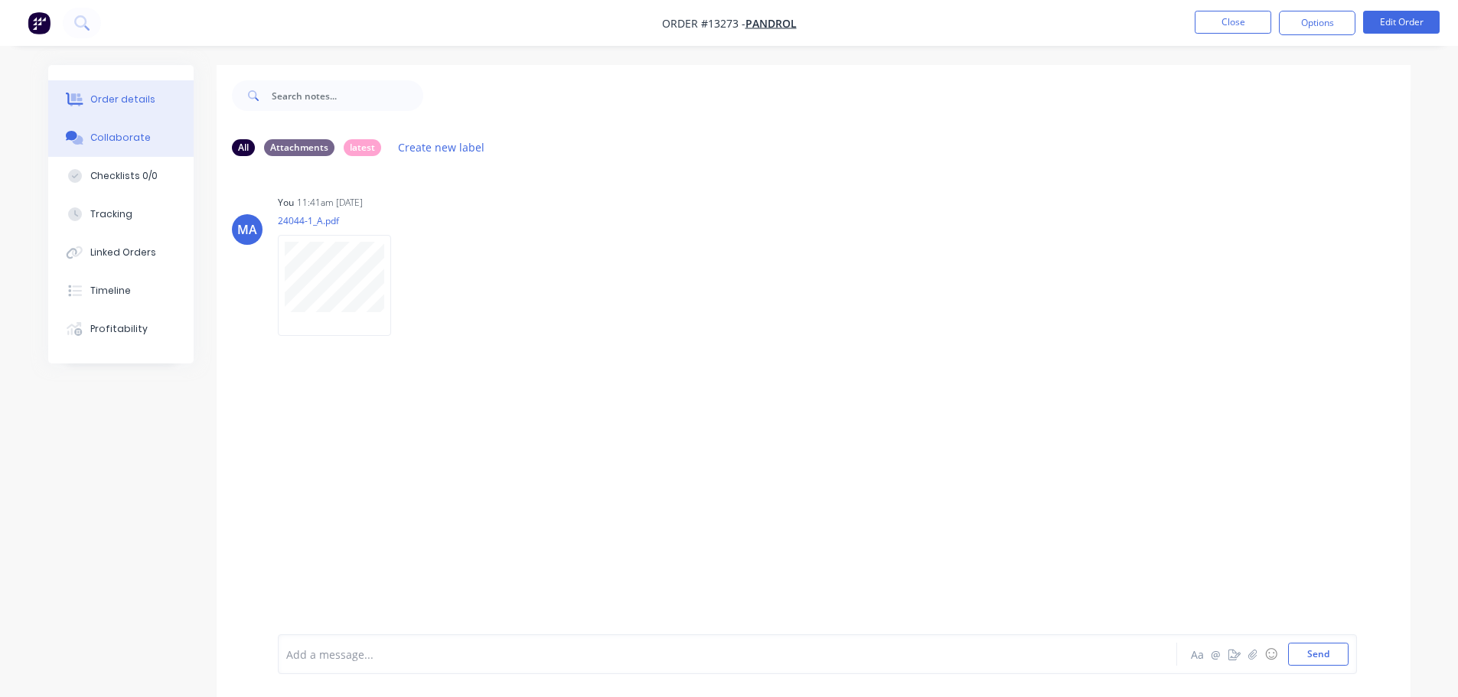
click at [149, 103] on div "Order details" at bounding box center [122, 100] width 65 height 14
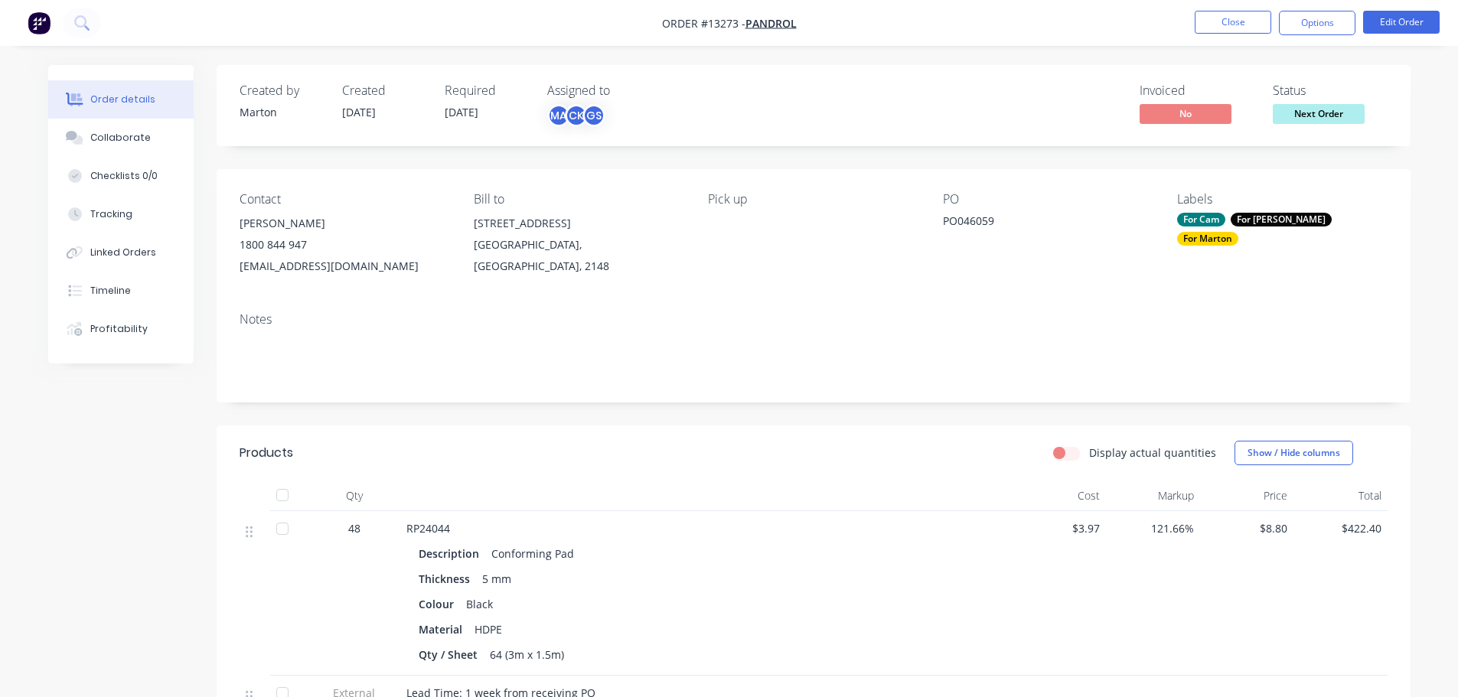
click at [1275, 17] on ul "Close Options Edit Order" at bounding box center [1317, 23] width 282 height 24
click at [1231, 16] on button "Close" at bounding box center [1233, 22] width 77 height 23
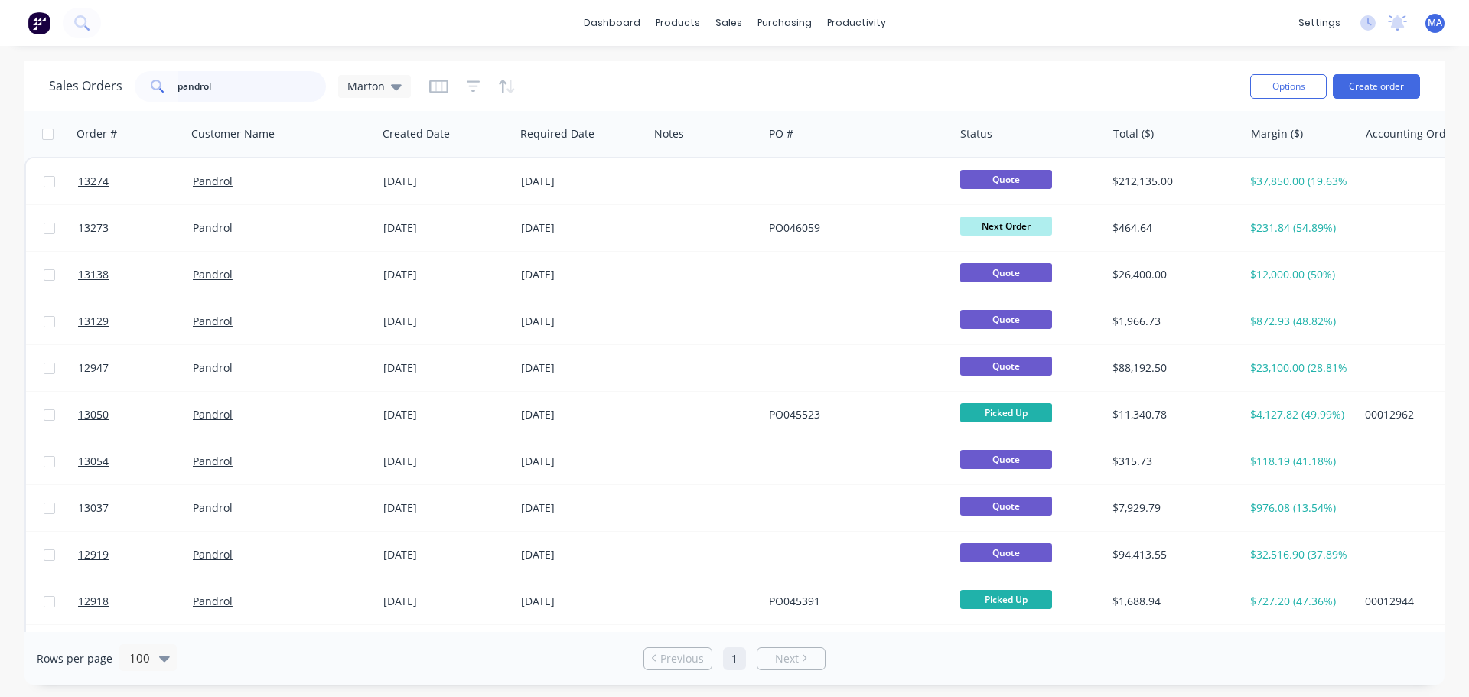
click at [252, 92] on input "pandrol" at bounding box center [252, 86] width 149 height 31
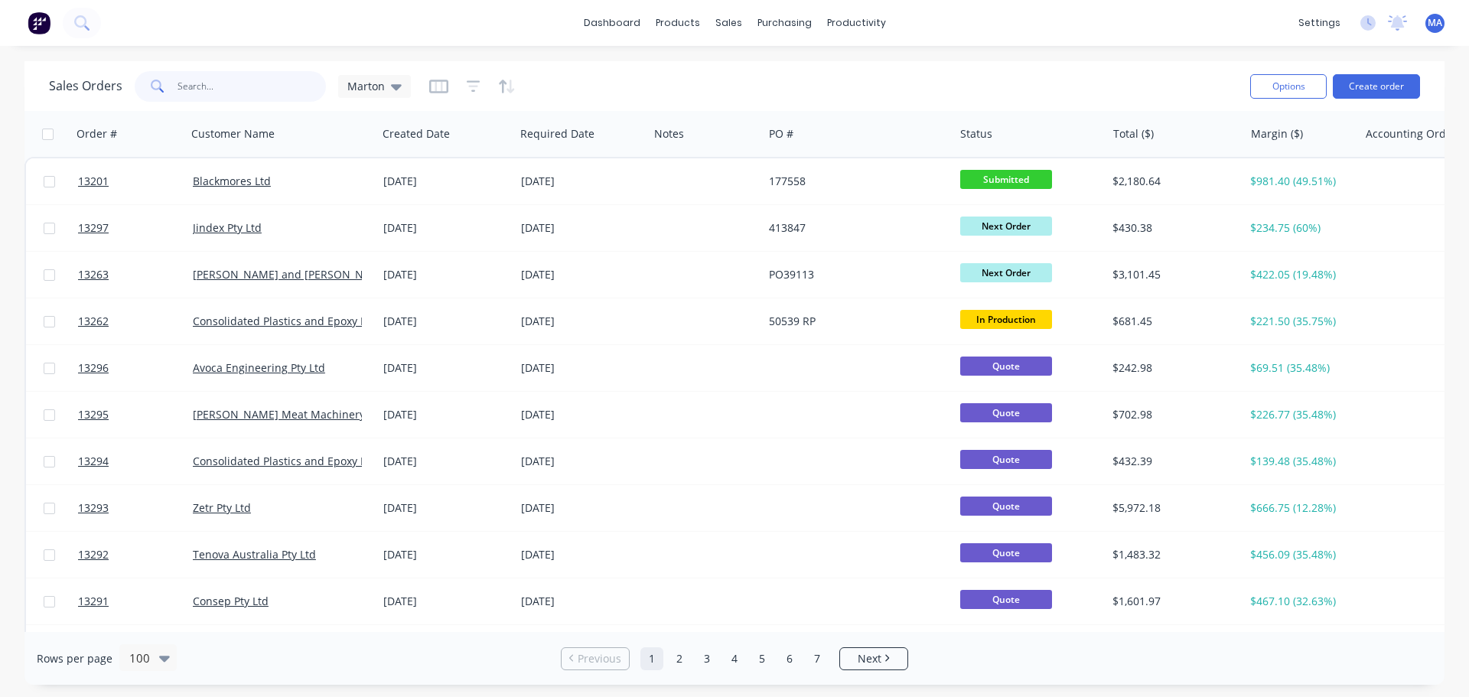
click at [257, 80] on input "text" at bounding box center [252, 86] width 149 height 31
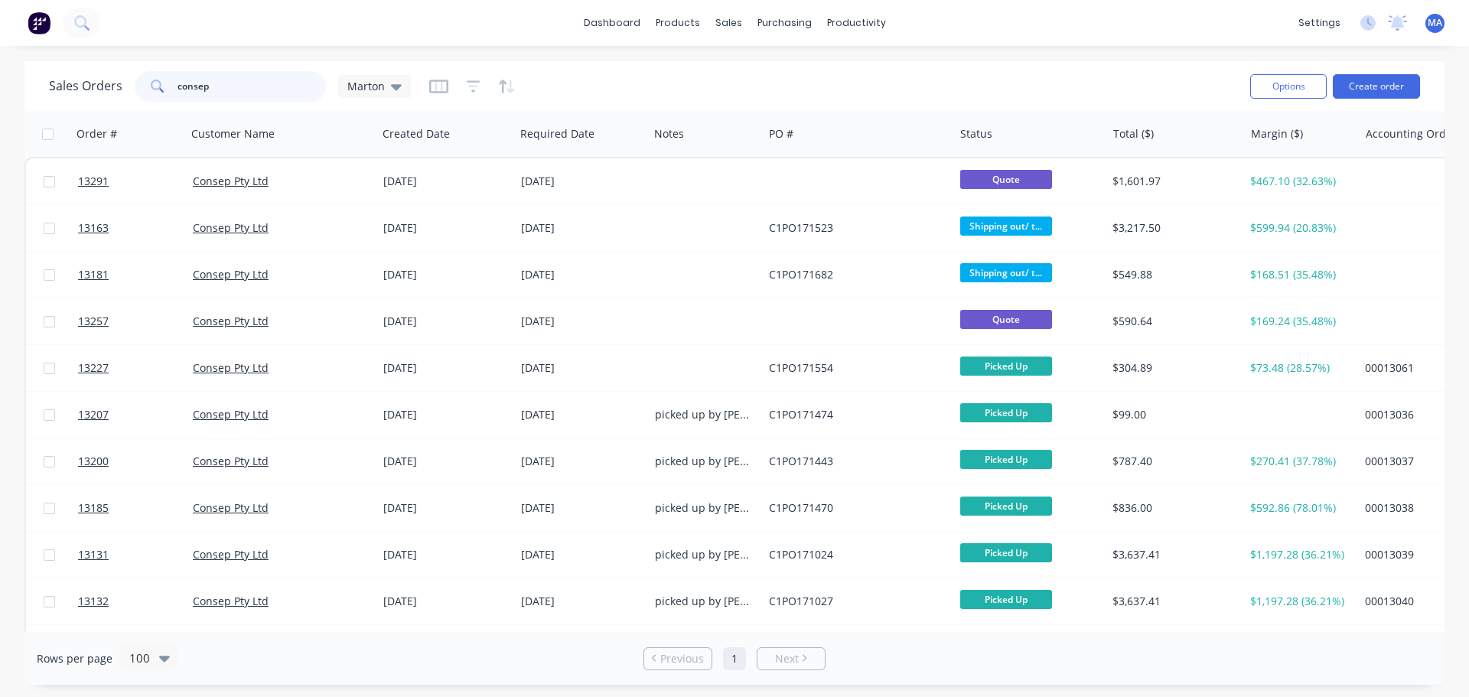
type input "consep"
click at [1397, 92] on button "Create order" at bounding box center [1376, 86] width 87 height 24
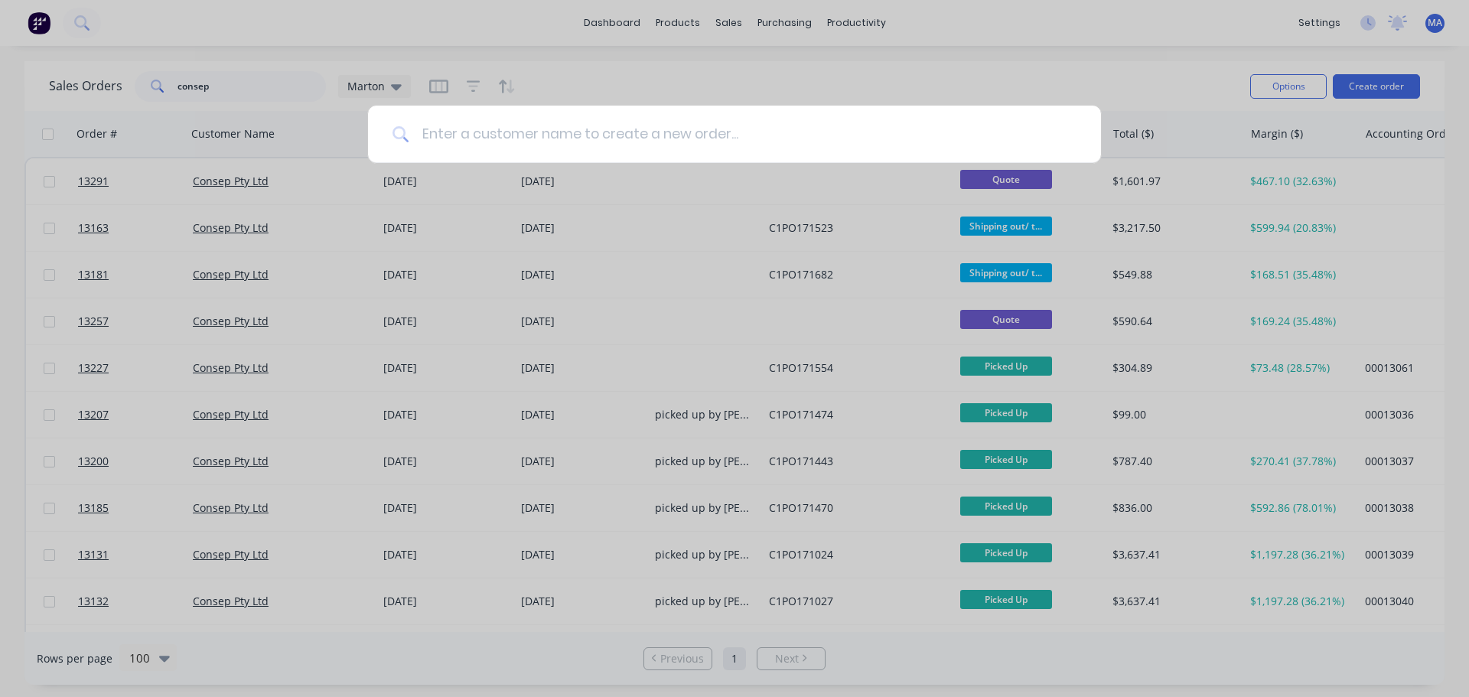
click at [484, 138] on input at bounding box center [742, 134] width 667 height 57
click at [1093, 60] on div at bounding box center [734, 348] width 1469 height 697
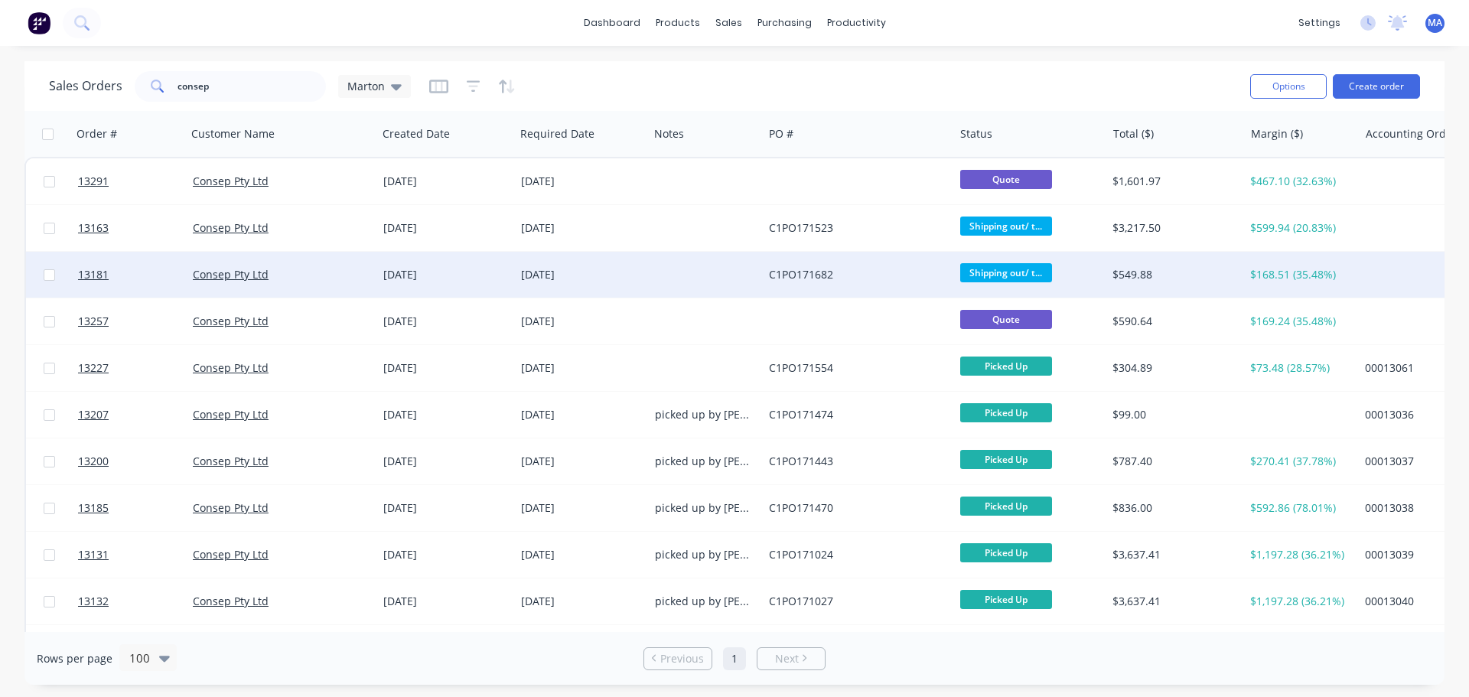
click at [606, 270] on div "[DATE]" at bounding box center [582, 274] width 122 height 15
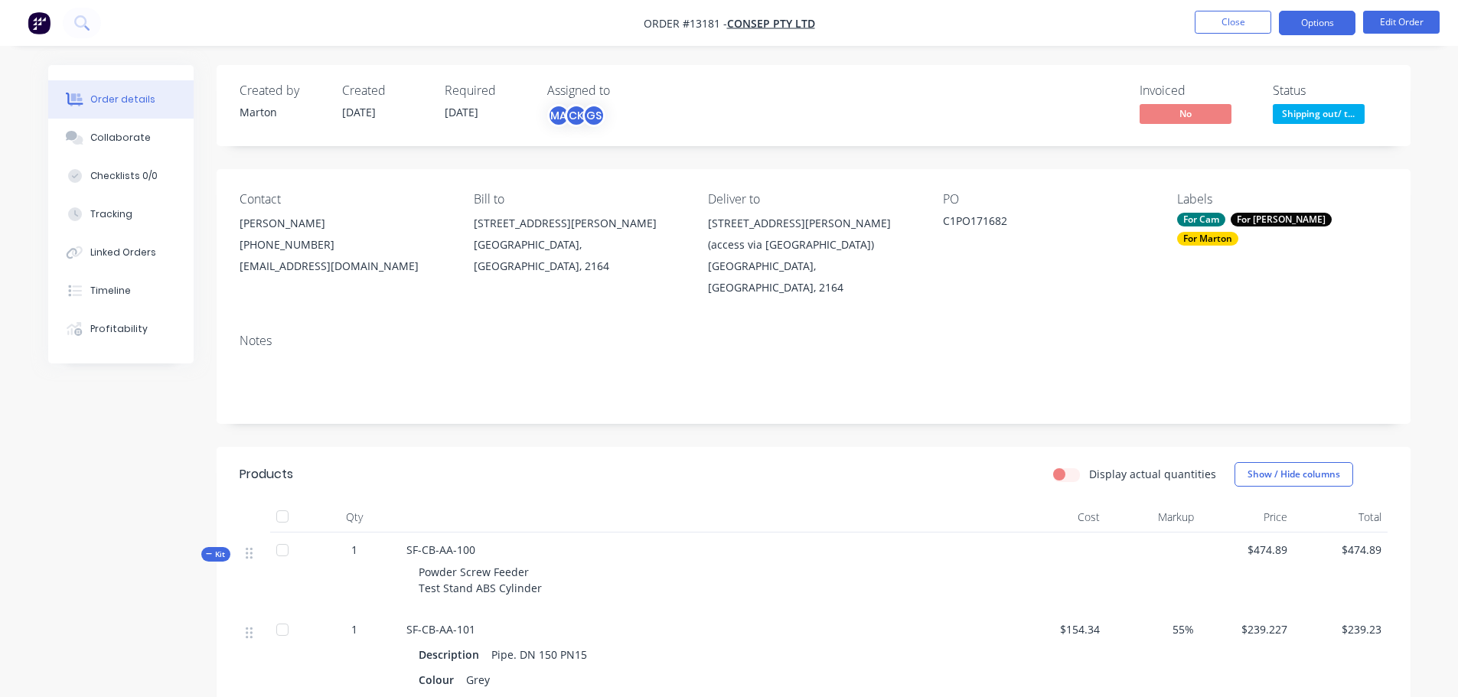
click at [1314, 24] on button "Options" at bounding box center [1317, 23] width 77 height 24
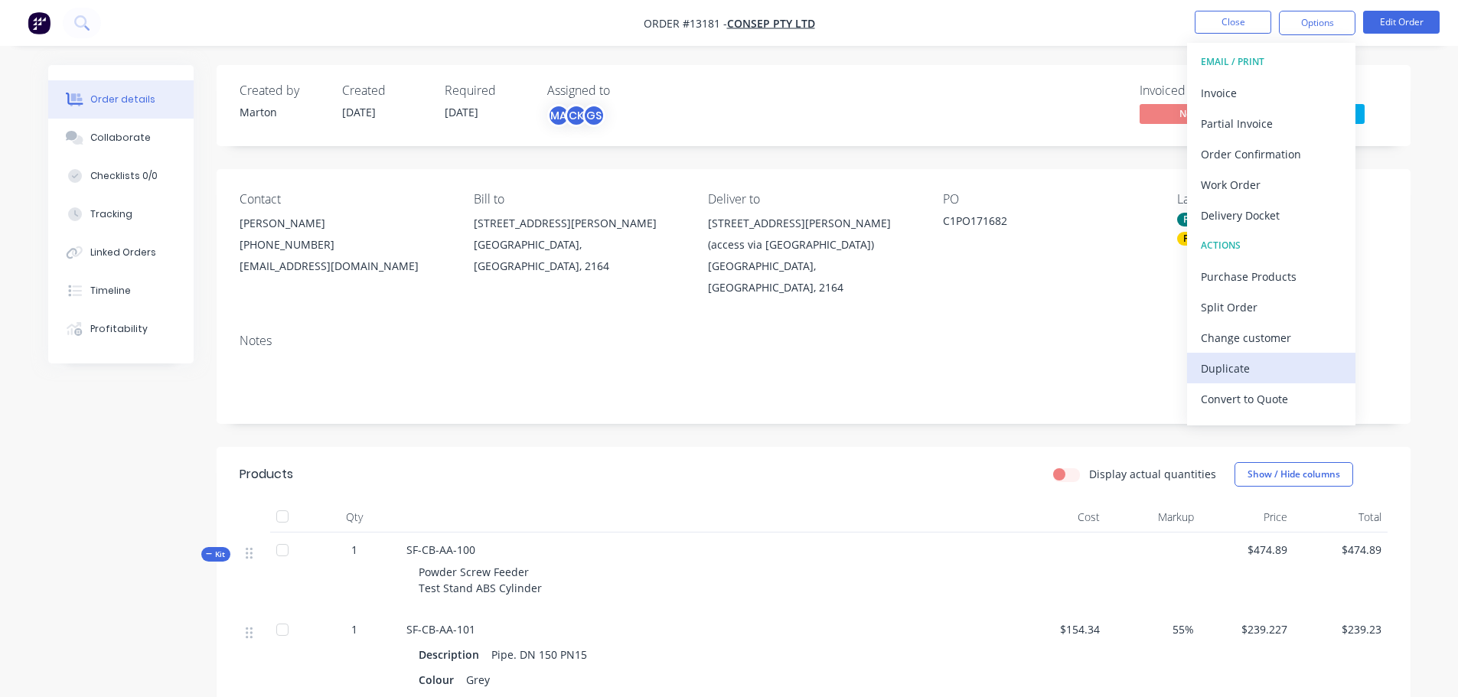
click at [1248, 363] on div "Duplicate" at bounding box center [1271, 368] width 141 height 22
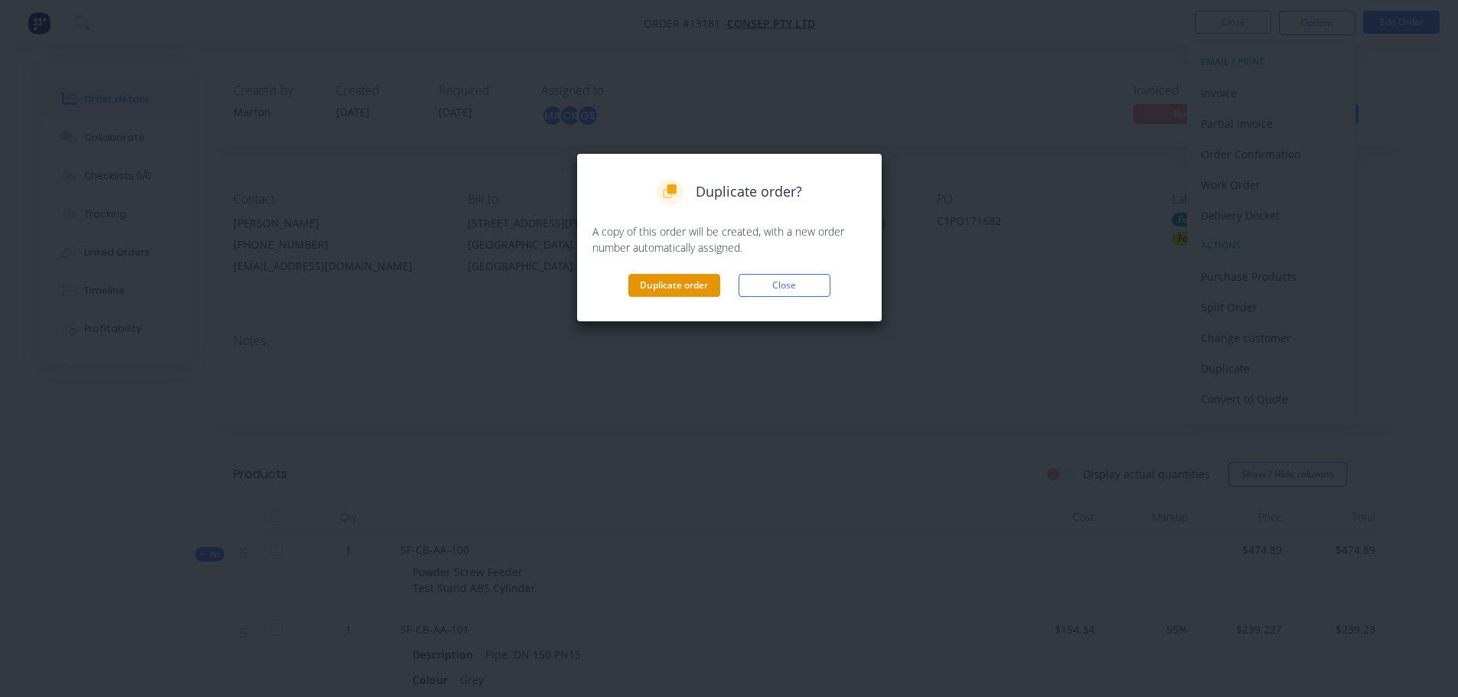
click at [681, 296] on button "Duplicate order" at bounding box center [674, 285] width 92 height 23
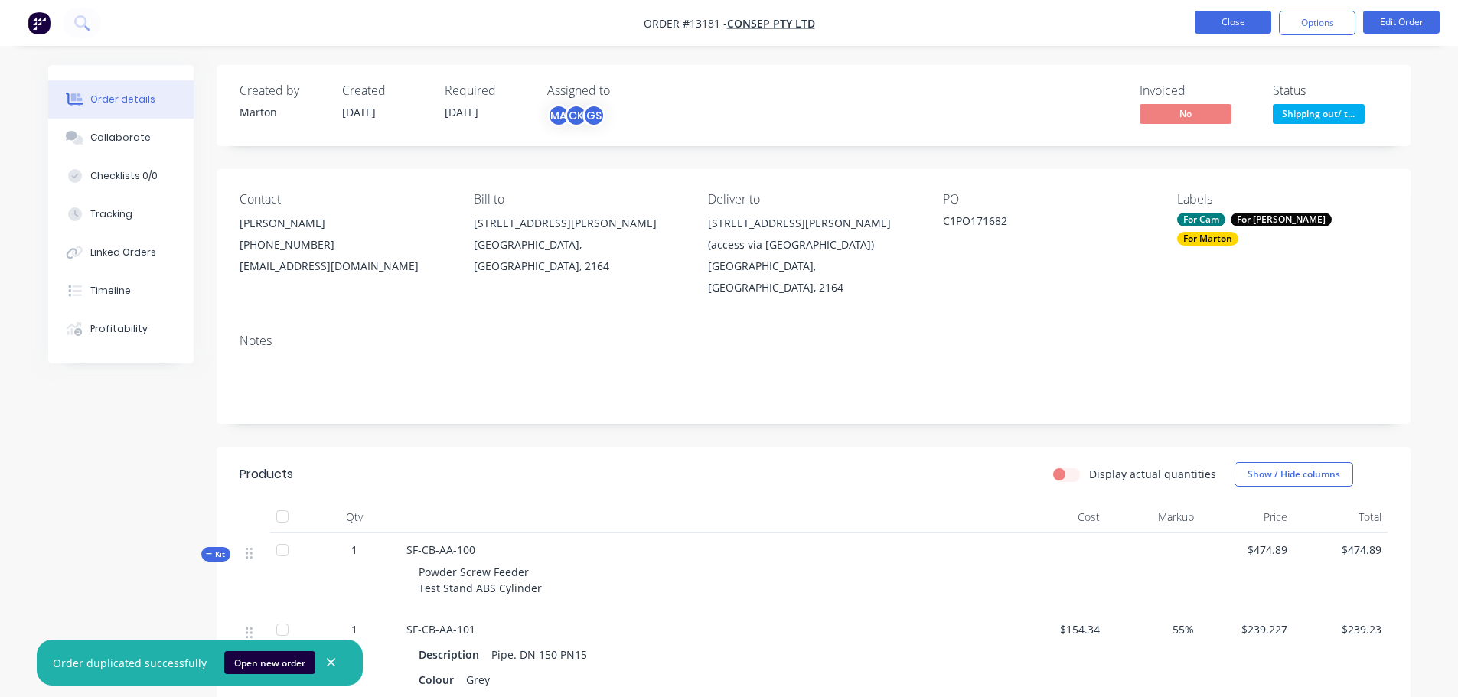
click at [1219, 28] on button "Close" at bounding box center [1233, 22] width 77 height 23
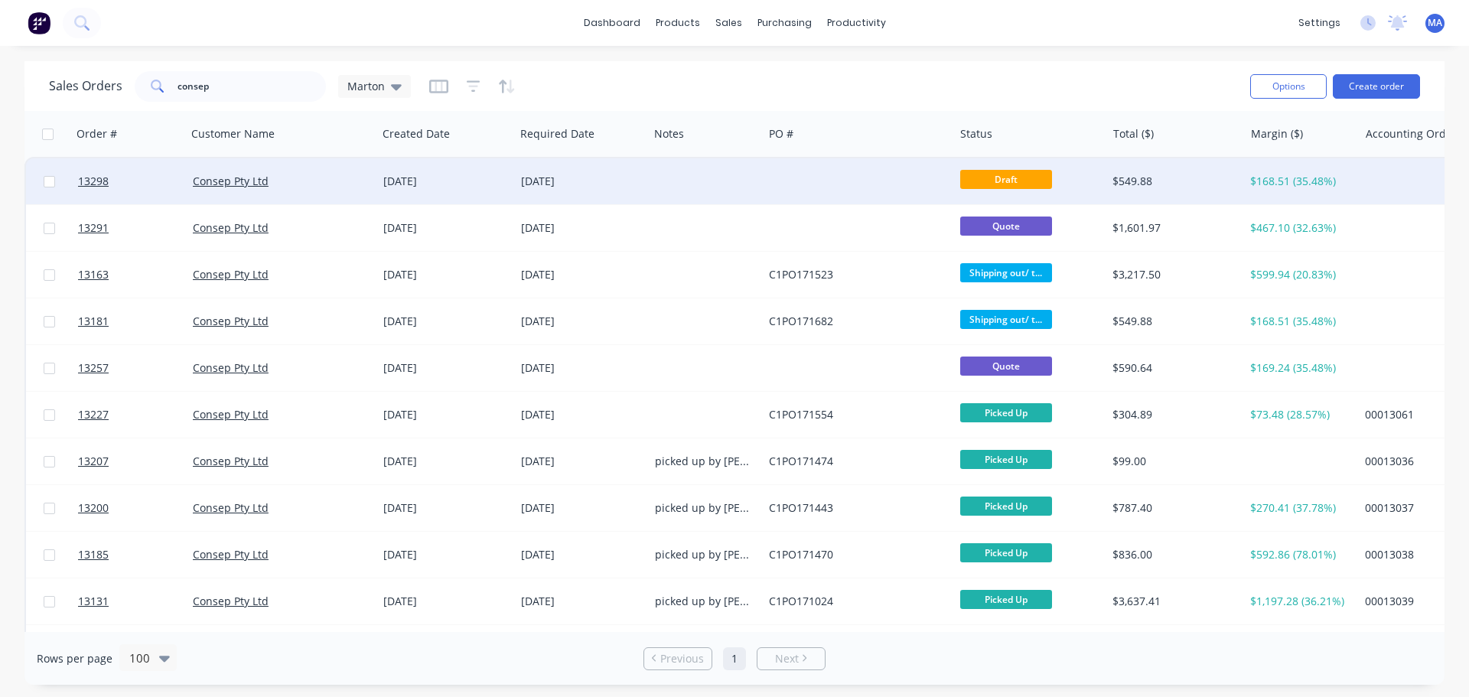
click at [603, 180] on div "[DATE]" at bounding box center [582, 181] width 122 height 15
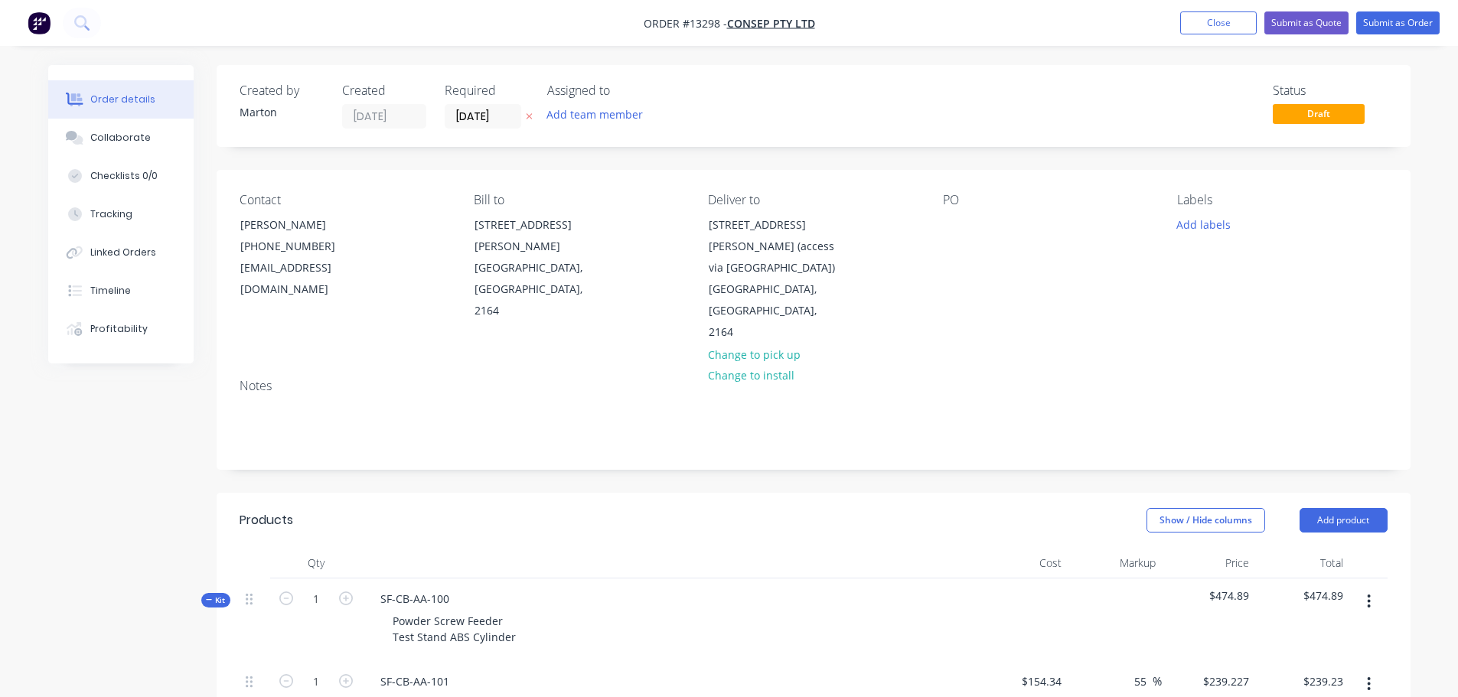
click at [983, 221] on div "PO" at bounding box center [1048, 268] width 210 height 151
click at [960, 223] on div at bounding box center [955, 225] width 24 height 22
click at [583, 121] on button "Add team member" at bounding box center [594, 114] width 112 height 21
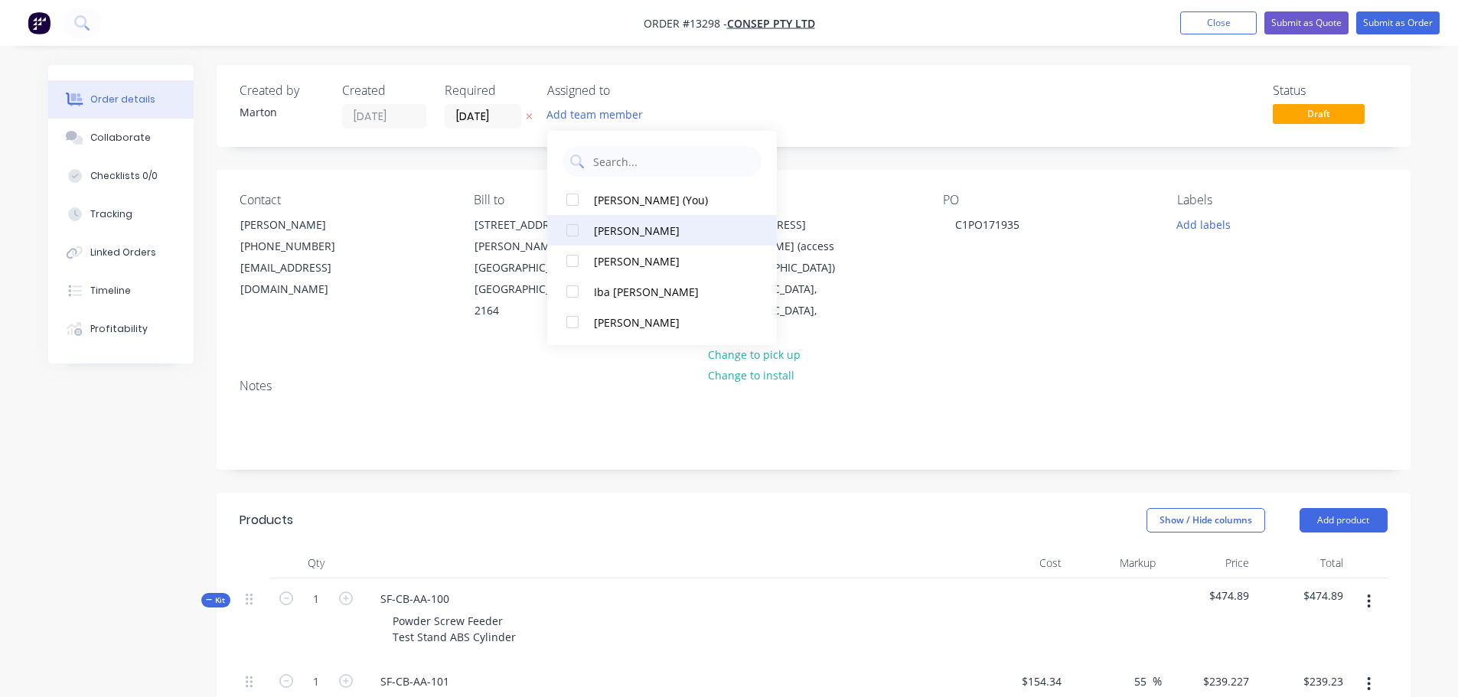
drag, startPoint x: 566, startPoint y: 205, endPoint x: 566, endPoint y: 227, distance: 22.2
click at [566, 205] on div at bounding box center [572, 199] width 31 height 31
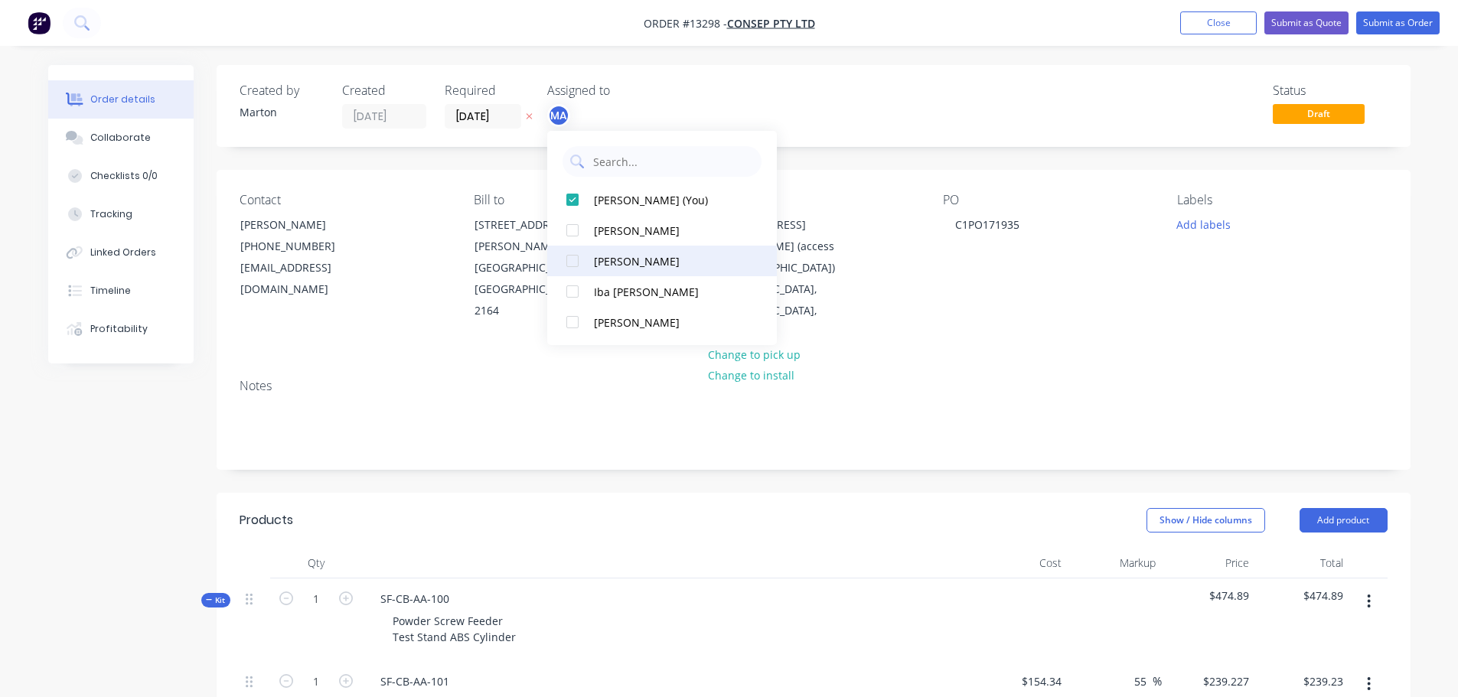
click at [566, 236] on div at bounding box center [572, 230] width 31 height 31
click at [568, 252] on div at bounding box center [572, 261] width 31 height 31
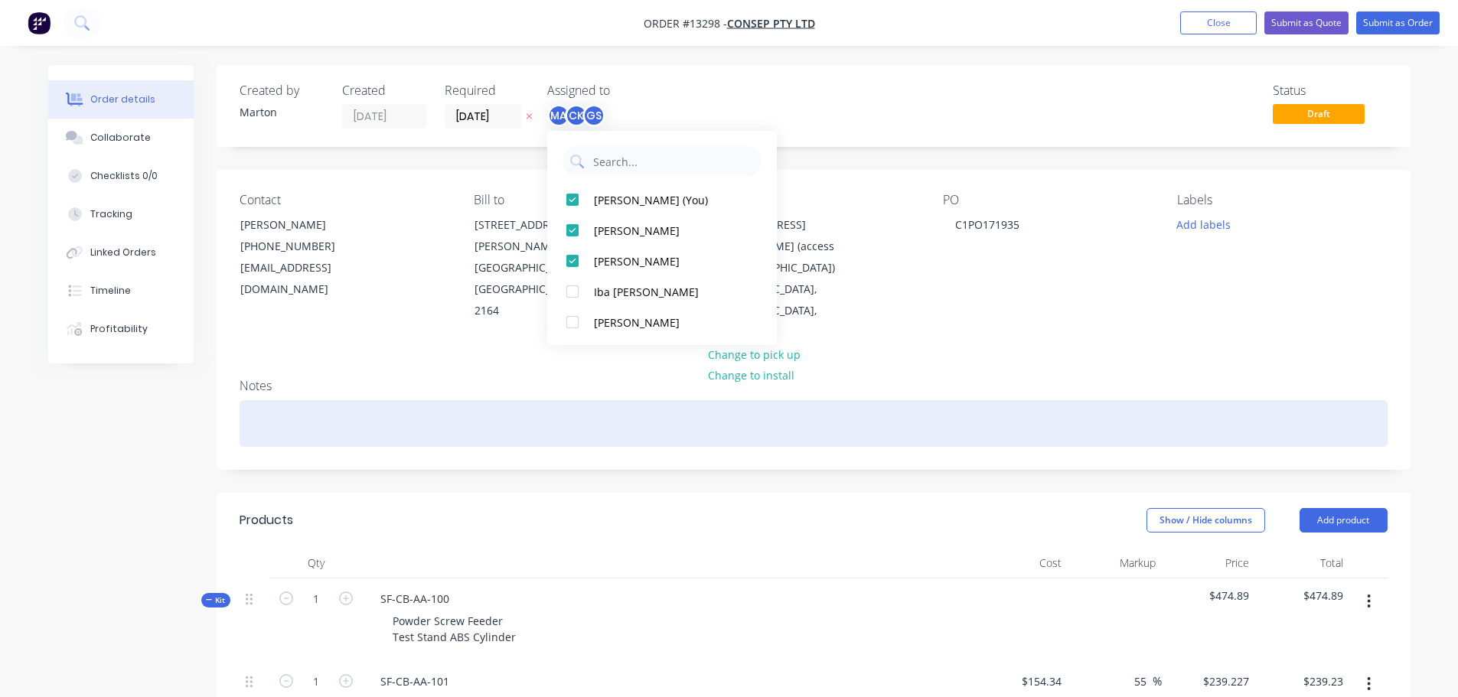
click at [598, 400] on div at bounding box center [814, 423] width 1148 height 47
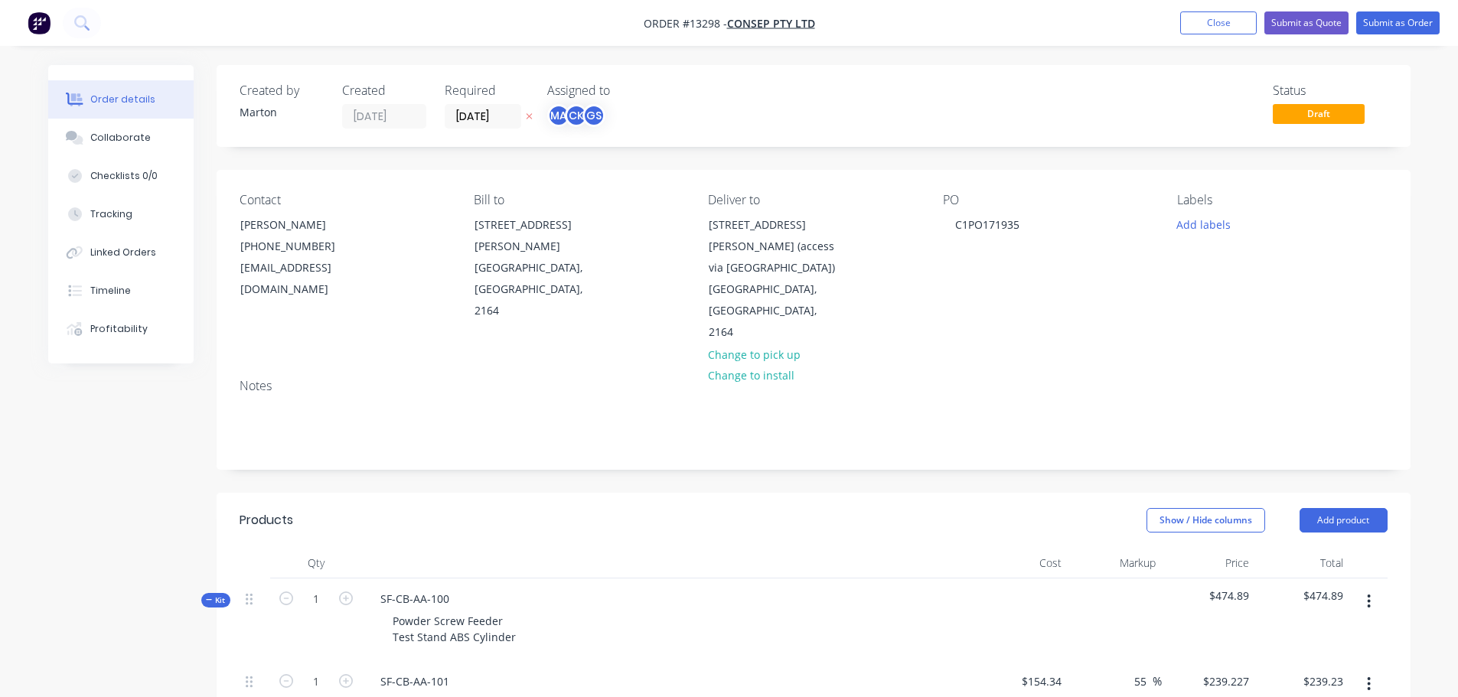
click at [492, 99] on div "Required [DATE]" at bounding box center [487, 105] width 84 height 45
click at [492, 112] on input "[DATE]" at bounding box center [482, 116] width 75 height 23
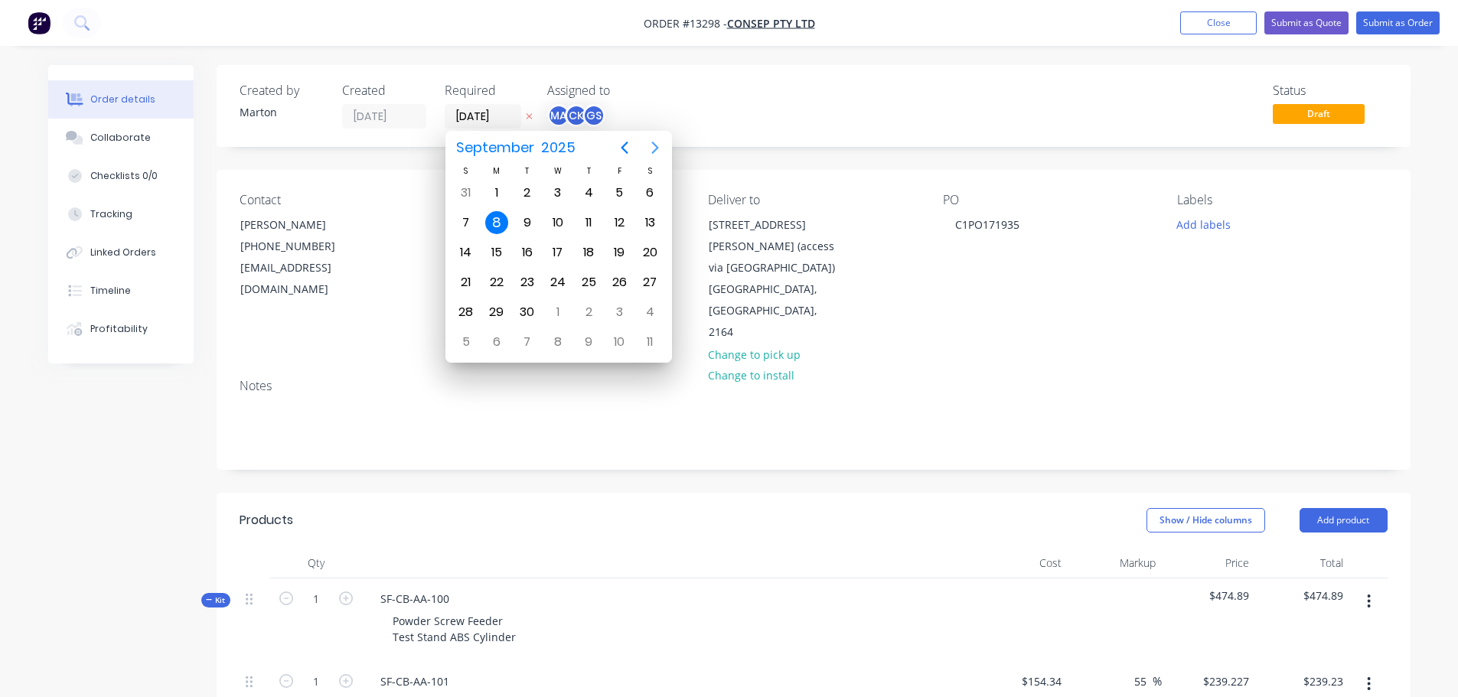
click at [657, 143] on icon "Next page" at bounding box center [655, 148] width 18 height 18
click at [494, 308] on div "27" at bounding box center [496, 312] width 23 height 23
type input "[DATE]"
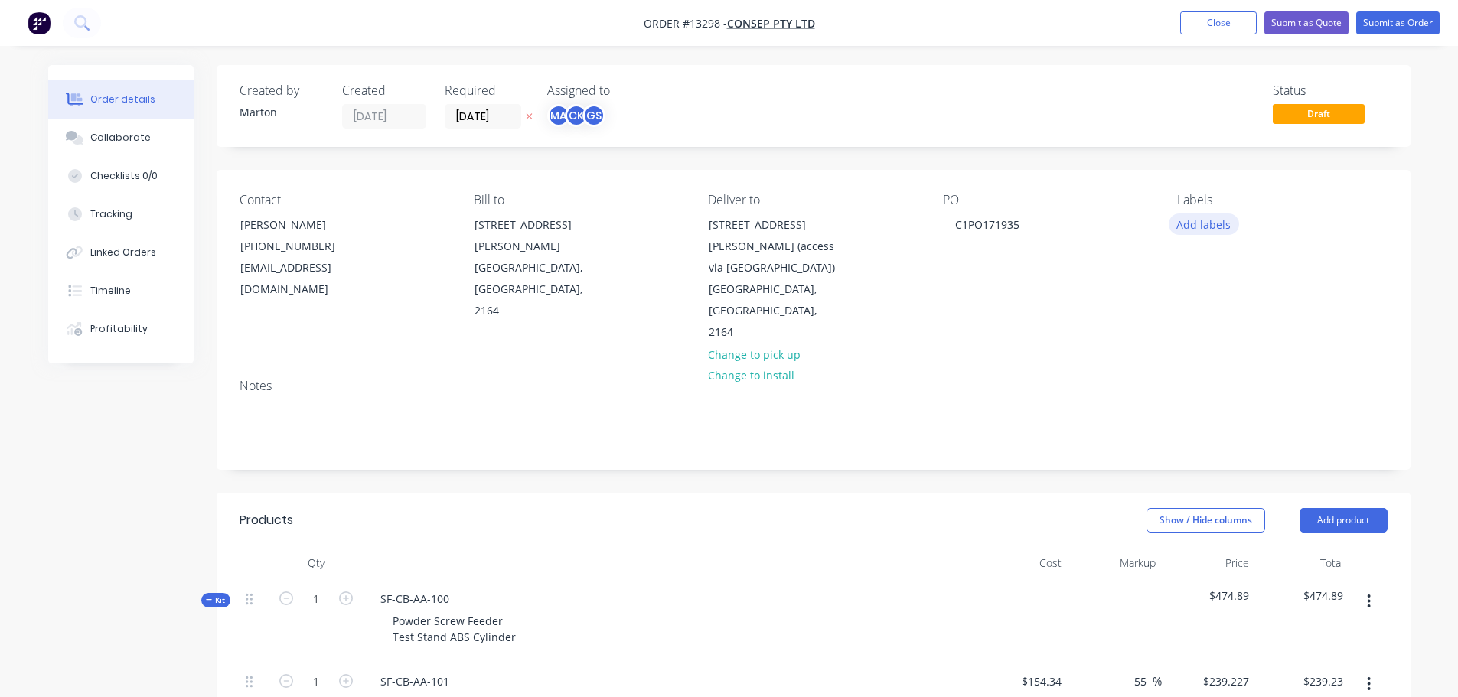
click at [1191, 227] on button "Add labels" at bounding box center [1204, 224] width 70 height 21
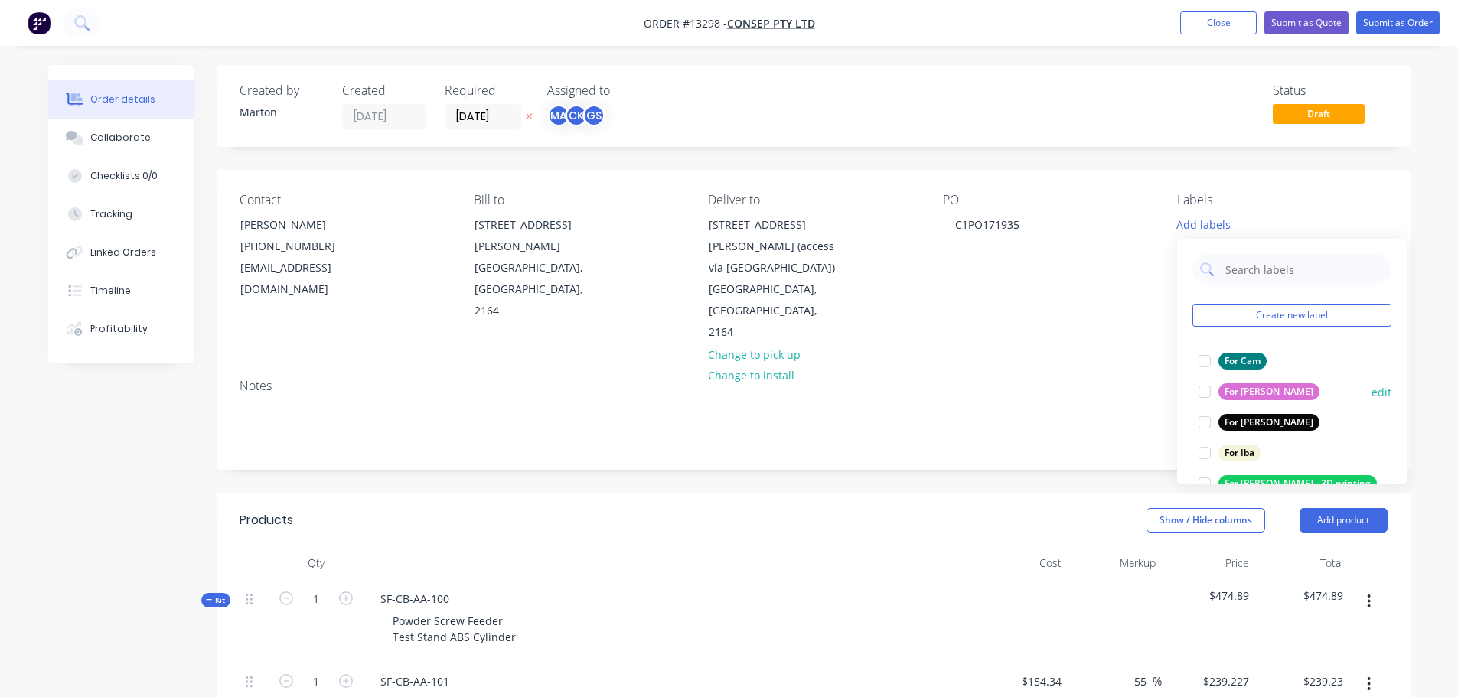
drag, startPoint x: 1193, startPoint y: 365, endPoint x: 1198, endPoint y: 387, distance: 22.8
click at [1195, 365] on div at bounding box center [1204, 361] width 31 height 31
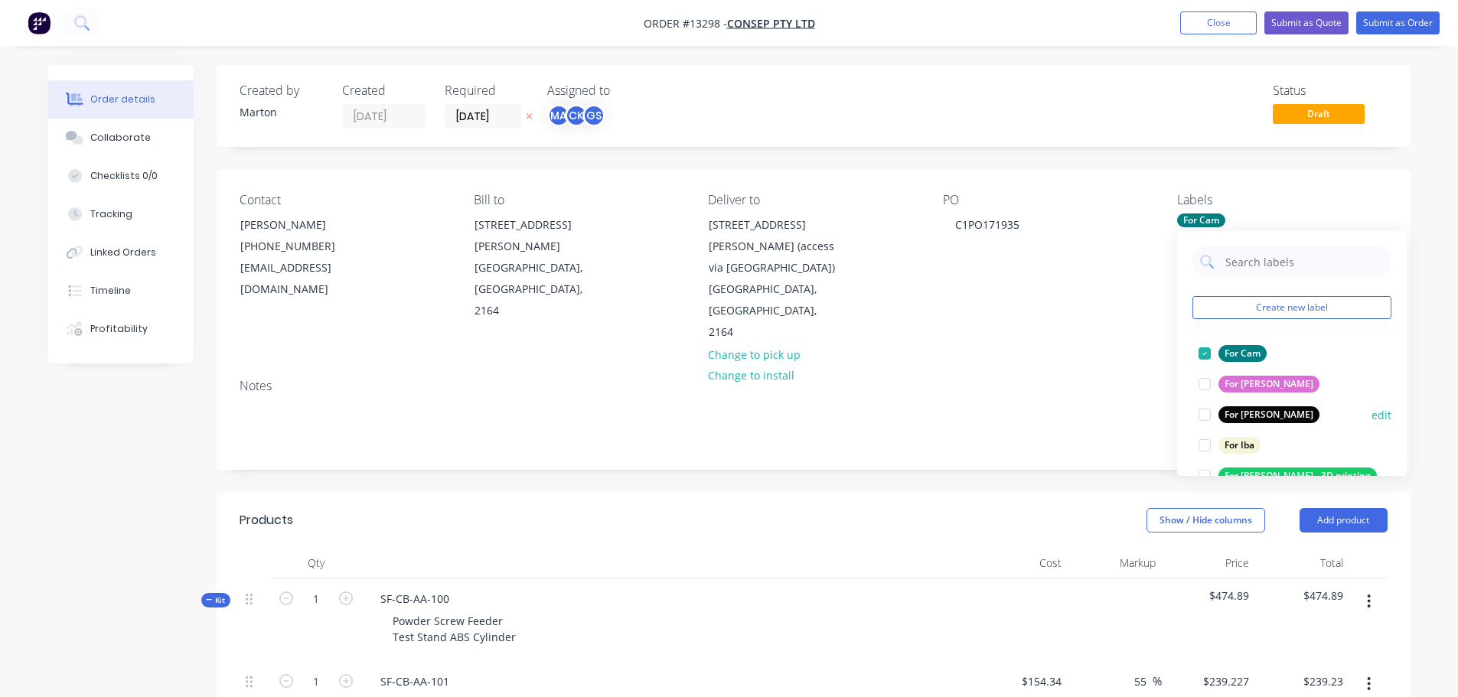
click at [1199, 412] on div at bounding box center [1204, 414] width 31 height 31
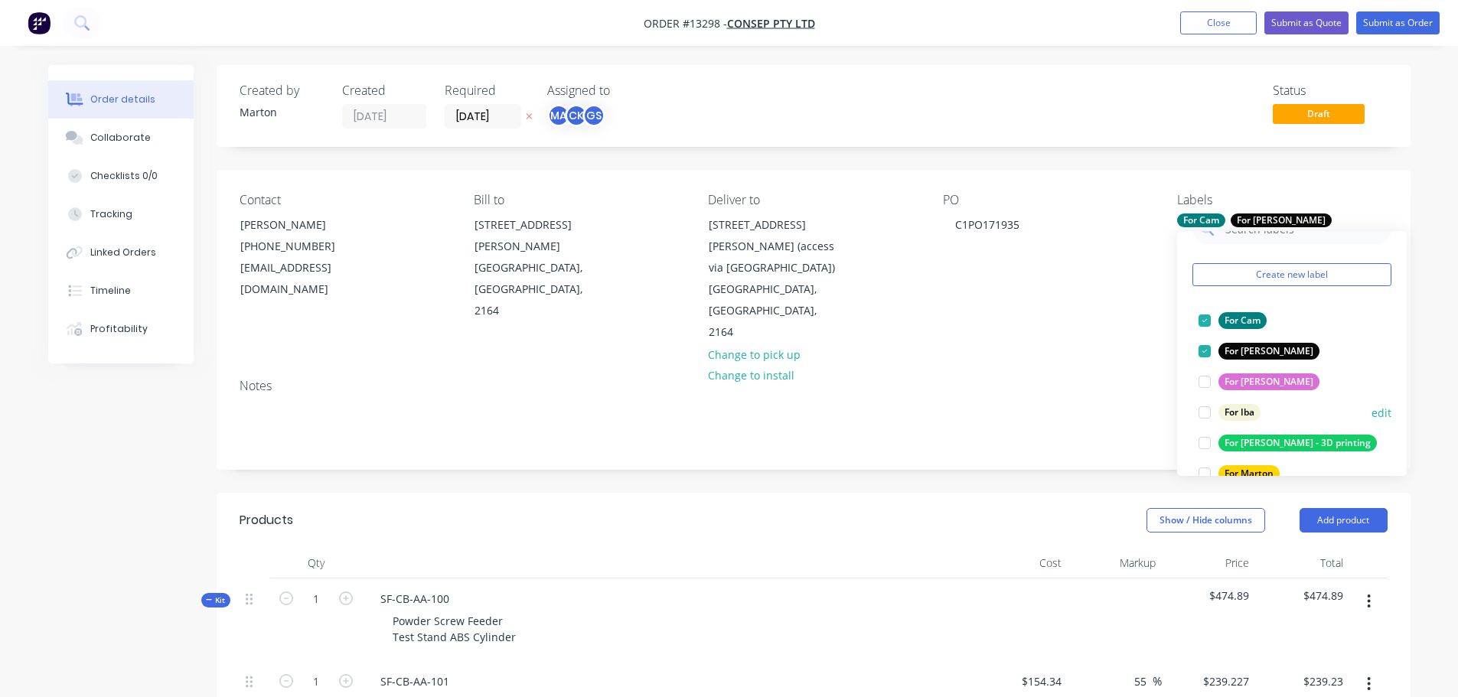
scroll to position [153, 0]
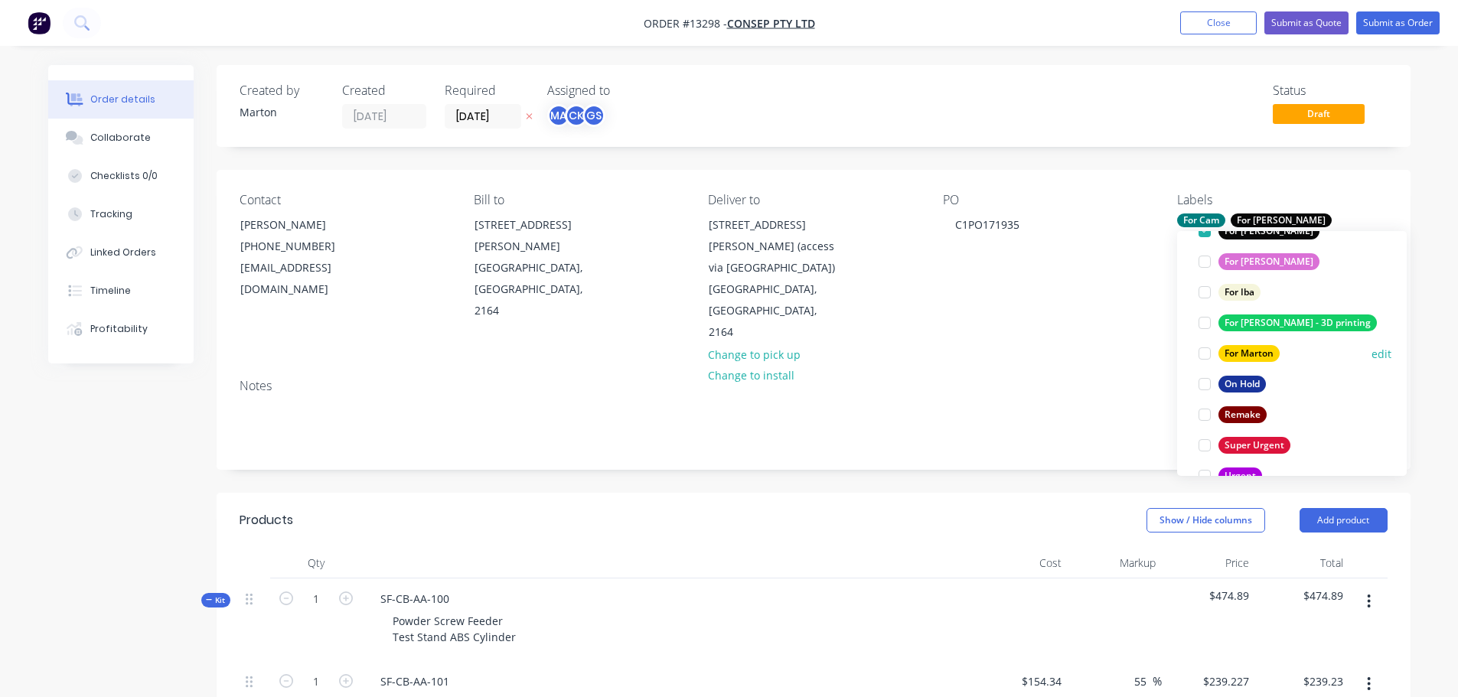
click at [1205, 357] on div at bounding box center [1204, 353] width 31 height 31
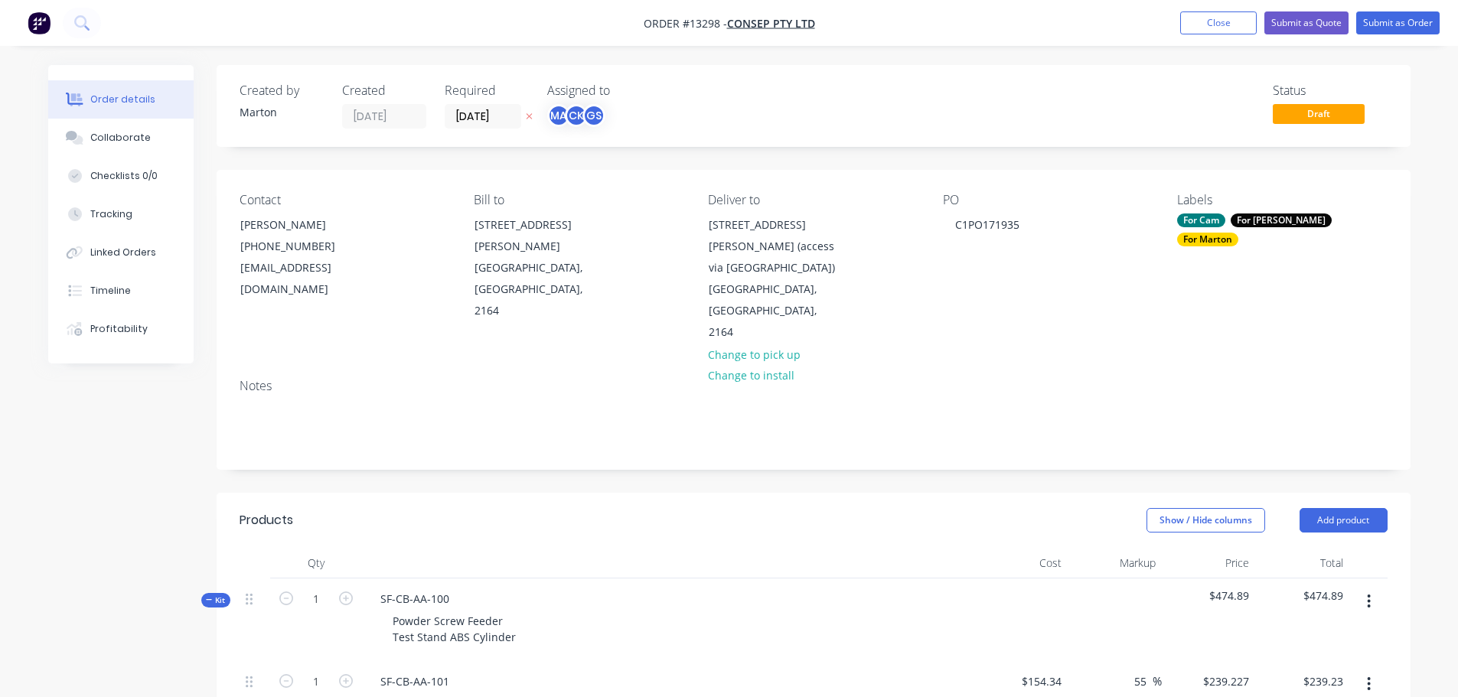
click at [739, 508] on div "Show / Hide columns Add product" at bounding box center [935, 520] width 904 height 24
click at [466, 115] on input "[DATE]" at bounding box center [482, 116] width 75 height 23
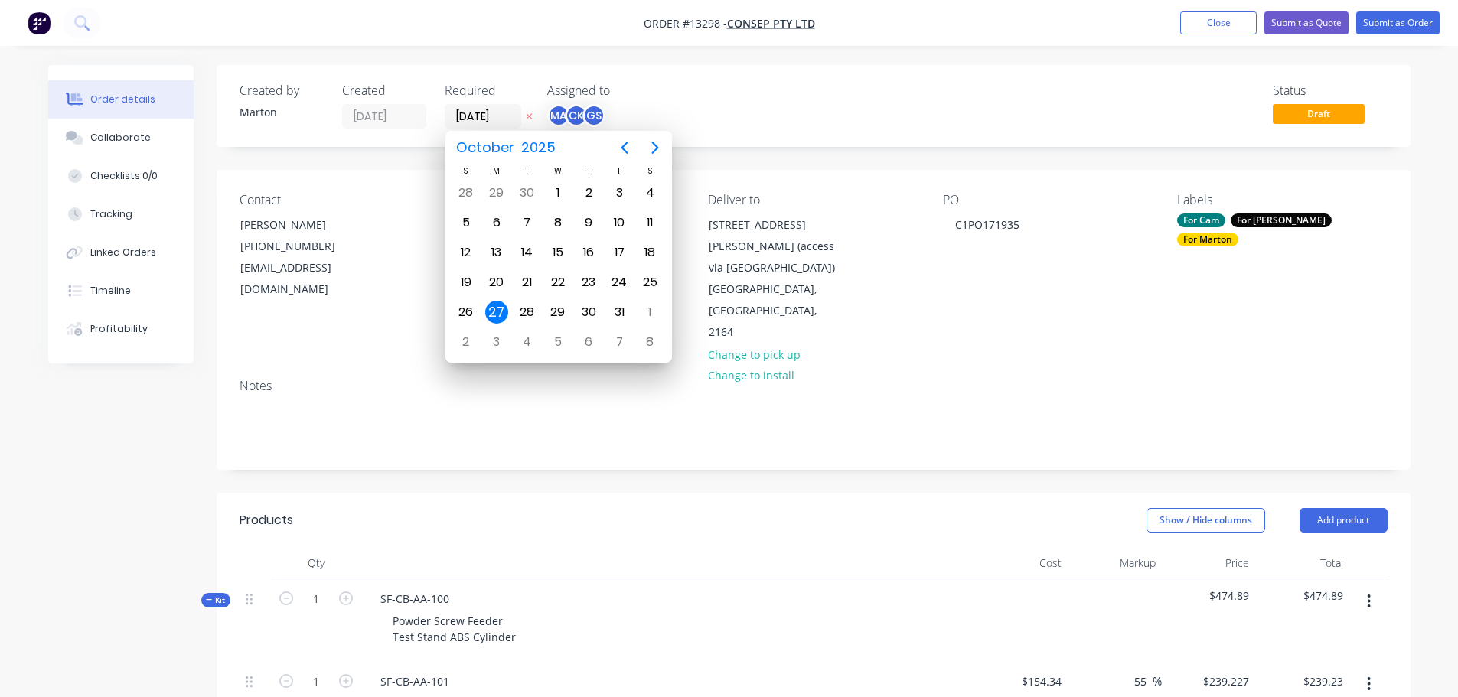
click at [839, 111] on div "Status Draft" at bounding box center [1043, 105] width 687 height 45
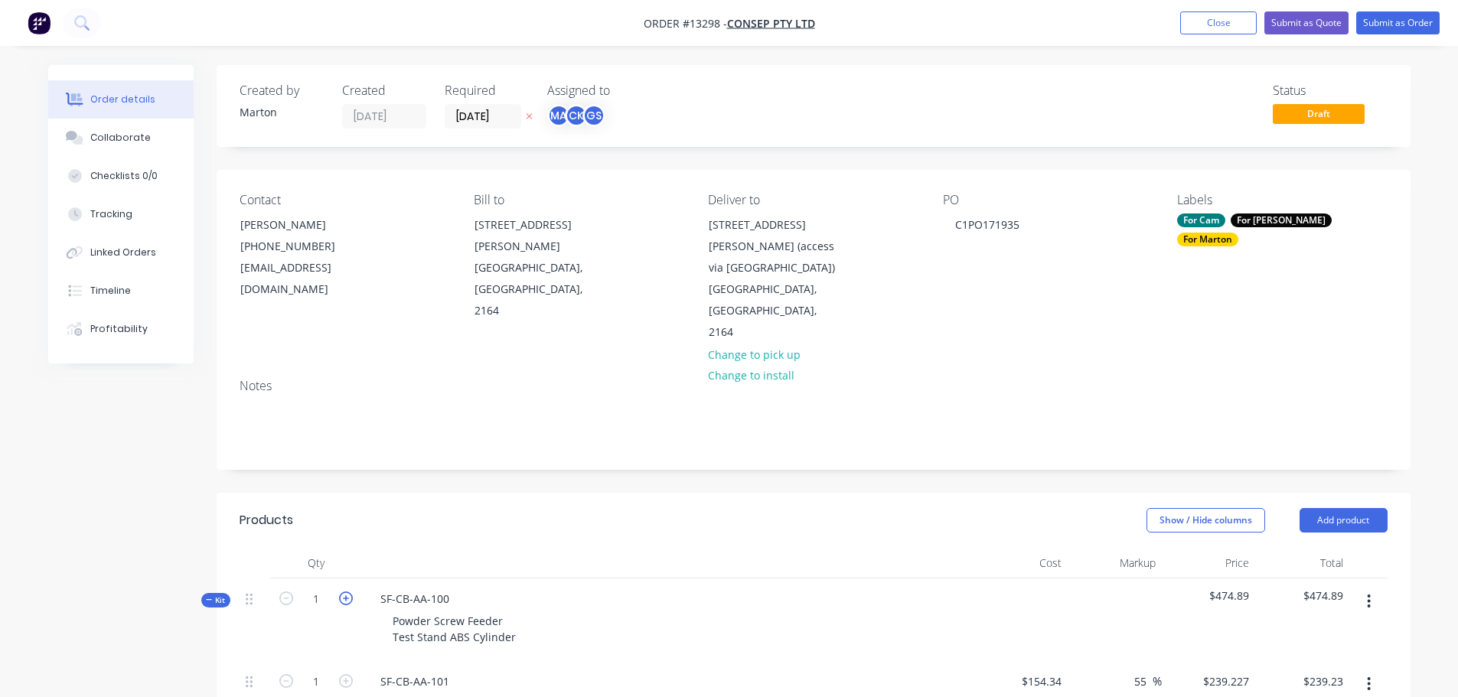
click at [348, 592] on icon "button" at bounding box center [346, 599] width 14 height 14
type input "2"
type input "$478.45"
type input "2"
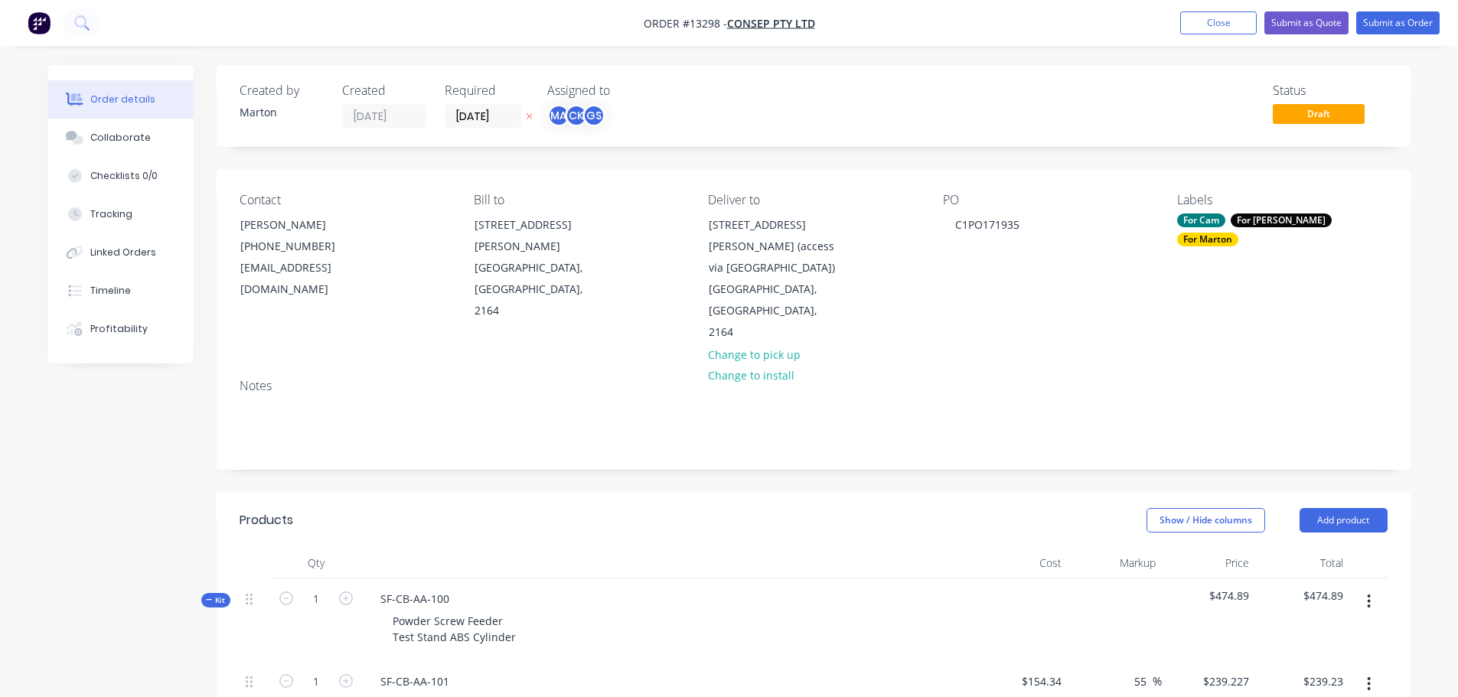
type input "$232.56"
type input "2"
type input "$238.76"
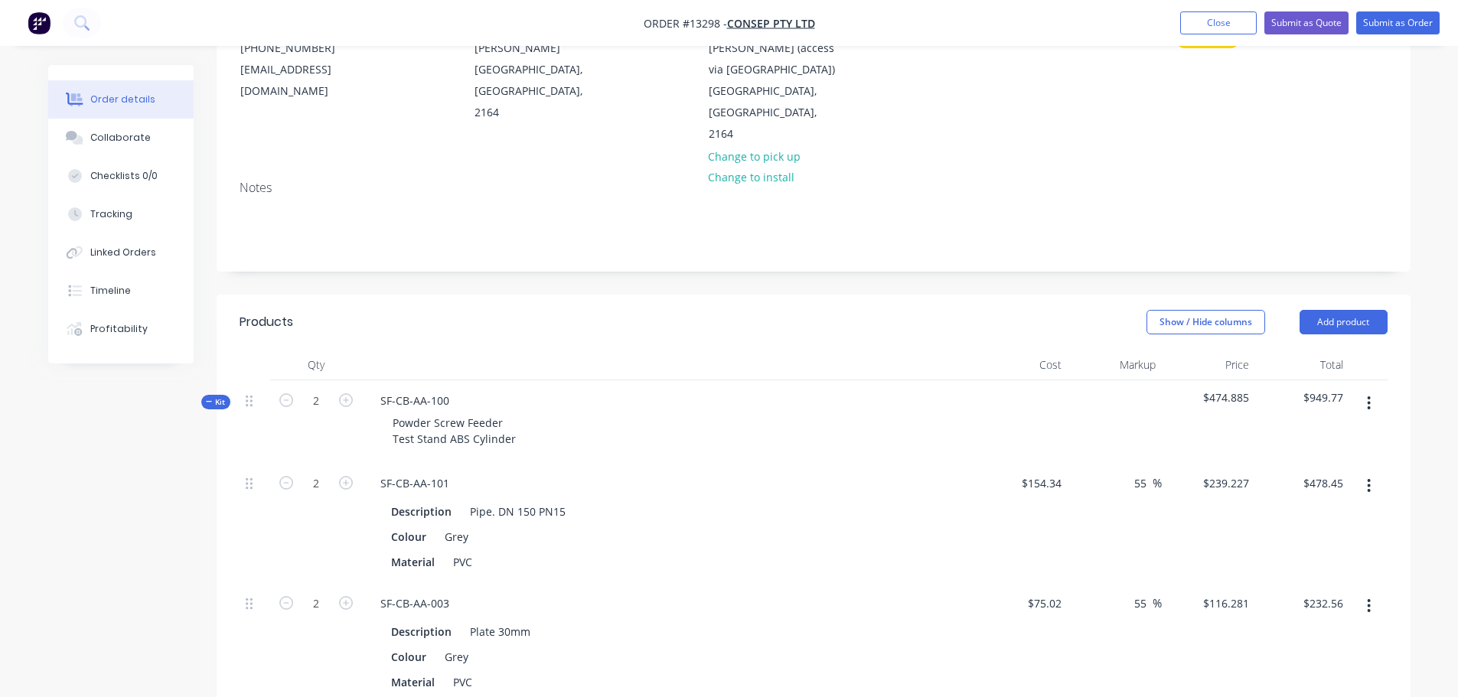
scroll to position [306, 0]
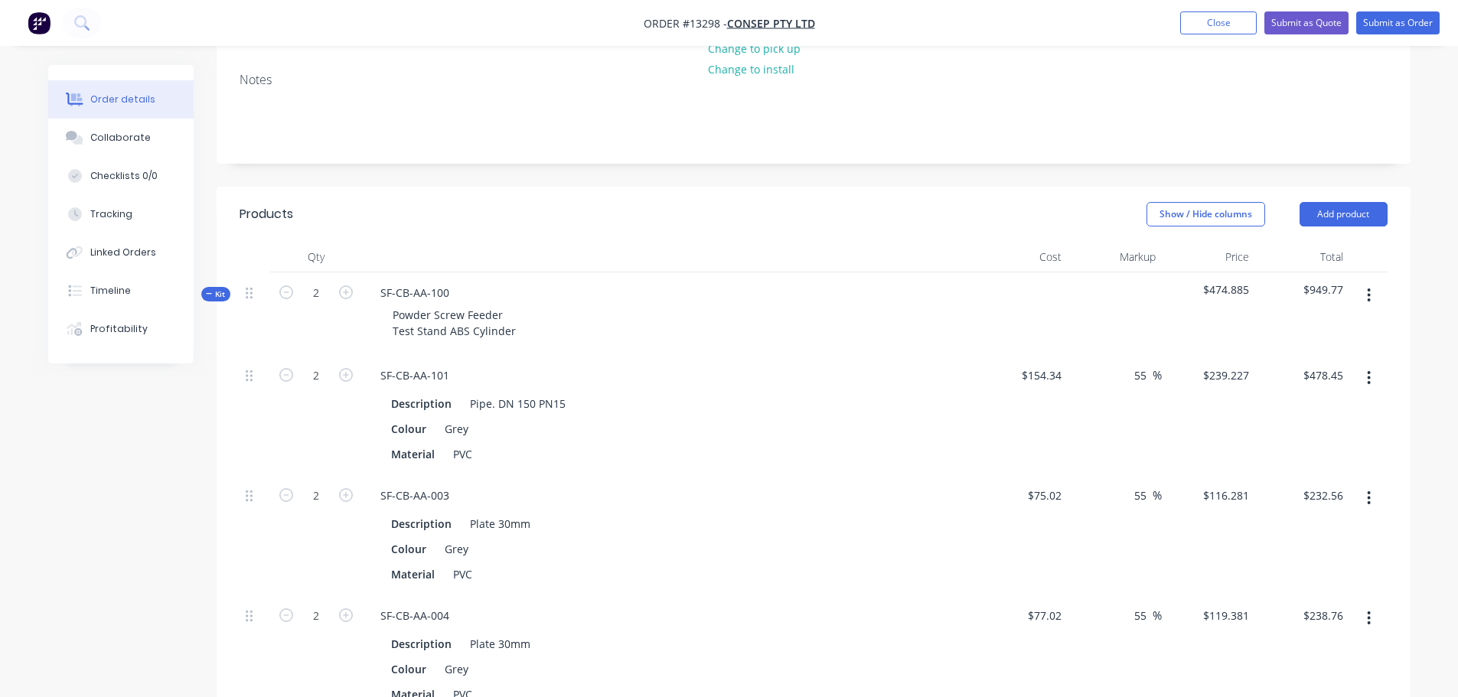
click at [207, 290] on icon at bounding box center [209, 294] width 7 height 8
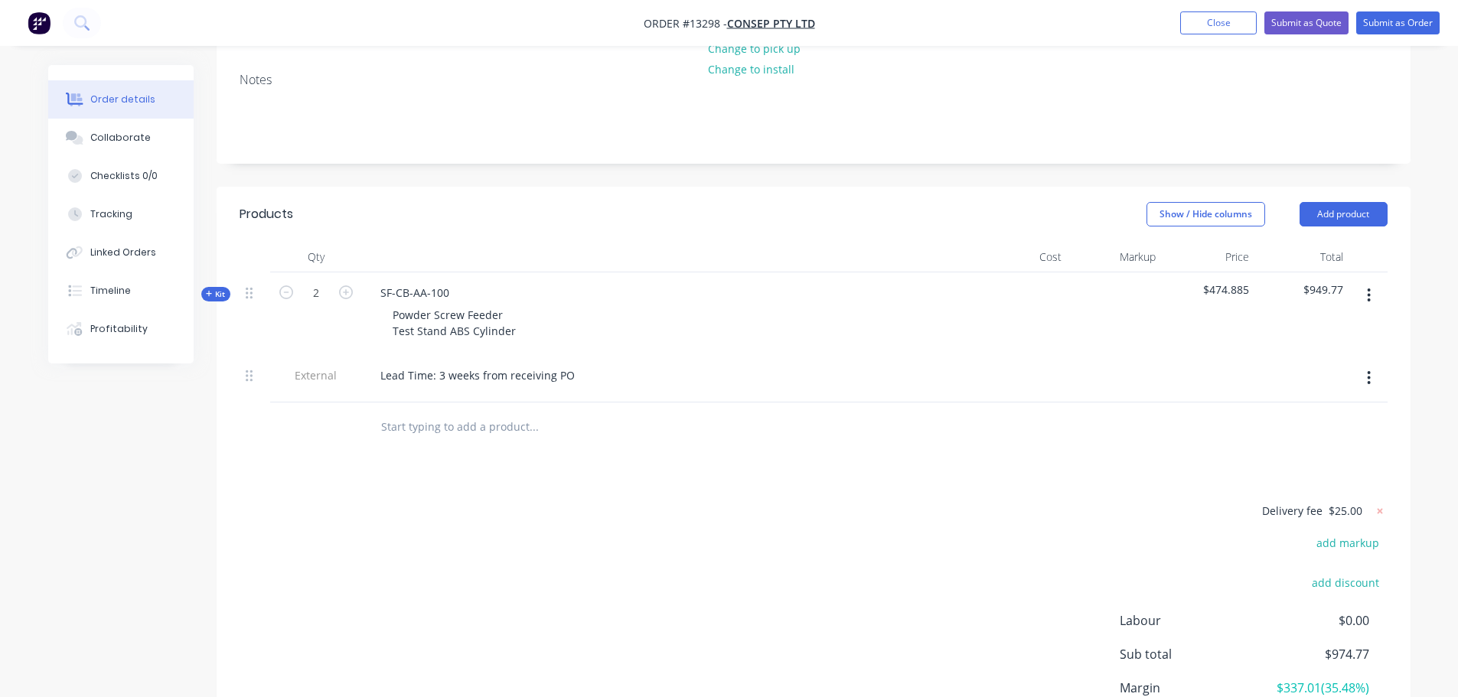
click at [1367, 370] on icon "button" at bounding box center [1369, 378] width 4 height 17
click at [1304, 438] on div "Delete" at bounding box center [1315, 449] width 118 height 22
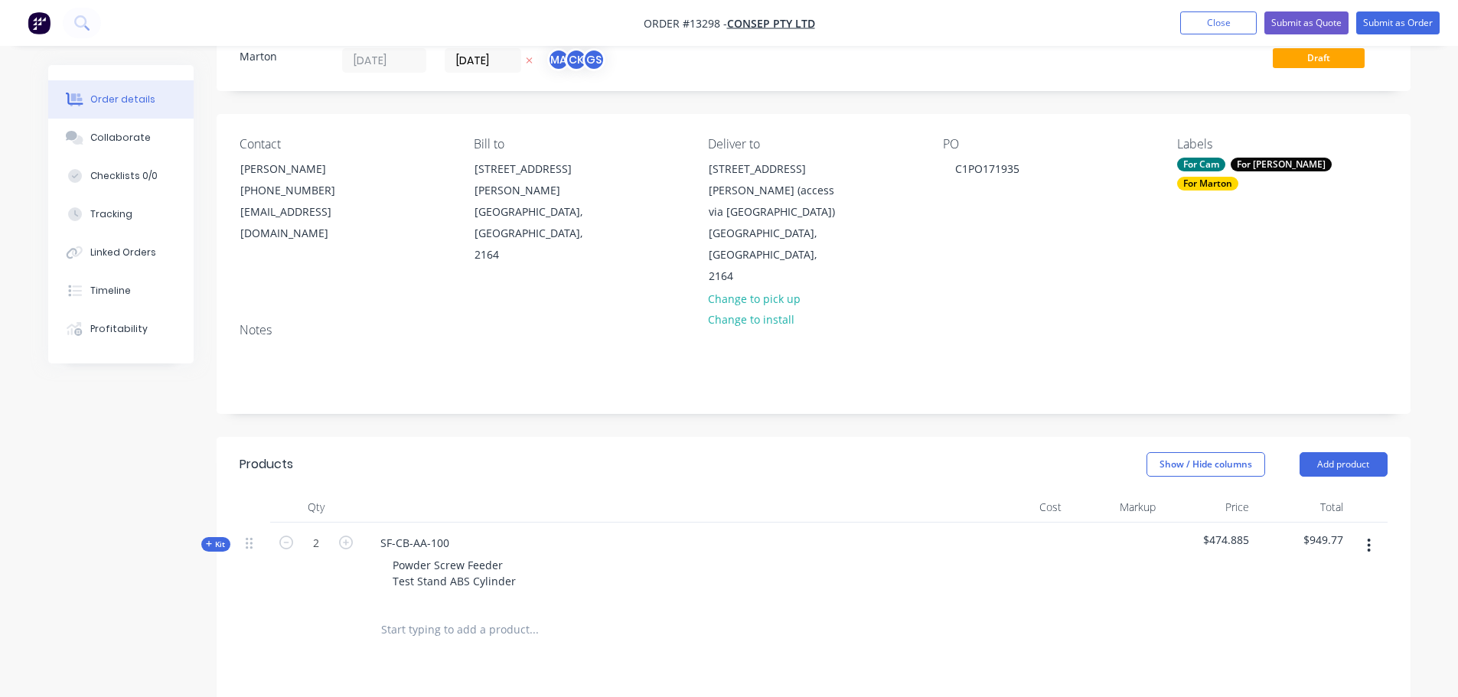
scroll to position [0, 0]
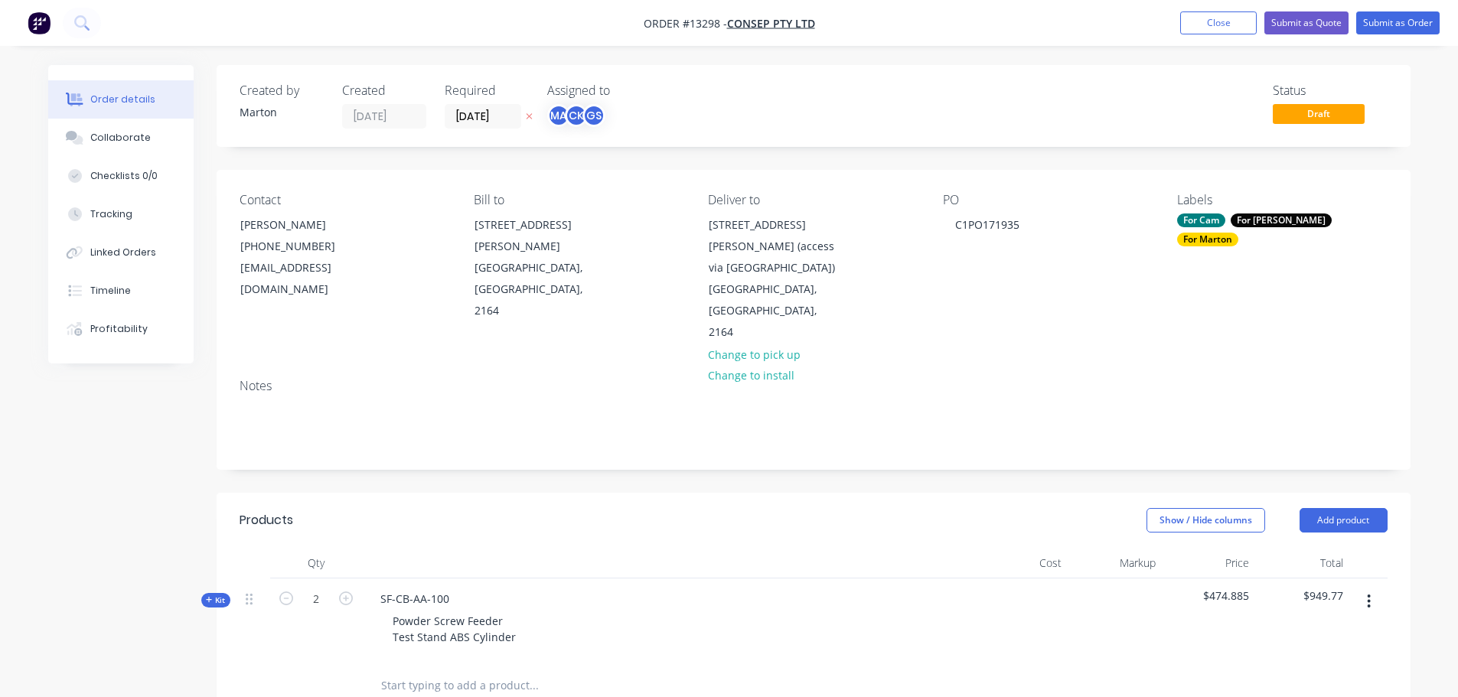
click at [206, 593] on div "Kit" at bounding box center [215, 600] width 29 height 15
click at [1407, 25] on button "Submit as Order" at bounding box center [1397, 22] width 83 height 23
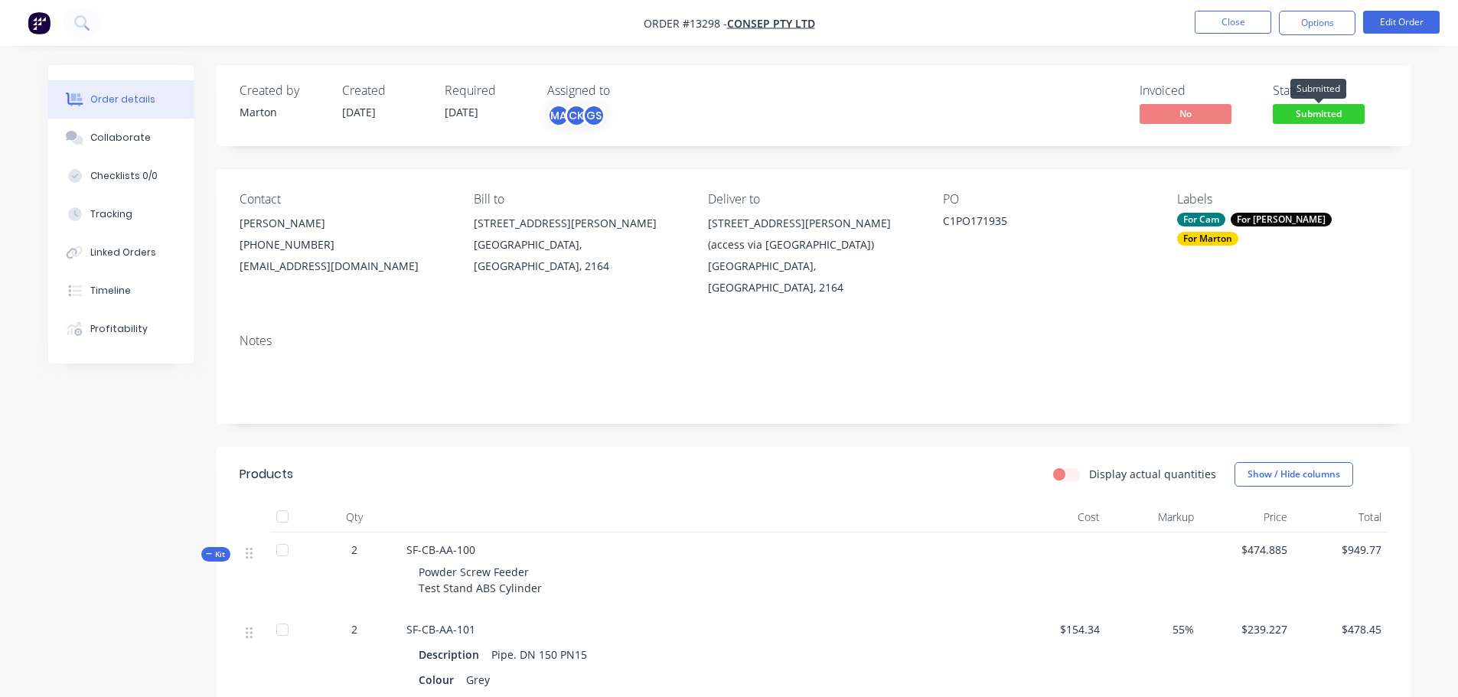
click at [1325, 116] on span "Submitted" at bounding box center [1319, 113] width 92 height 19
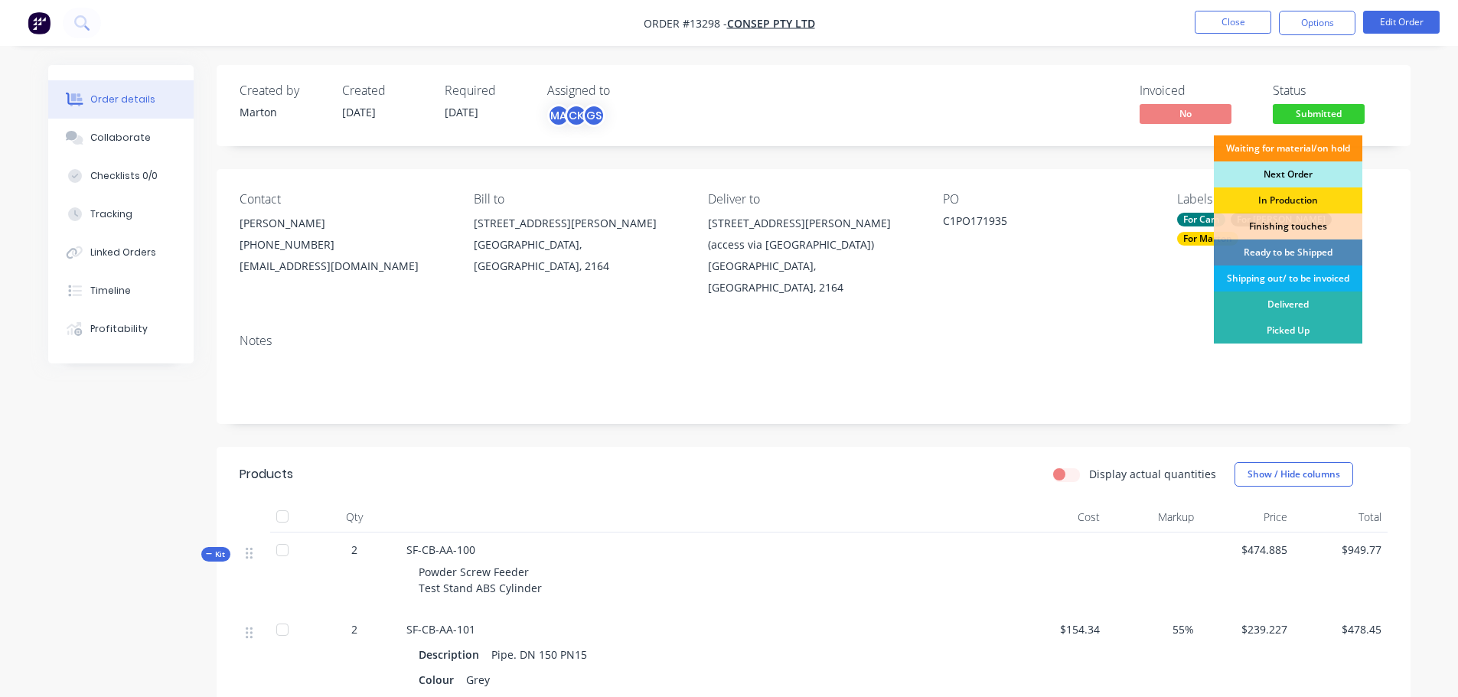
click at [1295, 165] on div "Next Order" at bounding box center [1288, 174] width 148 height 26
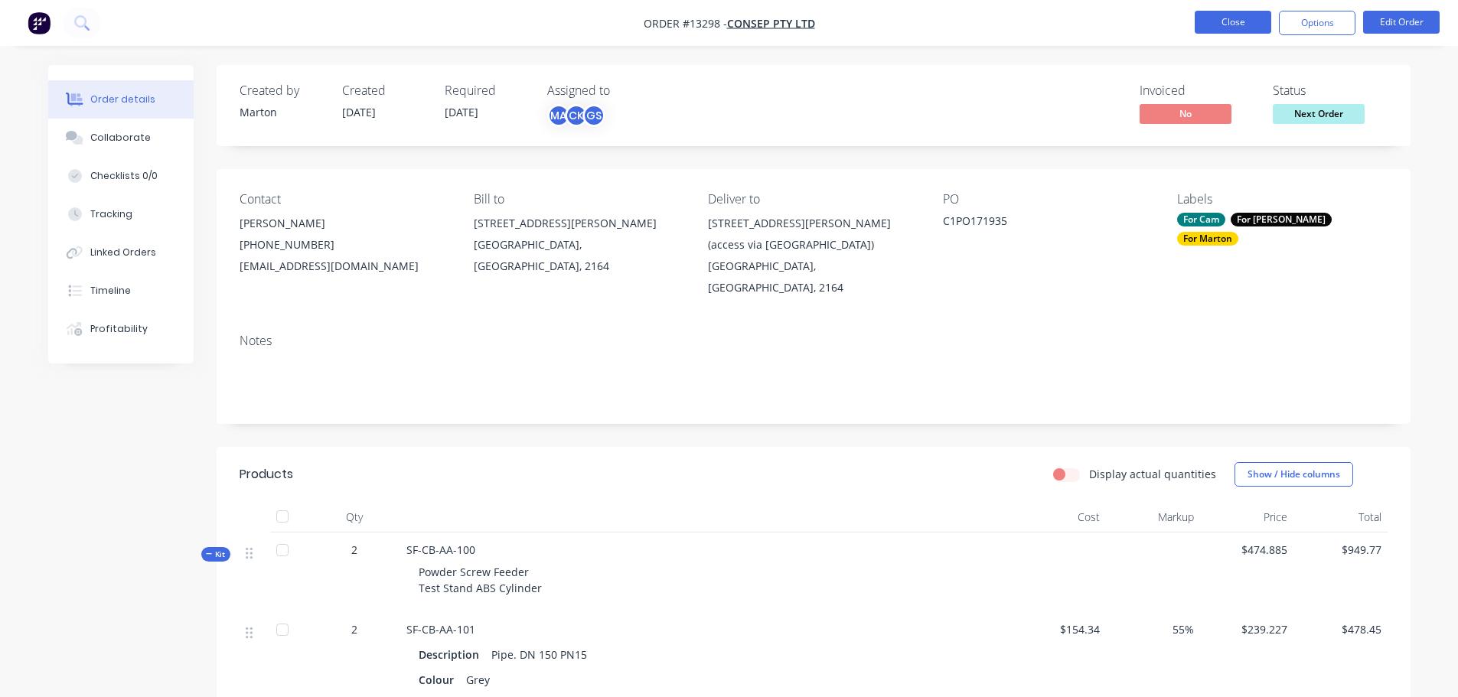
click at [1250, 33] on button "Close" at bounding box center [1233, 22] width 77 height 23
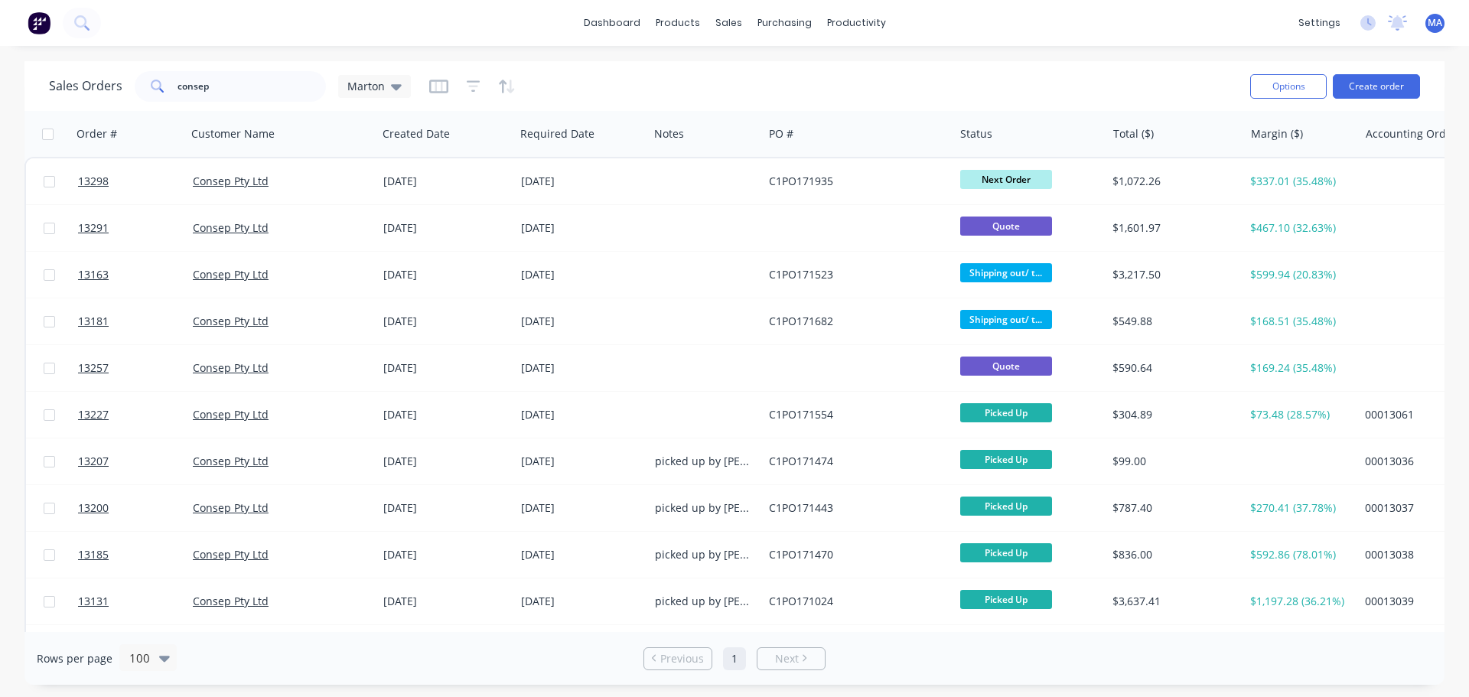
click at [766, 54] on div "dashboard products sales purchasing productivity dashboard products Product Cat…" at bounding box center [734, 348] width 1469 height 697
